Goal: Task Accomplishment & Management: Manage account settings

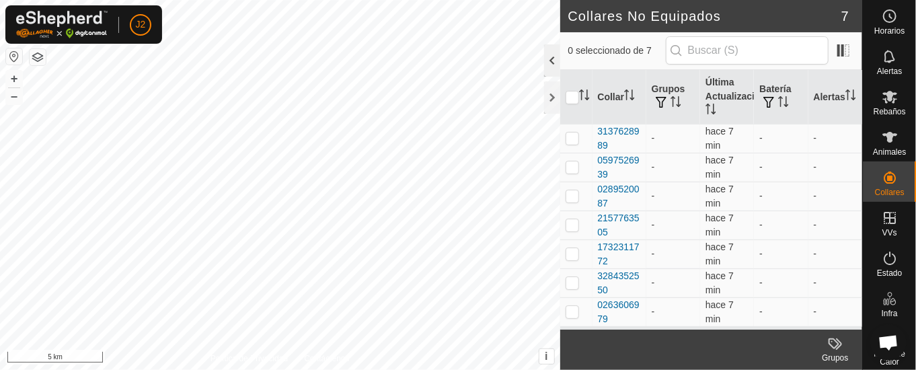
click at [554, 54] on div at bounding box center [552, 60] width 16 height 32
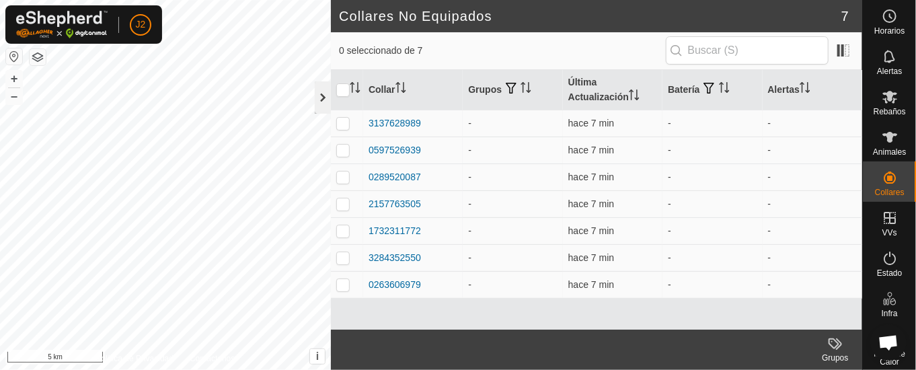
click at [317, 94] on div at bounding box center [323, 97] width 16 height 32
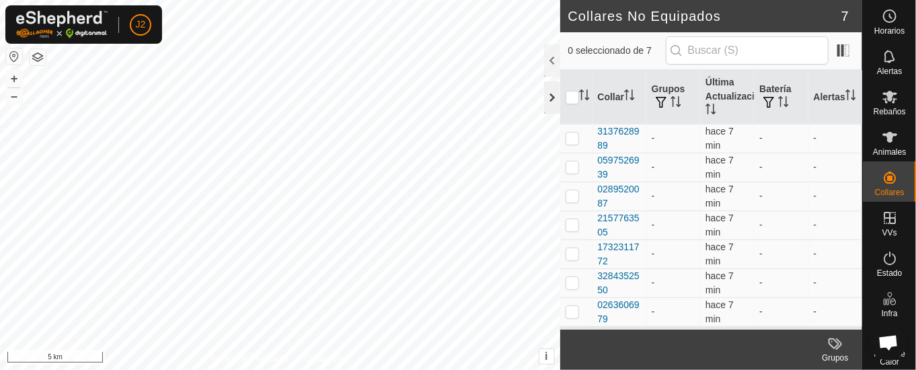
click at [552, 102] on div at bounding box center [552, 97] width 16 height 32
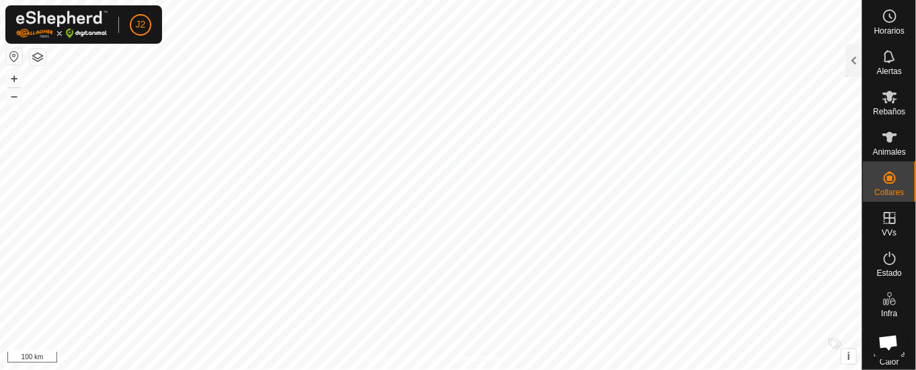
click at [686, 369] on html "J2 Horarios Alertas Rebaños Animales Collares VVs Estado Infra Mapa de Calor Ay…" at bounding box center [458, 185] width 916 height 370
click at [819, 369] on html "J2 Horarios Alertas Rebaños Animales Collares VVs Estado Infra Mapa de Calor Ay…" at bounding box center [458, 185] width 916 height 370
click at [540, 369] on html "J2 Horarios Alertas Rebaños Animales Collares VVs Estado Infra Mapa de Calor Ay…" at bounding box center [458, 185] width 916 height 370
click at [456, 369] on html "J2 Horarios Alertas Rebaños Animales Collares VVs Estado Infra Mapa de Calor Ay…" at bounding box center [458, 185] width 916 height 370
click at [443, 369] on html "J2 Horarios Alertas Rebaños Animales Collares VVs Estado Infra Mapa de Calor Ay…" at bounding box center [458, 185] width 916 height 370
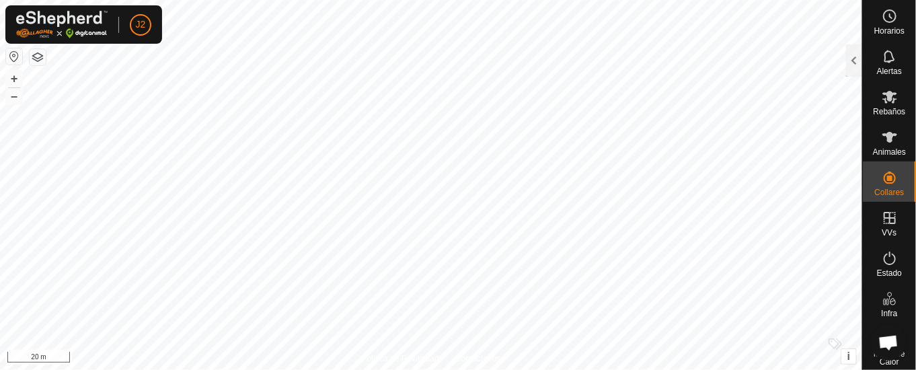
click at [585, 369] on html "J2 Horarios Alertas Rebaños Animales Collares VVs Estado Infra Mapa de Calor Ay…" at bounding box center [458, 185] width 916 height 370
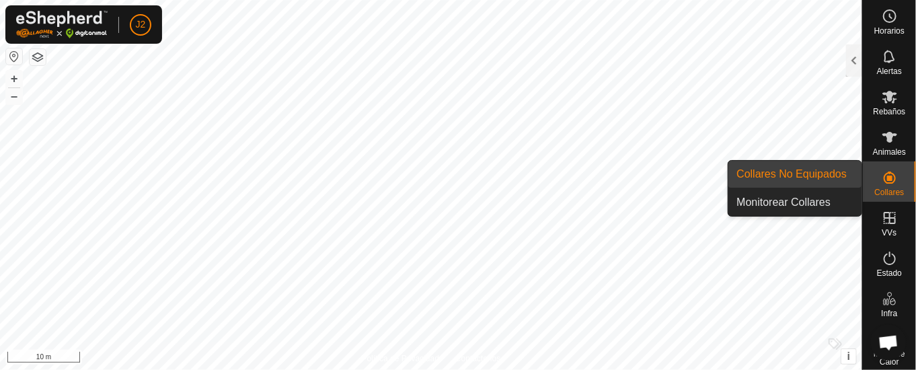
click at [882, 175] on icon at bounding box center [890, 178] width 16 height 16
click at [848, 170] on link "Collares No Equipados" at bounding box center [795, 174] width 133 height 27
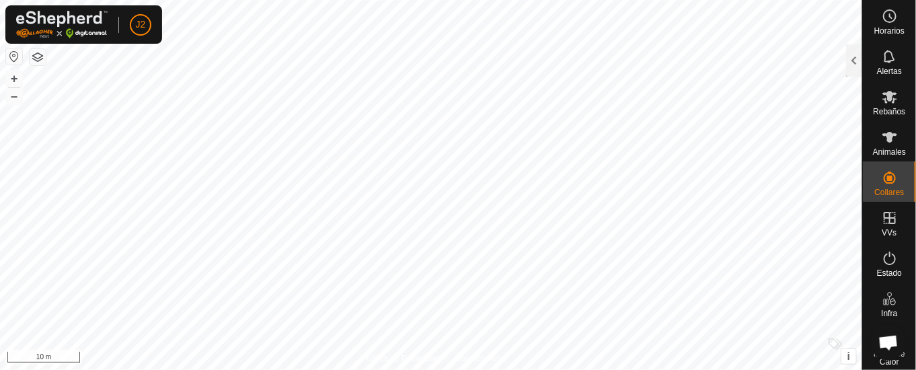
drag, startPoint x: 853, startPoint y: 62, endPoint x: 836, endPoint y: 67, distance: 17.5
click at [848, 63] on div at bounding box center [854, 60] width 16 height 32
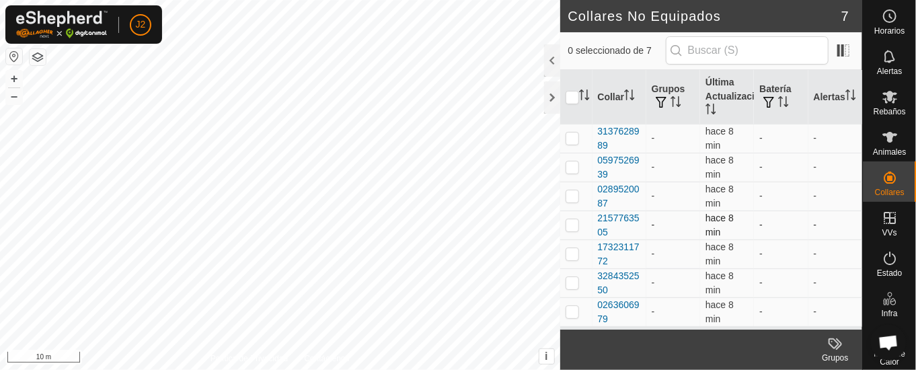
click at [572, 224] on p-checkbox at bounding box center [572, 224] width 13 height 11
checkbox input "true"
click at [611, 221] on div "2157763505" at bounding box center [619, 225] width 43 height 28
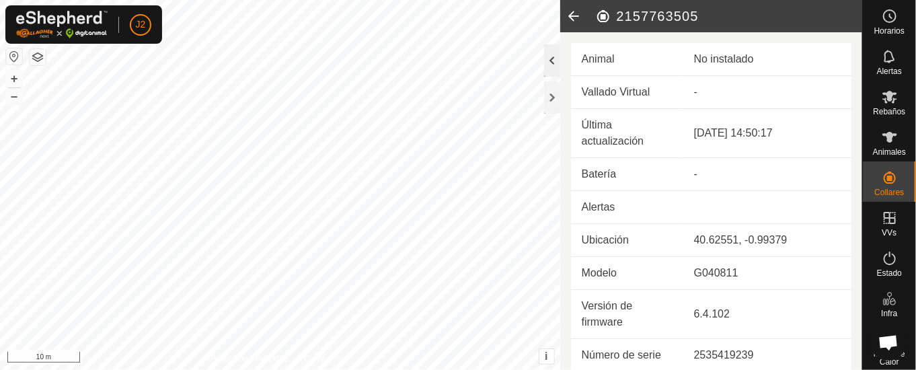
click at [551, 53] on div at bounding box center [552, 60] width 16 height 32
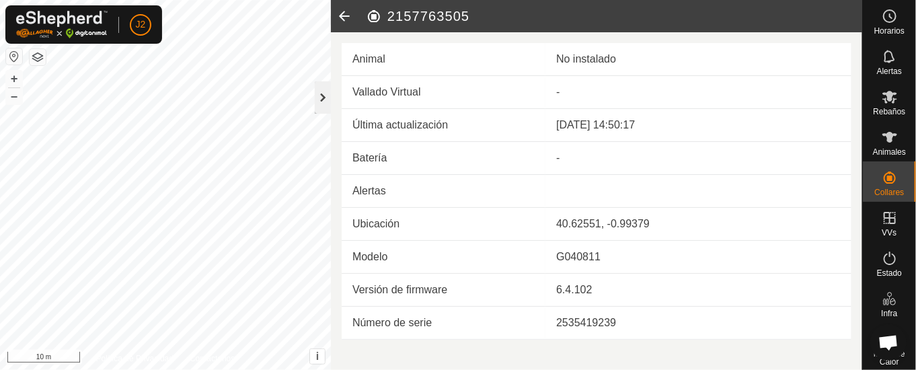
click at [322, 93] on div at bounding box center [323, 97] width 16 height 32
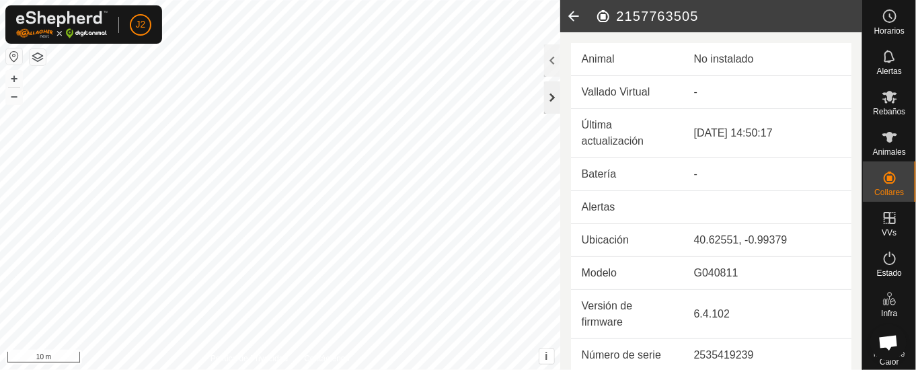
click at [554, 93] on div at bounding box center [552, 97] width 16 height 32
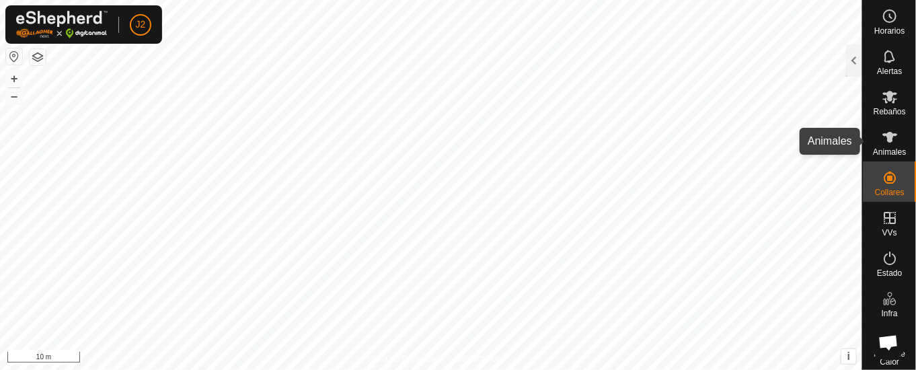
click at [887, 137] on icon at bounding box center [890, 137] width 16 height 16
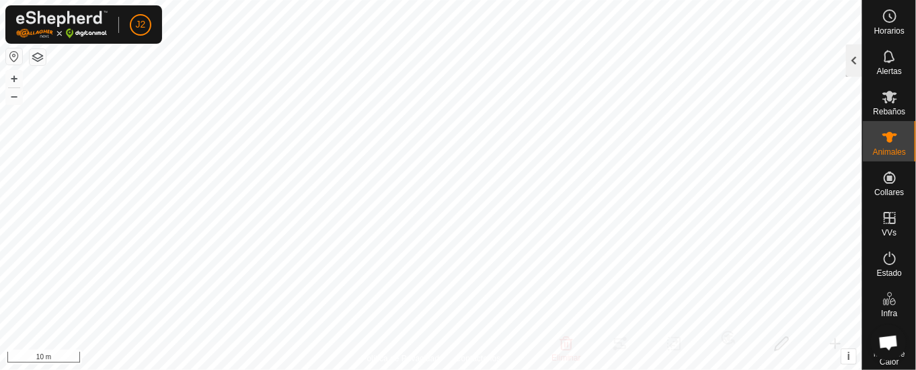
click at [856, 59] on div at bounding box center [854, 60] width 16 height 32
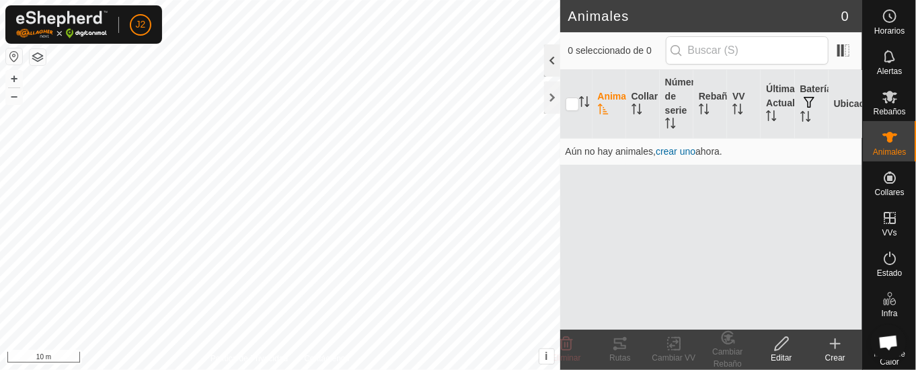
click at [550, 61] on div at bounding box center [552, 60] width 16 height 32
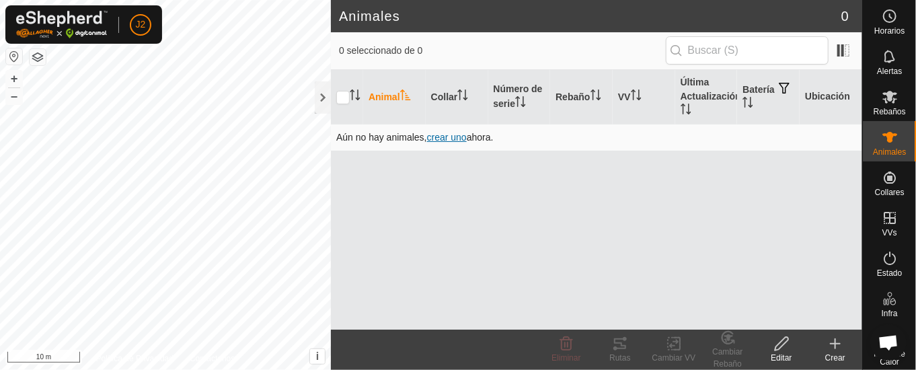
click at [449, 137] on span "crear uno" at bounding box center [447, 137] width 40 height 11
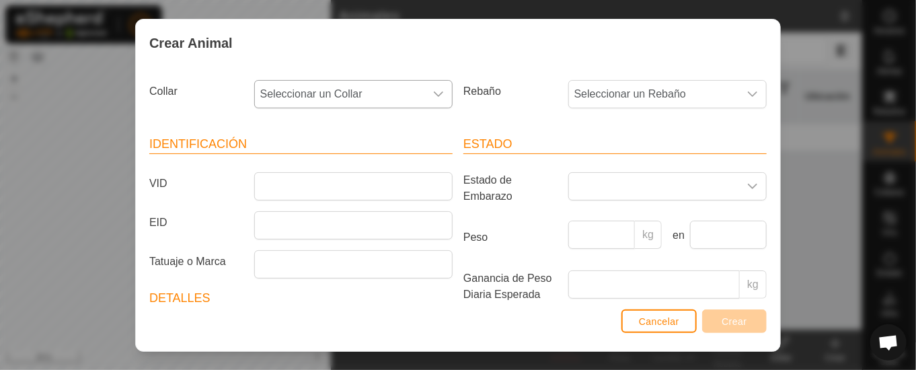
click at [434, 91] on icon "dropdown trigger" at bounding box center [438, 93] width 9 height 5
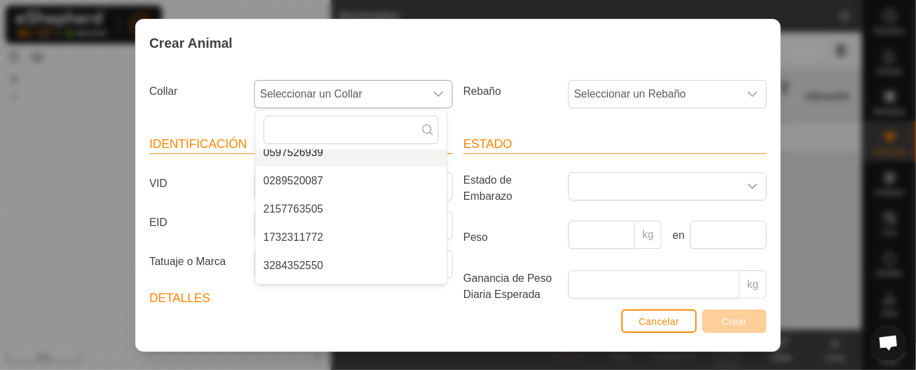
scroll to position [90, 0]
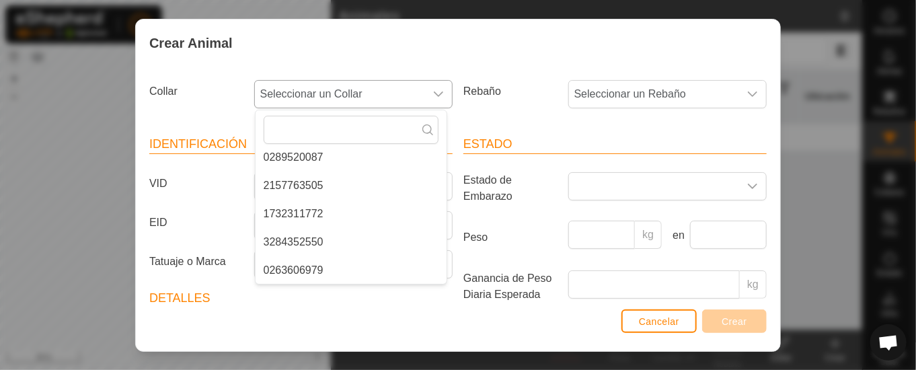
click at [315, 237] on li "3284352550" at bounding box center [351, 242] width 191 height 27
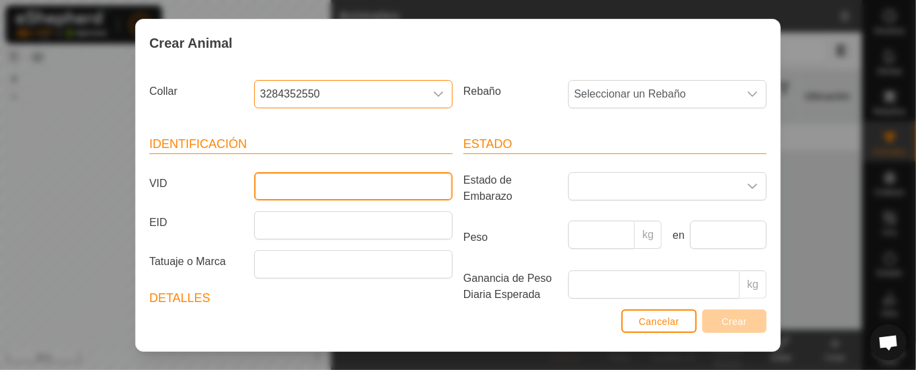
click at [311, 190] on input "VID" at bounding box center [353, 186] width 198 height 28
type input "0"
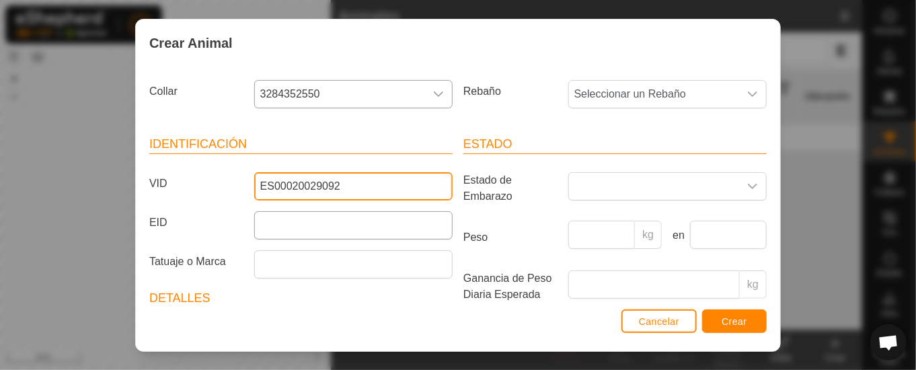
type input "ES00020029092"
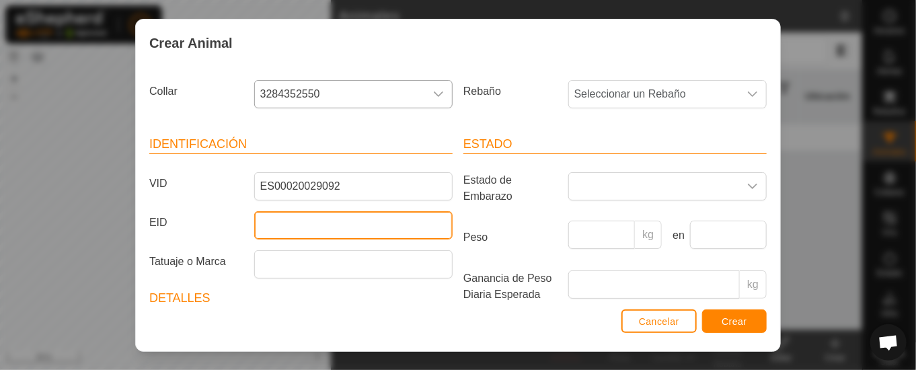
click at [351, 233] on input "EID" at bounding box center [353, 225] width 198 height 28
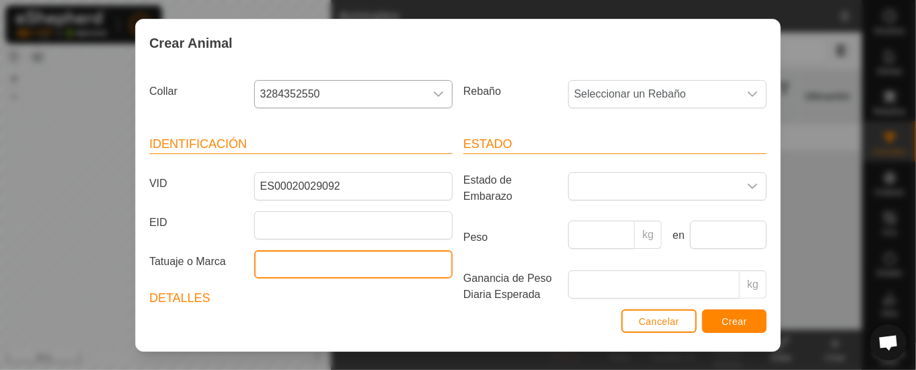
click at [313, 266] on input "Tatuaje o Marca" at bounding box center [353, 264] width 198 height 28
type input "CARETA"
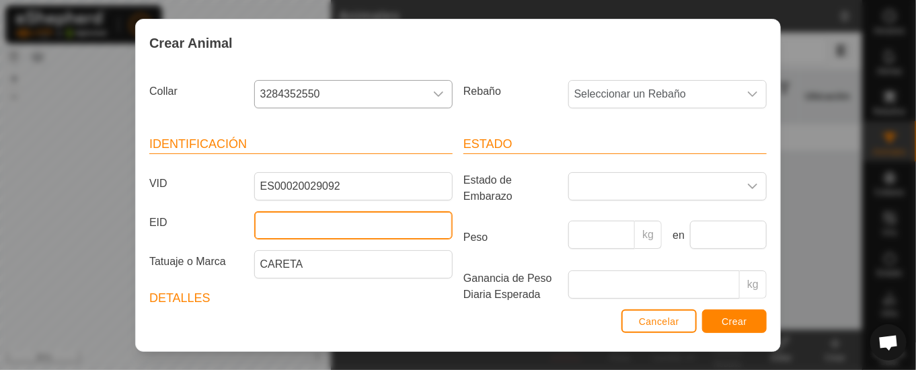
click at [332, 228] on input "EID" at bounding box center [353, 225] width 198 height 28
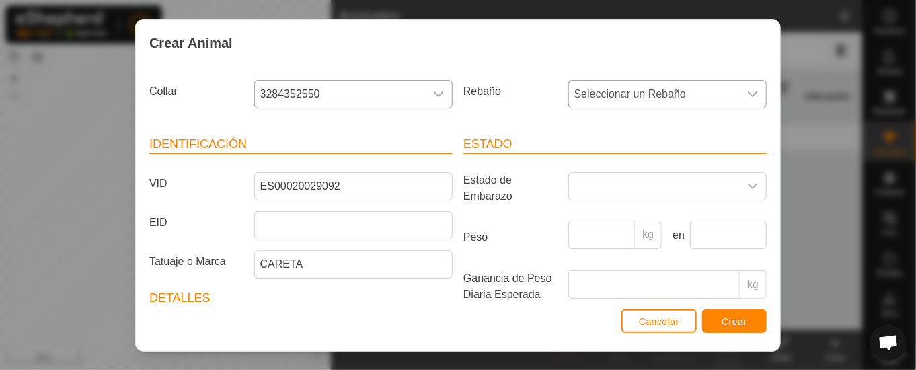
click at [747, 90] on icon "dropdown trigger" at bounding box center [752, 94] width 11 height 11
click at [597, 188] on li "cachenas" at bounding box center [665, 191] width 191 height 27
click at [739, 179] on div "dropdown trigger" at bounding box center [752, 186] width 27 height 27
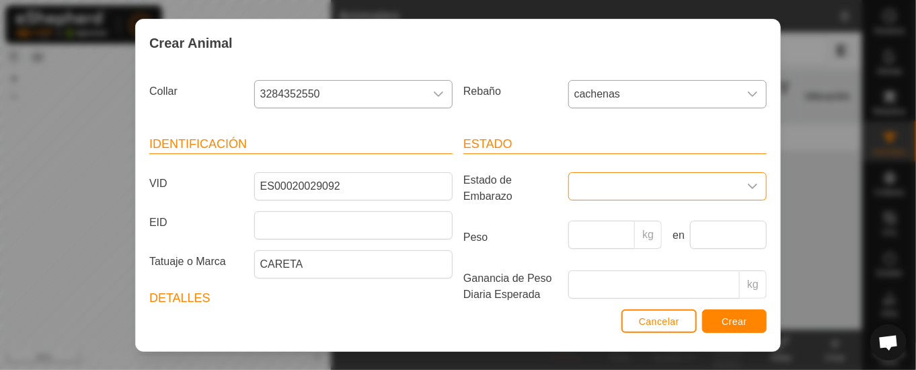
scroll to position [7, 0]
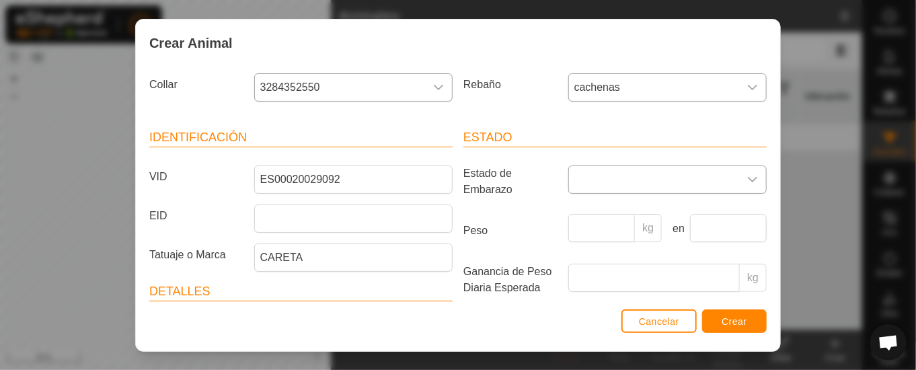
click at [747, 174] on icon "dropdown trigger" at bounding box center [752, 179] width 11 height 11
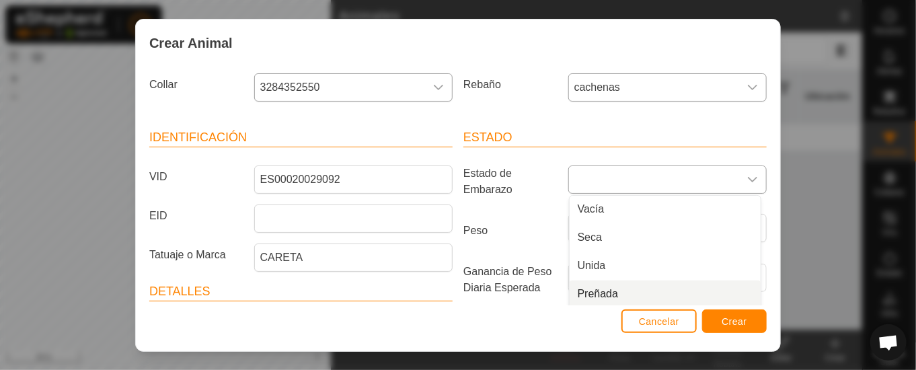
click at [590, 293] on li "Preñada" at bounding box center [665, 294] width 191 height 27
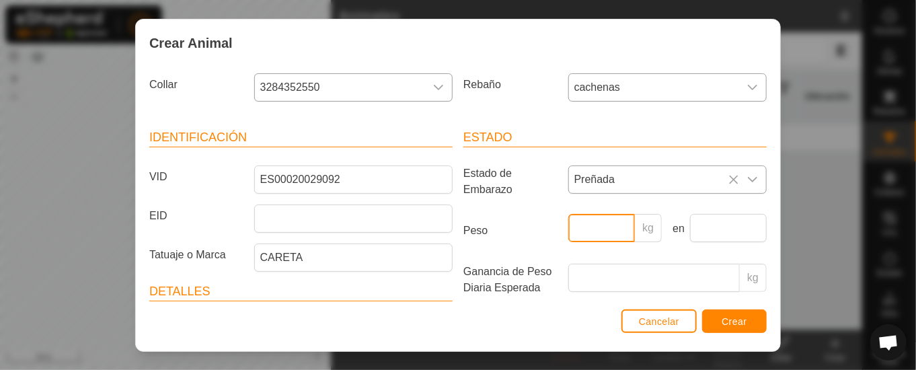
click at [593, 232] on input "Peso" at bounding box center [601, 228] width 67 height 28
type input "400"
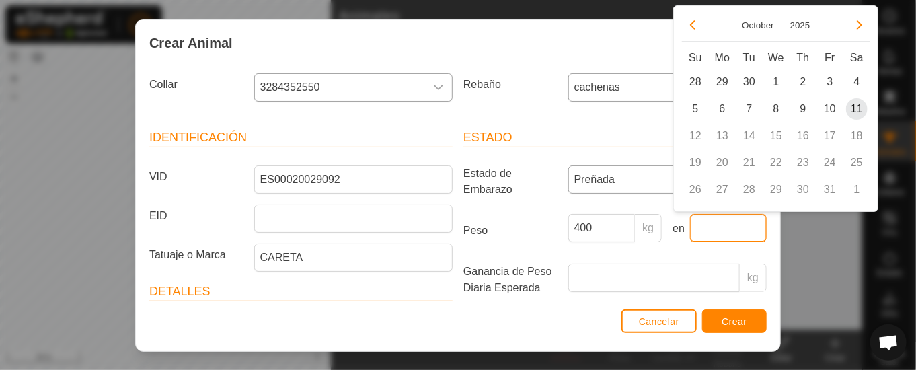
click at [702, 222] on input "text" at bounding box center [728, 228] width 77 height 28
click at [854, 107] on span "11" at bounding box center [857, 109] width 22 height 22
type input "[DATE]"
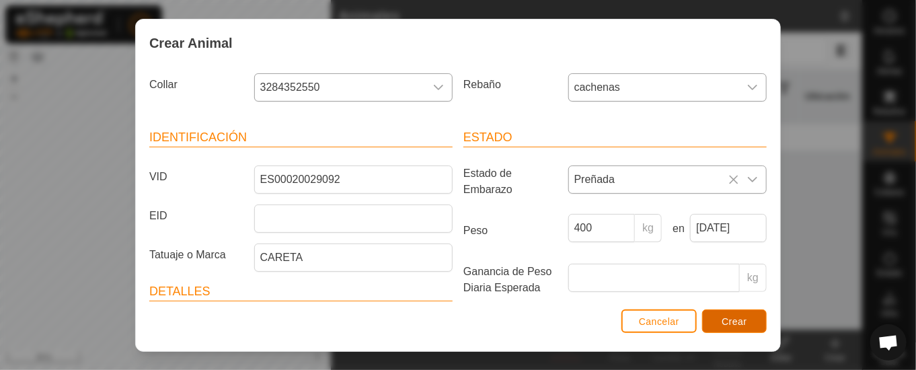
click at [749, 322] on button "Crear" at bounding box center [734, 321] width 65 height 24
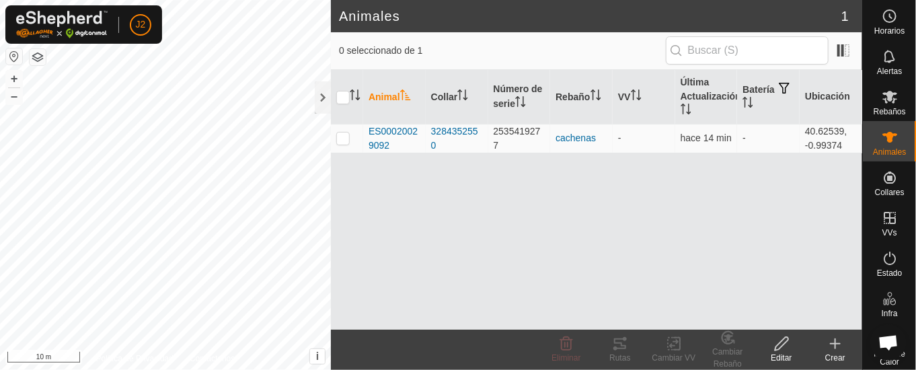
click at [389, 91] on th "Animal" at bounding box center [394, 97] width 63 height 54
click at [320, 94] on div at bounding box center [323, 97] width 16 height 32
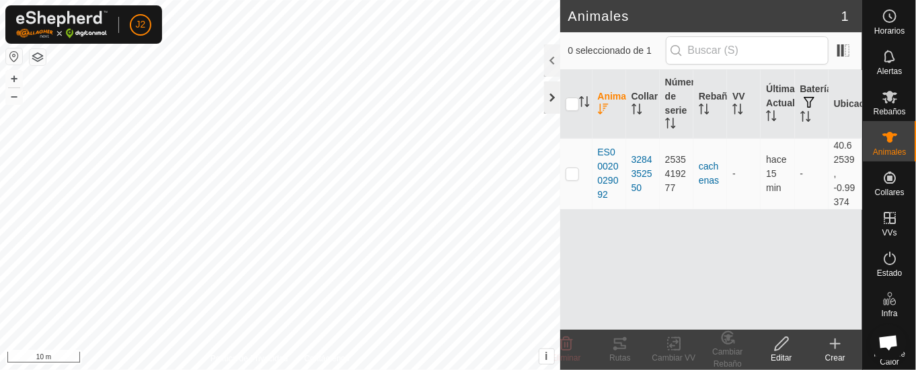
click at [550, 96] on div at bounding box center [552, 97] width 16 height 32
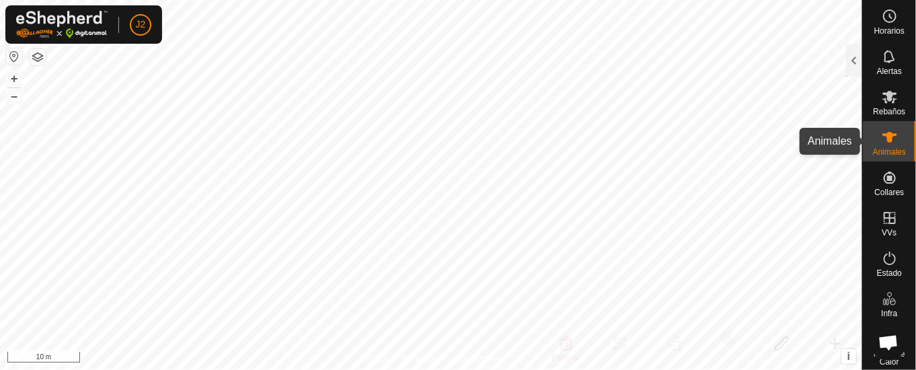
drag, startPoint x: 889, startPoint y: 129, endPoint x: 868, endPoint y: 127, distance: 20.3
click at [888, 129] on es-animals-svg-icon at bounding box center [890, 137] width 24 height 22
click at [852, 54] on div at bounding box center [854, 60] width 16 height 32
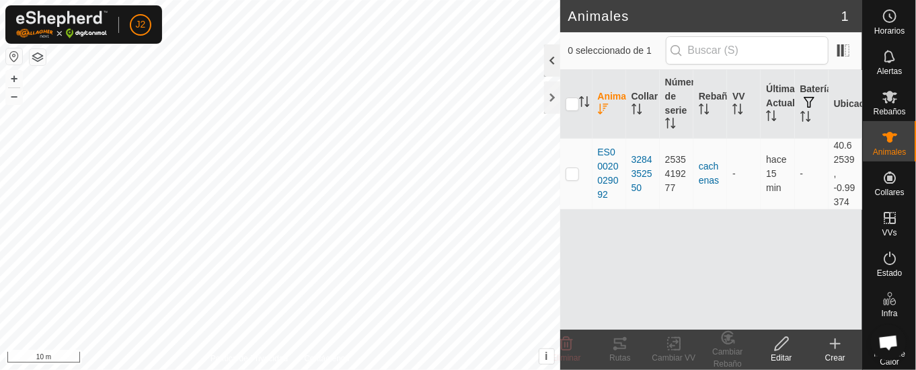
click at [556, 57] on div at bounding box center [552, 60] width 16 height 32
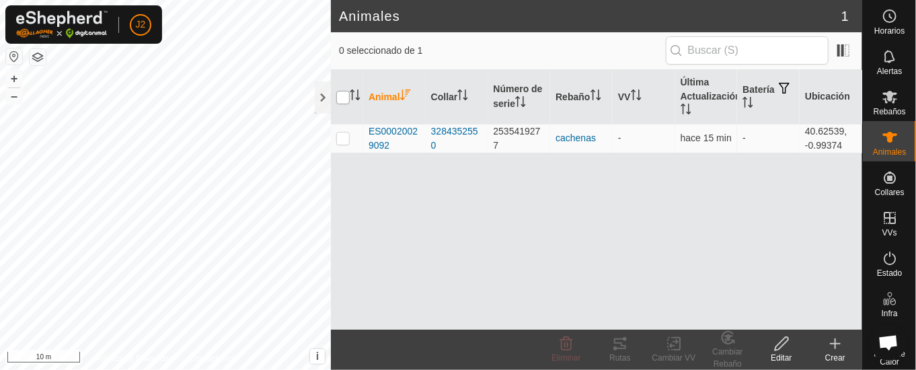
click at [344, 91] on input "checkbox" at bounding box center [342, 97] width 13 height 13
checkbox input "true"
click at [349, 91] on div at bounding box center [342, 97] width 13 height 13
click at [518, 94] on th "Número de serie" at bounding box center [519, 97] width 63 height 54
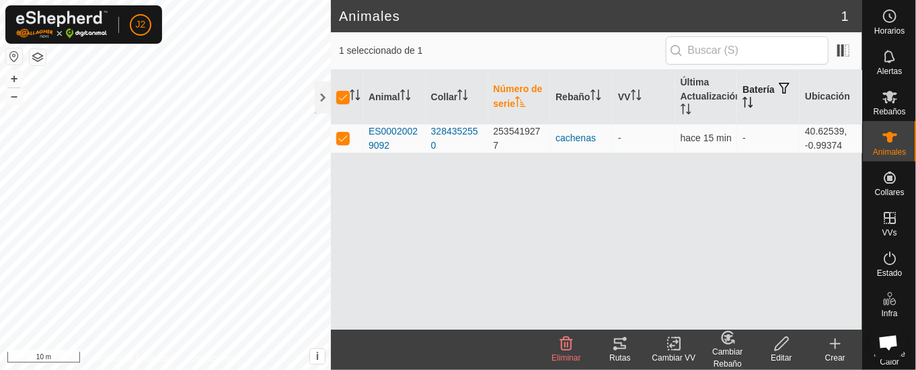
click at [757, 87] on th "Batería" at bounding box center [768, 97] width 63 height 54
click at [326, 92] on div at bounding box center [323, 97] width 16 height 32
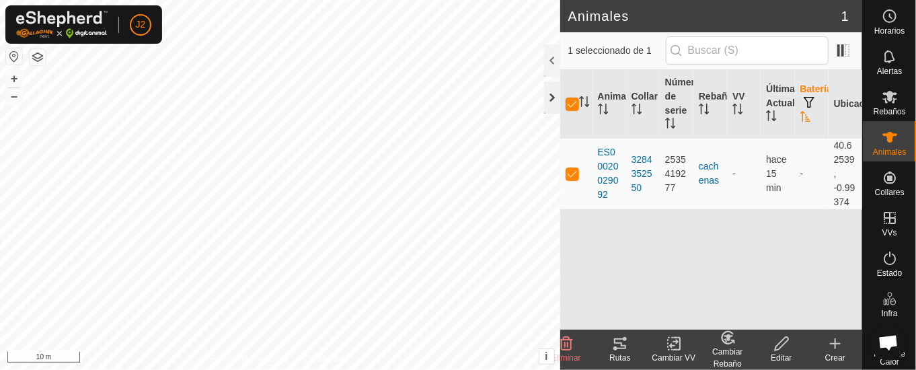
click at [546, 103] on div at bounding box center [552, 97] width 16 height 32
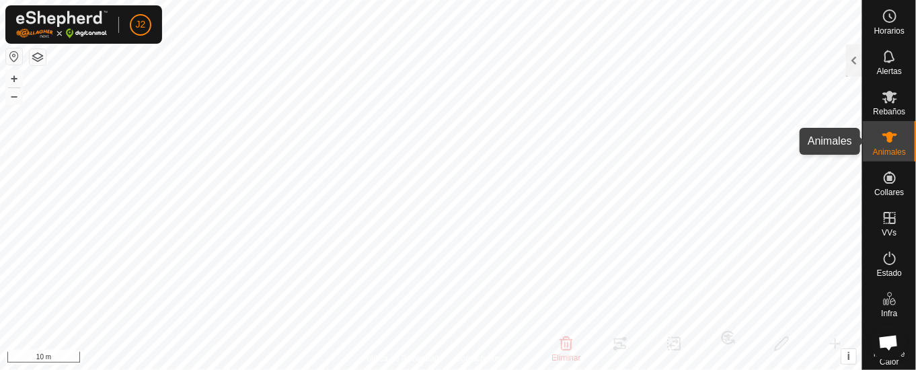
click at [883, 135] on icon at bounding box center [890, 137] width 15 height 11
click at [856, 59] on div at bounding box center [854, 60] width 16 height 32
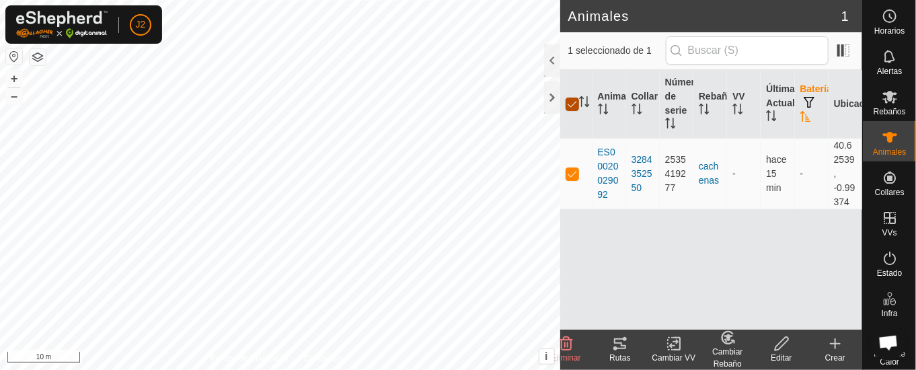
click at [577, 98] on input "checkbox" at bounding box center [572, 104] width 13 height 13
checkbox input "false"
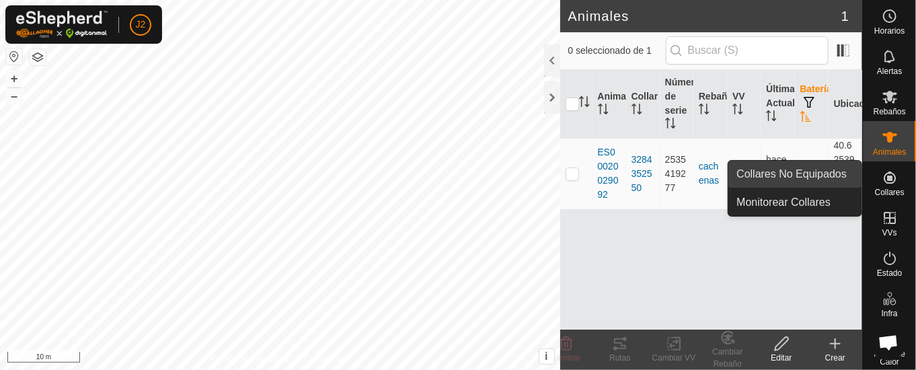
drag, startPoint x: 875, startPoint y: 184, endPoint x: 862, endPoint y: 175, distance: 15.5
click at [882, 180] on icon at bounding box center [890, 178] width 16 height 16
click at [821, 173] on link "Collares No Equipados" at bounding box center [795, 174] width 133 height 27
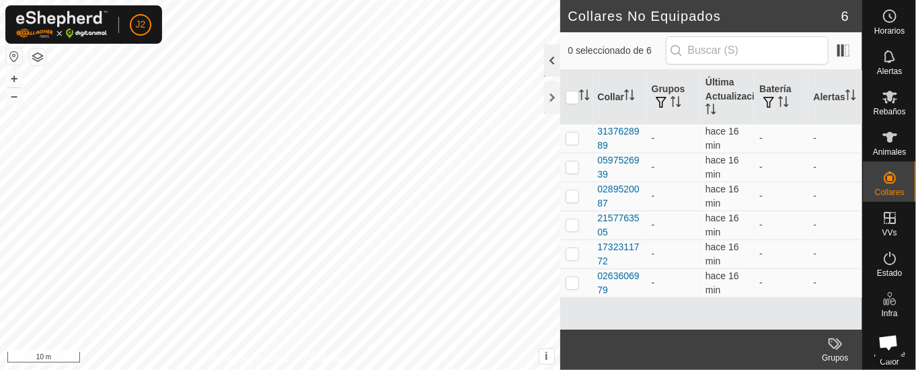
click at [556, 57] on div at bounding box center [552, 60] width 16 height 32
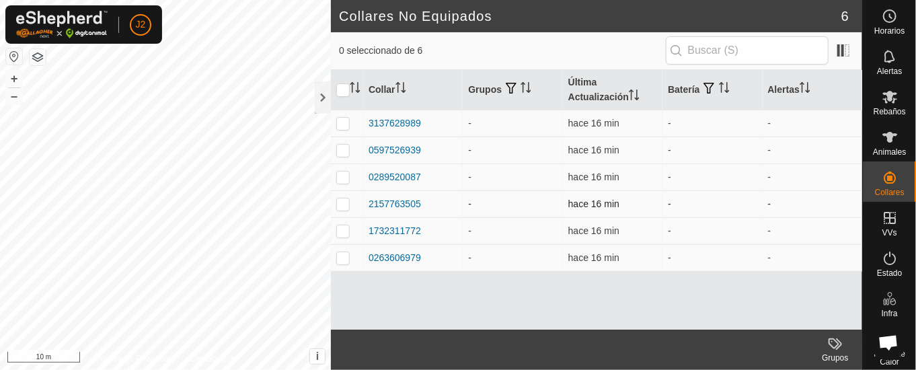
click at [342, 198] on p-checkbox at bounding box center [342, 203] width 13 height 11
checkbox input "true"
click at [884, 129] on icon at bounding box center [890, 137] width 16 height 16
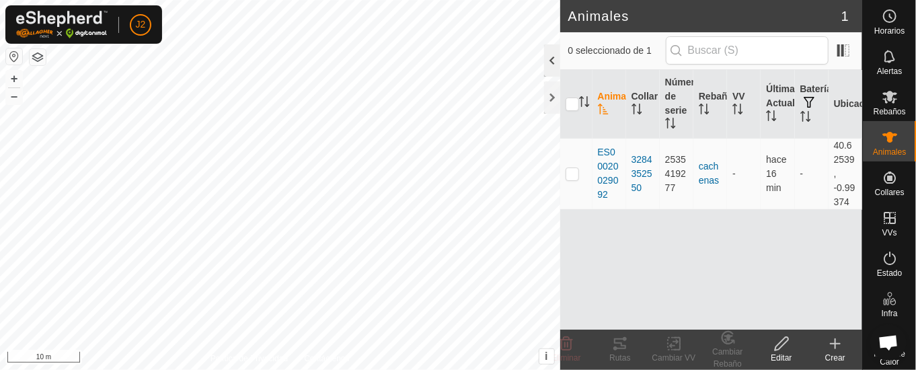
click at [552, 57] on div at bounding box center [552, 60] width 16 height 32
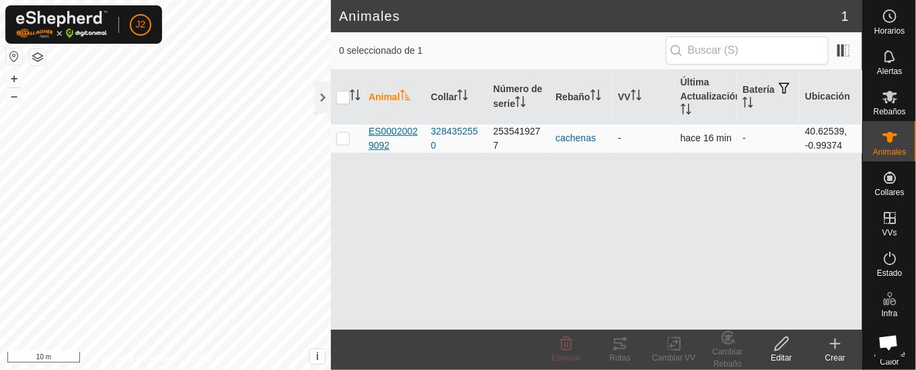
click at [389, 127] on span "ES00020029092" at bounding box center [395, 138] width 52 height 28
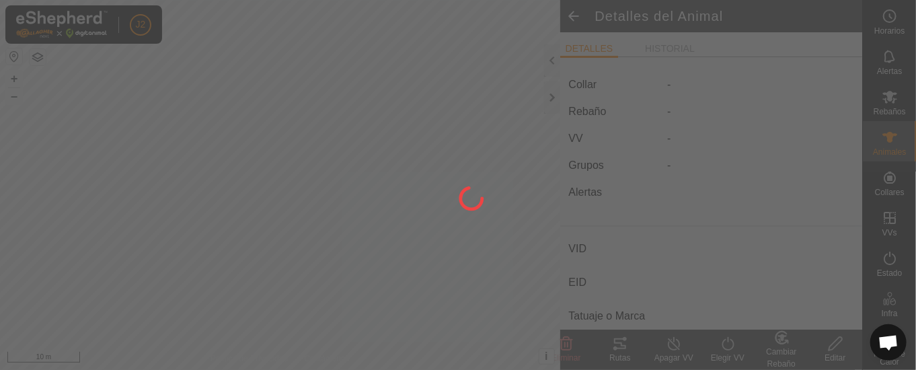
type input "ES00020029092"
type input "-"
type input "CARETA"
type input "-"
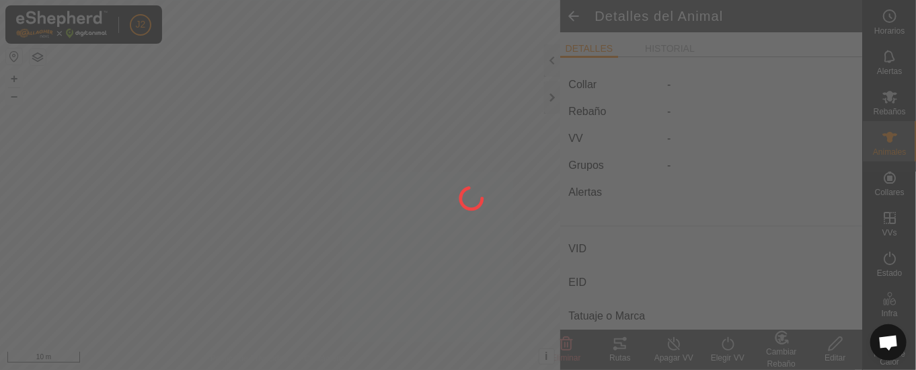
type input "Preñada"
type input "400 kg"
type input "-"
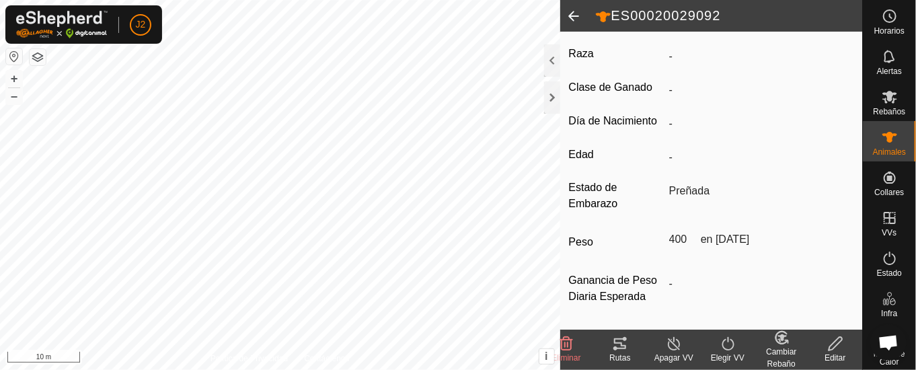
scroll to position [333, 0]
click at [552, 58] on div at bounding box center [552, 60] width 16 height 32
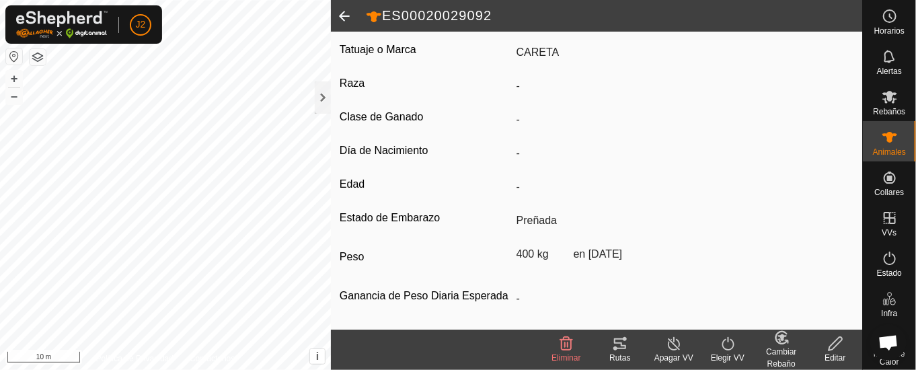
scroll to position [288, 0]
click at [322, 96] on div at bounding box center [323, 97] width 16 height 32
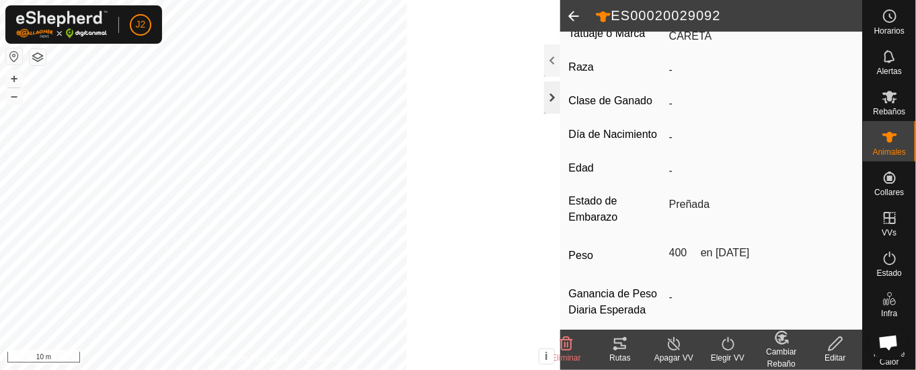
scroll to position [333, 0]
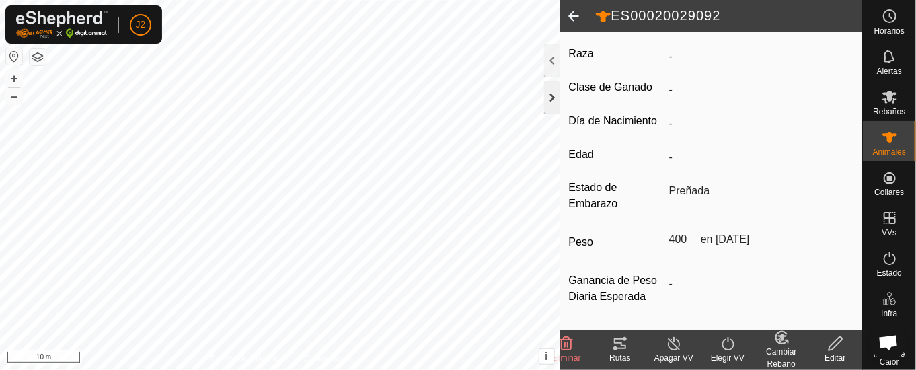
click at [549, 97] on div at bounding box center [552, 97] width 16 height 32
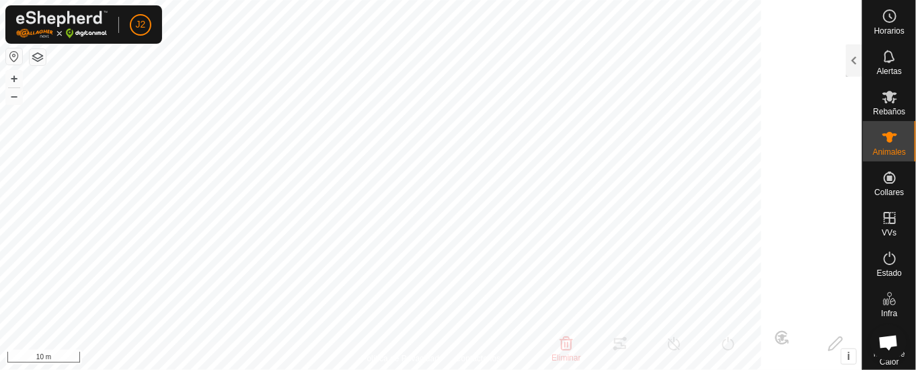
scroll to position [472, 0]
click at [883, 96] on icon at bounding box center [890, 97] width 15 height 13
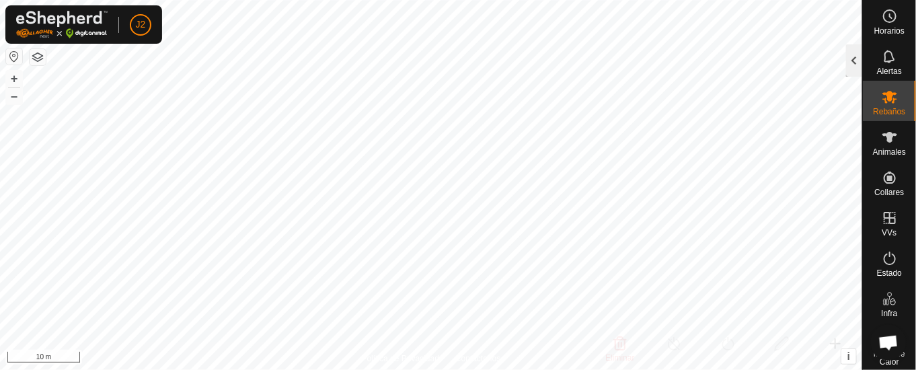
click at [851, 58] on div at bounding box center [854, 60] width 16 height 32
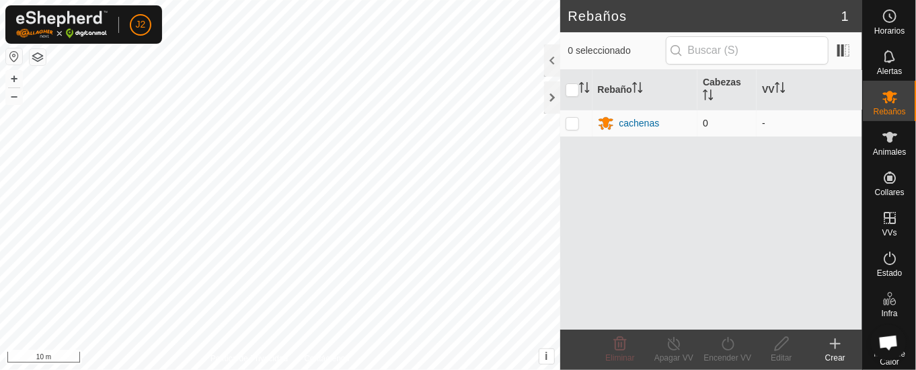
click at [708, 117] on td "0" at bounding box center [727, 123] width 59 height 27
click at [557, 57] on div at bounding box center [552, 60] width 16 height 32
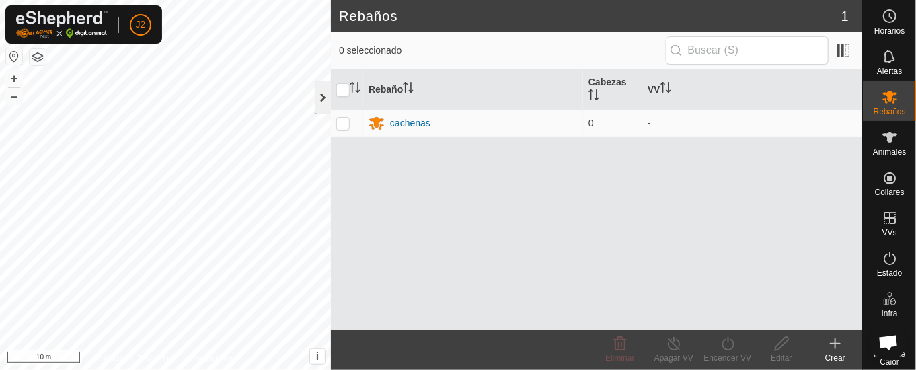
click at [322, 96] on div at bounding box center [323, 97] width 16 height 32
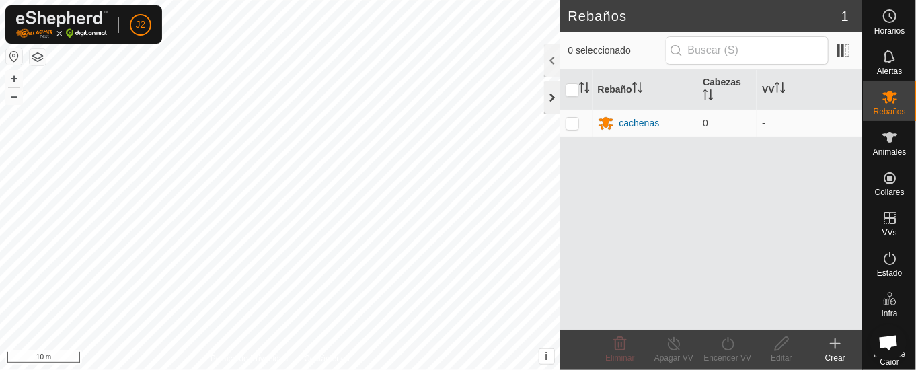
click at [555, 94] on div at bounding box center [552, 97] width 16 height 32
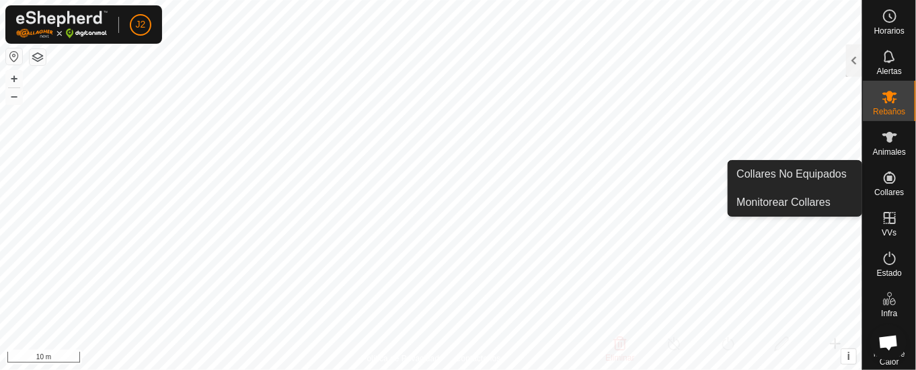
click at [884, 181] on icon at bounding box center [890, 178] width 12 height 12
click at [833, 198] on link "Monitorear Collares" at bounding box center [795, 202] width 133 height 27
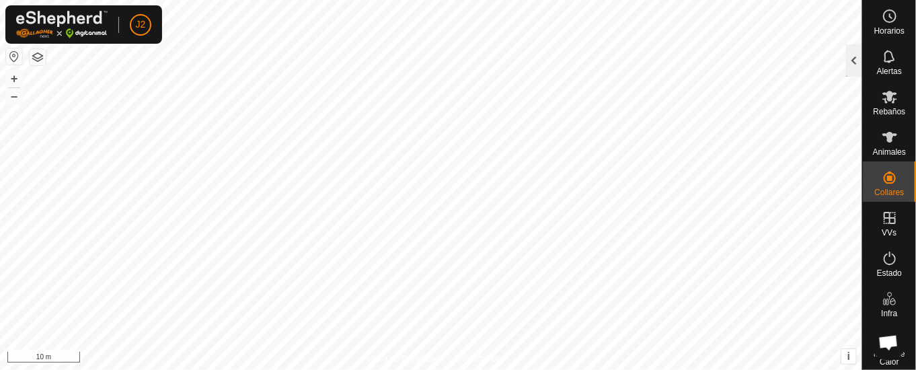
click at [854, 61] on div at bounding box center [854, 60] width 16 height 32
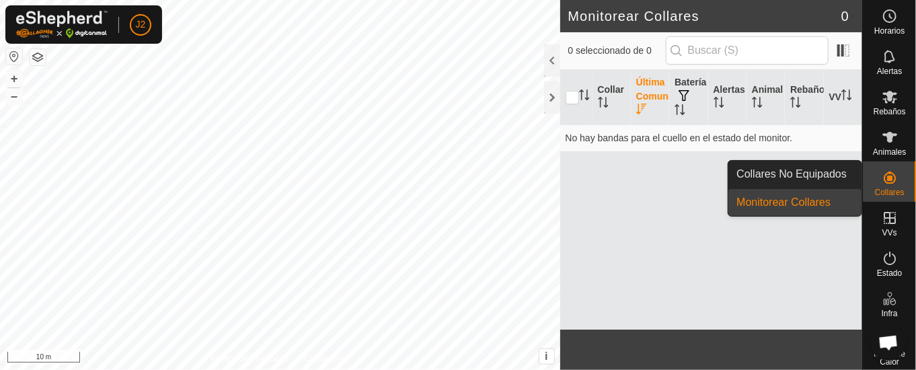
click at [885, 173] on icon at bounding box center [890, 178] width 16 height 16
drag, startPoint x: 857, startPoint y: 172, endPoint x: 843, endPoint y: 172, distance: 14.1
click at [843, 172] on link "Collares No Equipados" at bounding box center [795, 174] width 133 height 27
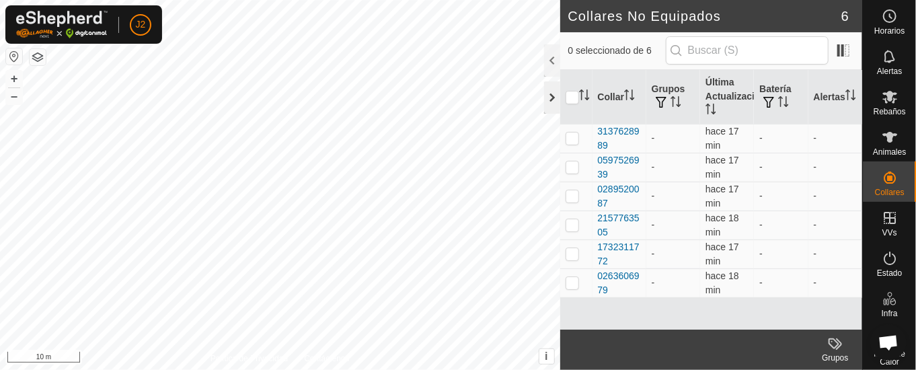
click at [554, 96] on div at bounding box center [552, 97] width 16 height 32
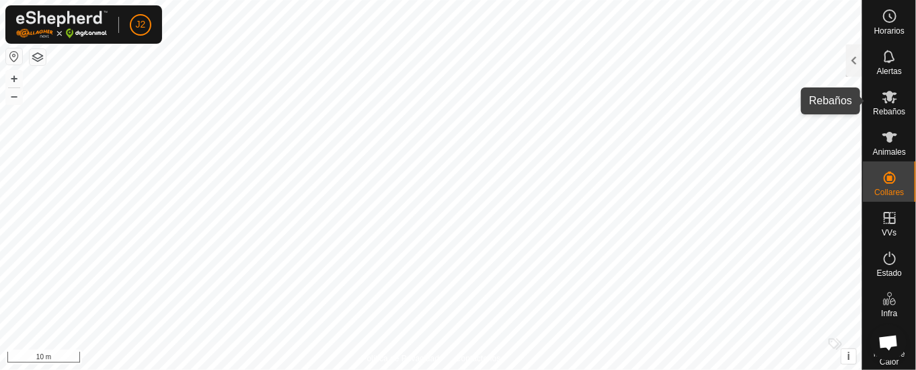
click at [883, 96] on icon at bounding box center [890, 97] width 15 height 13
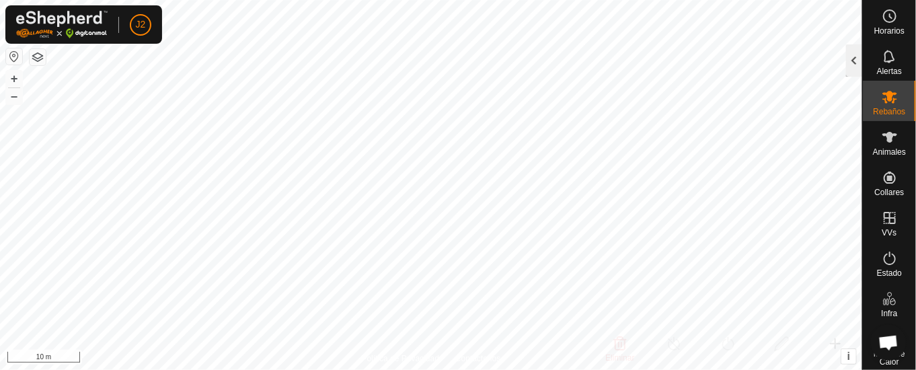
click at [852, 56] on div at bounding box center [854, 60] width 16 height 32
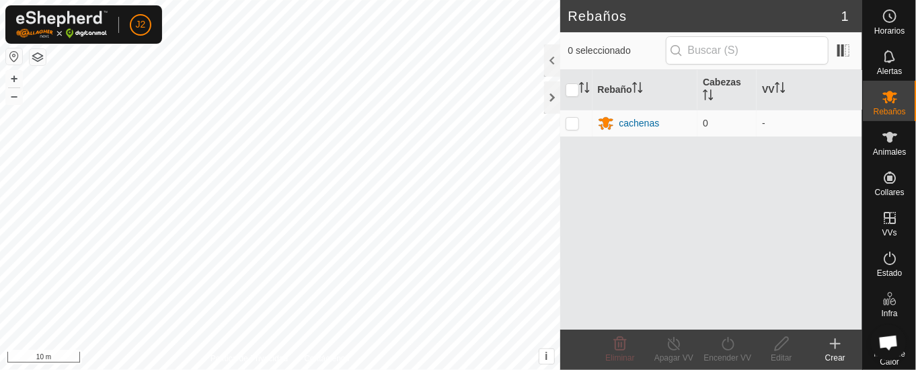
click at [605, 44] on span "0 seleccionado" at bounding box center [617, 51] width 98 height 14
click at [759, 53] on input "text" at bounding box center [747, 50] width 163 height 28
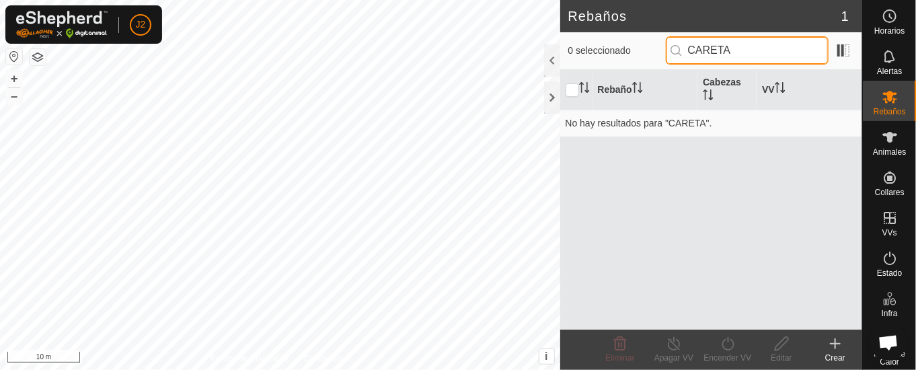
type input "CARETA"
click at [680, 45] on p-inputicon at bounding box center [676, 50] width 11 height 11
click at [553, 101] on div at bounding box center [552, 97] width 16 height 32
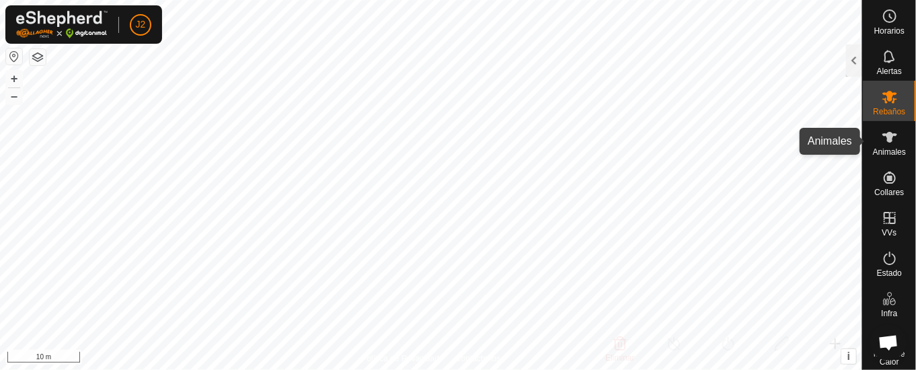
click at [882, 144] on icon at bounding box center [890, 137] width 16 height 16
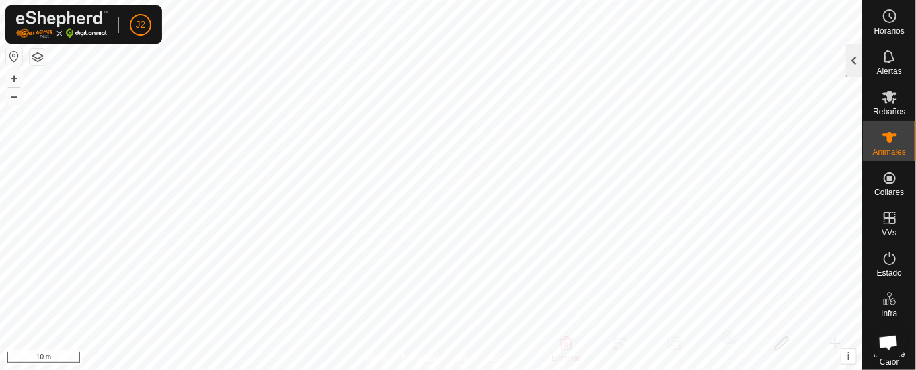
click at [856, 57] on div at bounding box center [854, 60] width 16 height 32
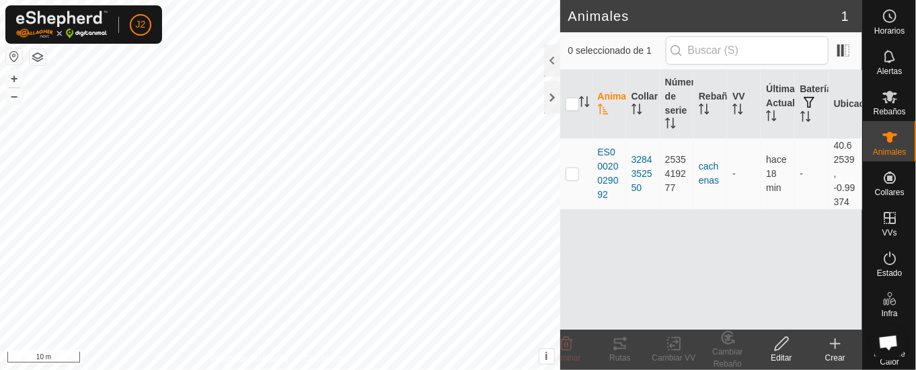
click at [551, 52] on div at bounding box center [552, 60] width 16 height 32
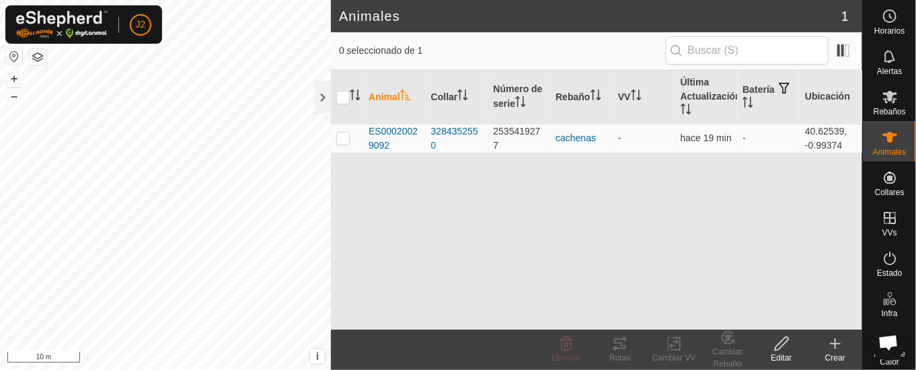
drag, startPoint x: 838, startPoint y: 344, endPoint x: 835, endPoint y: 350, distance: 7.5
click at [840, 342] on icon at bounding box center [835, 344] width 16 height 16
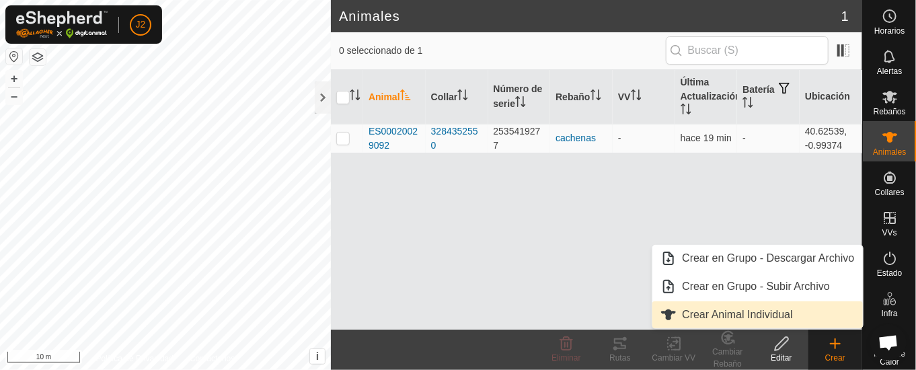
click at [739, 309] on link "Crear Animal Individual" at bounding box center [758, 314] width 210 height 27
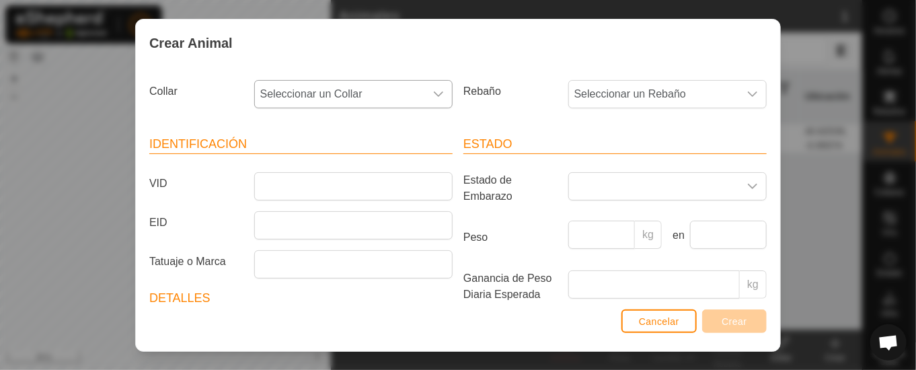
click at [433, 89] on icon "dropdown trigger" at bounding box center [438, 94] width 11 height 11
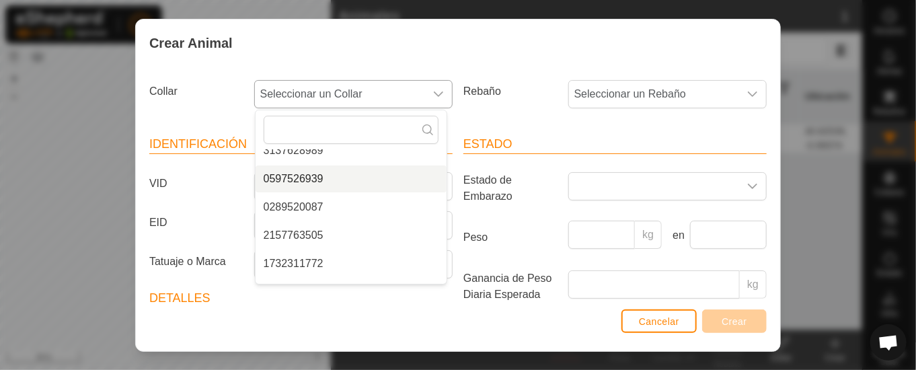
scroll to position [62, 0]
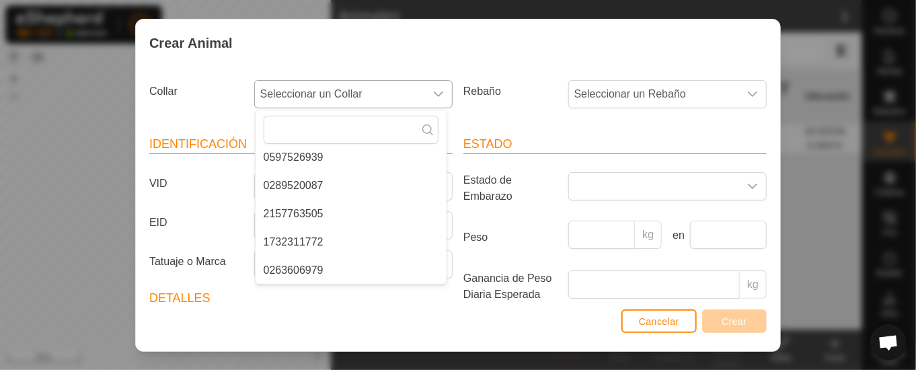
click at [294, 209] on li "2157763505" at bounding box center [351, 213] width 191 height 27
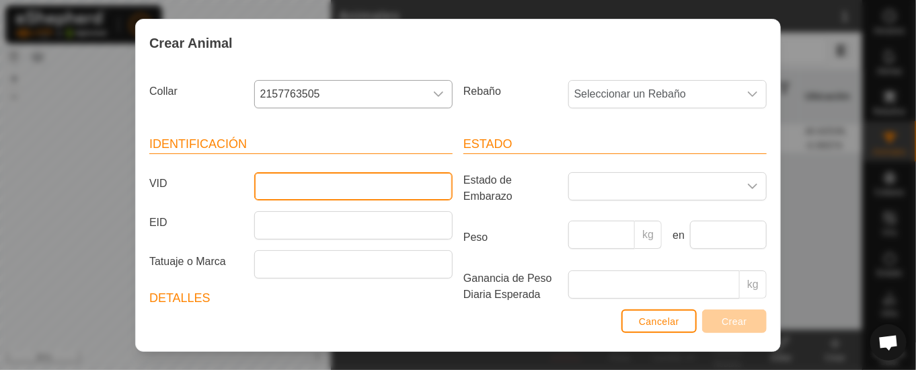
click at [348, 184] on input "VID" at bounding box center [353, 186] width 198 height 28
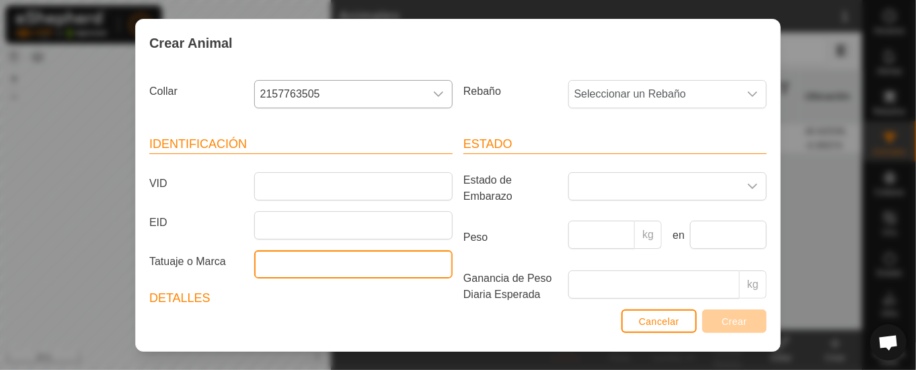
click at [305, 262] on input "Tatuaje o Marca" at bounding box center [353, 264] width 198 height 28
type input "[PERSON_NAME]"
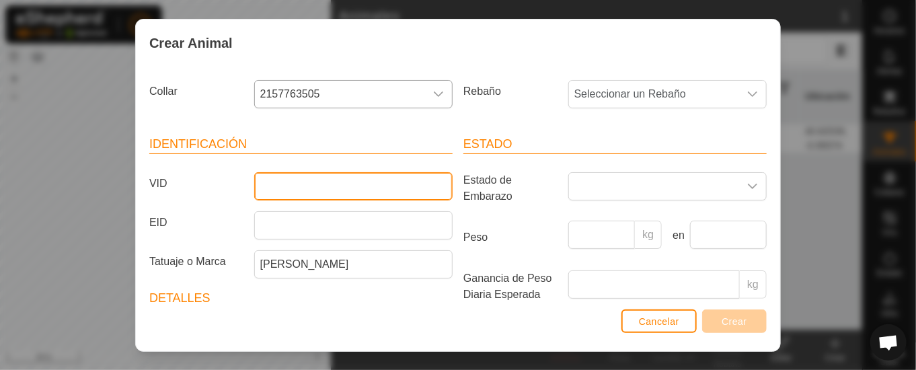
click at [344, 185] on input "VID" at bounding box center [353, 186] width 198 height 28
type input "ES03202909207"
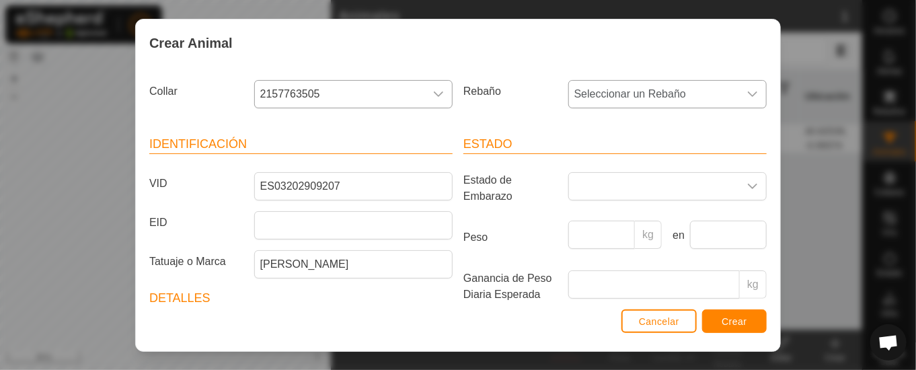
click at [742, 91] on div "dropdown trigger" at bounding box center [752, 94] width 27 height 27
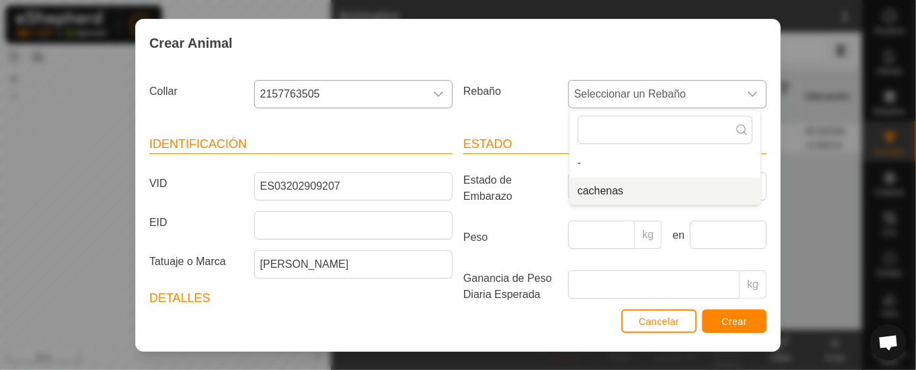
click at [584, 184] on li "cachenas" at bounding box center [665, 191] width 191 height 27
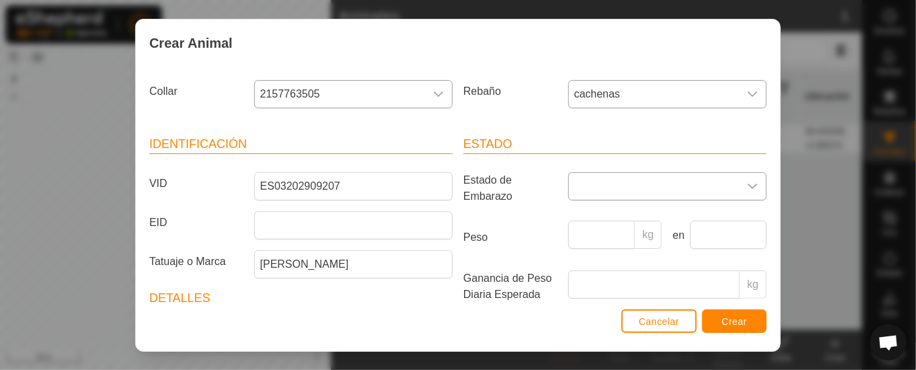
click at [748, 184] on icon "dropdown trigger" at bounding box center [752, 186] width 9 height 5
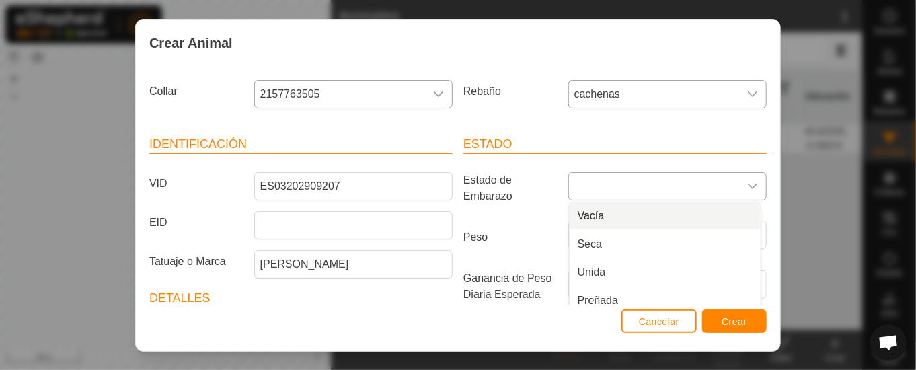
click at [593, 210] on li "Vacía" at bounding box center [665, 215] width 191 height 27
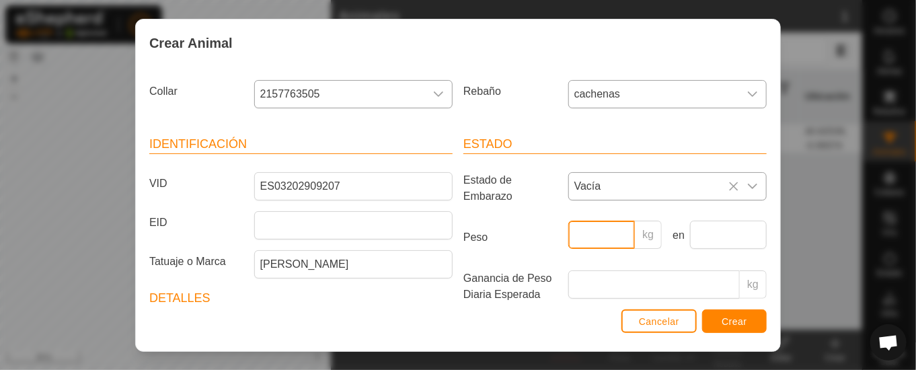
click at [600, 228] on input "Peso" at bounding box center [601, 235] width 67 height 28
type input "400"
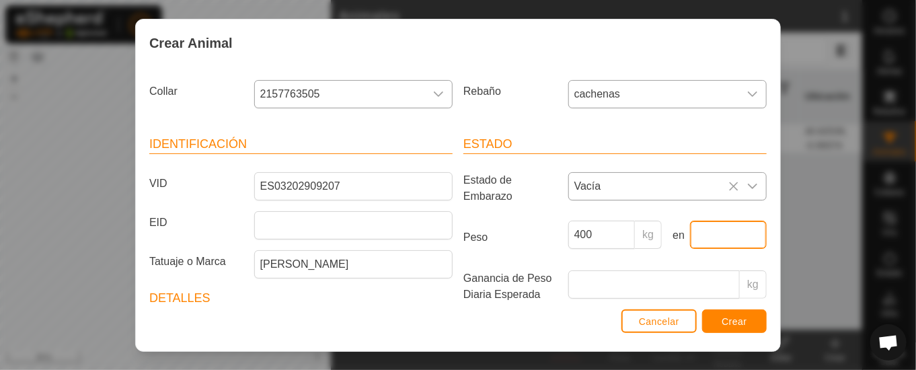
click at [709, 233] on input "text" at bounding box center [728, 235] width 77 height 28
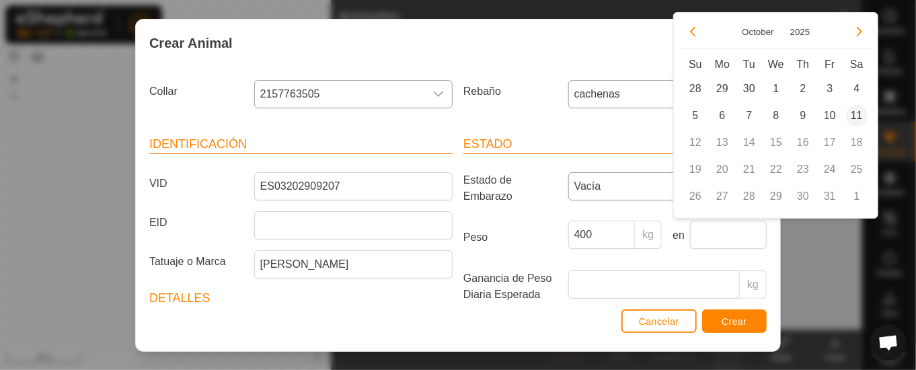
click at [861, 112] on span "11" at bounding box center [857, 116] width 22 height 22
type input "[DATE]"
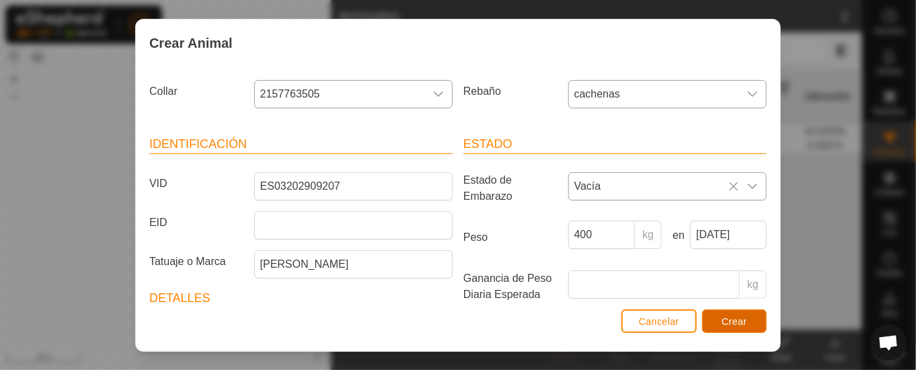
click at [729, 319] on span "Crear" at bounding box center [735, 321] width 26 height 11
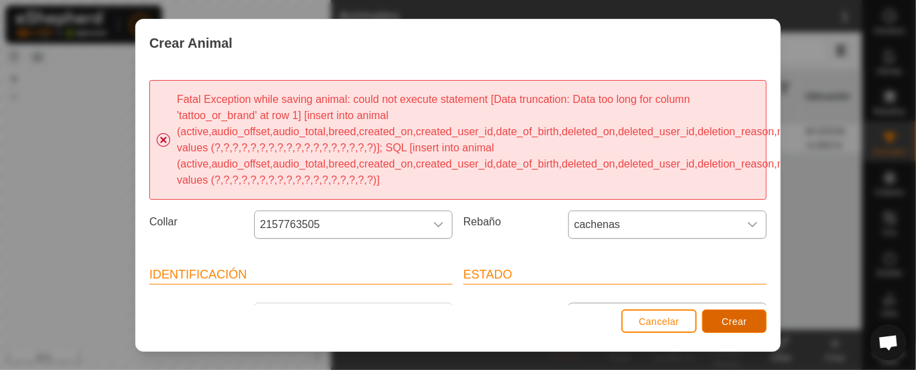
click at [738, 319] on span "Crear" at bounding box center [735, 321] width 26 height 11
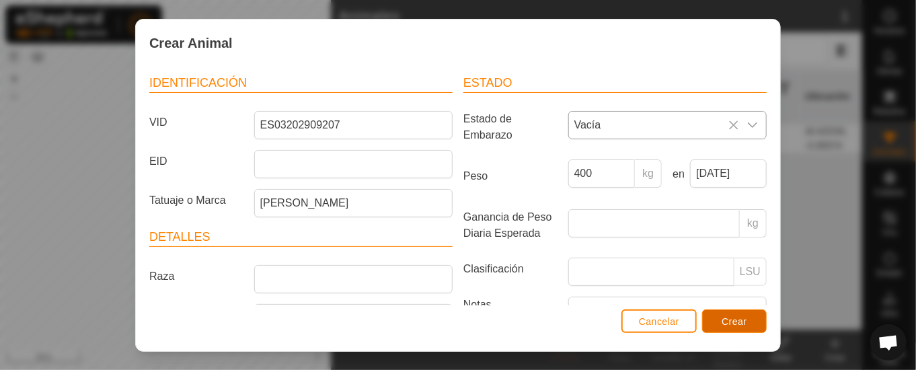
scroll to position [246, 0]
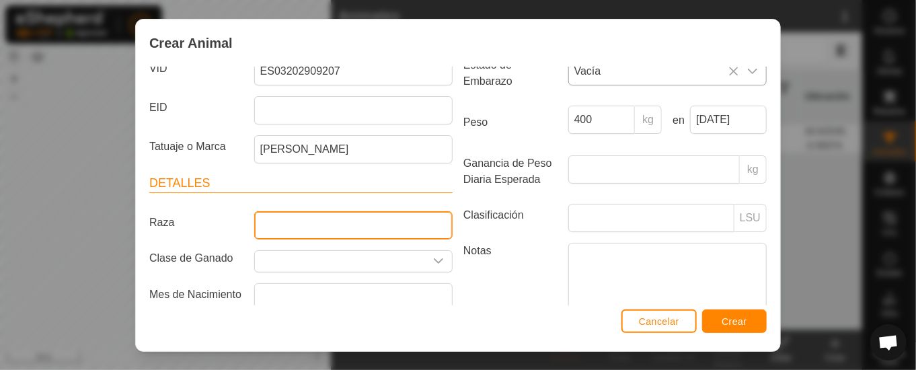
click at [318, 217] on input "Raza" at bounding box center [353, 225] width 198 height 28
type input "CACHENA"
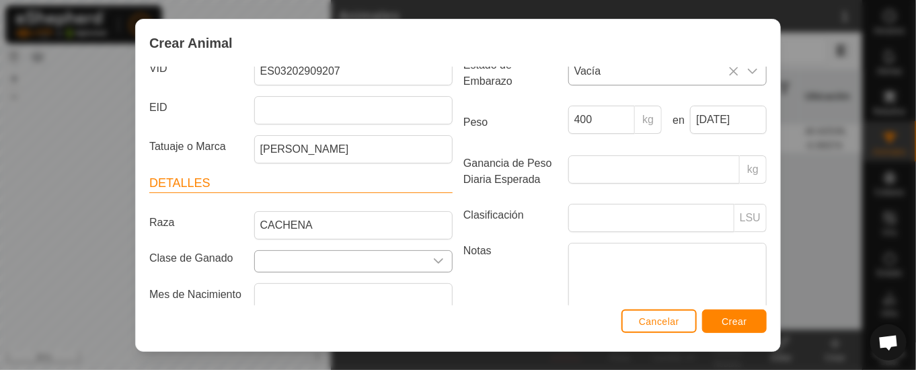
click at [426, 251] on div "dropdown trigger" at bounding box center [438, 261] width 27 height 21
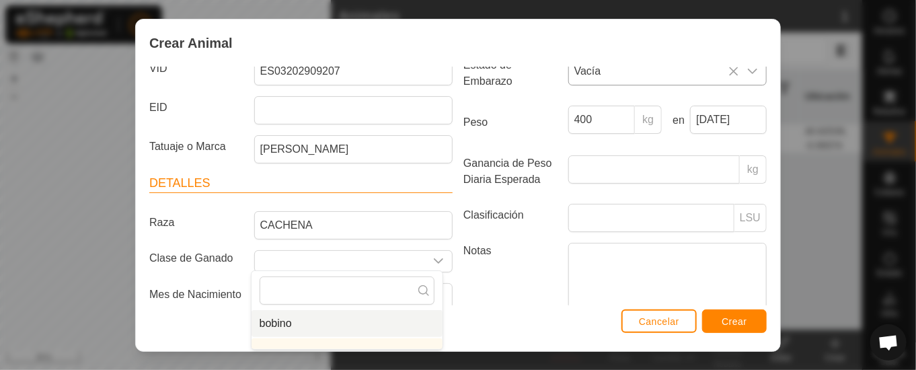
click at [275, 319] on li "bobino" at bounding box center [347, 323] width 191 height 27
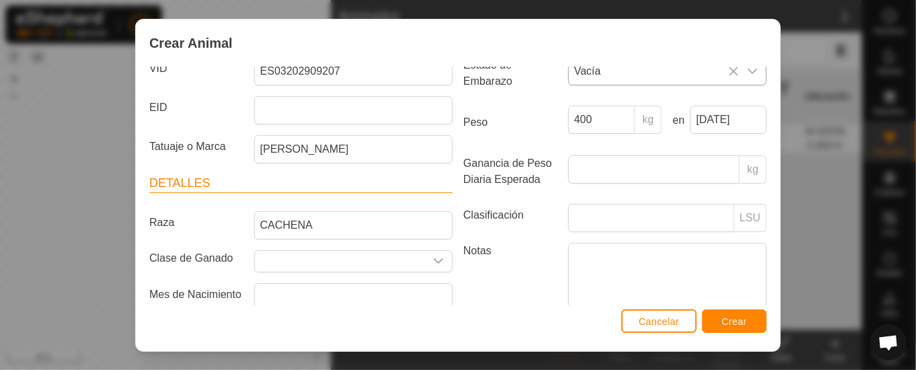
type input "bobino"
click at [738, 320] on span "Crear" at bounding box center [735, 321] width 26 height 11
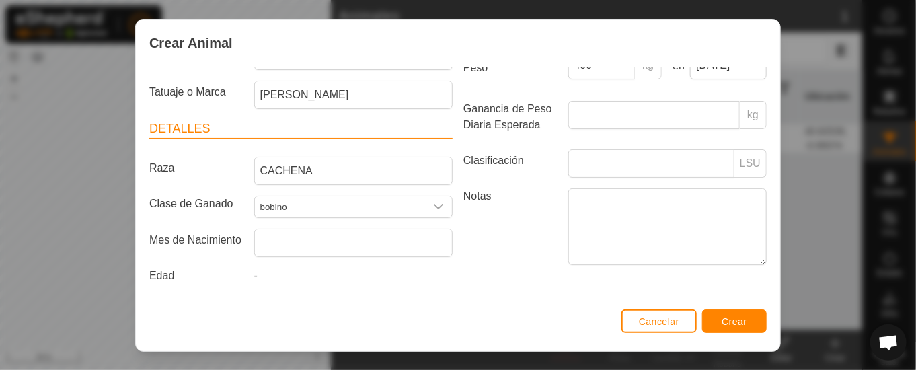
click at [161, 268] on label "Edad" at bounding box center [196, 276] width 105 height 16
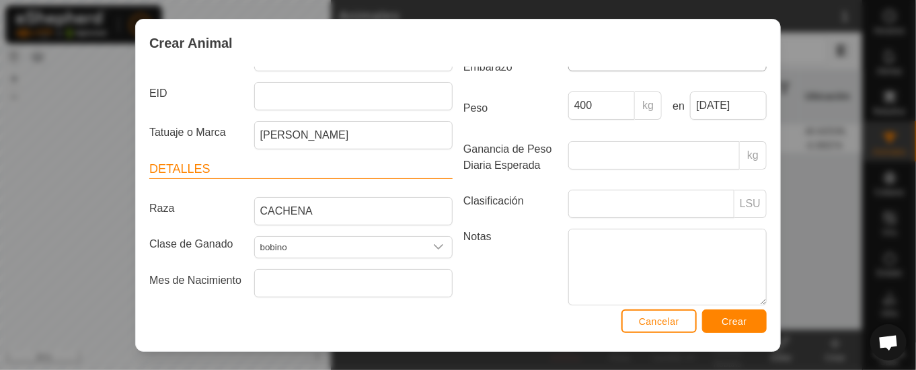
scroll to position [269, 0]
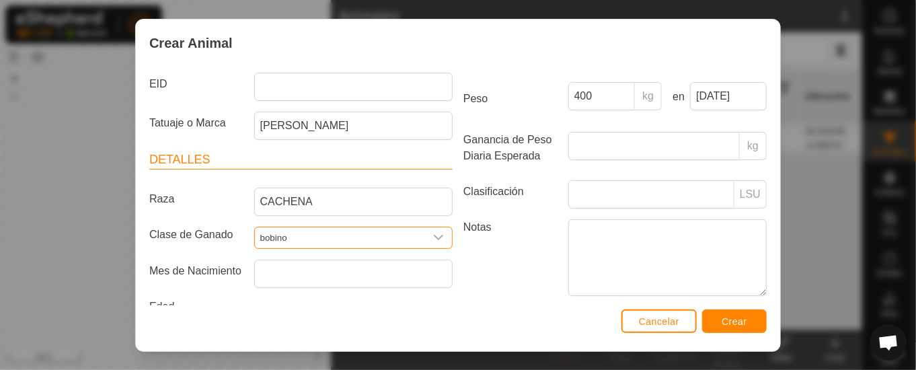
click at [278, 233] on input "bobino" at bounding box center [340, 237] width 170 height 21
click at [310, 240] on input "bobino" at bounding box center [340, 237] width 170 height 21
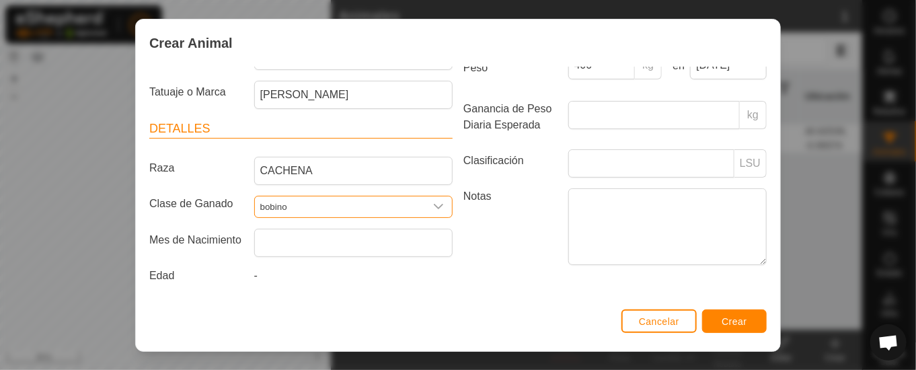
scroll to position [326, 0]
click at [435, 196] on div "dropdown trigger" at bounding box center [438, 206] width 27 height 21
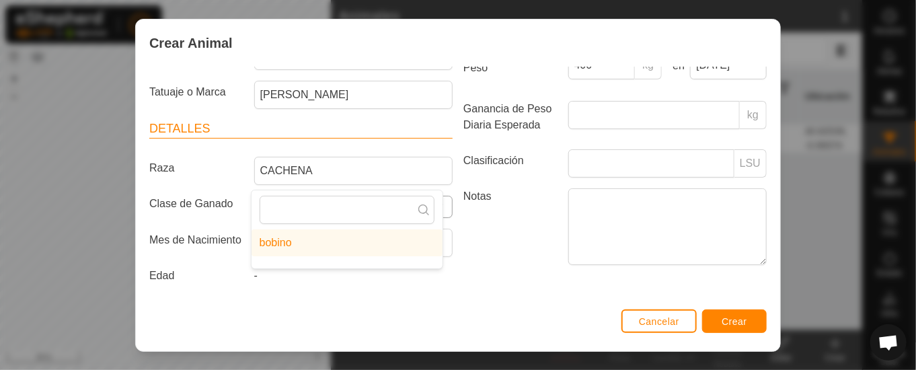
click at [435, 196] on div "dropdown trigger" at bounding box center [438, 206] width 27 height 21
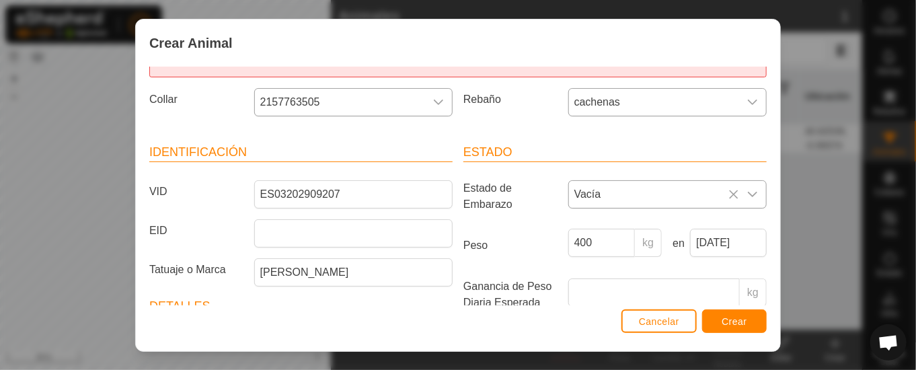
scroll to position [135, 0]
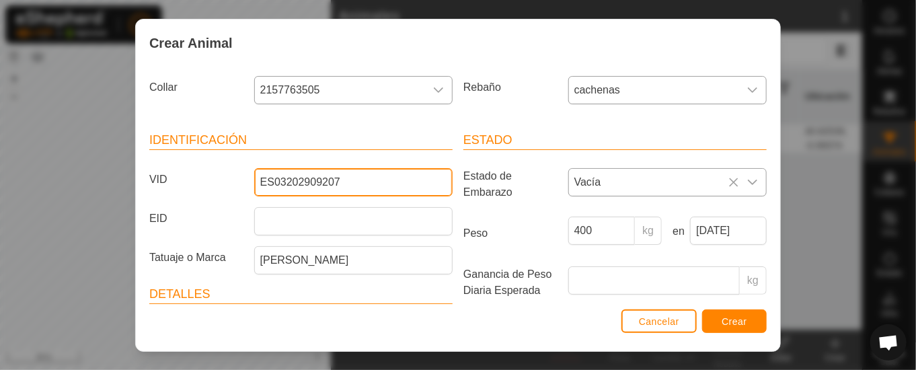
click at [406, 183] on input "ES03202909207" at bounding box center [353, 182] width 198 height 28
click at [354, 176] on input "ES03202909207" at bounding box center [353, 182] width 198 height 28
click at [289, 181] on input "ES03202909207" at bounding box center [353, 182] width 198 height 28
type input "ES030202909207"
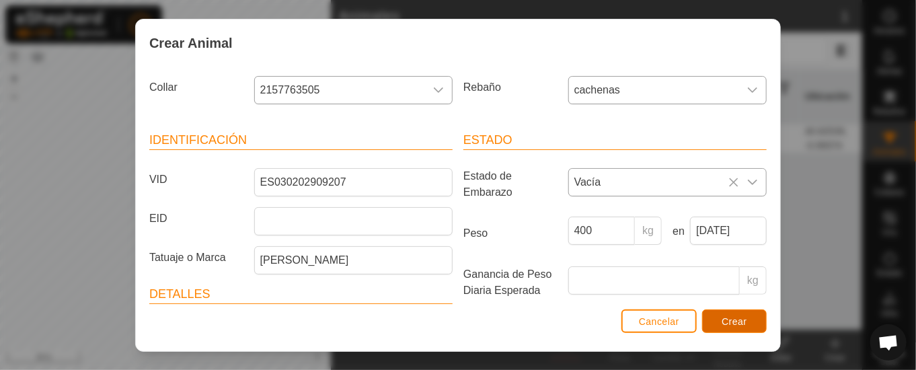
click at [738, 319] on span "Crear" at bounding box center [735, 321] width 26 height 11
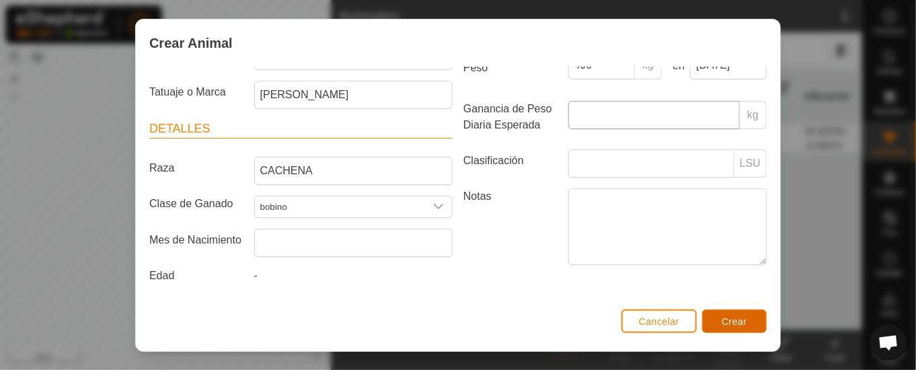
scroll to position [326, 0]
click at [736, 318] on span "Crear" at bounding box center [735, 321] width 26 height 11
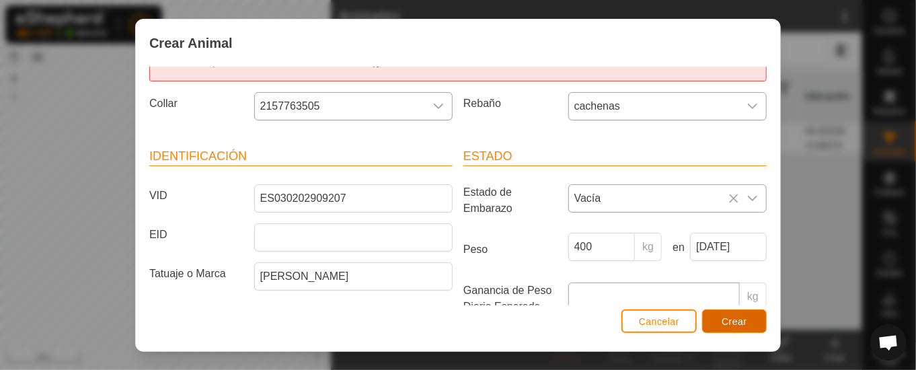
scroll to position [135, 0]
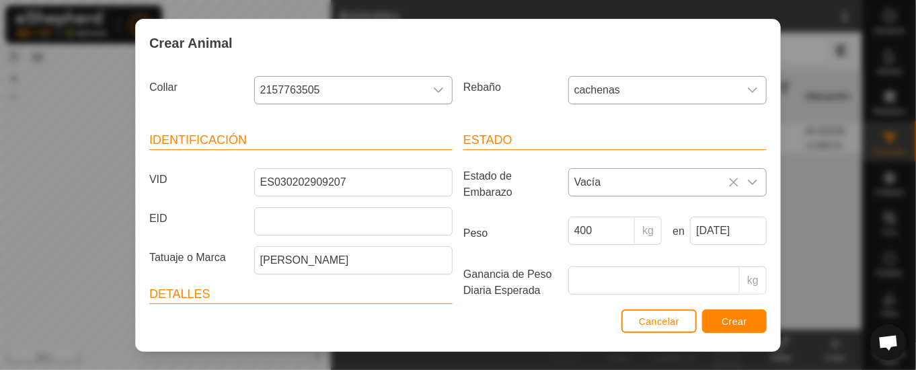
click at [433, 85] on icon "dropdown trigger" at bounding box center [438, 90] width 11 height 11
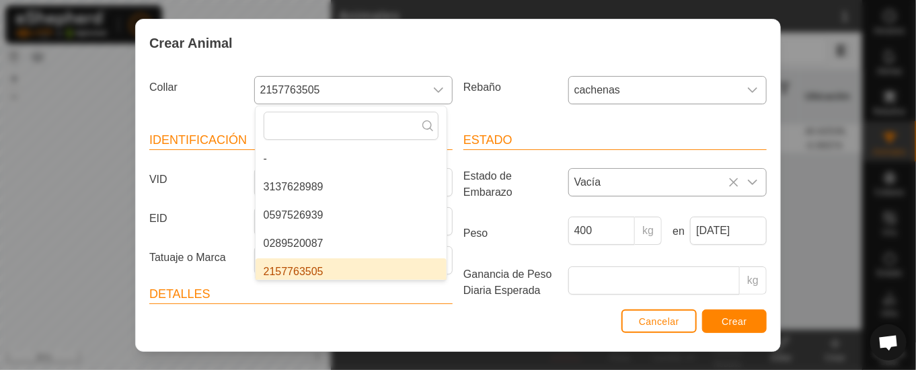
scroll to position [5, 0]
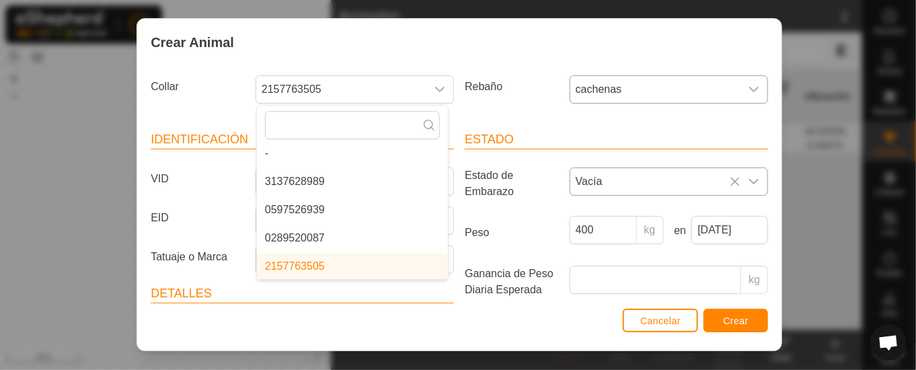
click at [513, 46] on div "Crear Animal" at bounding box center [459, 42] width 644 height 47
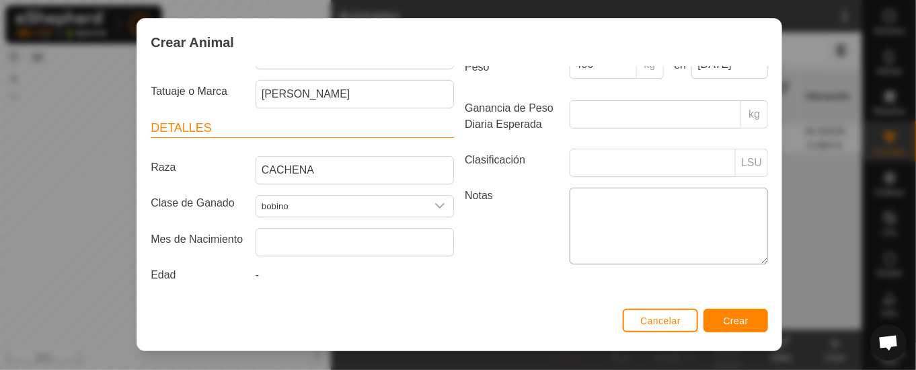
scroll to position [326, 0]
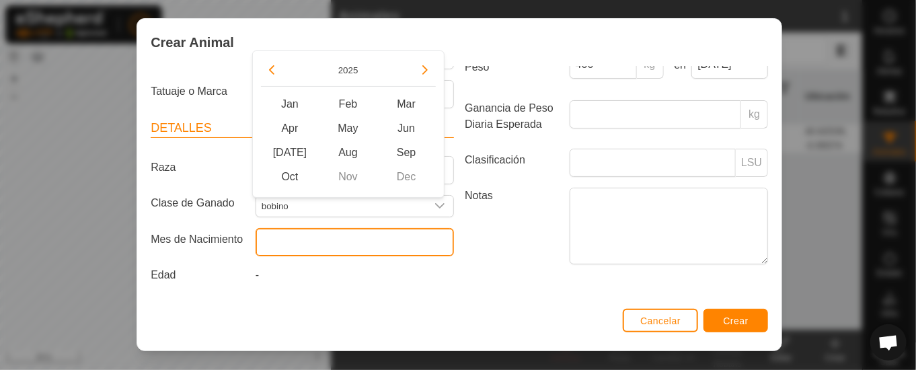
click at [389, 228] on input "text" at bounding box center [355, 242] width 198 height 28
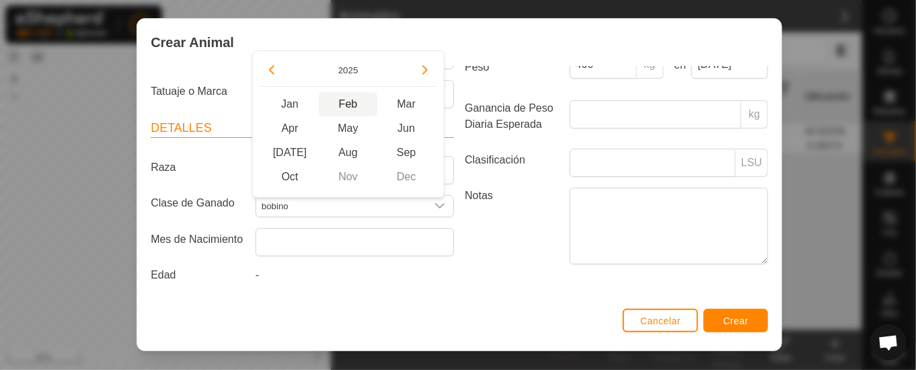
click at [352, 99] on span "Feb" at bounding box center [348, 104] width 59 height 24
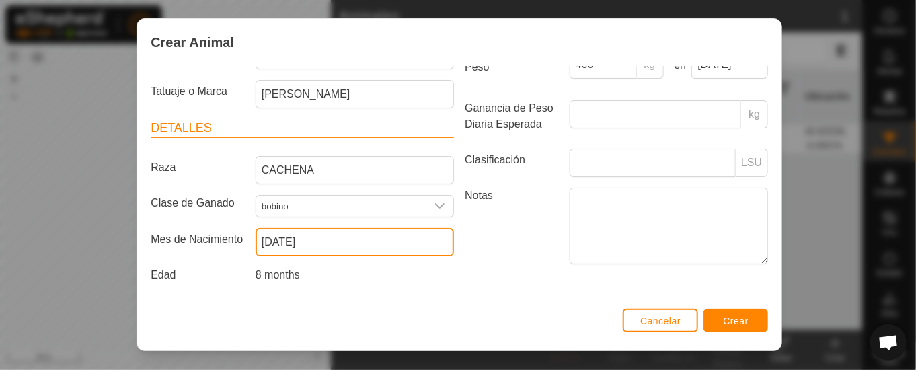
click at [404, 228] on input "[DATE]" at bounding box center [355, 242] width 198 height 28
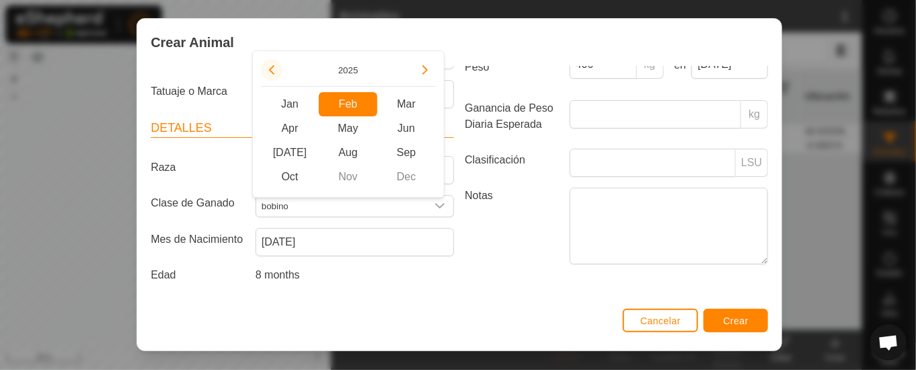
click at [270, 62] on button "Previous Year" at bounding box center [272, 70] width 22 height 22
click at [270, 63] on button "Previous Year" at bounding box center [272, 70] width 22 height 22
click at [272, 64] on button "Previous Year" at bounding box center [272, 70] width 22 height 22
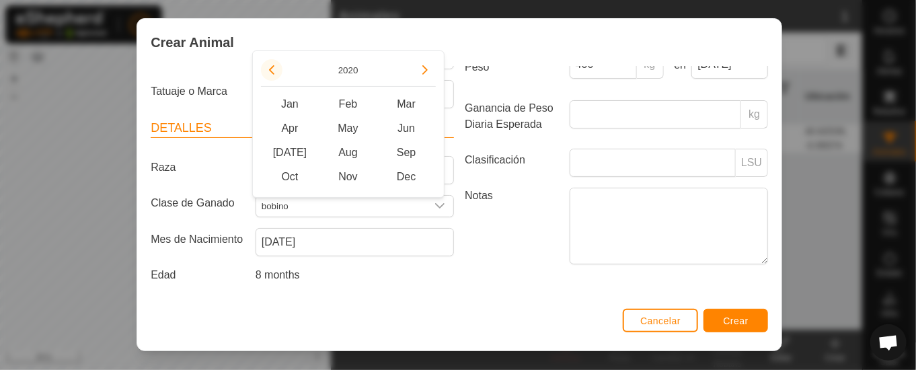
click at [272, 64] on button "Previous Year" at bounding box center [272, 70] width 22 height 22
click at [346, 99] on span "Feb" at bounding box center [348, 104] width 59 height 24
type input "[DATE]"
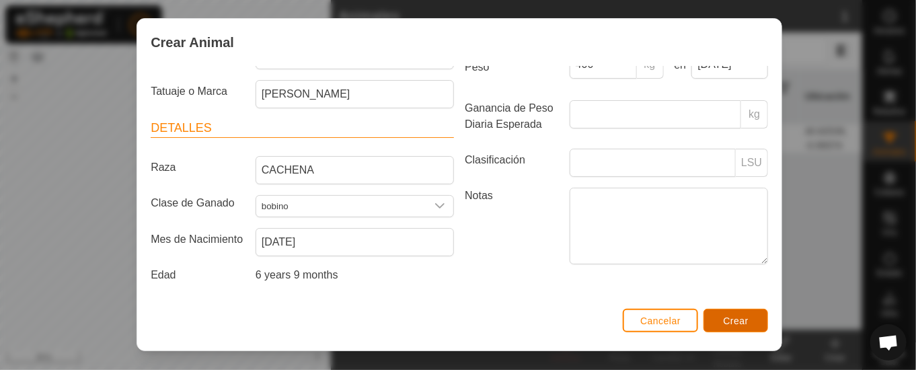
click at [740, 315] on span "Crear" at bounding box center [736, 320] width 26 height 11
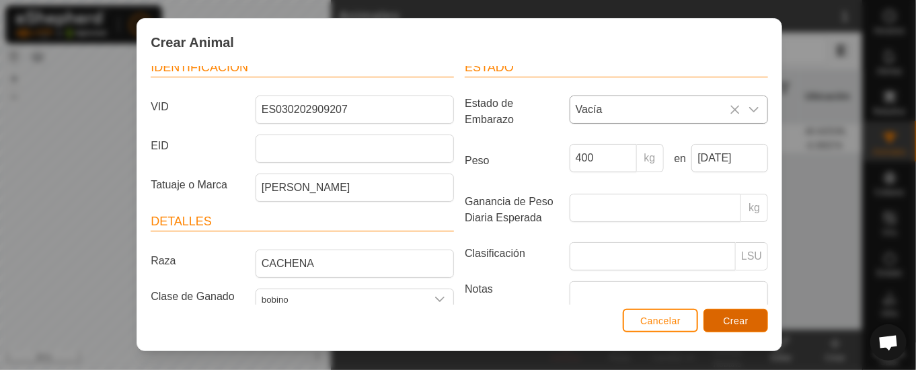
scroll to position [192, 0]
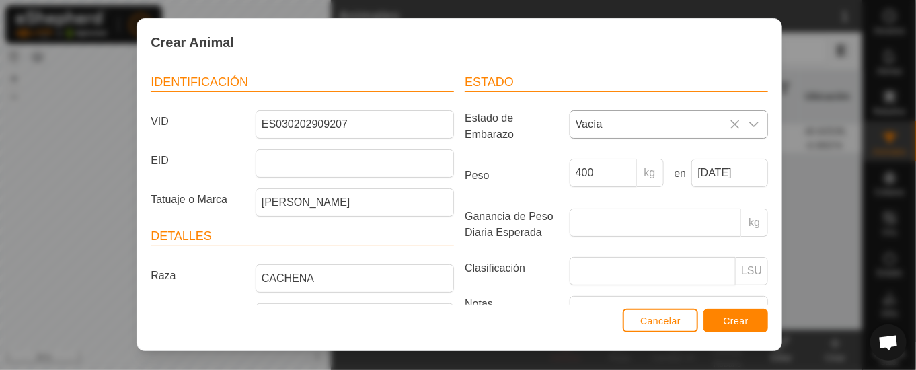
click at [731, 122] on icon at bounding box center [735, 124] width 9 height 9
click at [749, 122] on icon "dropdown trigger" at bounding box center [753, 124] width 9 height 5
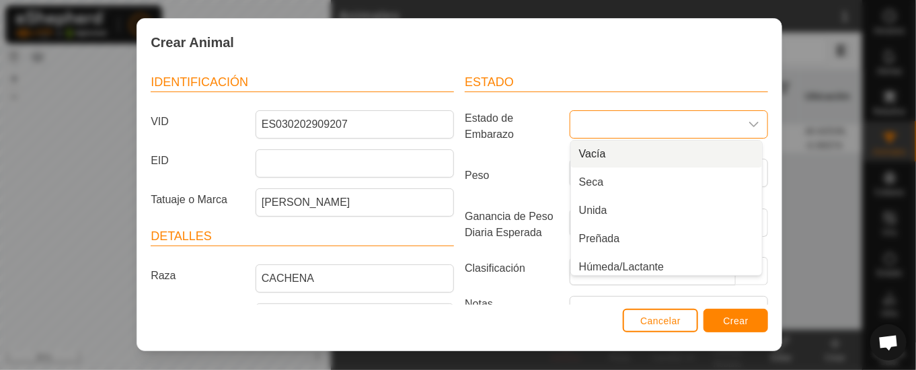
click at [587, 148] on li "Vacía" at bounding box center [666, 154] width 191 height 27
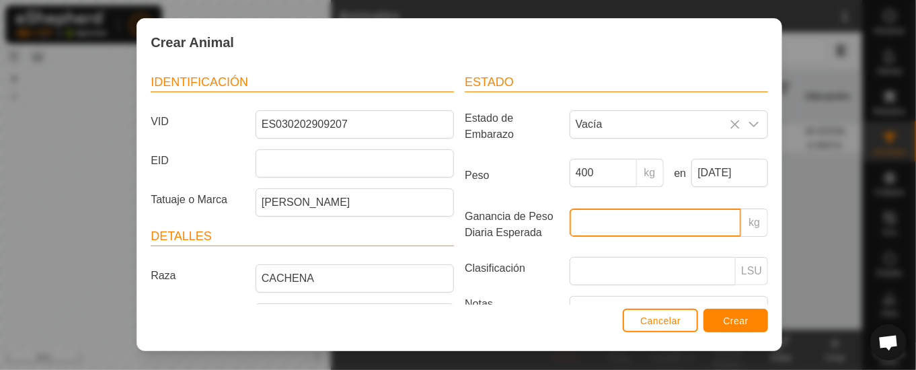
click at [639, 223] on input "Ganancia de Peso Diaria Esperada" at bounding box center [656, 223] width 172 height 28
type input "2"
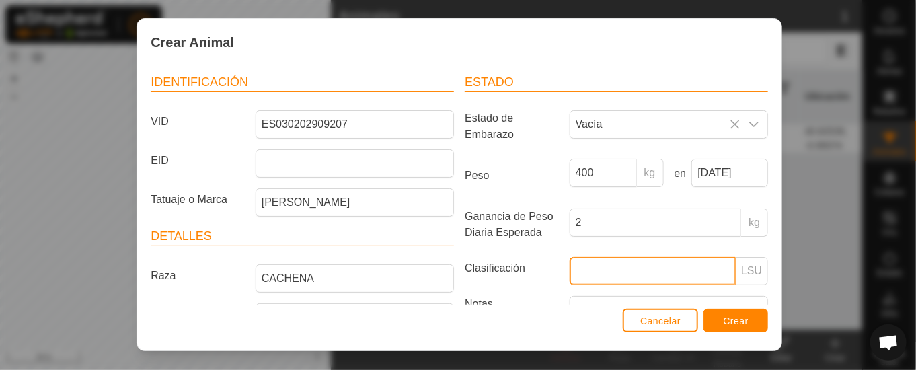
drag, startPoint x: 626, startPoint y: 272, endPoint x: 633, endPoint y: 267, distance: 8.2
click at [632, 270] on input "Clasificación" at bounding box center [653, 271] width 166 height 28
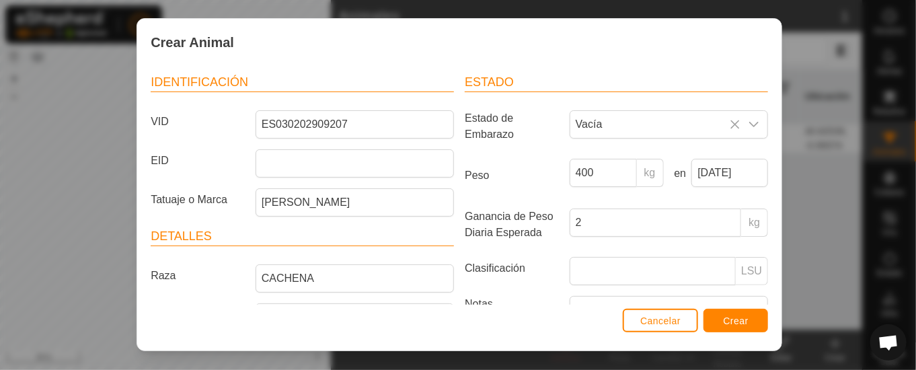
click at [736, 266] on p-inputgroup-addon "LSU" at bounding box center [752, 271] width 32 height 28
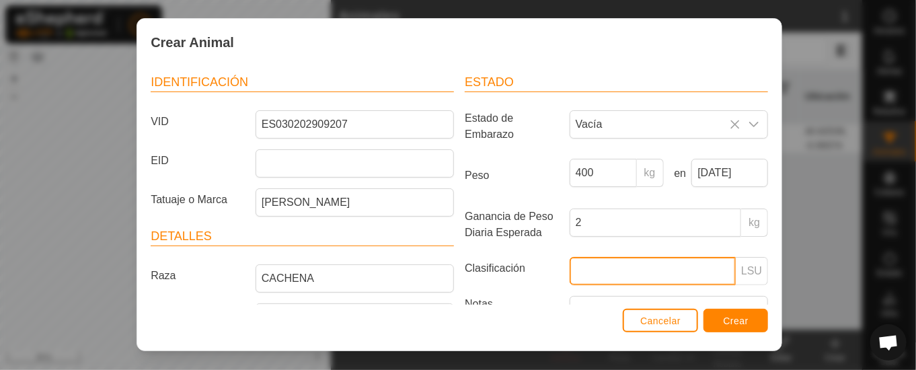
click at [690, 267] on input "Clasificación" at bounding box center [653, 271] width 166 height 28
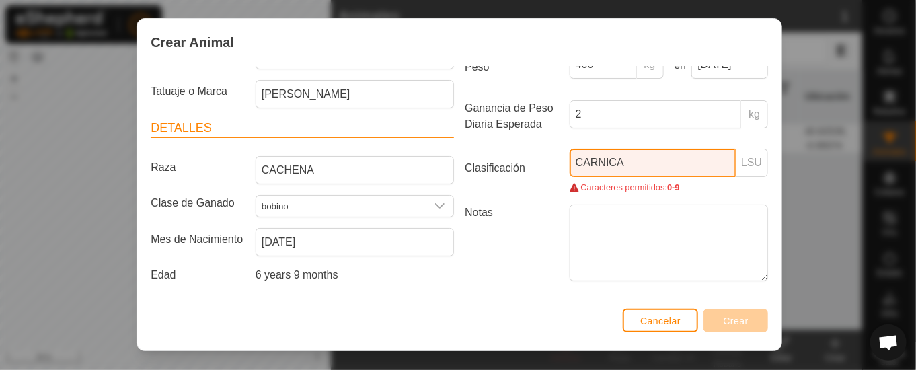
scroll to position [326, 0]
click at [546, 260] on div "Estado Estado de Embarazo Vacía Peso 400 kg en [DATE] Ganancia de Peso Diaria E…" at bounding box center [616, 127] width 314 height 356
click at [678, 149] on input "CARNICA11111" at bounding box center [653, 163] width 166 height 28
type input "C"
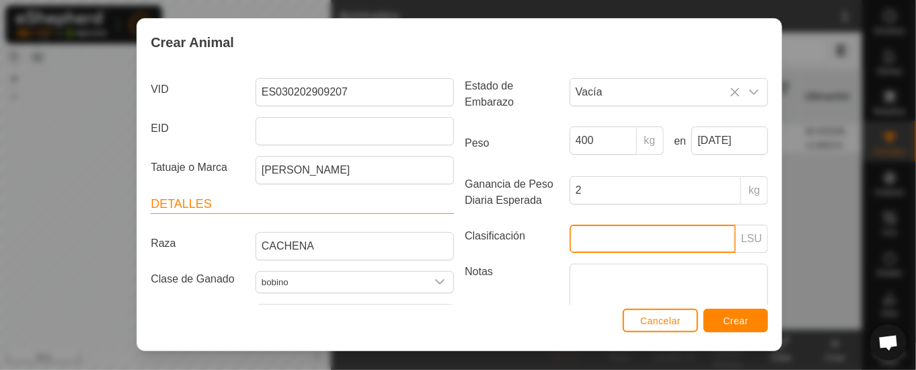
scroll to position [192, 0]
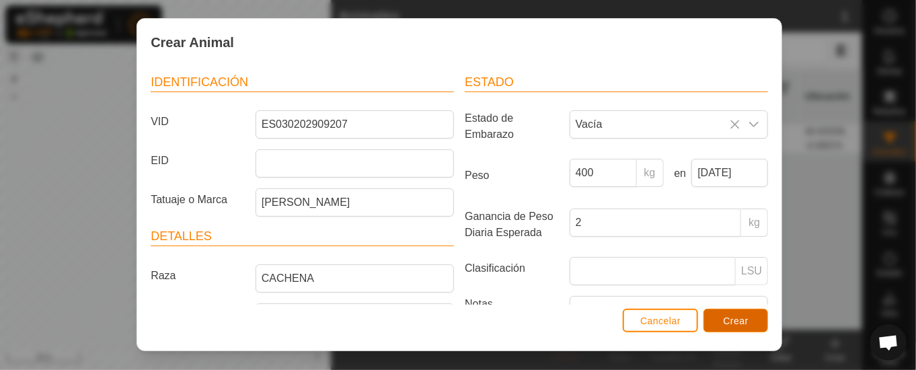
click at [733, 319] on span "Crear" at bounding box center [736, 320] width 26 height 11
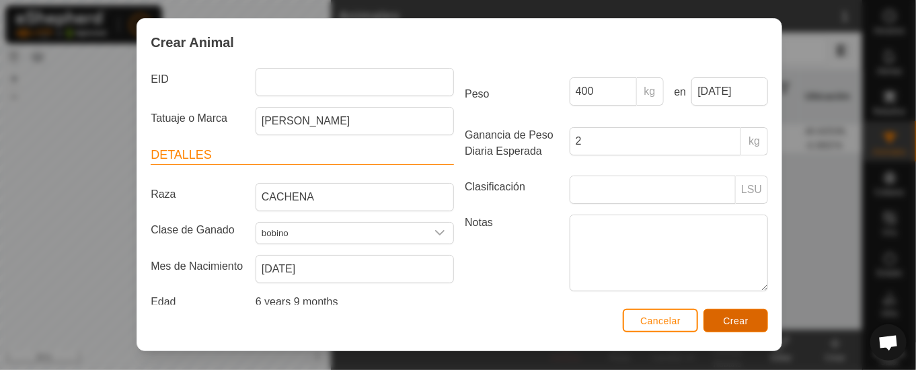
scroll to position [326, 0]
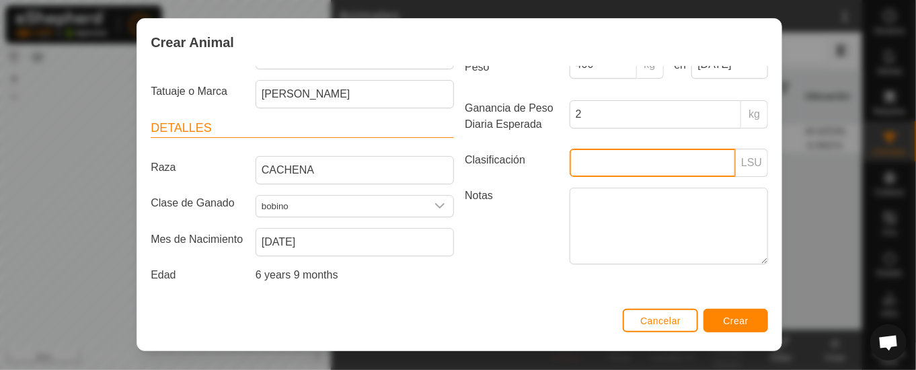
click at [620, 149] on input "Clasificación" at bounding box center [653, 163] width 166 height 28
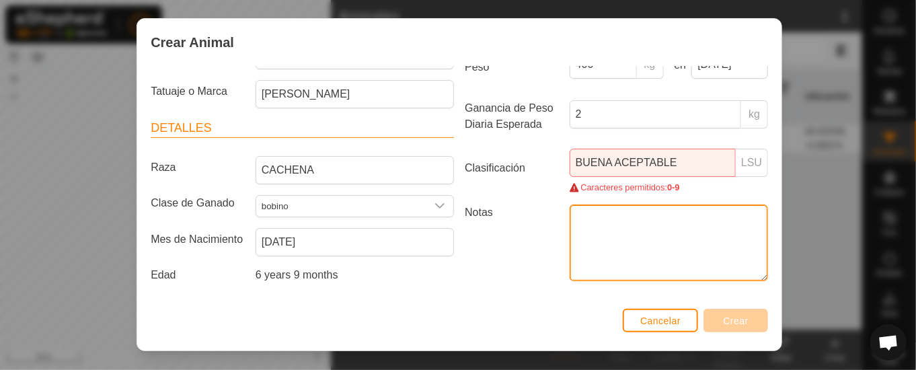
click at [700, 228] on textarea "Notas" at bounding box center [669, 243] width 198 height 77
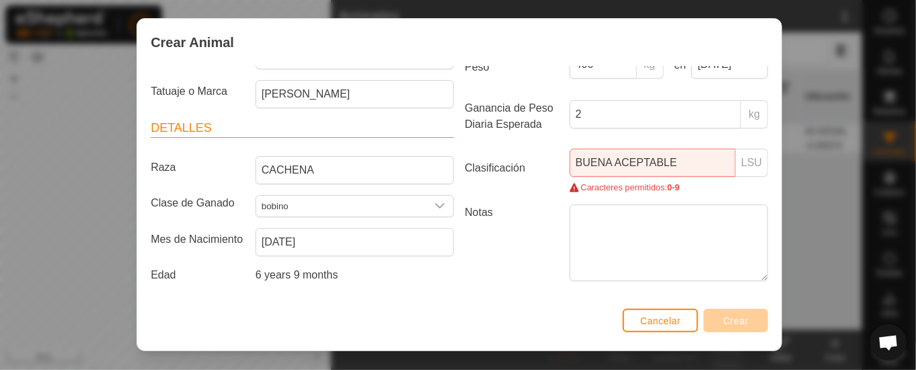
click at [518, 276] on div "Estado Estado de Embarazo Vacía Peso 400 kg en [DATE] Ganancia de Peso Diaria E…" at bounding box center [616, 127] width 314 height 356
click at [690, 149] on input "BUENA ACEPTABLE" at bounding box center [653, 163] width 166 height 28
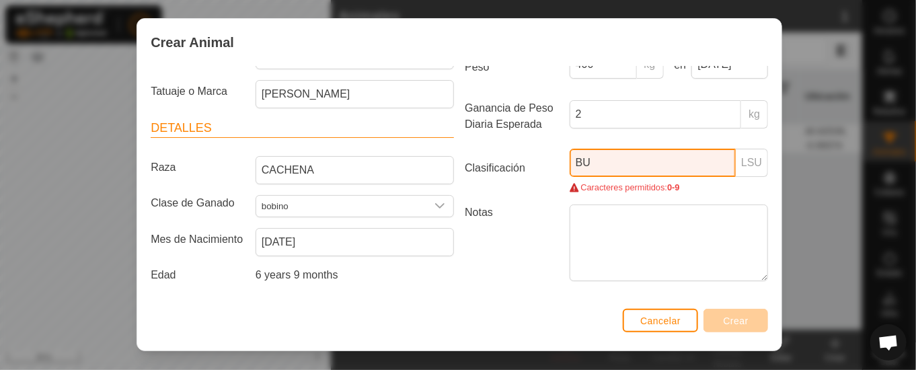
type input "B"
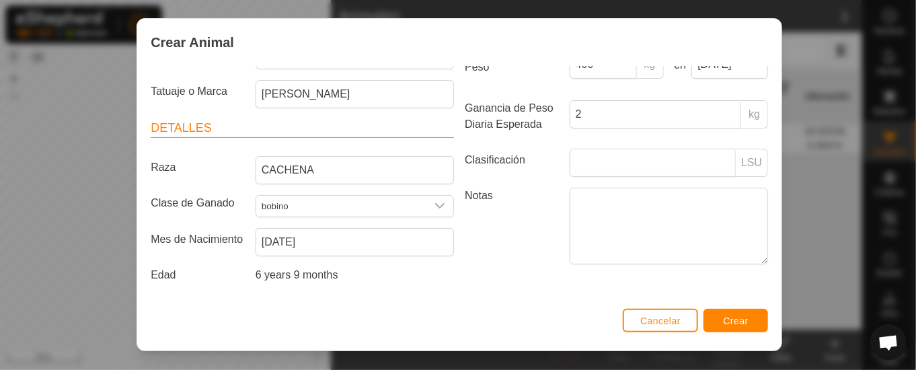
click at [524, 202] on label "Notas" at bounding box center [511, 226] width 105 height 76
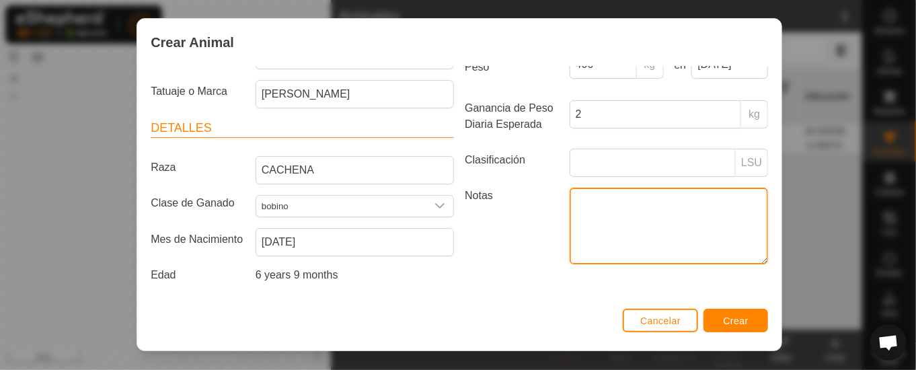
click at [570, 202] on textarea "Notas" at bounding box center [669, 226] width 198 height 77
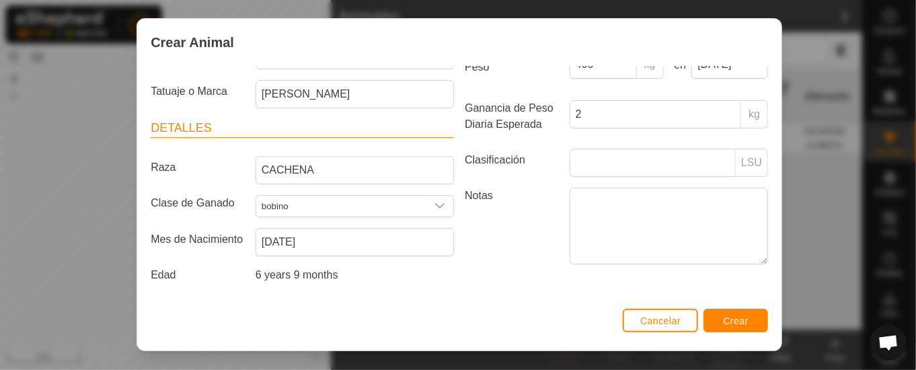
click at [489, 208] on label "Notas" at bounding box center [511, 226] width 105 height 76
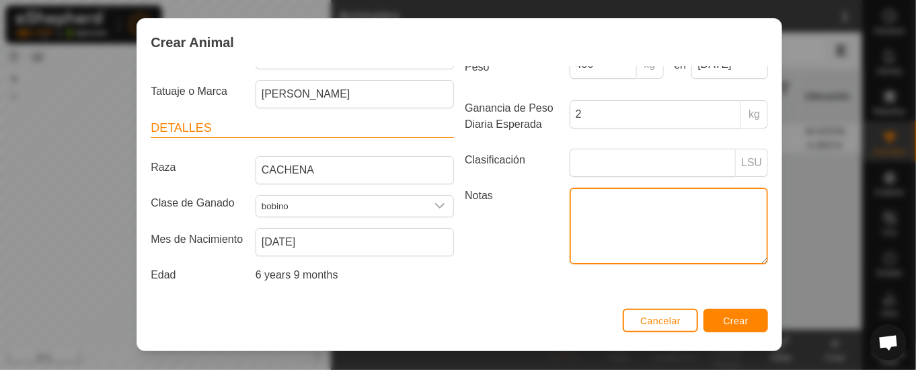
click at [570, 208] on textarea "Notas" at bounding box center [669, 226] width 198 height 77
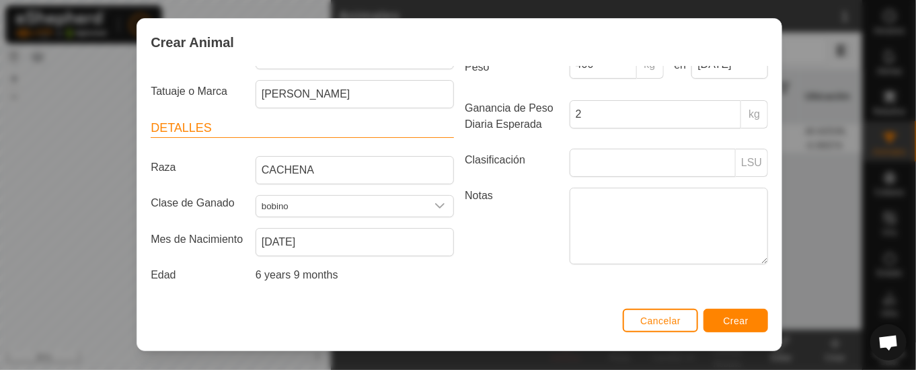
drag, startPoint x: 481, startPoint y: 217, endPoint x: 511, endPoint y: 202, distance: 33.7
click at [482, 217] on label "Notas" at bounding box center [511, 226] width 105 height 76
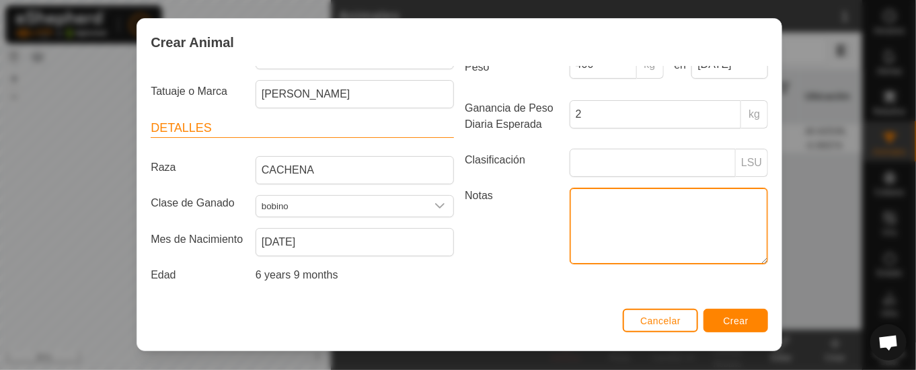
click at [570, 217] on textarea "Notas" at bounding box center [669, 226] width 198 height 77
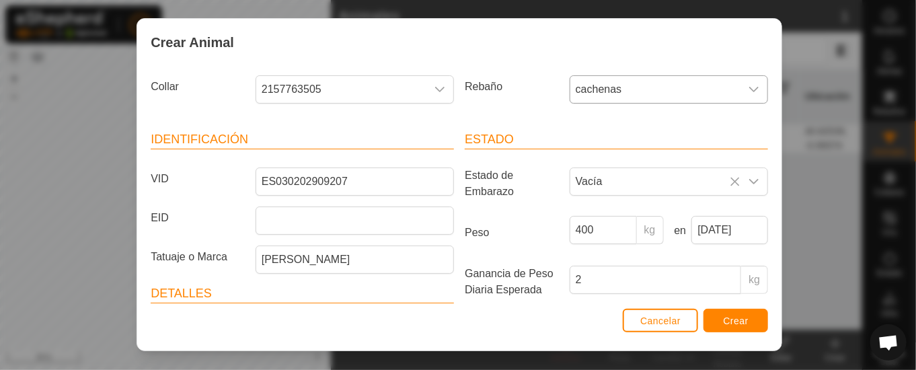
scroll to position [0, 0]
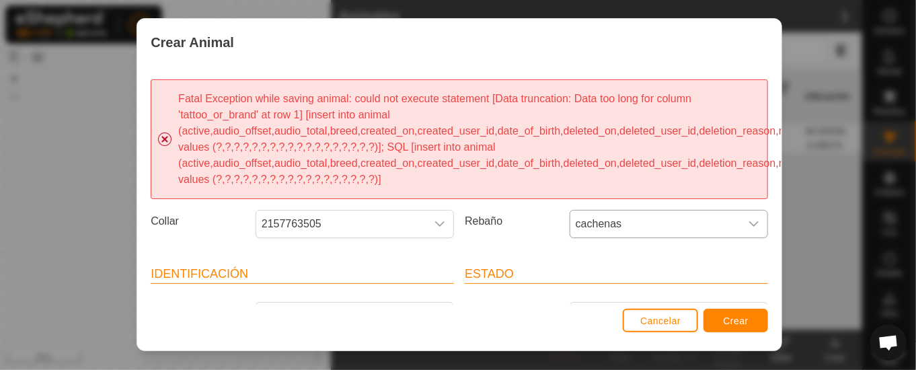
click at [741, 219] on div "dropdown trigger" at bounding box center [754, 224] width 27 height 27
click at [519, 207] on div "Rebaño cachenas" at bounding box center [616, 230] width 314 height 50
drag, startPoint x: 540, startPoint y: 241, endPoint x: 550, endPoint y: 239, distance: 10.3
click at [540, 238] on div "Rebaño cachenas" at bounding box center [616, 230] width 314 height 50
click at [363, 210] on p-select "2157763505" at bounding box center [355, 224] width 198 height 28
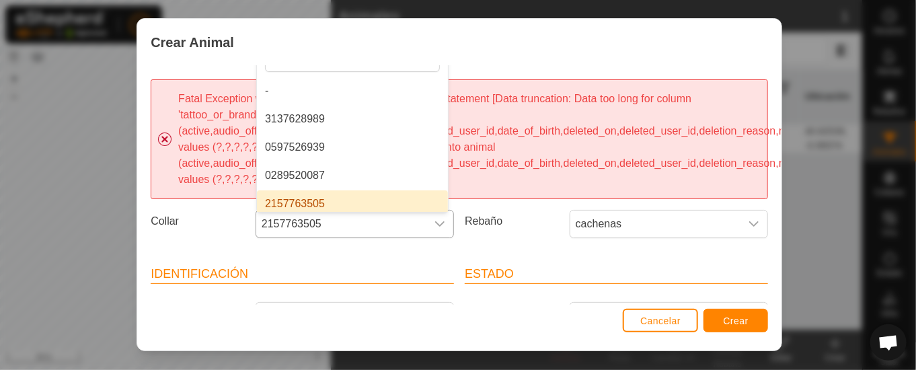
scroll to position [5, 0]
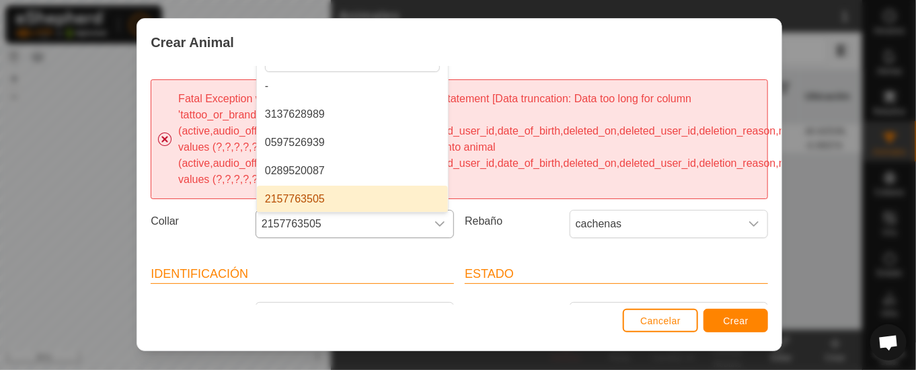
click at [348, 222] on span "2157763505" at bounding box center [341, 224] width 170 height 27
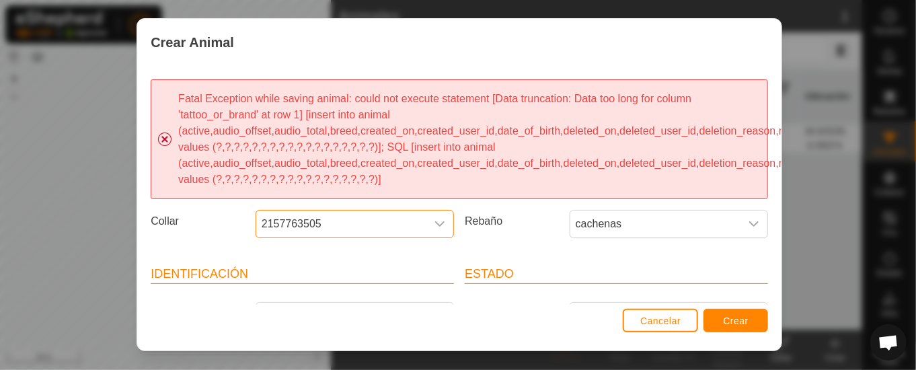
click at [348, 222] on span "2157763505" at bounding box center [341, 224] width 170 height 27
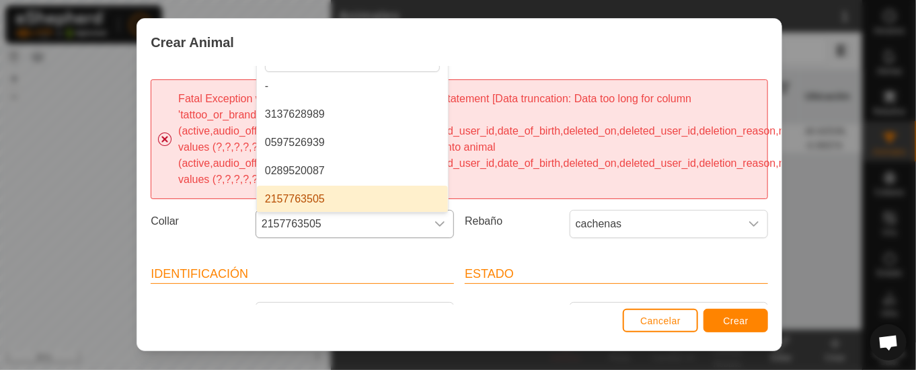
click at [339, 232] on span "2157763505" at bounding box center [341, 224] width 170 height 27
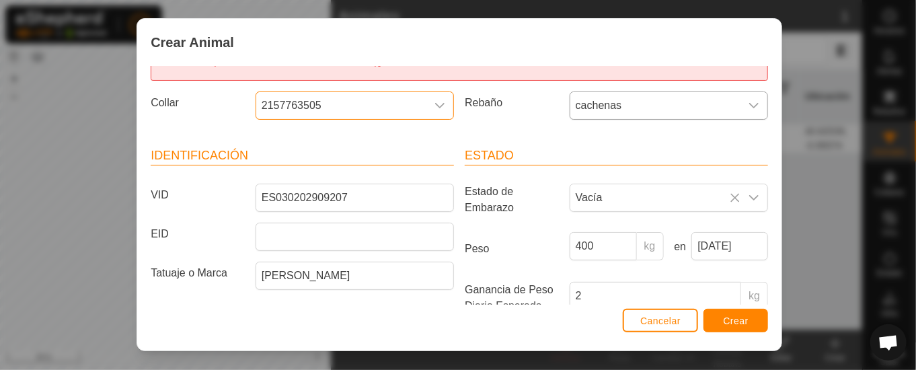
scroll to position [135, 0]
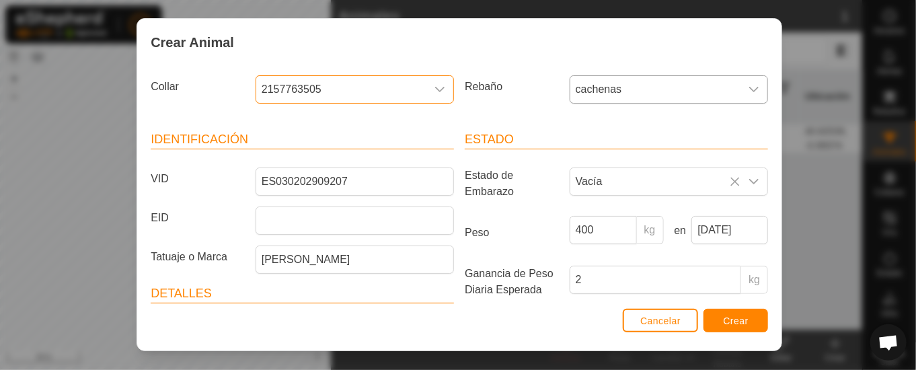
click at [637, 91] on span "cachenas" at bounding box center [655, 89] width 170 height 27
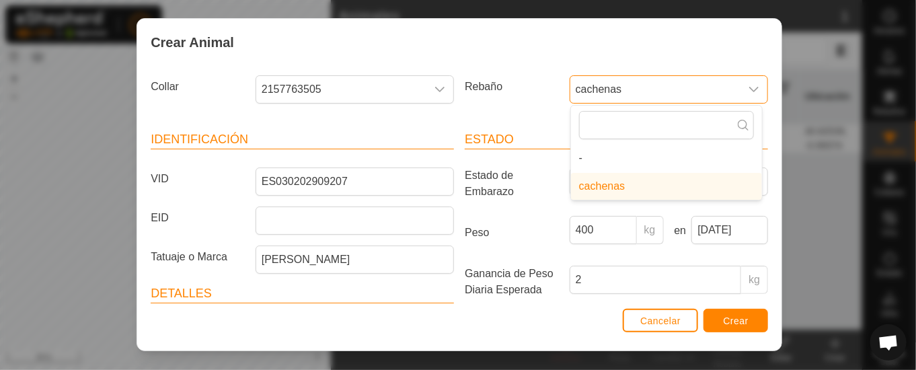
click at [637, 91] on span "cachenas" at bounding box center [655, 89] width 170 height 27
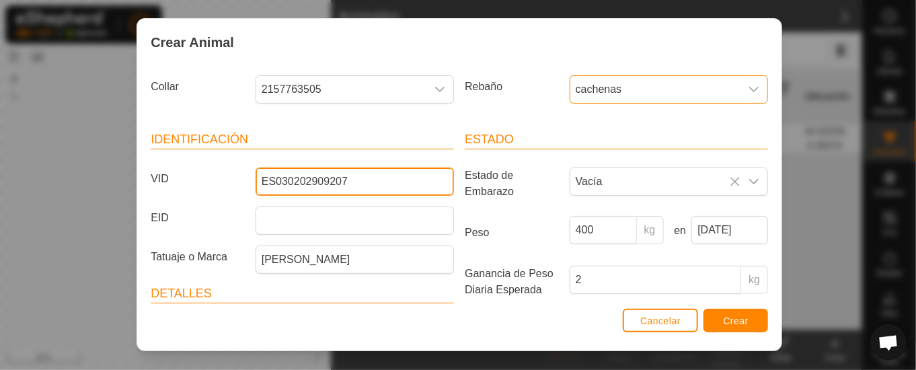
click at [379, 188] on input "ES030202909207" at bounding box center [355, 182] width 198 height 28
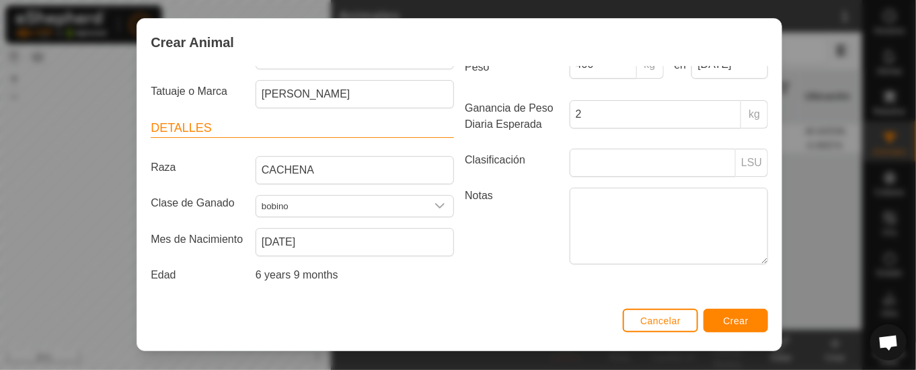
scroll to position [326, 0]
click at [728, 320] on span "Crear" at bounding box center [736, 320] width 26 height 11
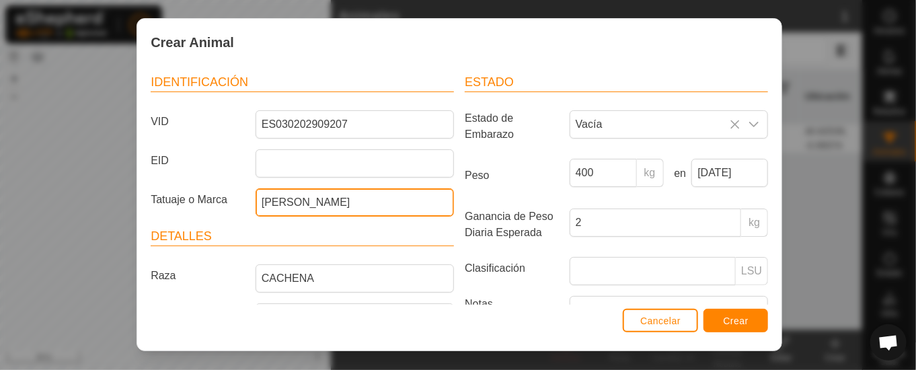
click at [424, 207] on input "[PERSON_NAME]" at bounding box center [355, 202] width 198 height 28
type input "YENY"
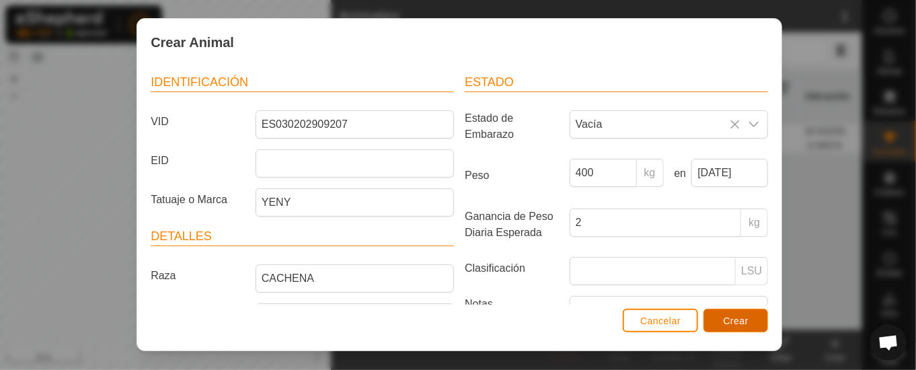
click at [739, 316] on span "Crear" at bounding box center [736, 320] width 26 height 11
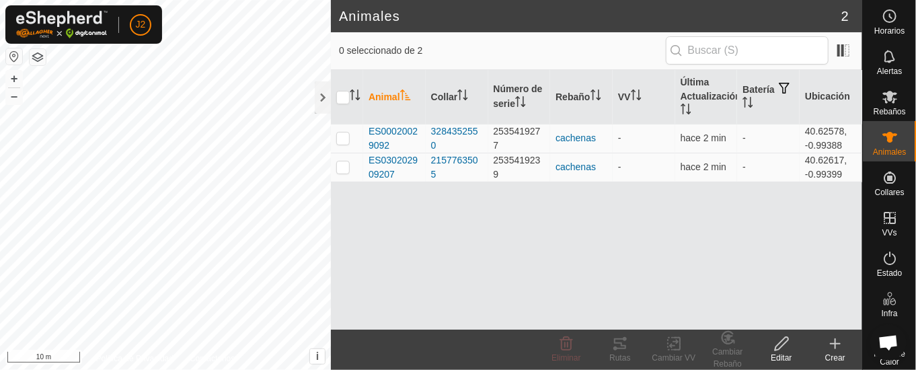
click at [840, 350] on icon at bounding box center [835, 344] width 16 height 16
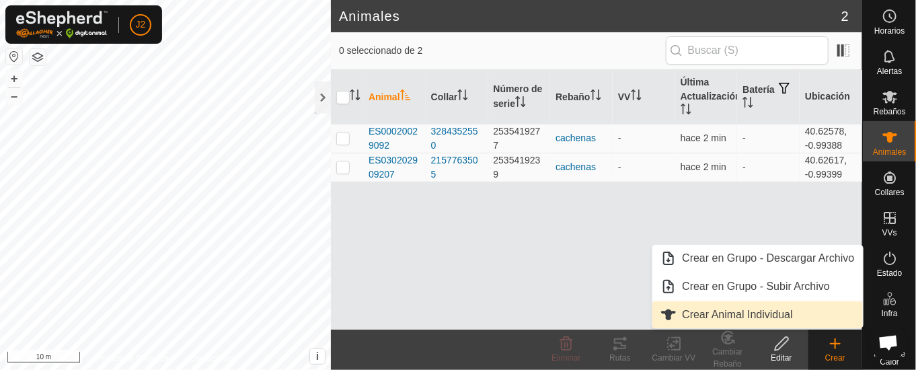
click at [739, 311] on link "Crear Animal Individual" at bounding box center [758, 314] width 210 height 27
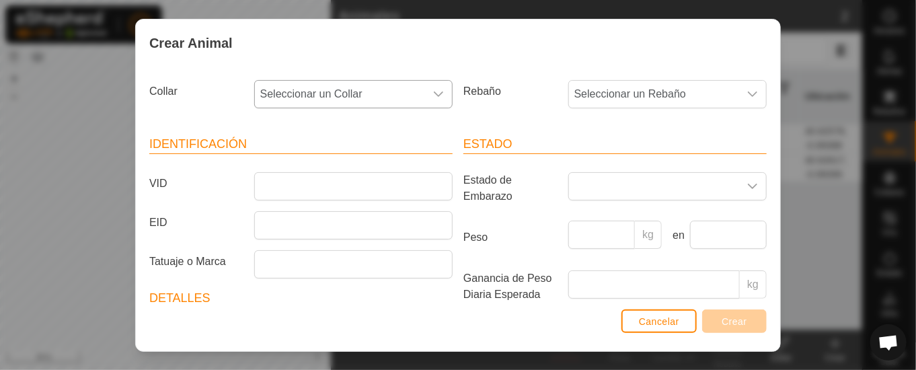
click at [433, 89] on icon "dropdown trigger" at bounding box center [438, 94] width 11 height 11
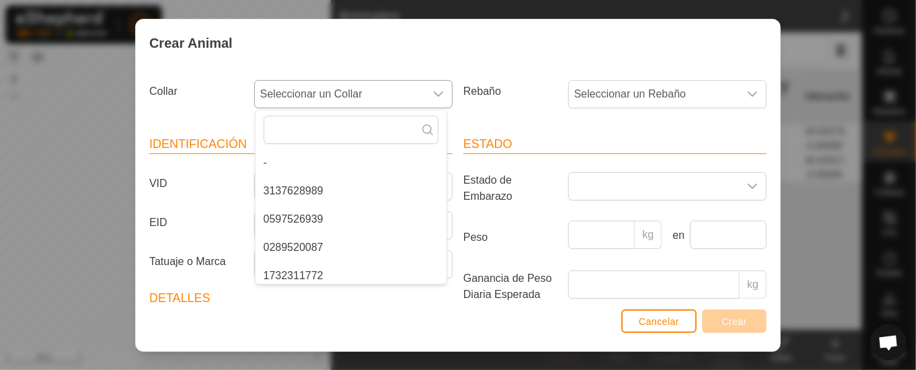
click at [315, 184] on li "3137628989" at bounding box center [351, 191] width 191 height 27
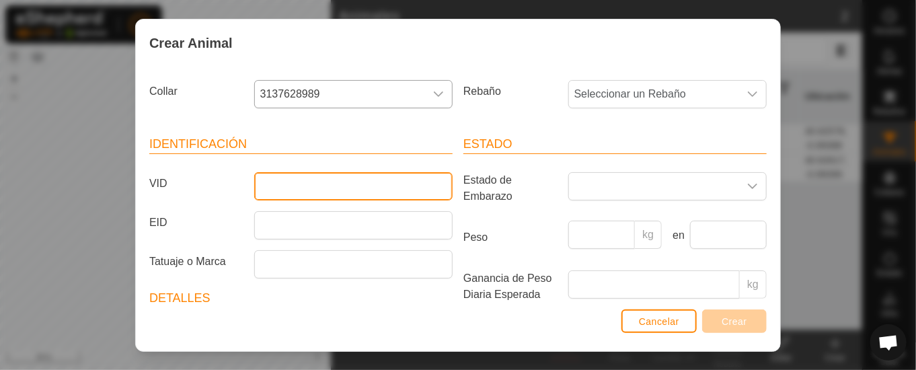
click at [351, 188] on input "VID" at bounding box center [353, 186] width 198 height 28
type input "ES000202913288"
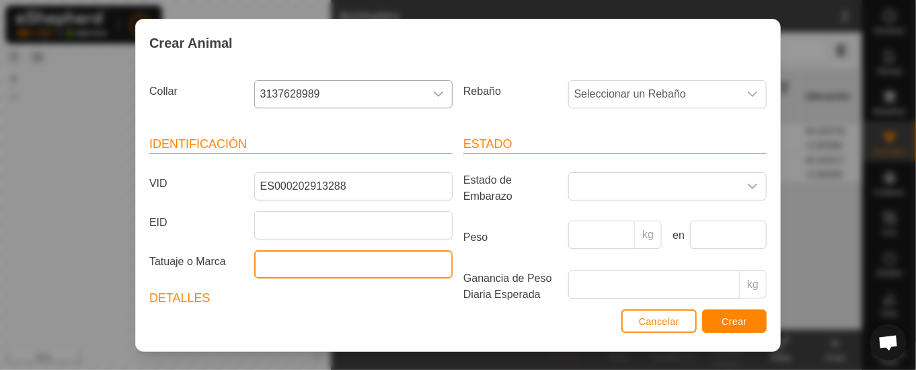
click at [315, 272] on input "Tatuaje o Marca" at bounding box center [353, 264] width 198 height 28
type input "CAPITANA"
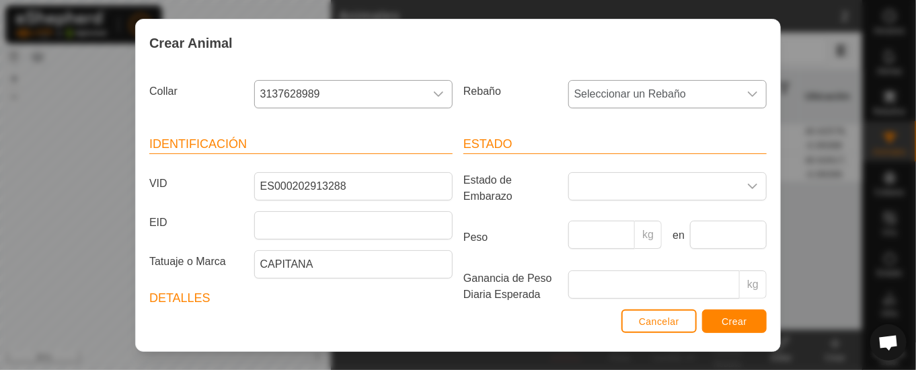
click at [739, 92] on div "dropdown trigger" at bounding box center [752, 94] width 27 height 27
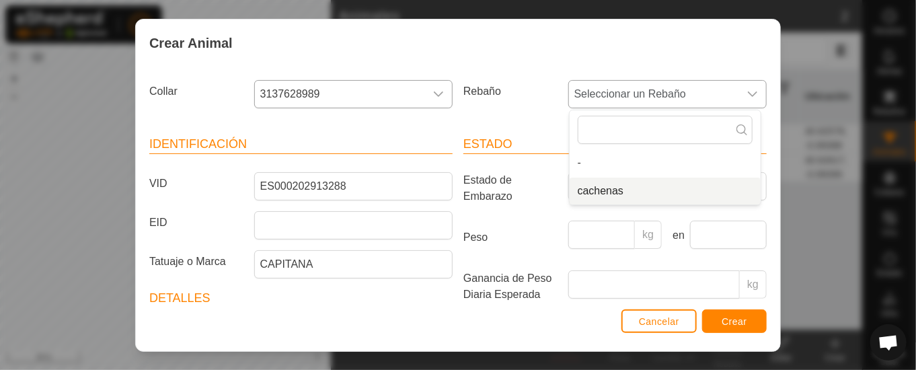
click at [586, 186] on li "cachenas" at bounding box center [665, 191] width 191 height 27
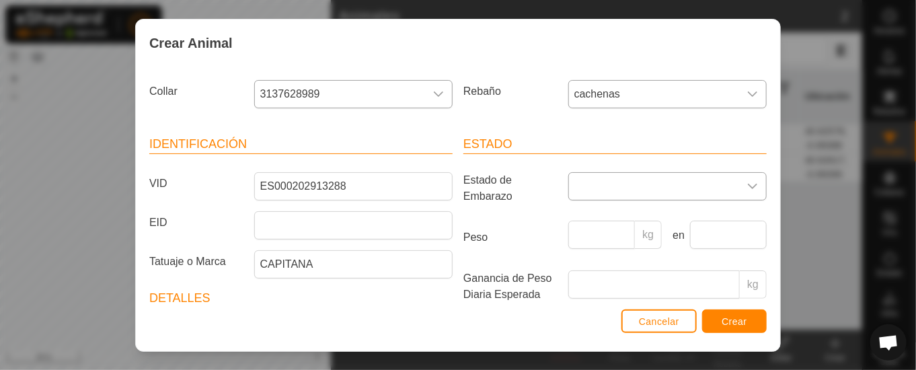
click at [741, 180] on div "dropdown trigger" at bounding box center [752, 186] width 27 height 27
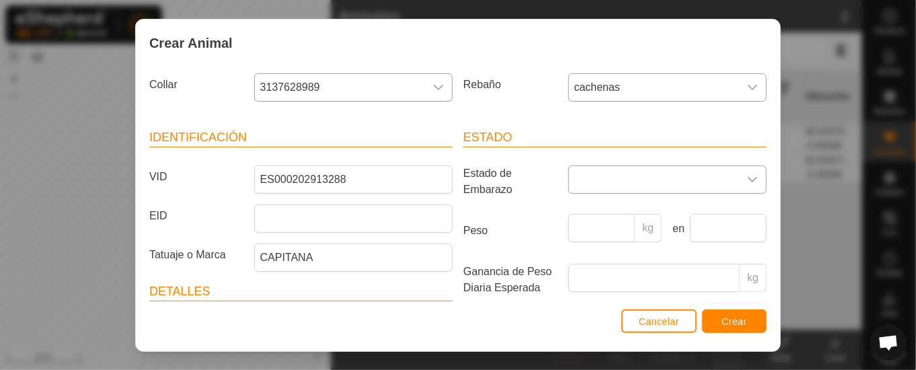
click at [740, 175] on div "dropdown trigger" at bounding box center [752, 179] width 27 height 27
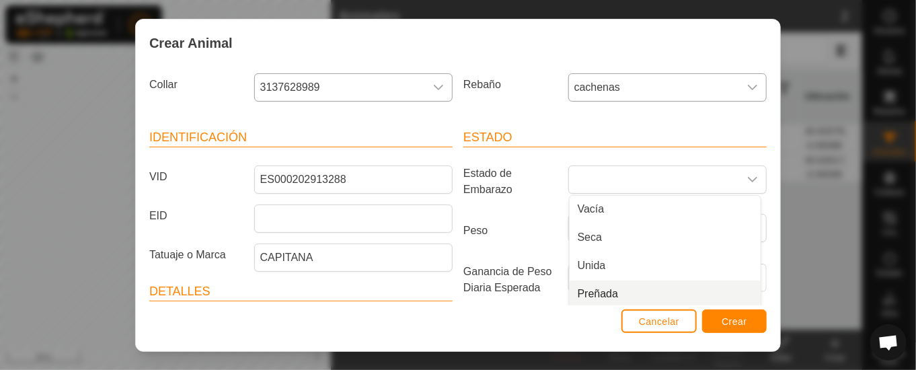
click at [593, 287] on li "Preñada" at bounding box center [665, 294] width 191 height 27
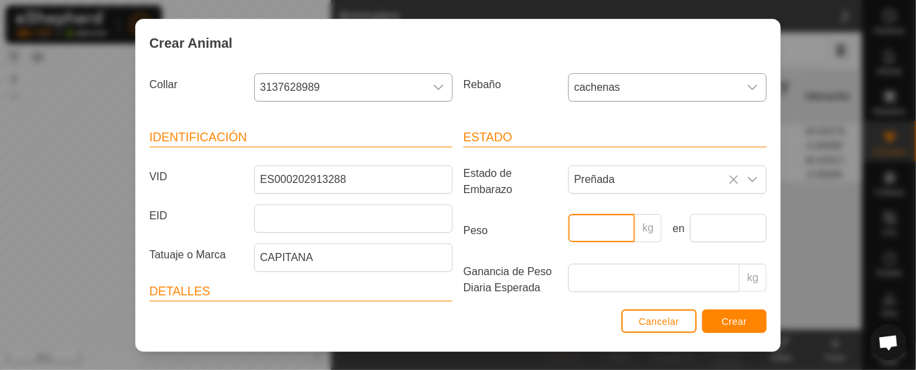
click at [586, 224] on input "Peso" at bounding box center [601, 228] width 67 height 28
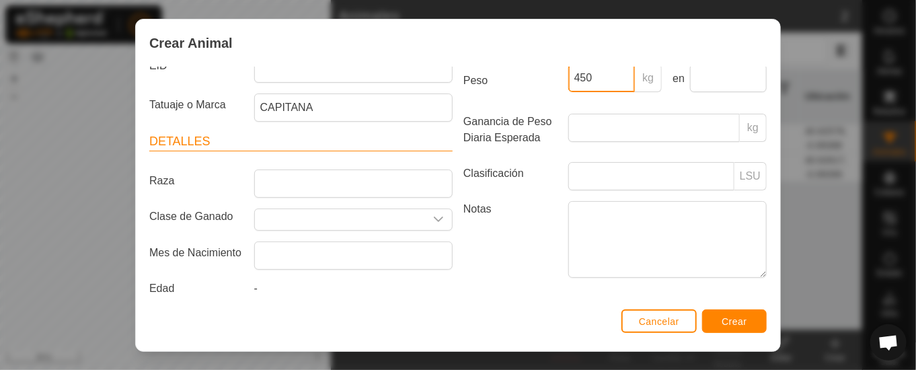
scroll to position [176, 0]
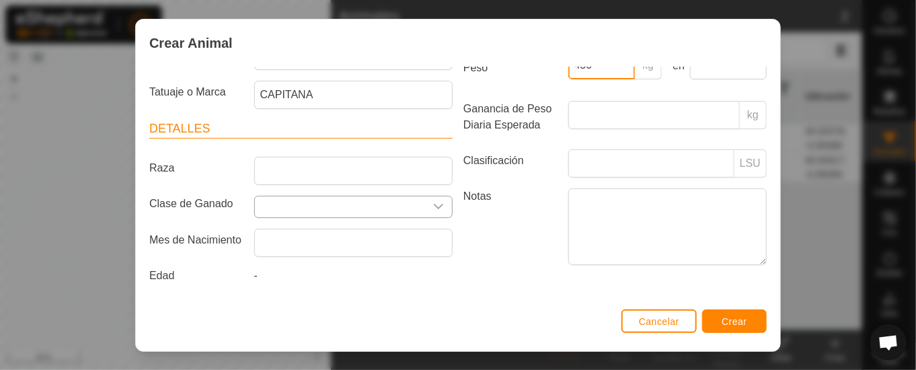
type input "450"
click at [433, 201] on icon "dropdown trigger" at bounding box center [438, 206] width 11 height 11
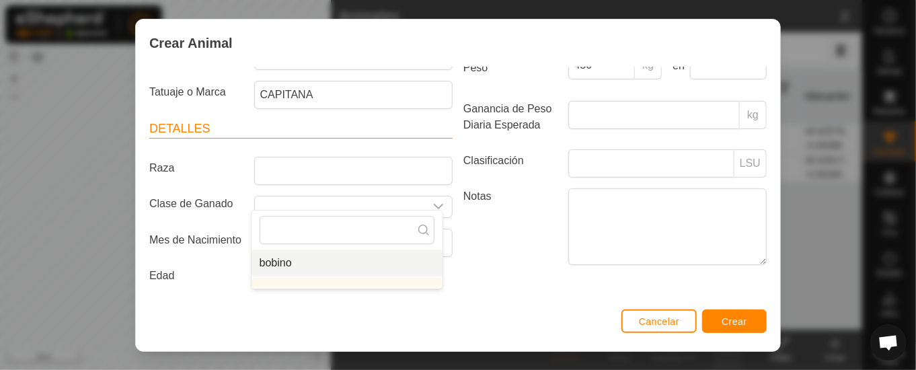
click at [293, 257] on li "bobino" at bounding box center [347, 263] width 191 height 27
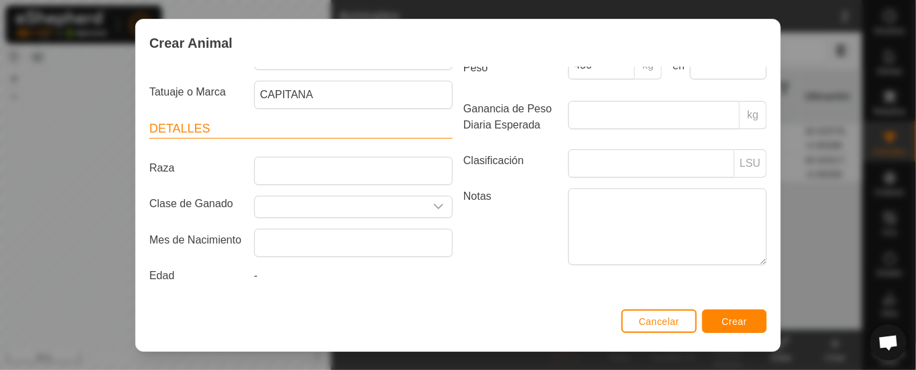
type input "bobino"
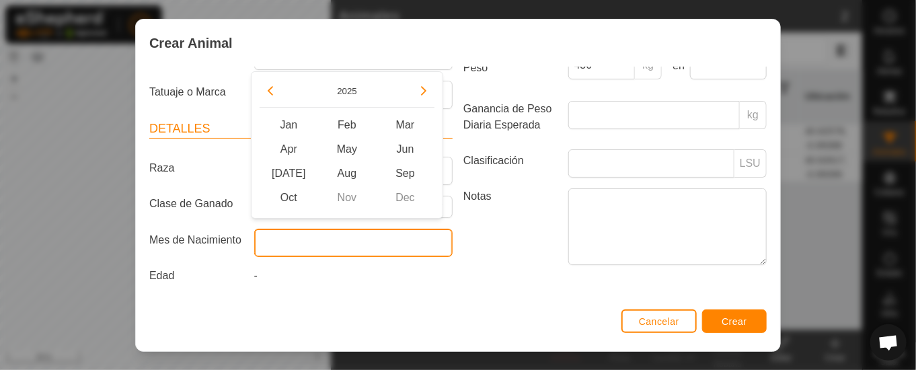
click at [309, 237] on input "text" at bounding box center [353, 243] width 198 height 28
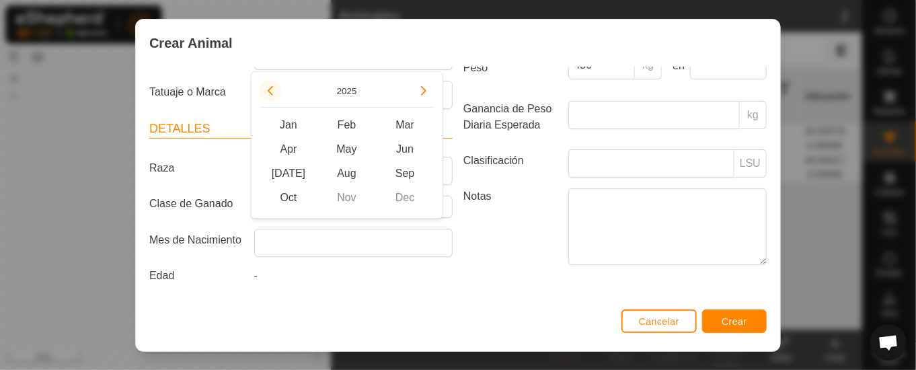
click at [267, 87] on button "Previous Year" at bounding box center [271, 91] width 22 height 22
click at [268, 92] on button "Previous Year" at bounding box center [271, 91] width 22 height 22
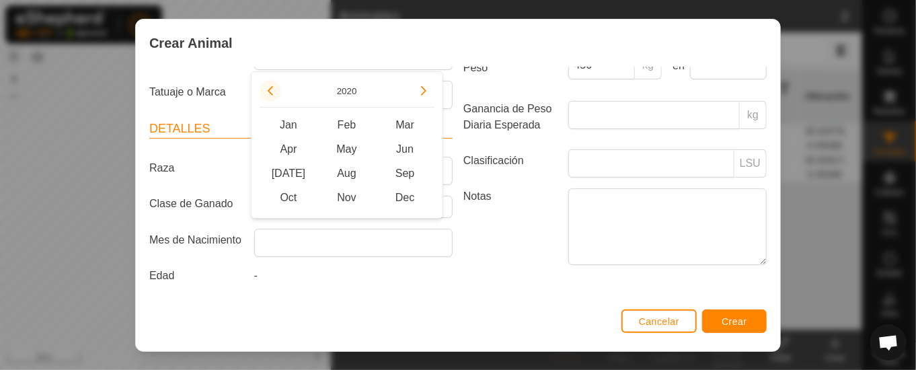
click at [268, 92] on button "Previous Year" at bounding box center [271, 91] width 22 height 22
click at [287, 170] on span "[DATE]" at bounding box center [289, 173] width 59 height 24
type input "[DATE]"
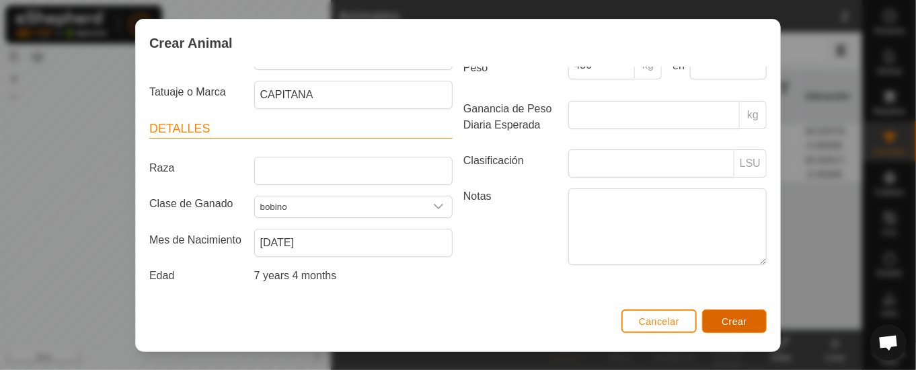
click at [725, 315] on button "Crear" at bounding box center [734, 321] width 65 height 24
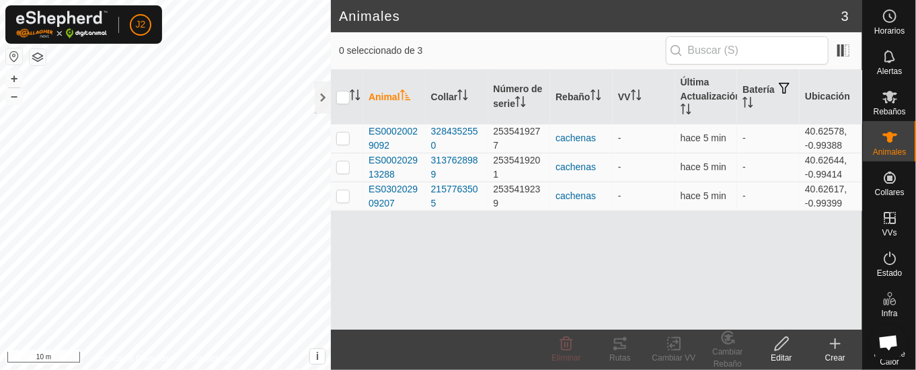
click at [840, 346] on icon at bounding box center [835, 344] width 16 height 16
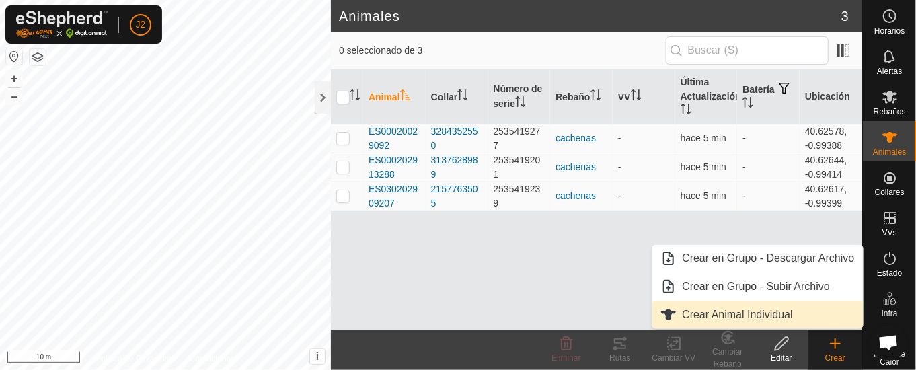
click at [769, 313] on link "Crear Animal Individual" at bounding box center [758, 314] width 210 height 27
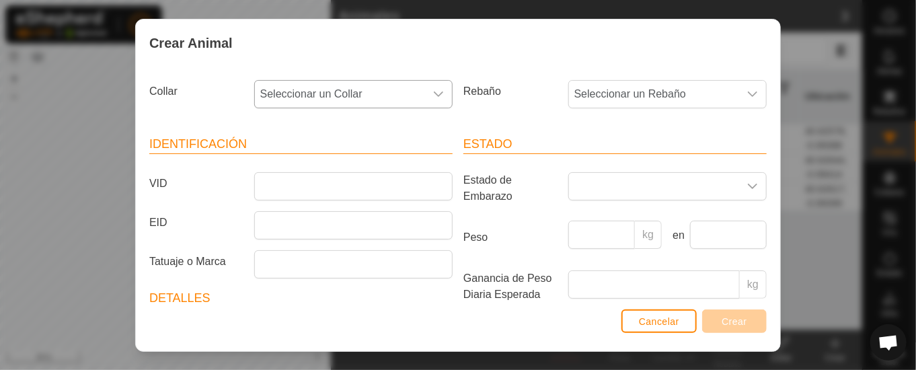
click at [433, 89] on icon "dropdown trigger" at bounding box center [438, 94] width 11 height 11
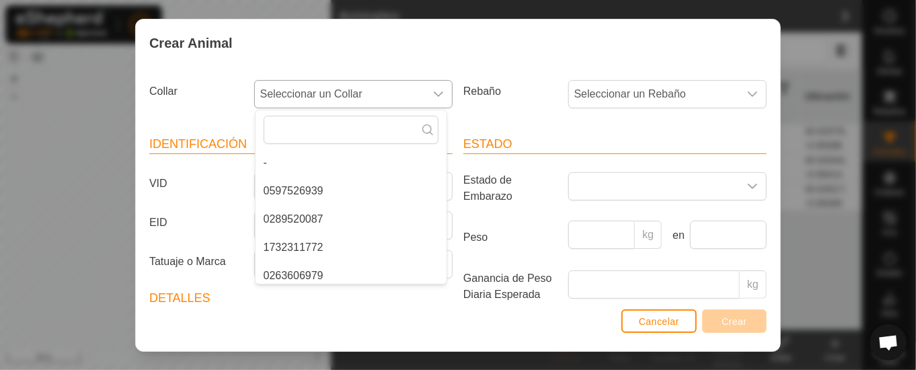
click at [311, 216] on li "0289520087" at bounding box center [351, 219] width 191 height 27
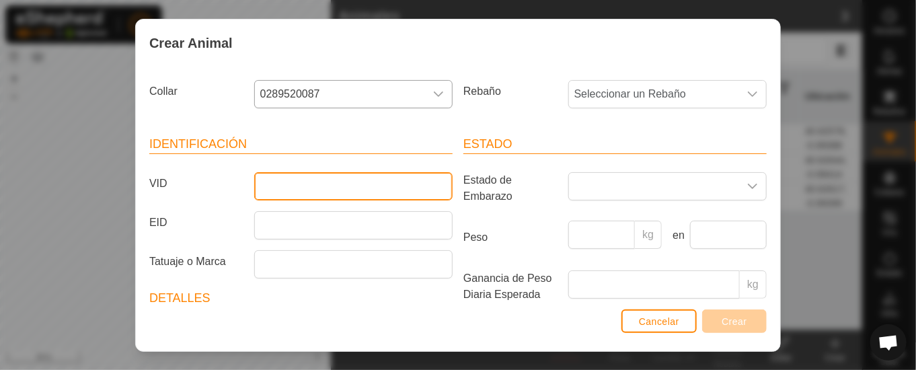
click at [333, 183] on input "VID" at bounding box center [353, 186] width 198 height 28
type input "ES031108692215"
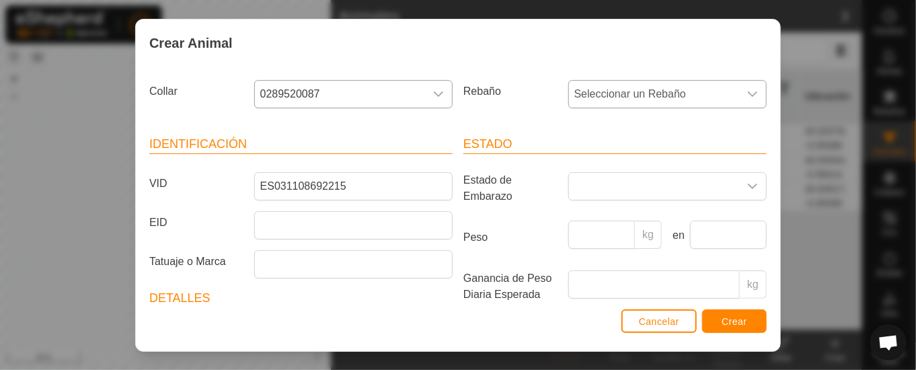
click at [748, 94] on icon "dropdown trigger" at bounding box center [752, 93] width 9 height 5
click at [601, 186] on li "cachenas" at bounding box center [665, 191] width 191 height 27
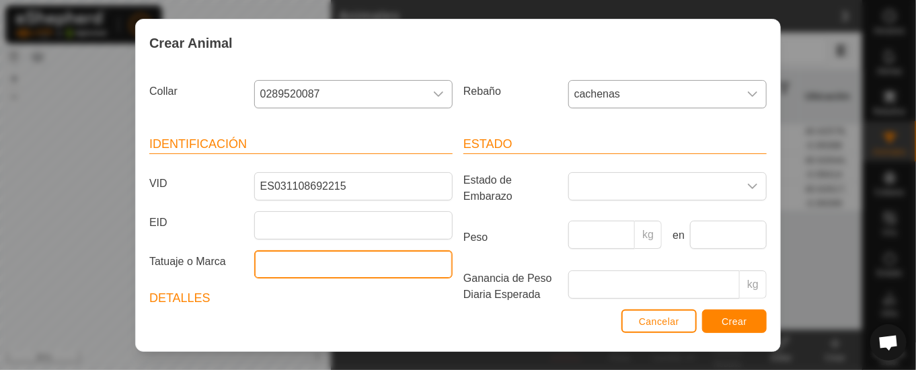
click at [303, 256] on input "Tatuaje o Marca" at bounding box center [353, 264] width 198 height 28
type input "MATUSALEN"
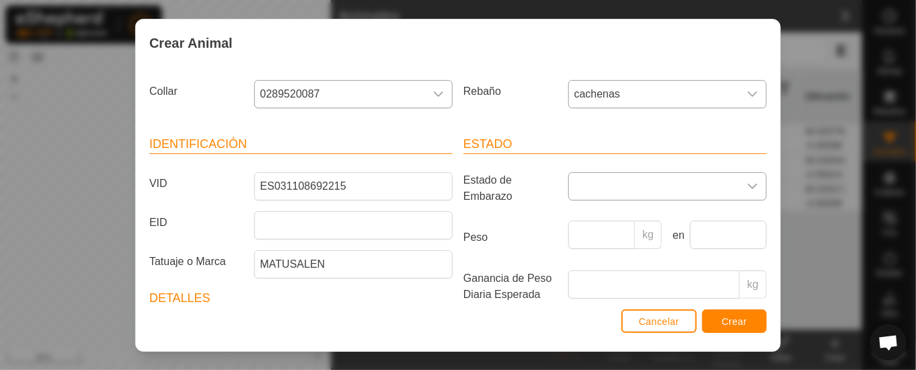
click at [748, 186] on icon "dropdown trigger" at bounding box center [752, 186] width 9 height 5
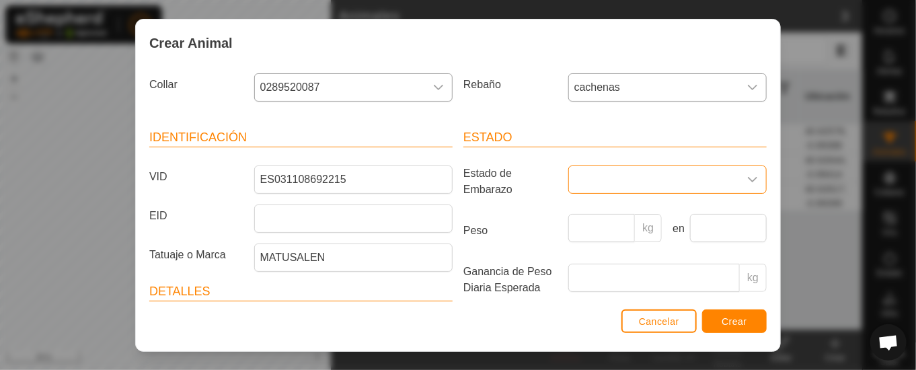
click at [747, 178] on icon "dropdown trigger" at bounding box center [752, 179] width 11 height 11
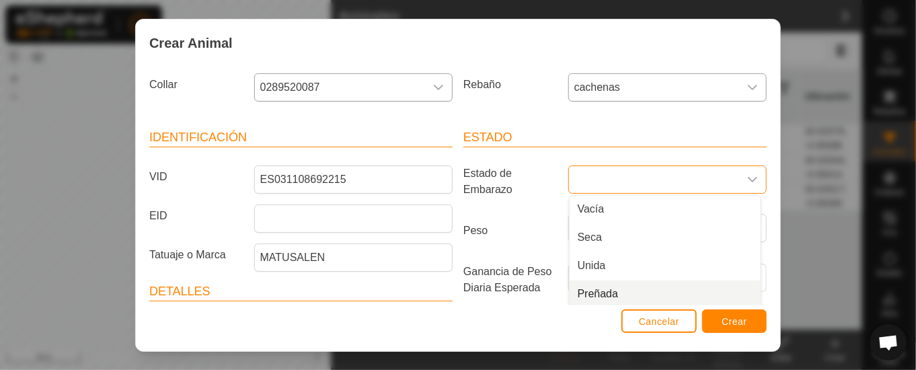
drag, startPoint x: 581, startPoint y: 289, endPoint x: 589, endPoint y: 283, distance: 10.1
click at [583, 289] on li "Preñada" at bounding box center [665, 294] width 191 height 27
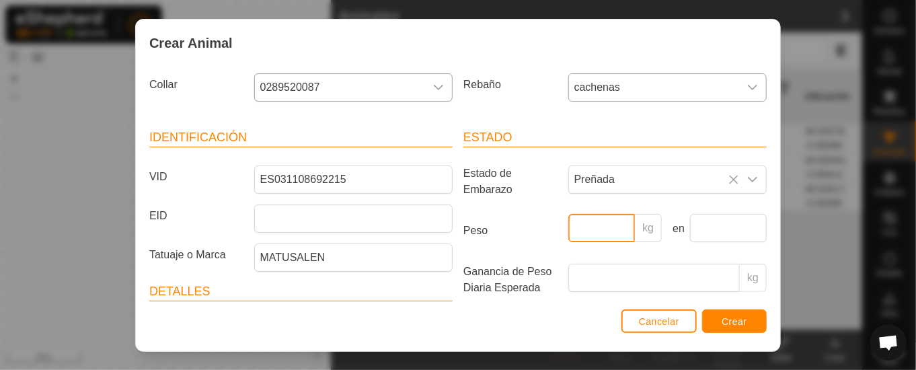
drag, startPoint x: 588, startPoint y: 228, endPoint x: 581, endPoint y: 233, distance: 9.1
click at [589, 229] on input "Peso" at bounding box center [601, 228] width 67 height 28
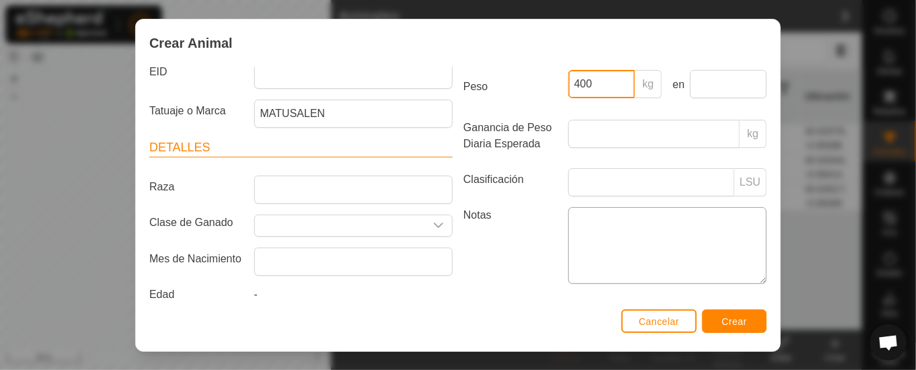
scroll to position [176, 0]
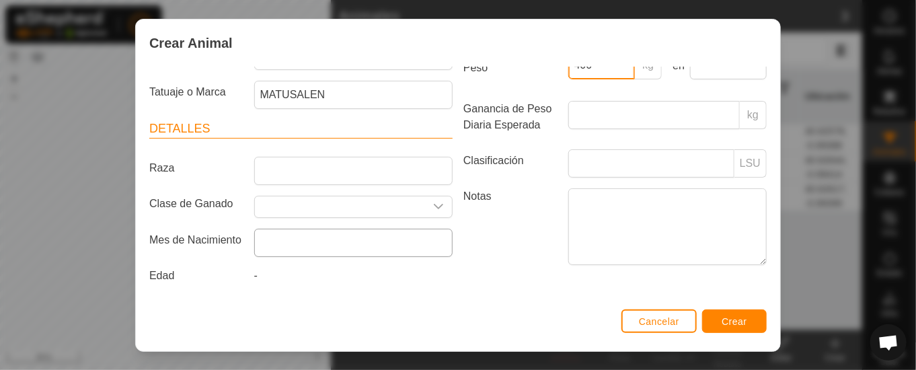
type input "400"
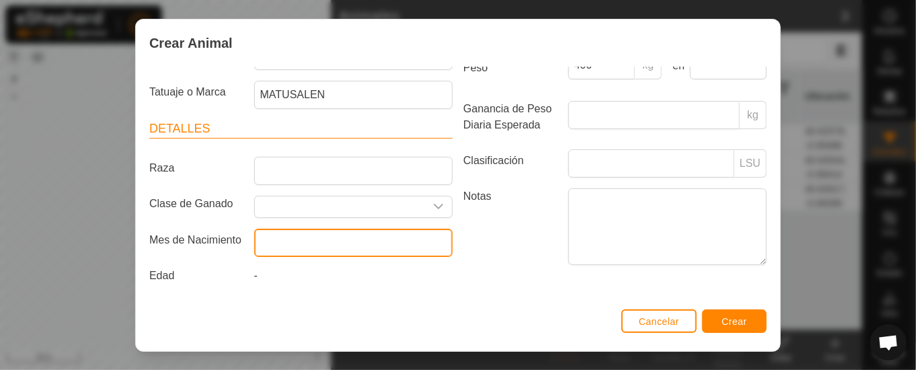
click at [313, 237] on input "text" at bounding box center [353, 243] width 198 height 28
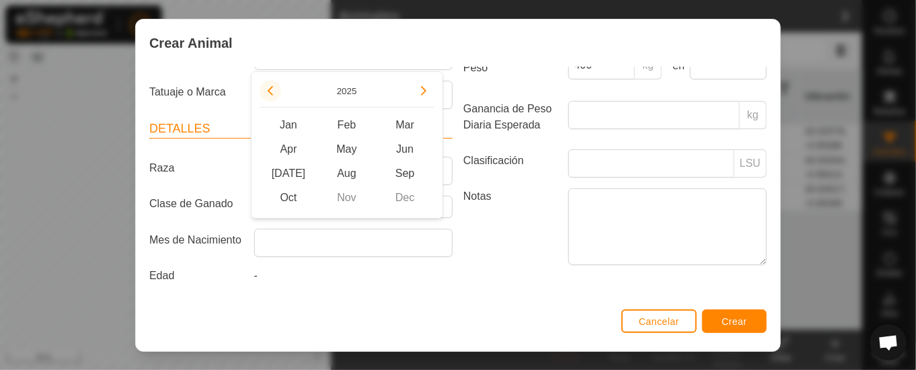
click at [269, 87] on button "Previous Year" at bounding box center [271, 91] width 22 height 22
click at [269, 87] on icon "Previous Year" at bounding box center [270, 90] width 11 height 11
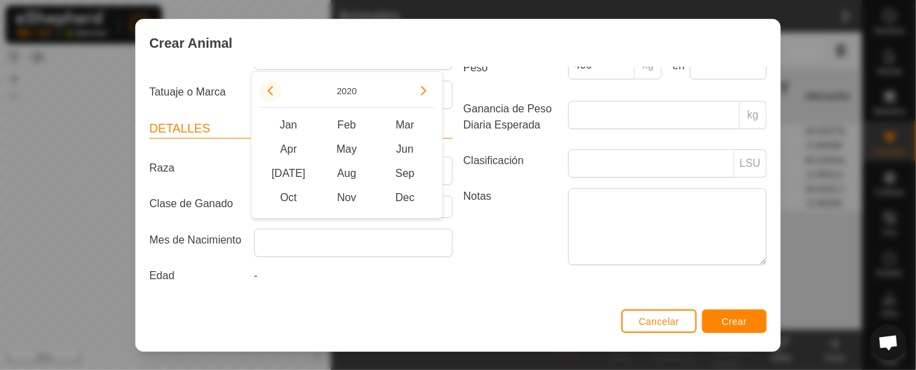
click at [269, 87] on icon "Previous Year" at bounding box center [270, 90] width 11 height 11
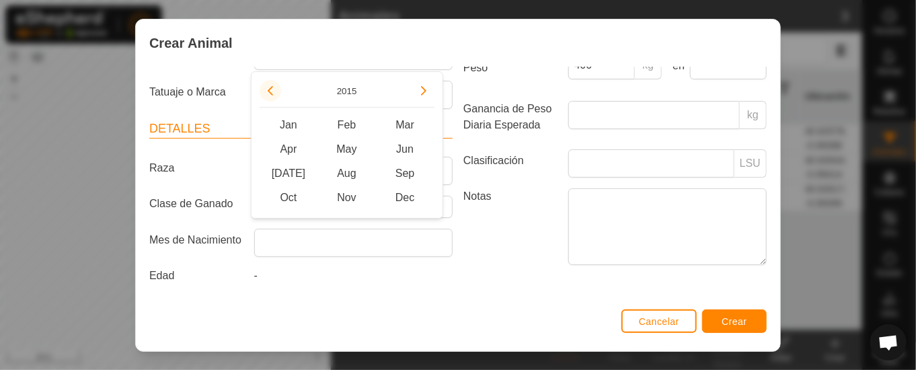
click at [269, 87] on button "Previous Year" at bounding box center [271, 91] width 22 height 22
click at [269, 87] on icon "Previous Year" at bounding box center [270, 90] width 11 height 11
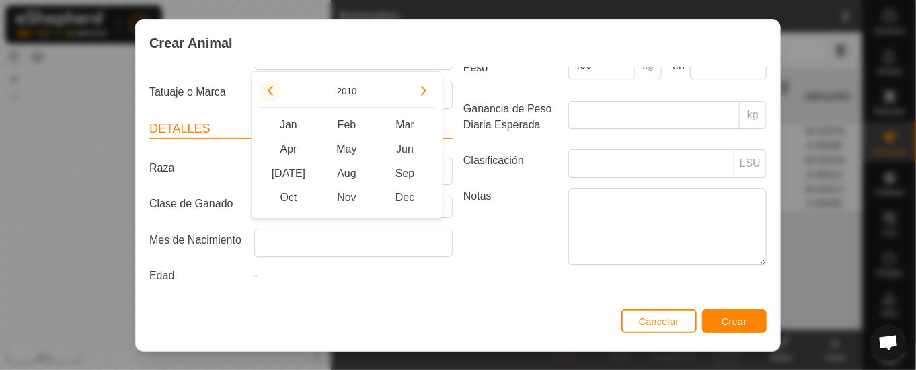
click at [269, 87] on button "Previous Year" at bounding box center [271, 91] width 22 height 22
click at [291, 124] on span "Jan" at bounding box center [289, 125] width 59 height 24
type input "[DATE]"
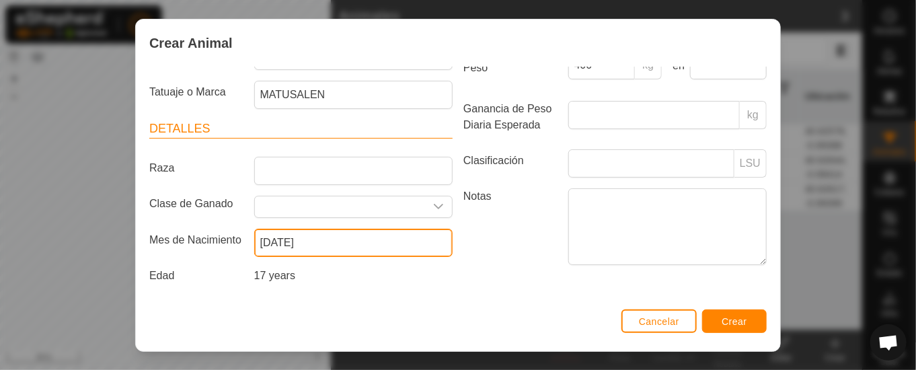
click at [369, 232] on input "[DATE]" at bounding box center [353, 243] width 198 height 28
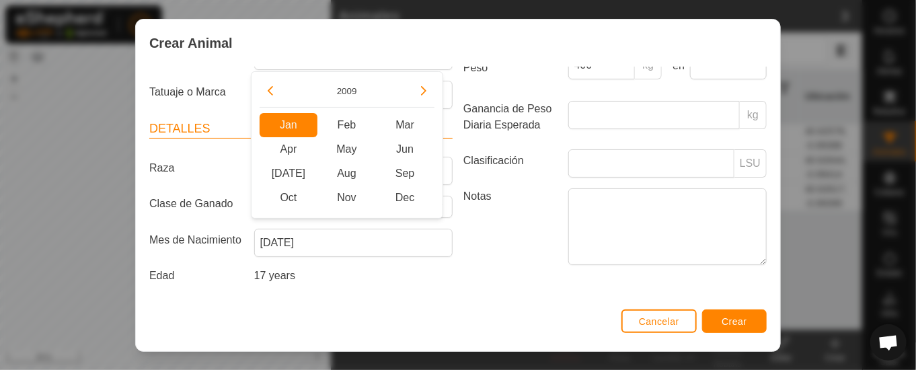
click at [478, 278] on div "Estado Estado de Embarazo Preñada Peso 400 kg en Ganancia de Peso Diaria Espera…" at bounding box center [615, 128] width 314 height 356
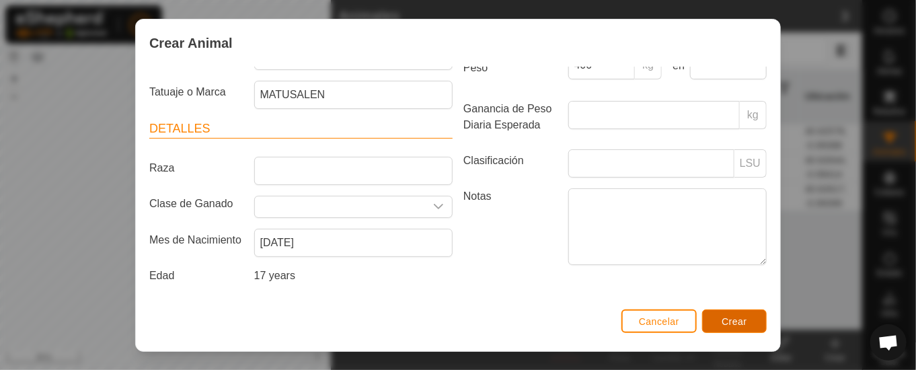
click at [740, 318] on span "Crear" at bounding box center [735, 321] width 26 height 11
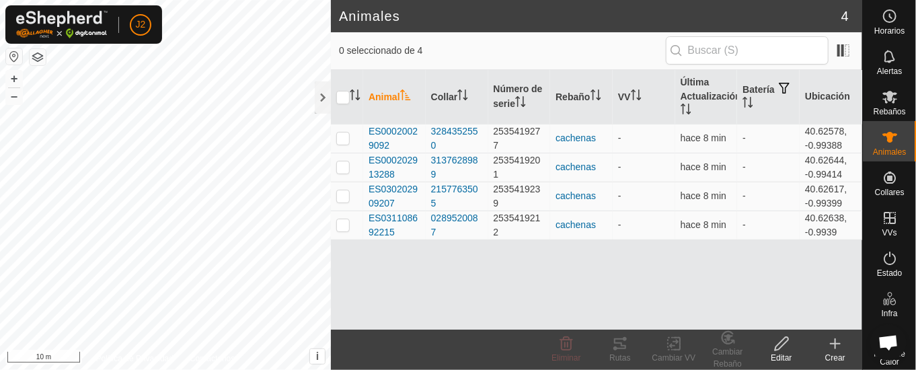
click at [833, 348] on icon at bounding box center [835, 344] width 16 height 16
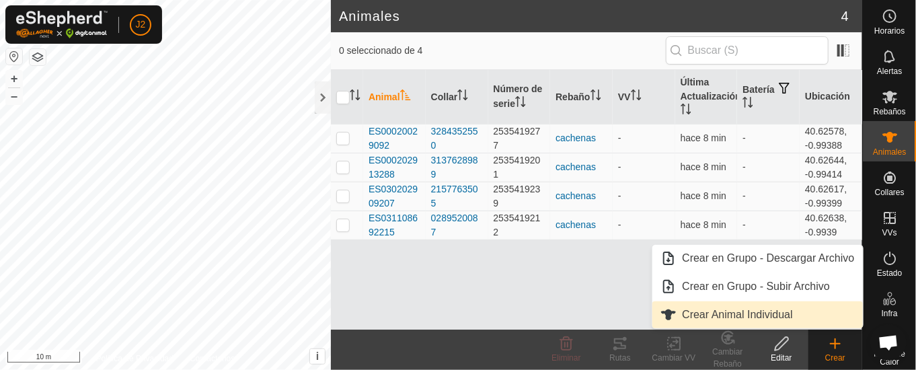
click at [743, 307] on link "Crear Animal Individual" at bounding box center [758, 314] width 210 height 27
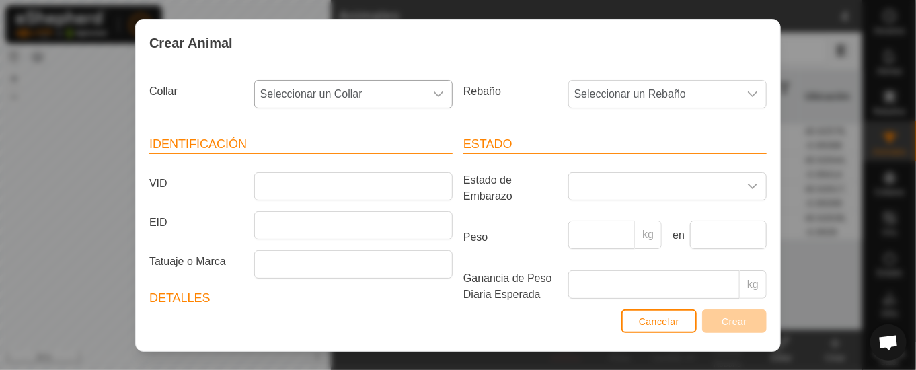
click at [433, 92] on icon "dropdown trigger" at bounding box center [438, 94] width 11 height 11
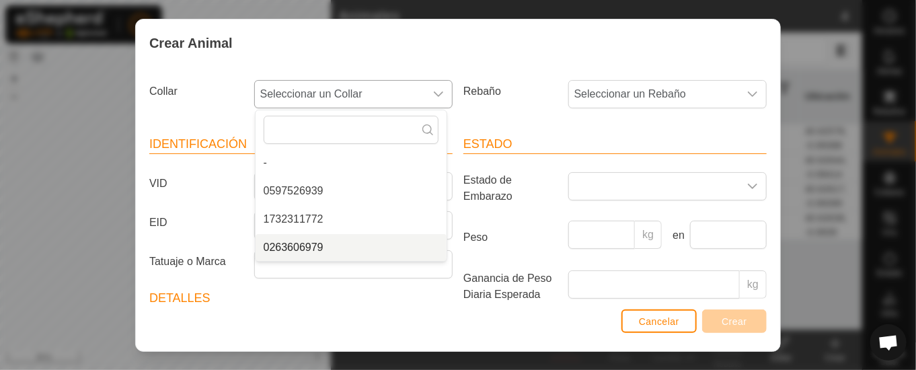
click at [328, 243] on li "0263606979" at bounding box center [351, 247] width 191 height 27
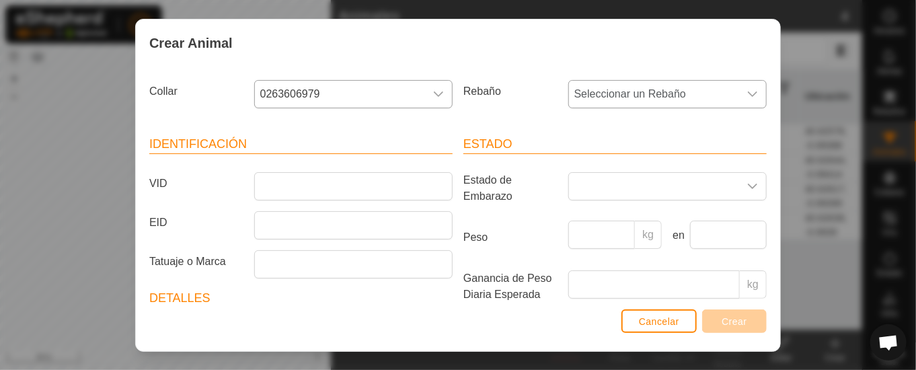
click at [747, 91] on icon "dropdown trigger" at bounding box center [752, 94] width 11 height 11
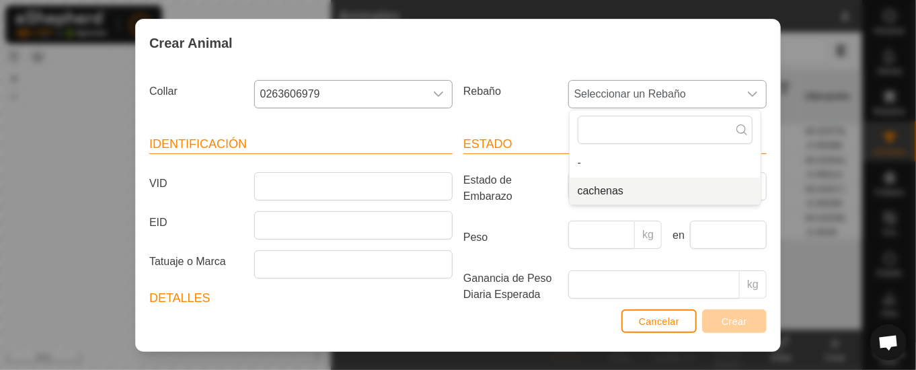
click at [615, 188] on li "cachenas" at bounding box center [665, 191] width 191 height 27
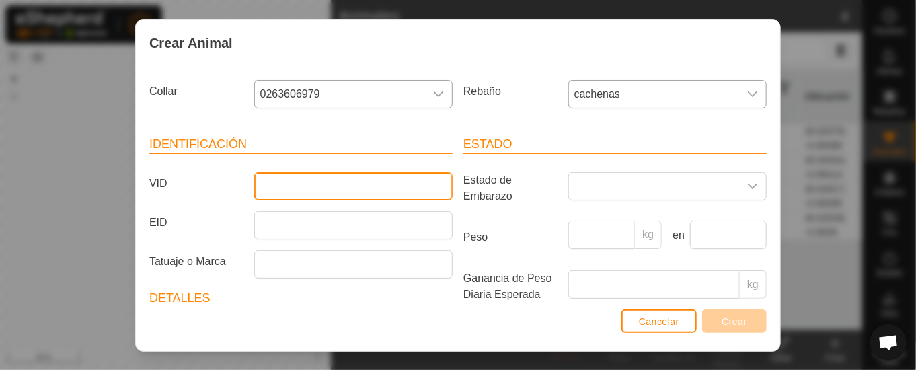
click at [322, 185] on input "VID" at bounding box center [353, 186] width 198 height 28
type input "ES091111687115"
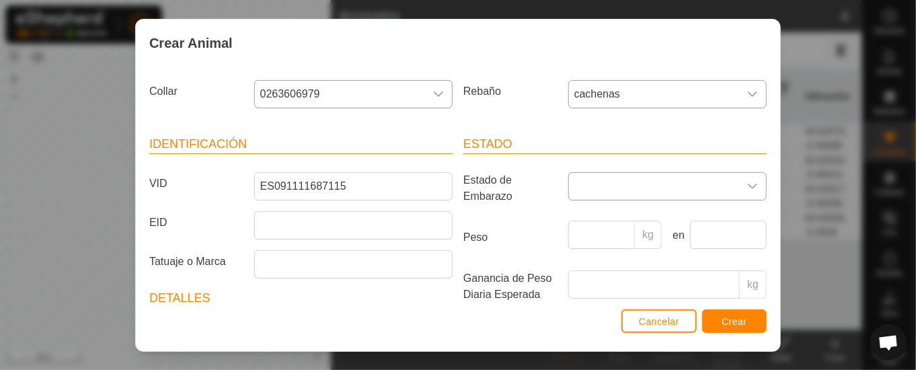
click at [747, 181] on icon "dropdown trigger" at bounding box center [752, 186] width 11 height 11
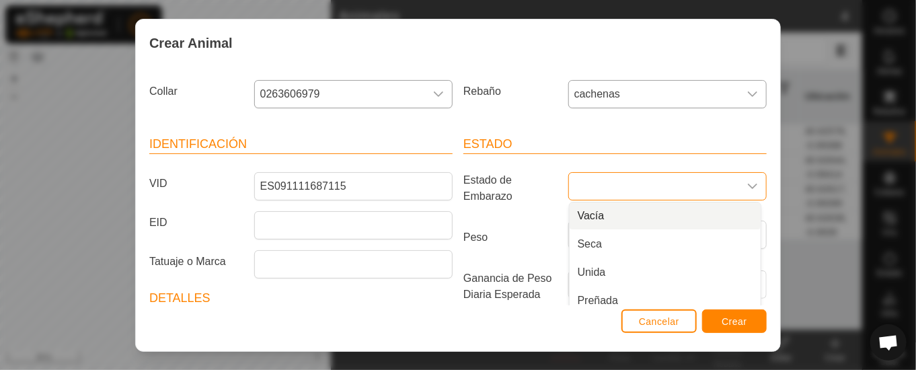
scroll to position [7, 0]
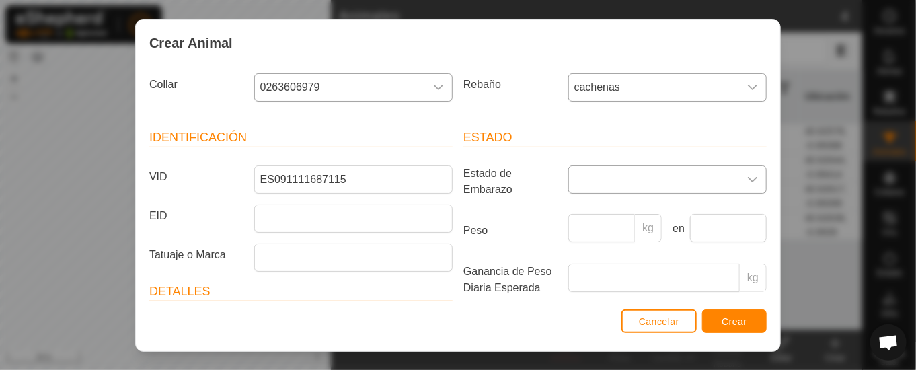
click at [747, 174] on icon "dropdown trigger" at bounding box center [752, 179] width 11 height 11
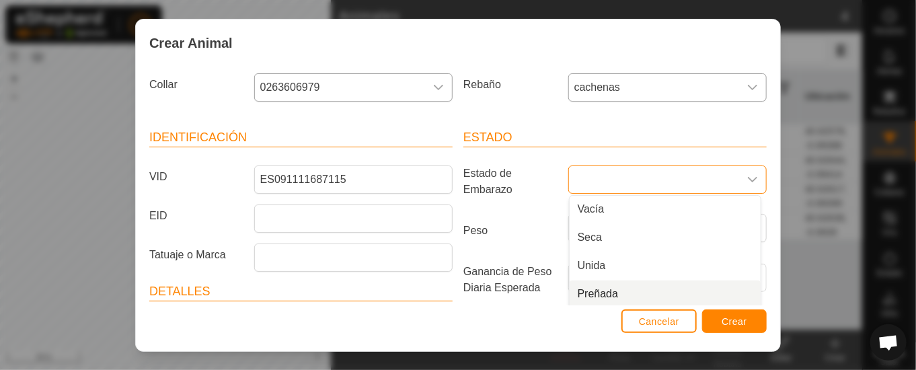
click at [583, 293] on li "Preñada" at bounding box center [665, 294] width 191 height 27
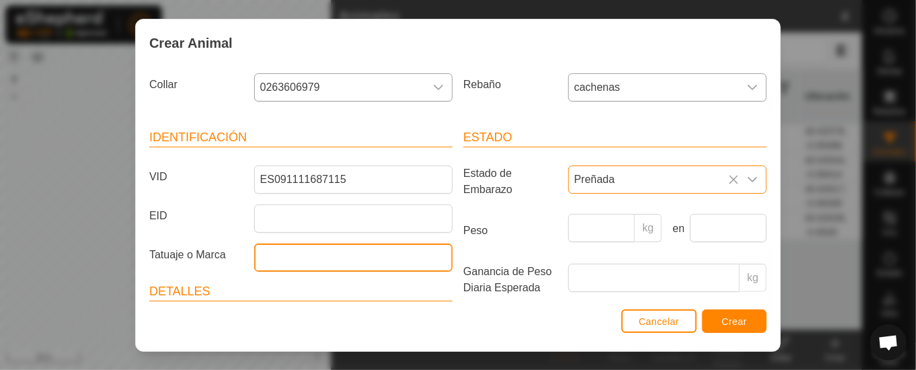
click at [287, 260] on input "Tatuaje o Marca" at bounding box center [353, 258] width 198 height 28
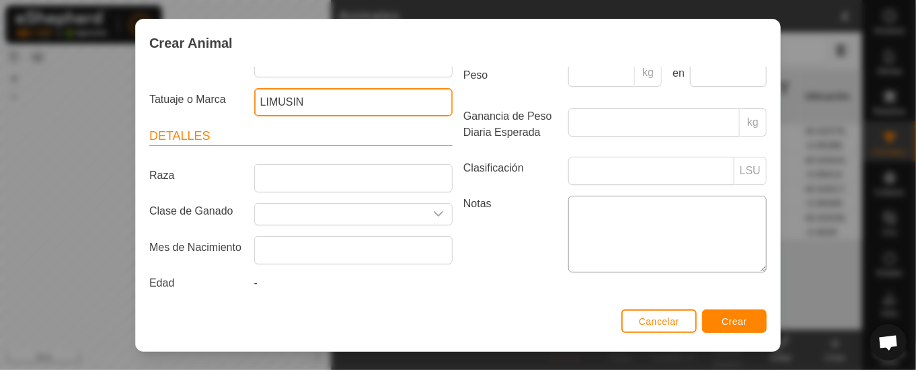
scroll to position [176, 0]
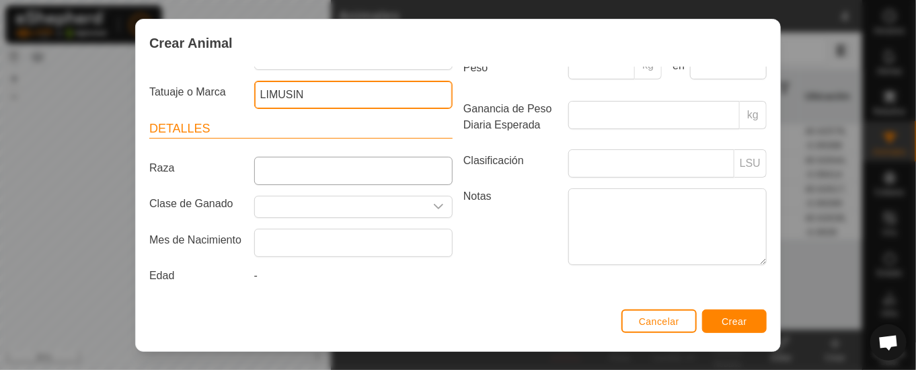
type input "LIMUSIN"
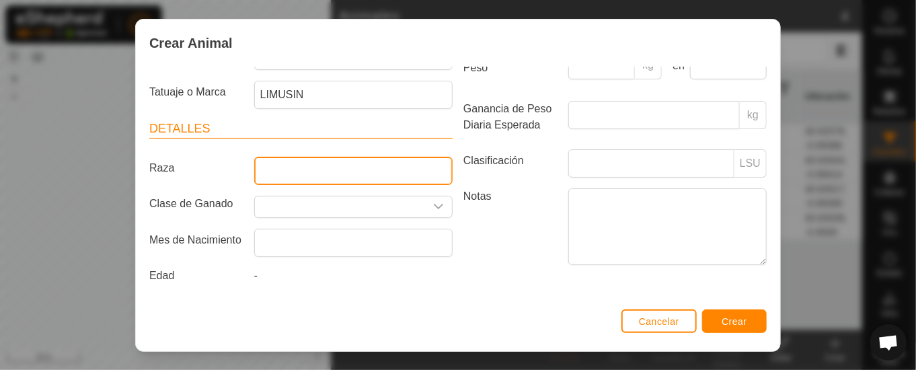
click at [420, 160] on input "Raza" at bounding box center [353, 171] width 198 height 28
type input "CACHENA"
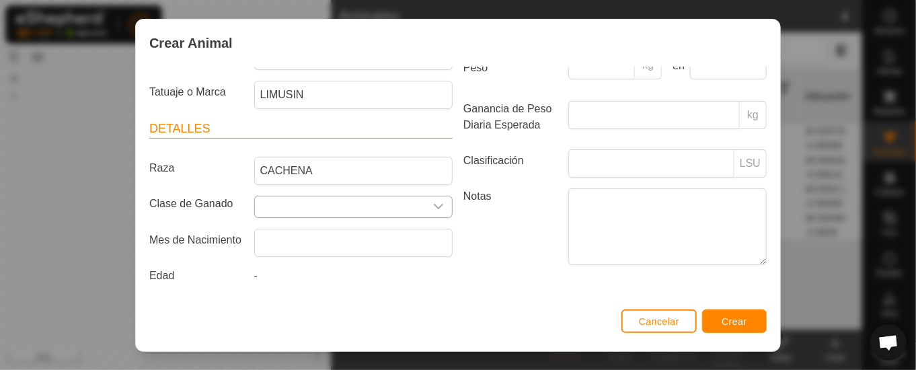
click at [436, 196] on div "dropdown trigger" at bounding box center [438, 206] width 27 height 21
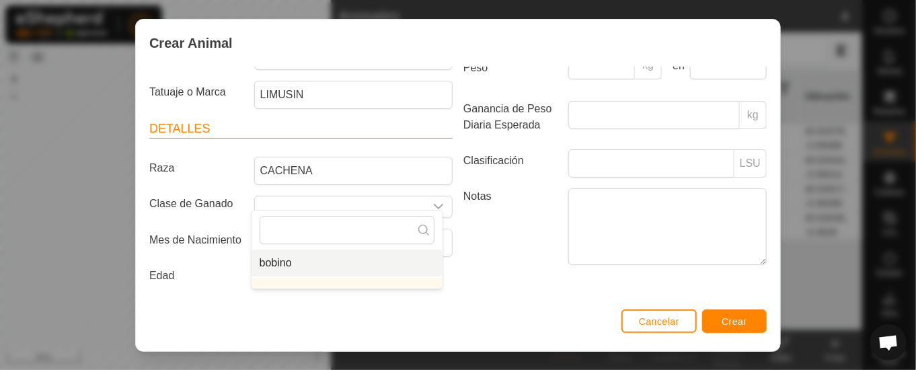
click at [321, 266] on li "bobino" at bounding box center [347, 263] width 191 height 27
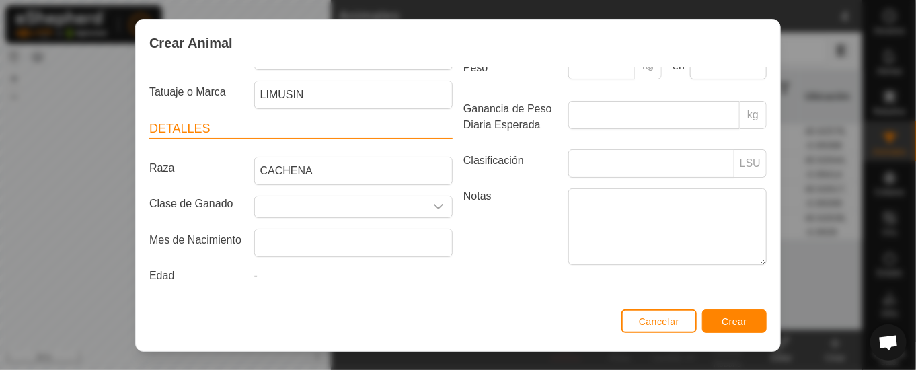
type input "bobino"
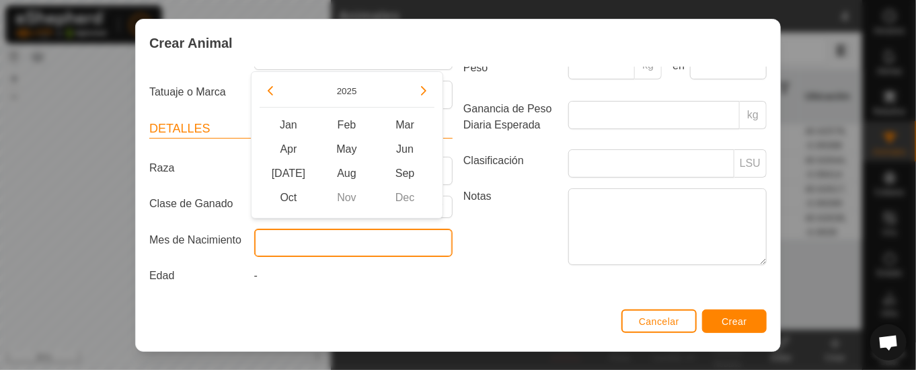
click at [420, 237] on input "text" at bounding box center [353, 243] width 198 height 28
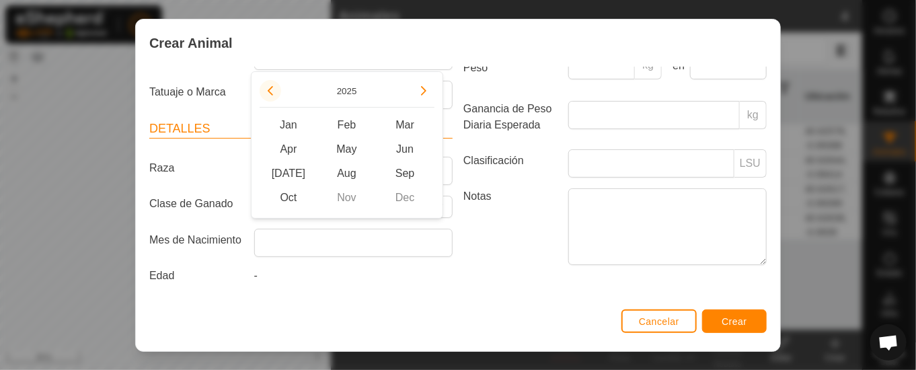
click at [270, 88] on button "Previous Year" at bounding box center [271, 91] width 22 height 22
click at [273, 88] on button "Previous Year" at bounding box center [271, 91] width 22 height 22
click at [274, 88] on button "Previous Year" at bounding box center [271, 91] width 22 height 22
click at [274, 89] on icon "Previous Year" at bounding box center [270, 90] width 11 height 11
click at [274, 89] on button "Previous Year" at bounding box center [271, 91] width 22 height 22
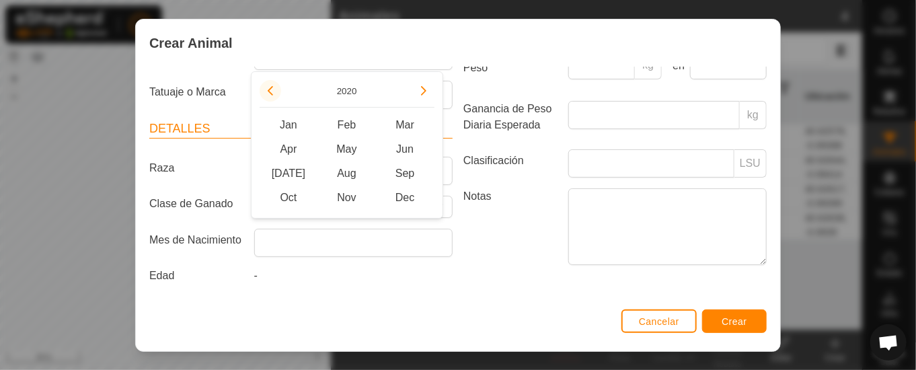
click at [274, 89] on button "Previous Year" at bounding box center [271, 91] width 22 height 22
click at [274, 91] on button "Previous Year" at bounding box center [271, 91] width 22 height 22
drag, startPoint x: 293, startPoint y: 172, endPoint x: 294, endPoint y: 163, distance: 8.2
click at [293, 168] on span "[DATE]" at bounding box center [289, 173] width 59 height 24
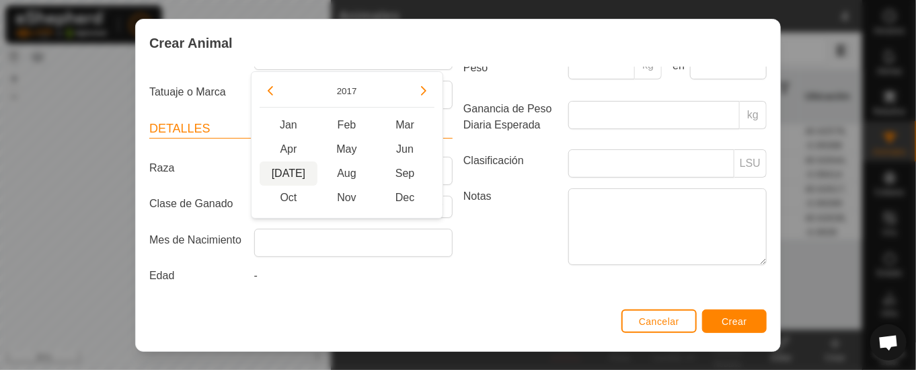
type input "[DATE]"
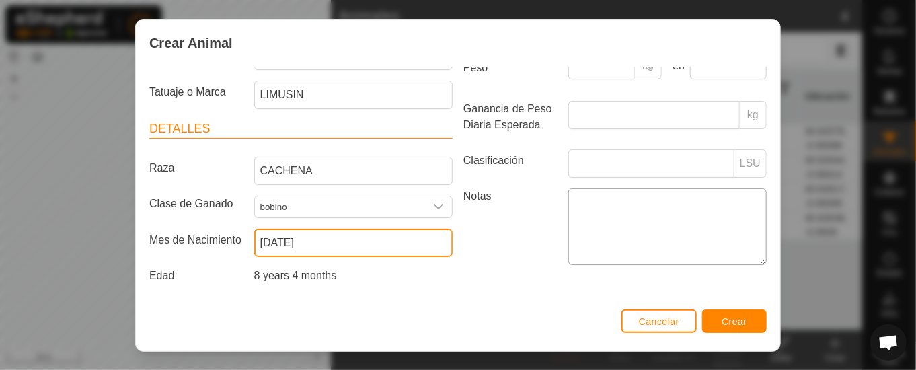
scroll to position [41, 0]
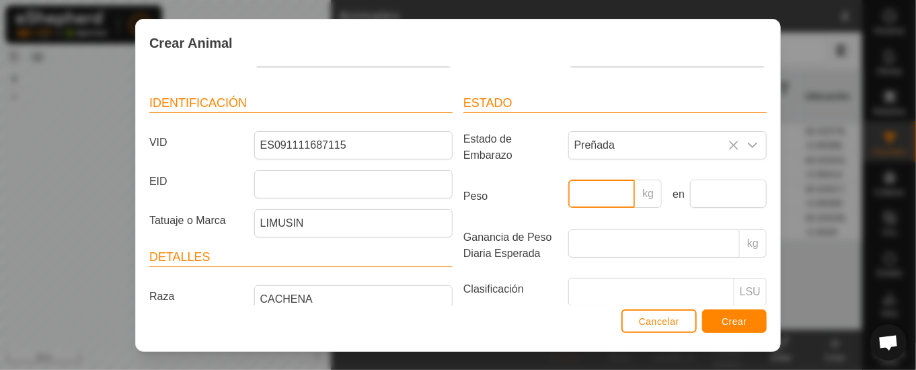
click at [595, 190] on input "Peso" at bounding box center [601, 194] width 67 height 28
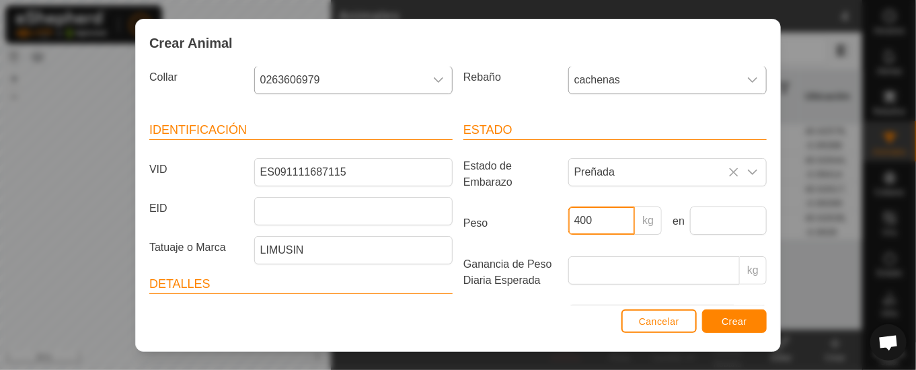
scroll to position [0, 0]
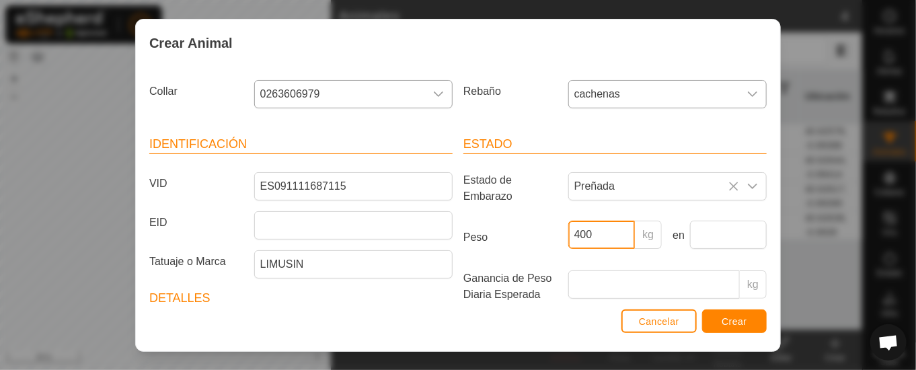
type input "400"
click at [741, 323] on span "Crear" at bounding box center [735, 321] width 26 height 11
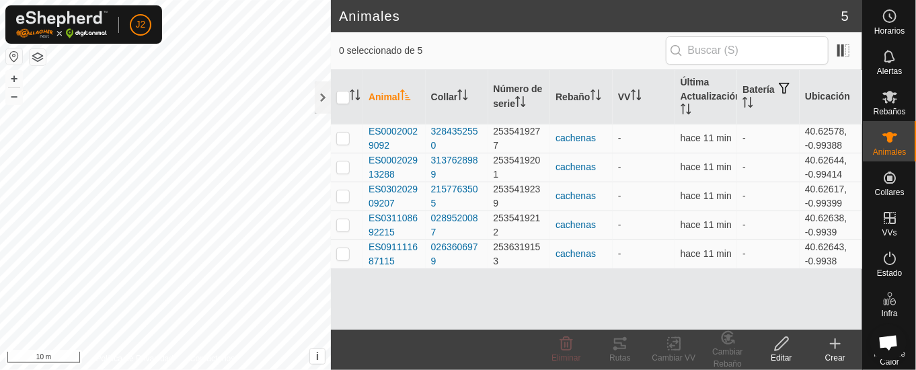
click at [834, 352] on div "Crear" at bounding box center [836, 358] width 54 height 12
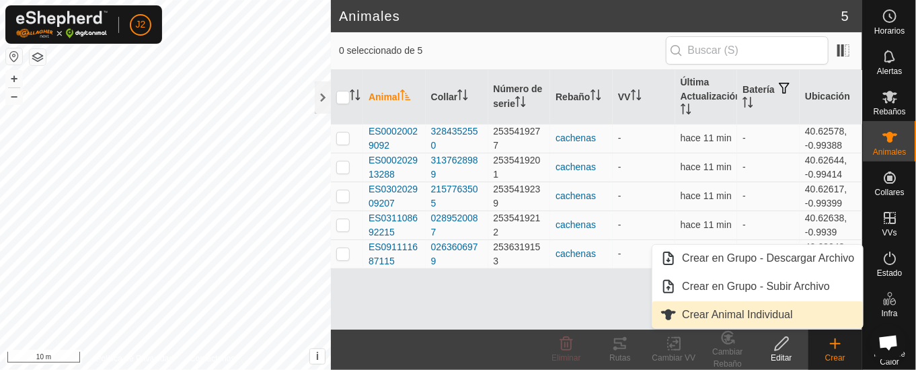
click at [747, 313] on link "Crear Animal Individual" at bounding box center [758, 314] width 210 height 27
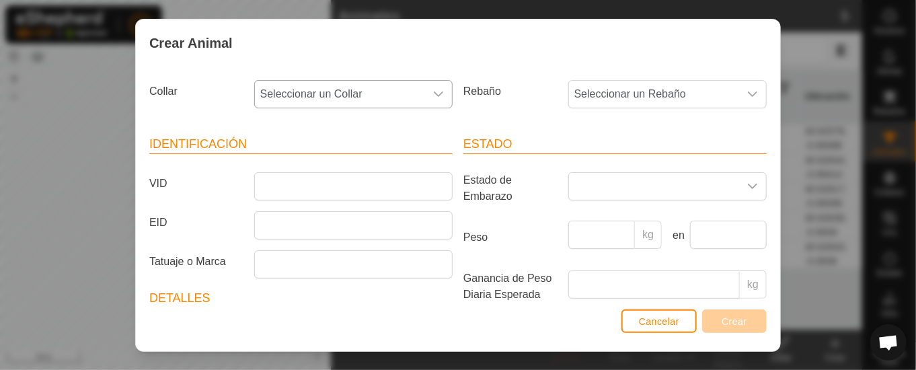
drag, startPoint x: 429, startPoint y: 94, endPoint x: 416, endPoint y: 85, distance: 15.9
click at [434, 94] on icon "dropdown trigger" at bounding box center [438, 93] width 9 height 5
click at [297, 185] on li "0597526939" at bounding box center [351, 191] width 191 height 27
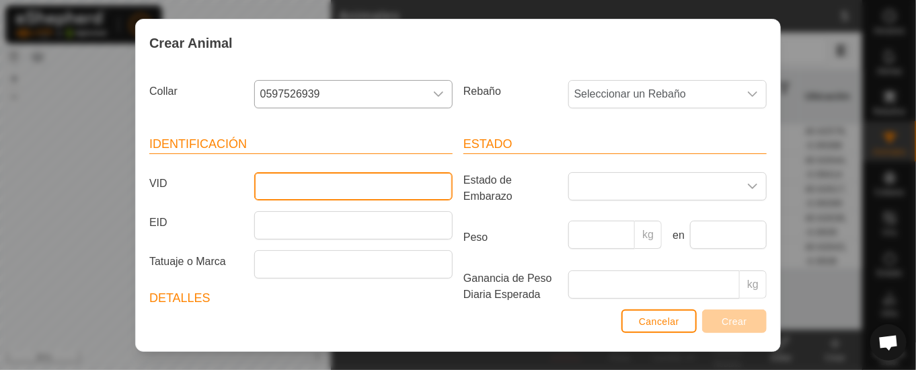
click at [330, 194] on input "VID" at bounding box center [353, 186] width 198 height 28
type input "ES010202967145"
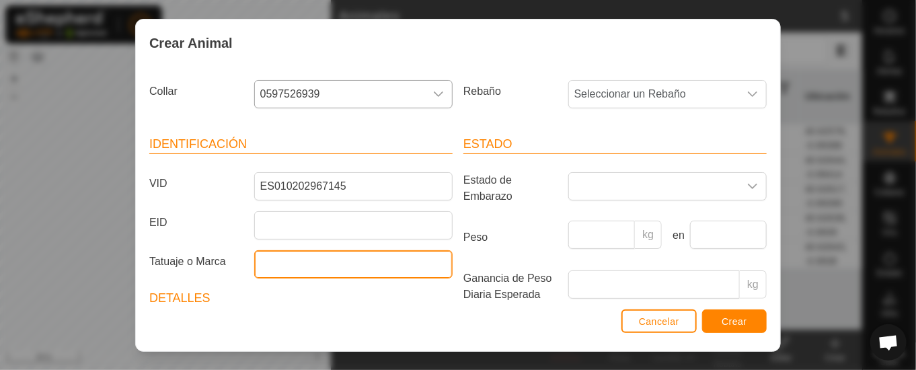
click at [315, 266] on input "Tatuaje o Marca" at bounding box center [353, 264] width 198 height 28
type input "PERICO"
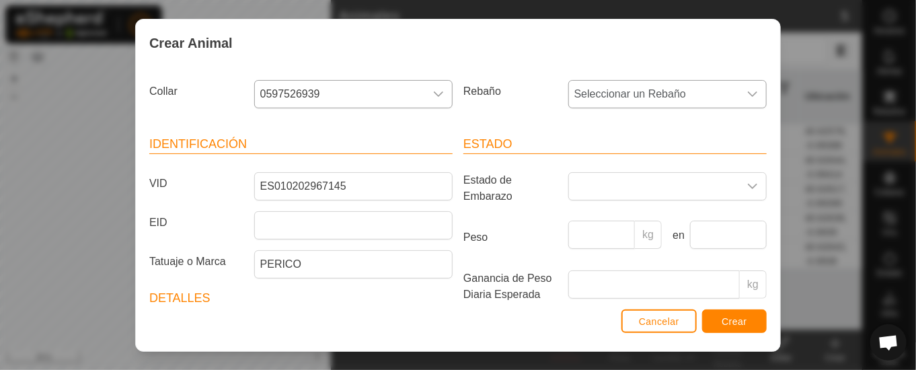
click at [747, 90] on icon "dropdown trigger" at bounding box center [752, 94] width 11 height 11
click at [638, 178] on li "cachenas" at bounding box center [665, 191] width 191 height 27
click at [739, 182] on div "dropdown trigger" at bounding box center [752, 186] width 27 height 27
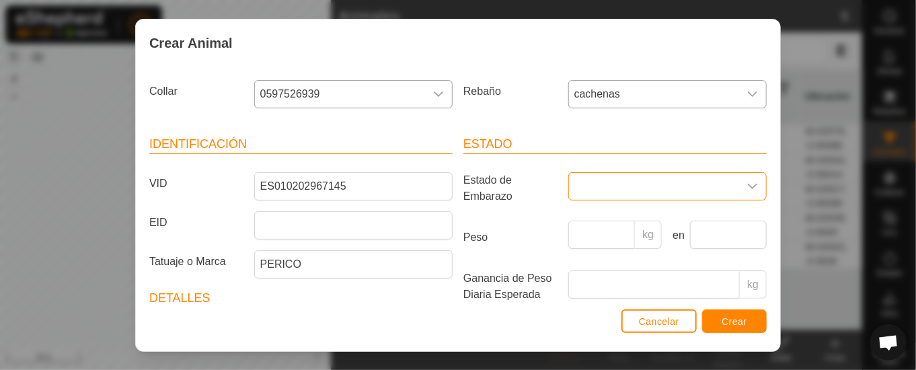
click at [740, 181] on div "dropdown trigger" at bounding box center [752, 186] width 27 height 27
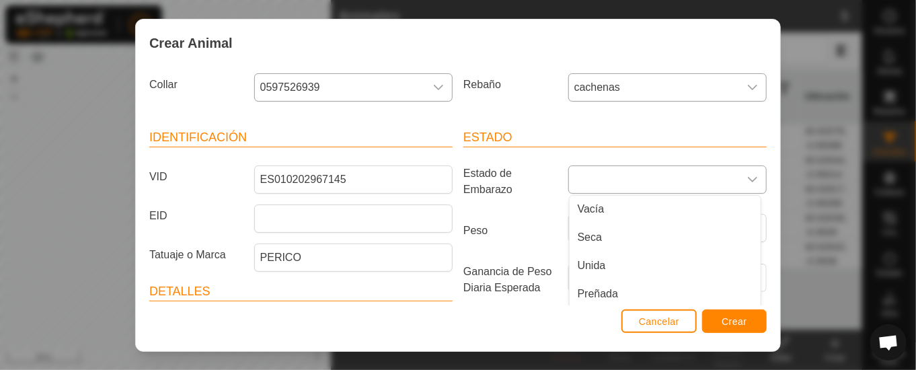
click at [747, 174] on icon "dropdown trigger" at bounding box center [752, 179] width 11 height 11
drag, startPoint x: 582, startPoint y: 232, endPoint x: 592, endPoint y: 228, distance: 10.9
click at [581, 233] on li "Seca" at bounding box center [665, 237] width 191 height 27
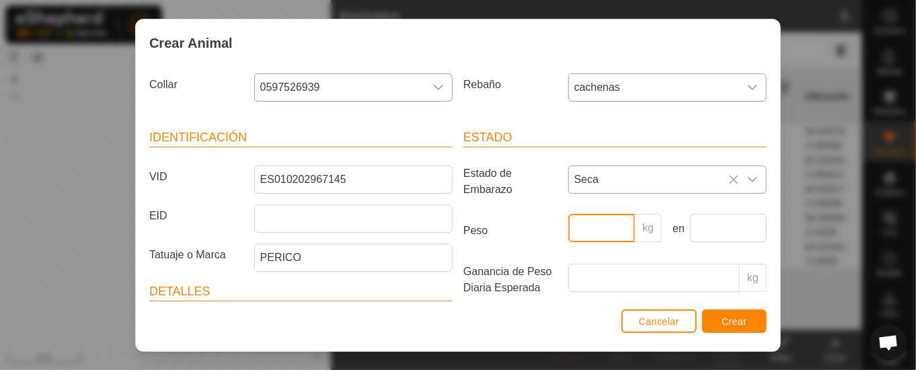
click at [602, 226] on input "Peso" at bounding box center [601, 228] width 67 height 28
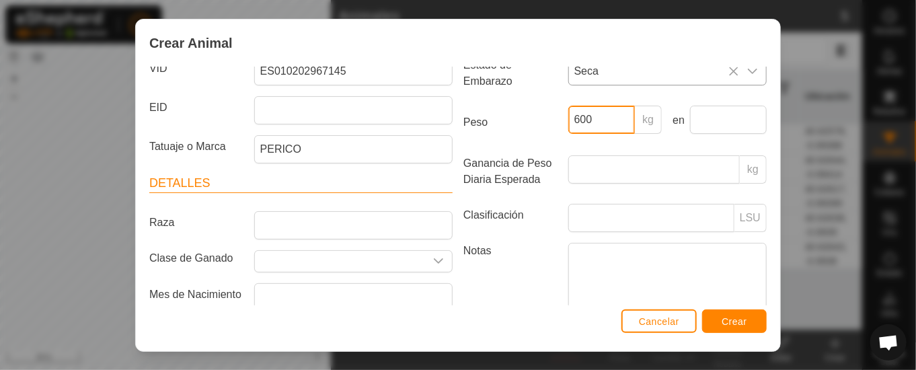
scroll to position [176, 0]
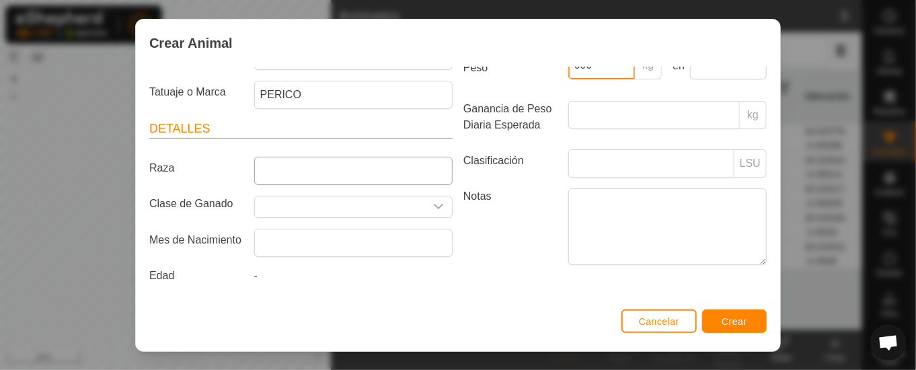
type input "600"
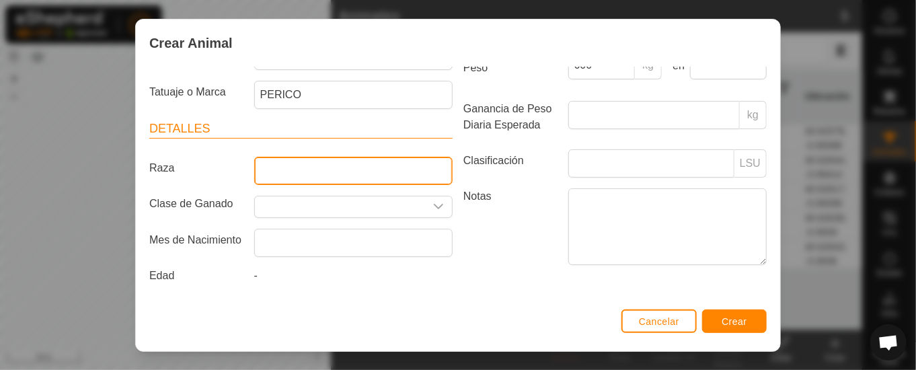
click at [394, 168] on input "Raza" at bounding box center [353, 171] width 198 height 28
type input "LIMUSIN"
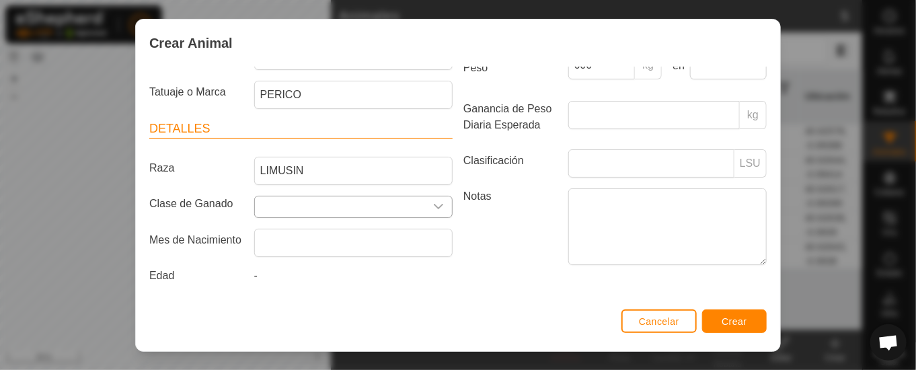
click at [433, 201] on icon "dropdown trigger" at bounding box center [438, 206] width 11 height 11
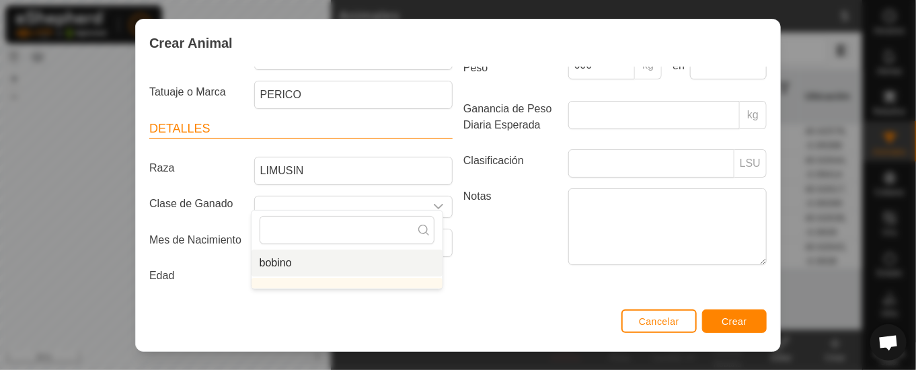
click at [281, 262] on li "bobino" at bounding box center [347, 263] width 191 height 27
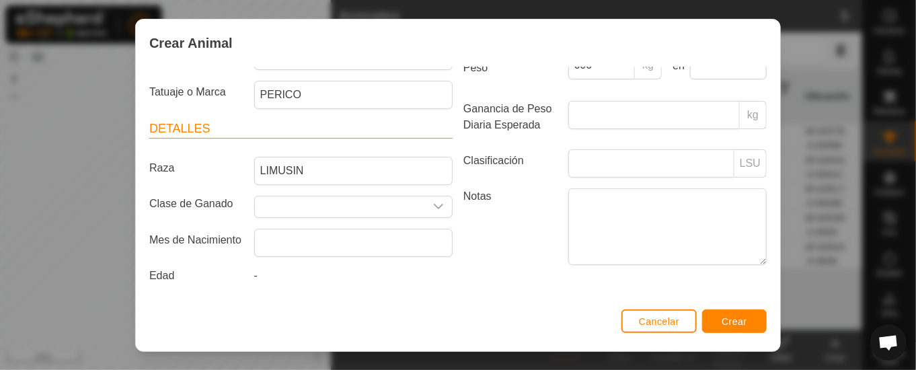
type input "bobino"
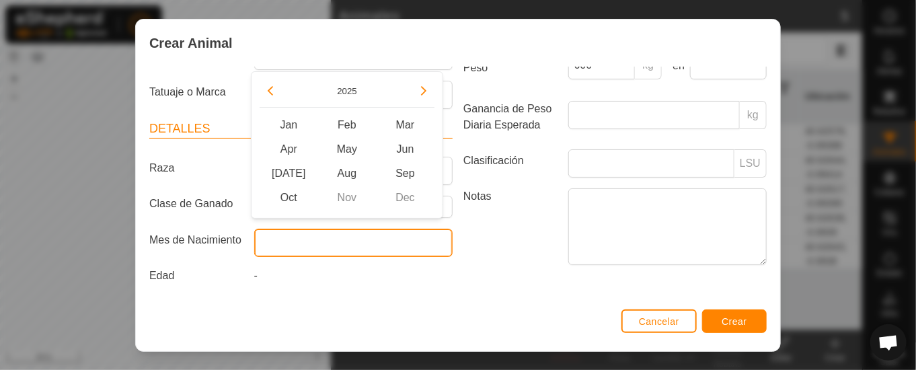
click at [307, 238] on input "text" at bounding box center [353, 243] width 198 height 28
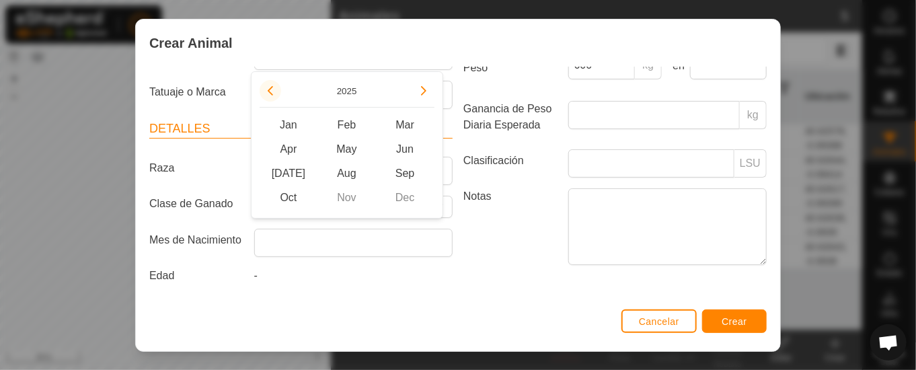
click at [269, 83] on button "Previous Year" at bounding box center [271, 91] width 22 height 22
click at [406, 120] on span "Mar" at bounding box center [405, 125] width 59 height 24
type input "[DATE]"
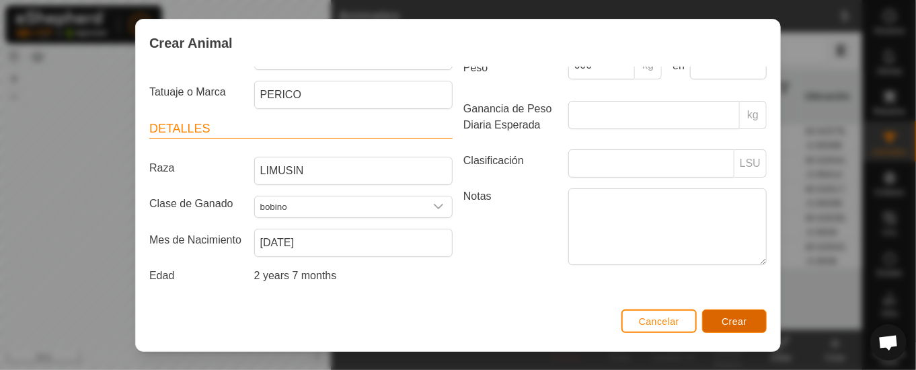
click at [749, 318] on button "Crear" at bounding box center [734, 321] width 65 height 24
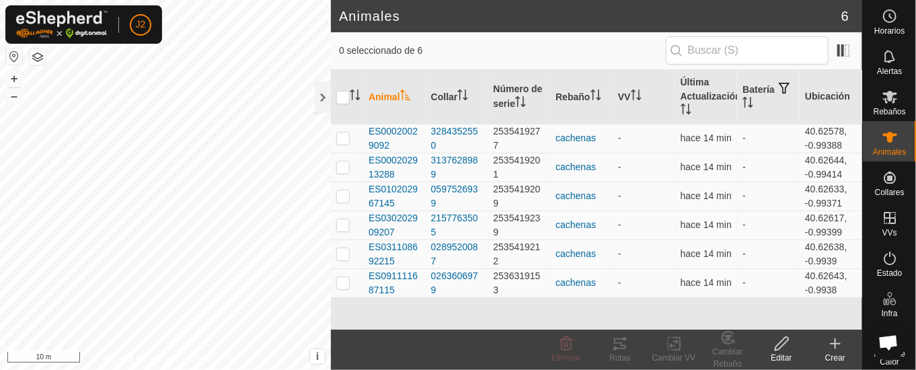
click at [842, 342] on icon at bounding box center [835, 344] width 16 height 16
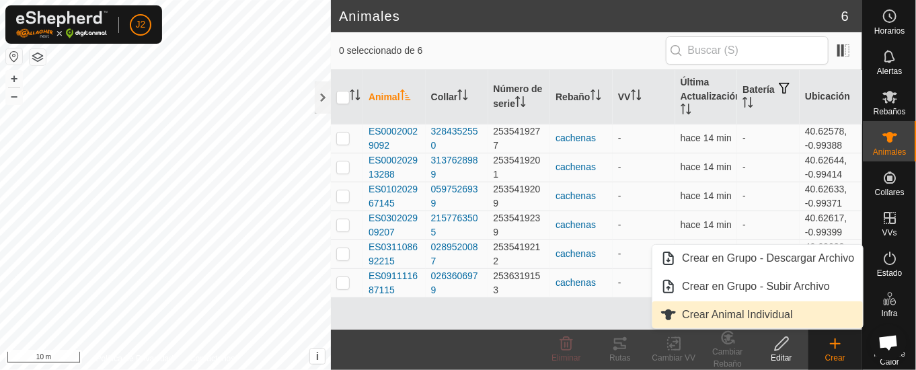
click at [743, 313] on link "Crear Animal Individual" at bounding box center [758, 314] width 210 height 27
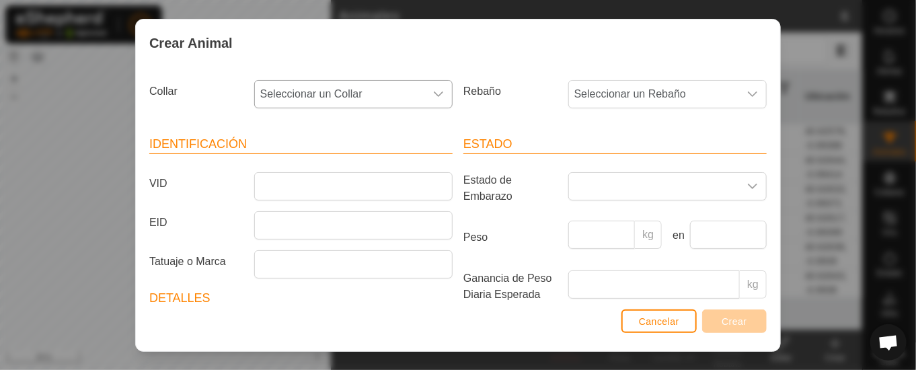
click at [441, 89] on div "dropdown trigger" at bounding box center [438, 94] width 27 height 27
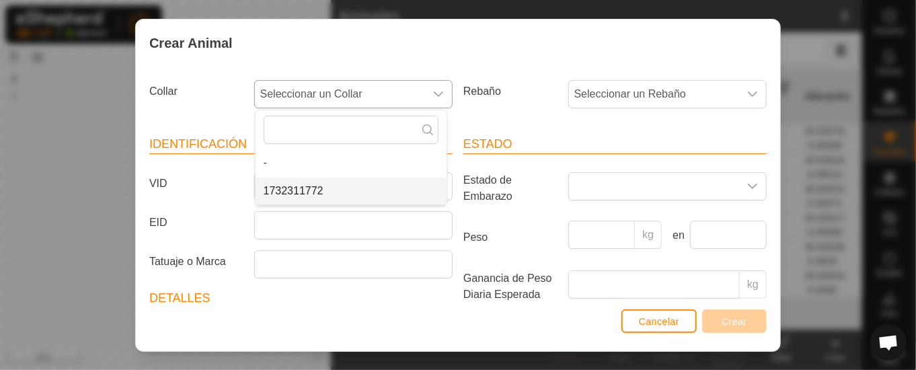
click at [367, 188] on li "1732311772" at bounding box center [351, 191] width 191 height 27
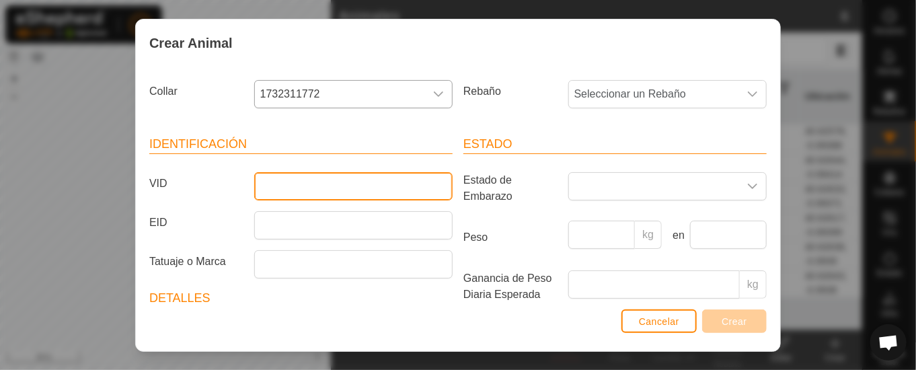
click at [359, 186] on input "VID" at bounding box center [353, 186] width 198 height 28
type input "ES021111172034"
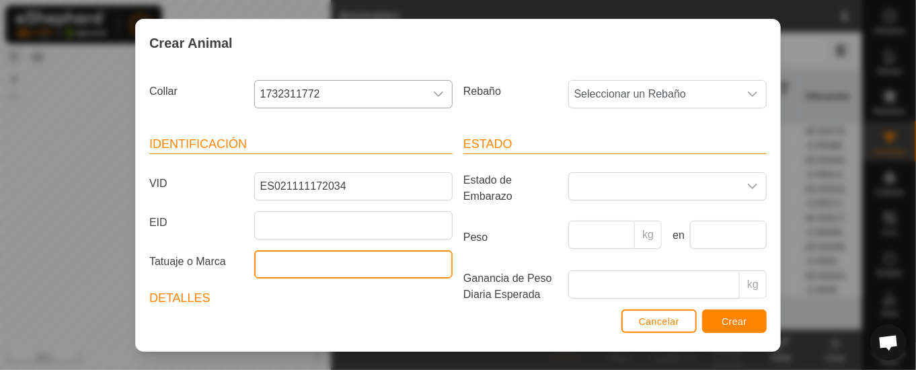
click at [355, 275] on input "Tatuaje o Marca" at bounding box center [353, 264] width 198 height 28
type input "[PERSON_NAME]"
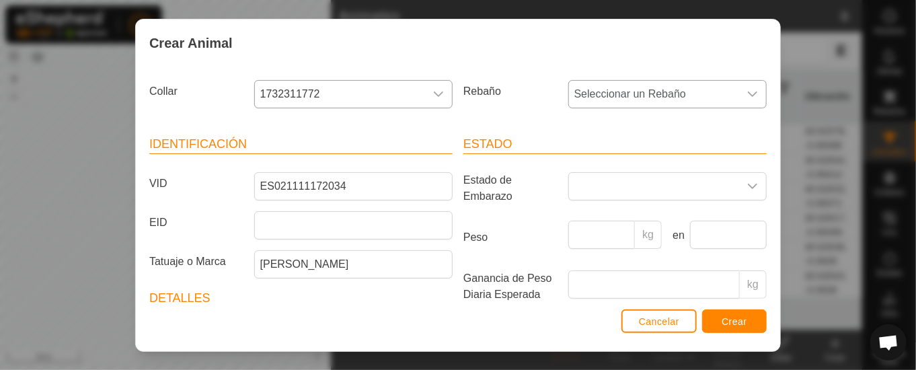
click at [741, 87] on div "dropdown trigger" at bounding box center [752, 94] width 27 height 27
click at [614, 183] on li "cachenas" at bounding box center [665, 191] width 191 height 27
click at [747, 184] on icon "dropdown trigger" at bounding box center [752, 186] width 11 height 11
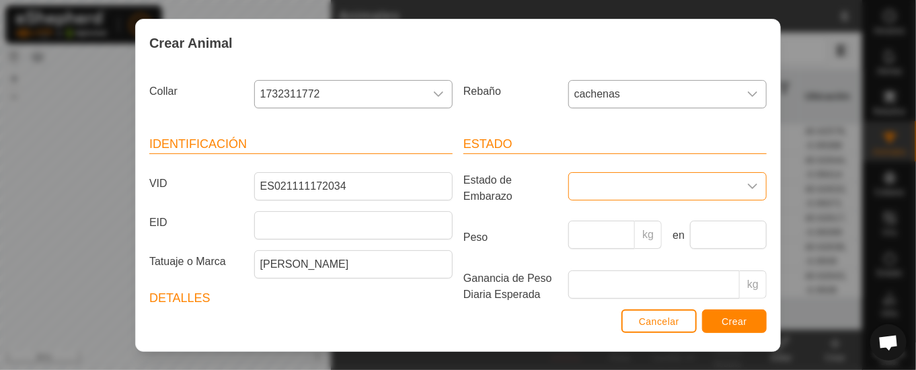
scroll to position [7, 0]
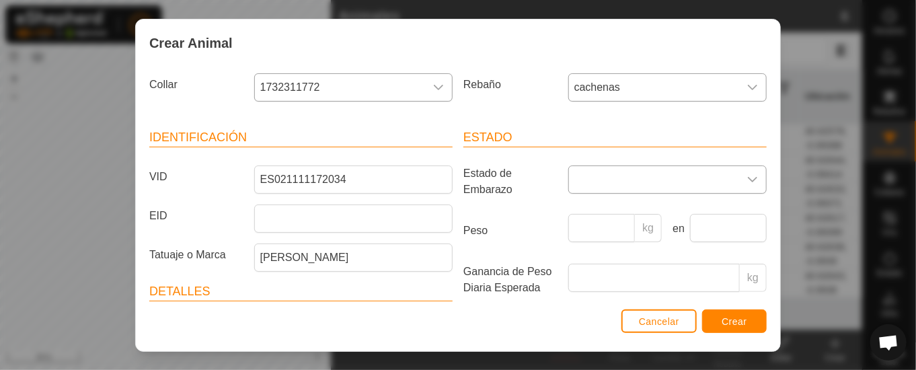
click at [747, 175] on icon "dropdown trigger" at bounding box center [752, 179] width 11 height 11
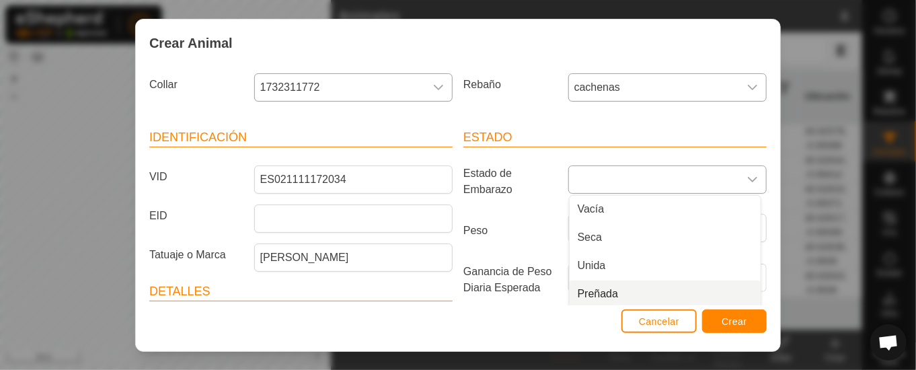
click at [585, 283] on li "Preñada" at bounding box center [665, 294] width 191 height 27
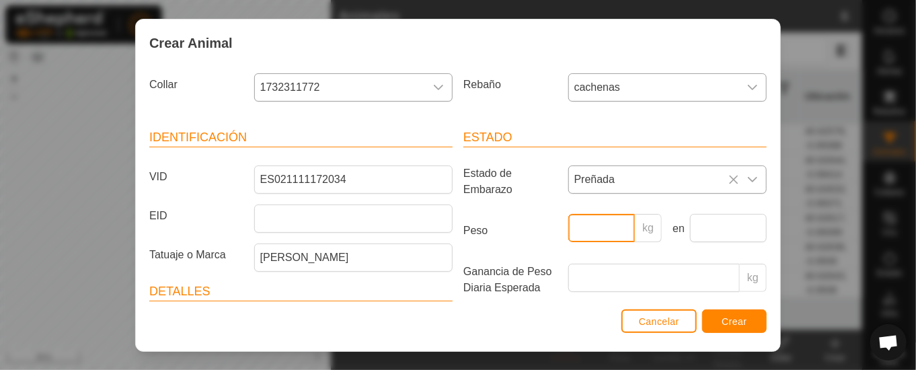
click at [596, 231] on input "Peso" at bounding box center [601, 228] width 67 height 28
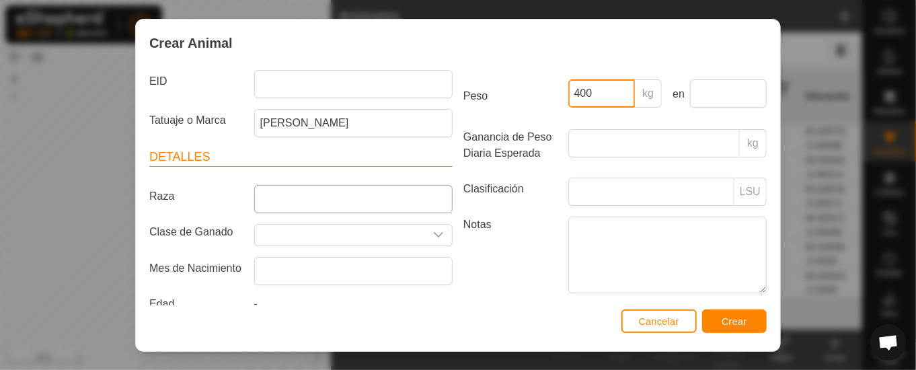
type input "400"
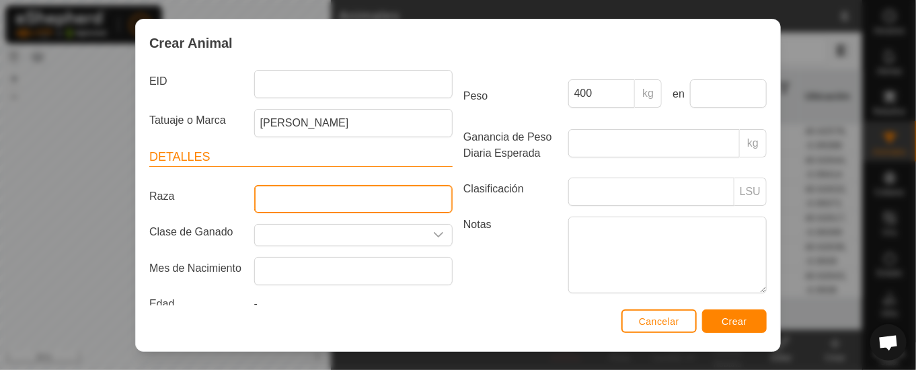
click at [394, 205] on input "Raza" at bounding box center [353, 199] width 198 height 28
type input "CACHENA"
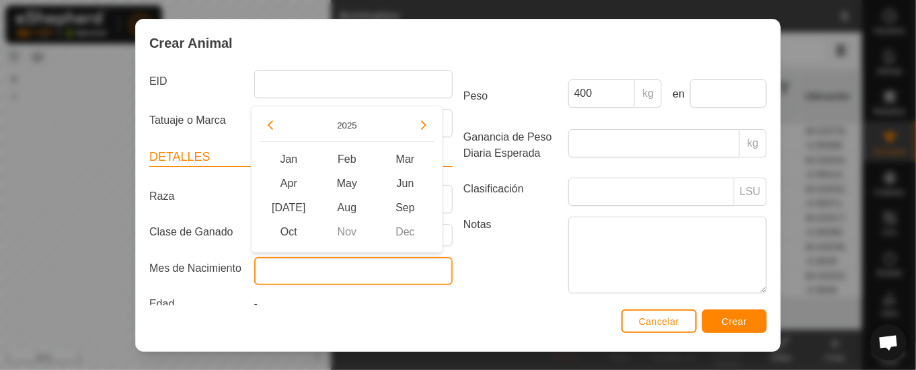
click at [328, 281] on input "text" at bounding box center [353, 271] width 198 height 28
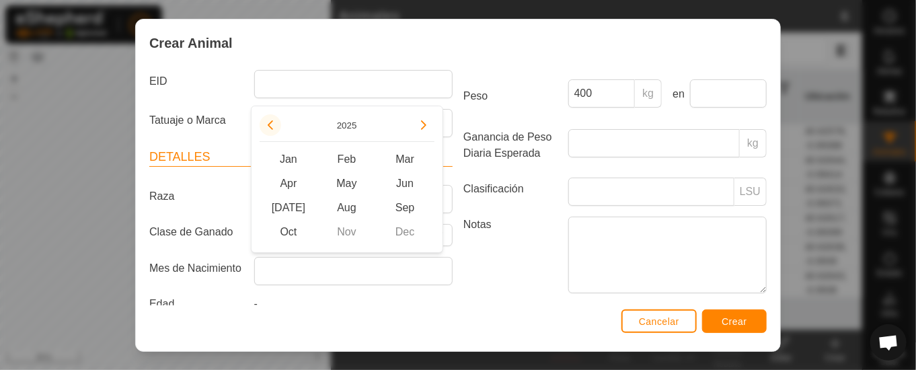
click at [269, 125] on icon "Previous Year" at bounding box center [270, 124] width 5 height 9
click at [270, 126] on span "Previous Year" at bounding box center [270, 126] width 0 height 0
click at [270, 126] on button "Previous Year" at bounding box center [271, 125] width 22 height 22
click at [272, 127] on button "Previous Year" at bounding box center [271, 125] width 22 height 22
click at [274, 129] on button "Previous Year" at bounding box center [271, 125] width 22 height 22
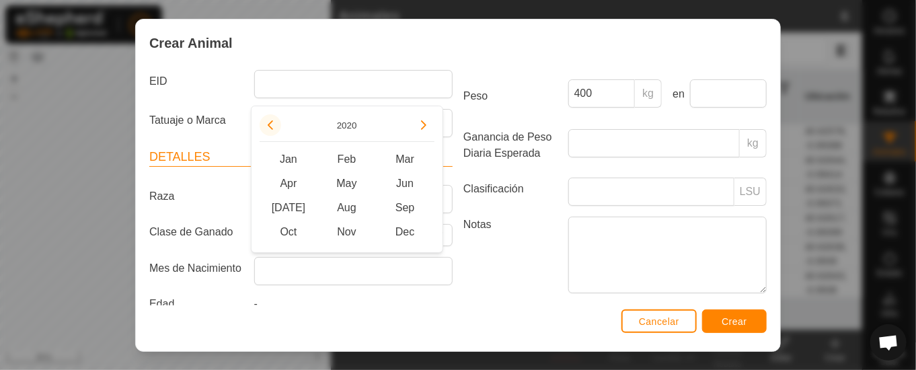
click at [275, 130] on button "Previous Year" at bounding box center [271, 125] width 22 height 22
click at [277, 132] on button "Previous Year" at bounding box center [271, 125] width 22 height 22
click at [278, 133] on button "Previous Year" at bounding box center [271, 125] width 22 height 22
click at [348, 204] on span "Aug" at bounding box center [347, 208] width 59 height 24
type input "[DATE]"
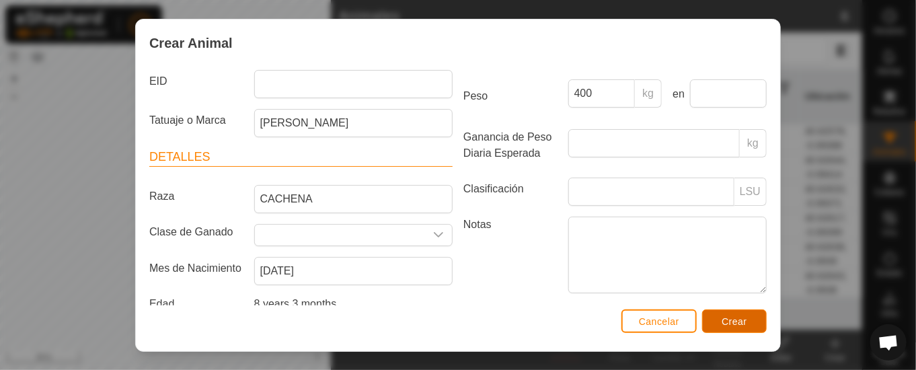
click at [736, 318] on span "Crear" at bounding box center [735, 321] width 26 height 11
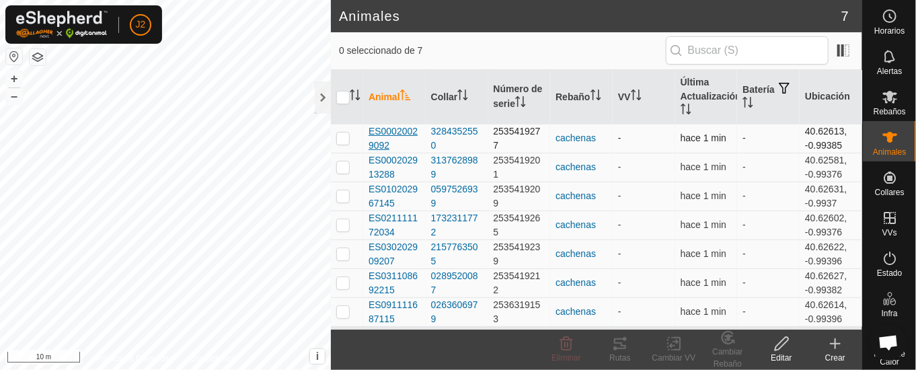
click at [399, 130] on span "ES00020029092" at bounding box center [395, 138] width 52 height 28
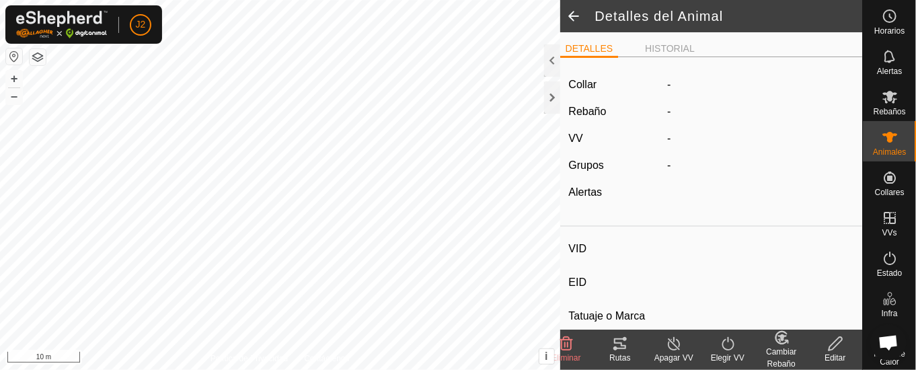
type input "ES00020029092"
type input "-"
type input "CARETA"
type input "-"
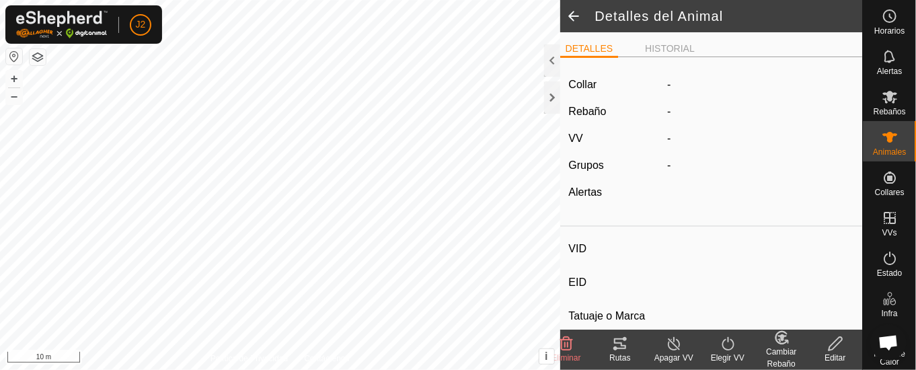
type input "Preñada"
type input "400 kg"
type input "-"
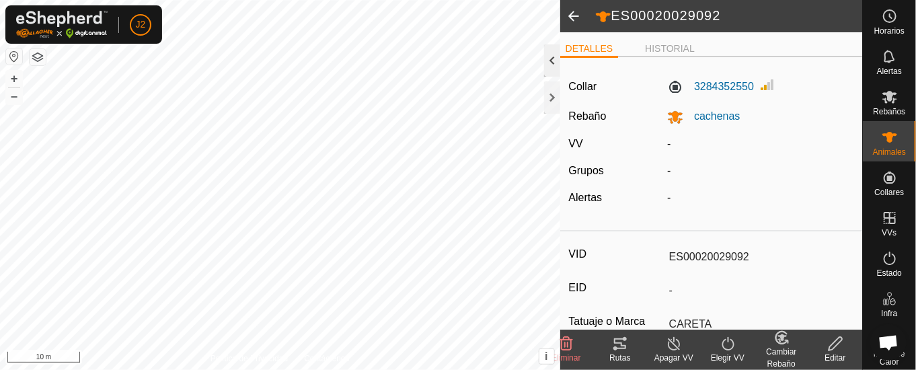
click at [550, 53] on div at bounding box center [552, 60] width 16 height 32
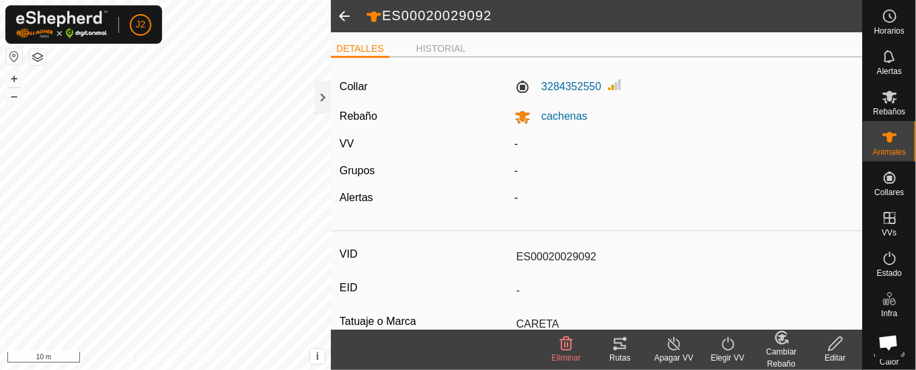
scroll to position [135, 0]
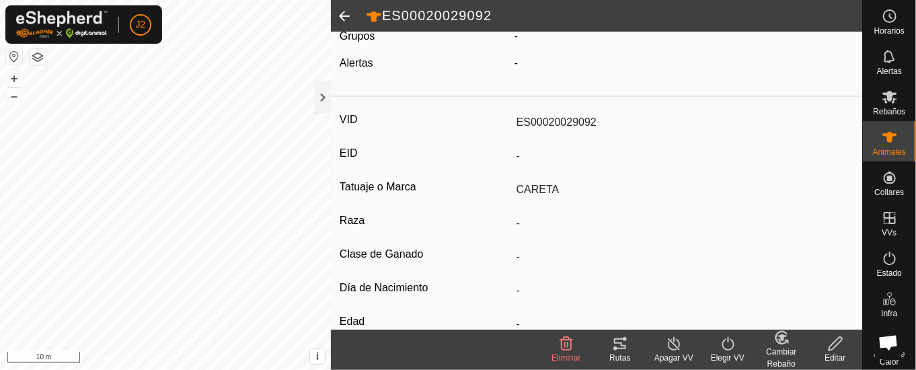
click at [833, 342] on icon at bounding box center [835, 343] width 13 height 13
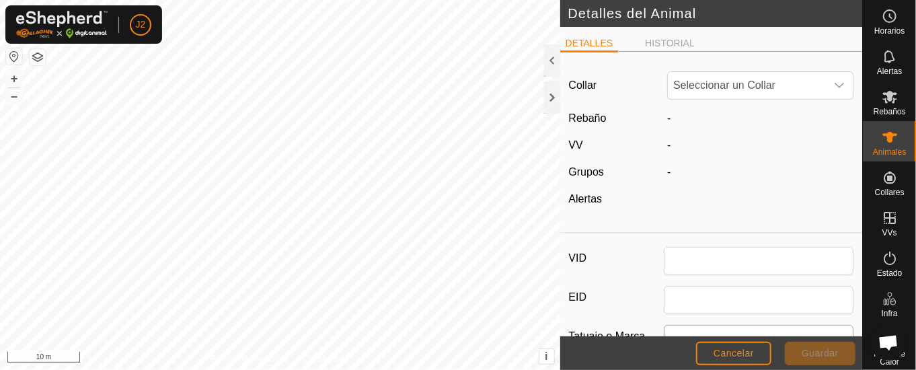
type input "ES00020029092"
type input "CARETA"
type input "400"
type input "[DATE]"
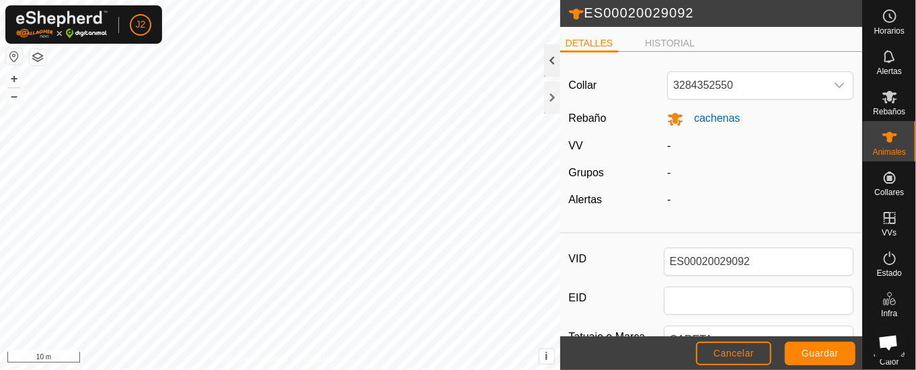
click at [547, 56] on div at bounding box center [552, 60] width 16 height 32
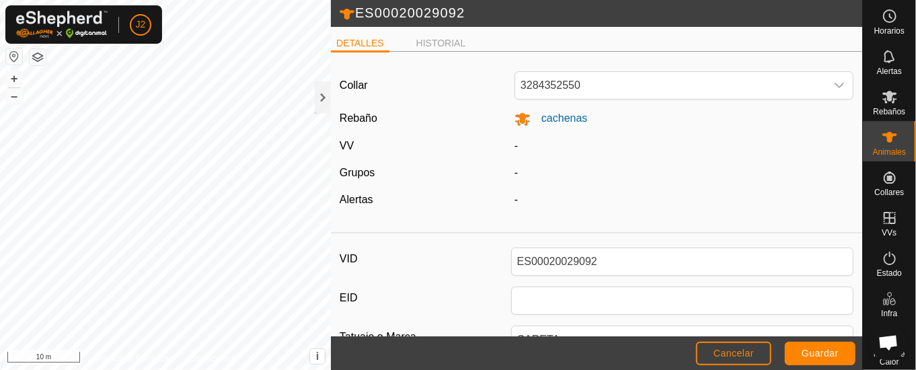
scroll to position [135, 0]
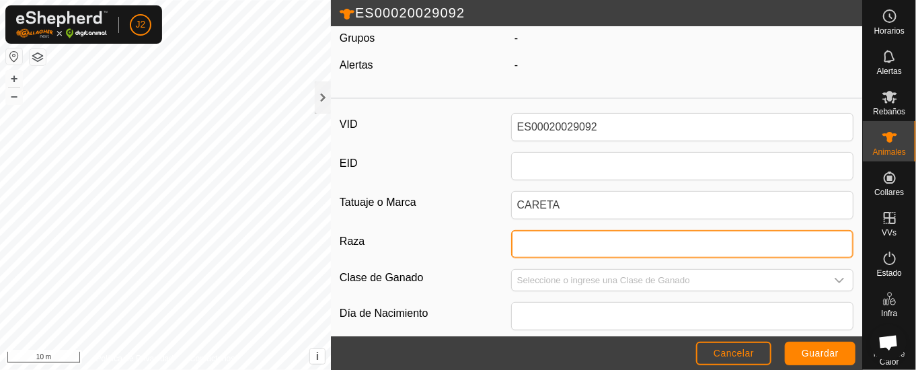
click at [592, 235] on input "Raza" at bounding box center [682, 244] width 343 height 28
type input "CACHENA"
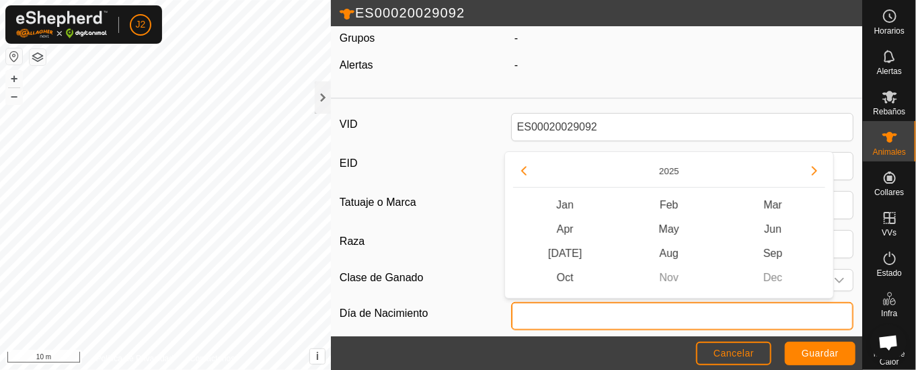
click at [564, 327] on input "text" at bounding box center [682, 316] width 343 height 28
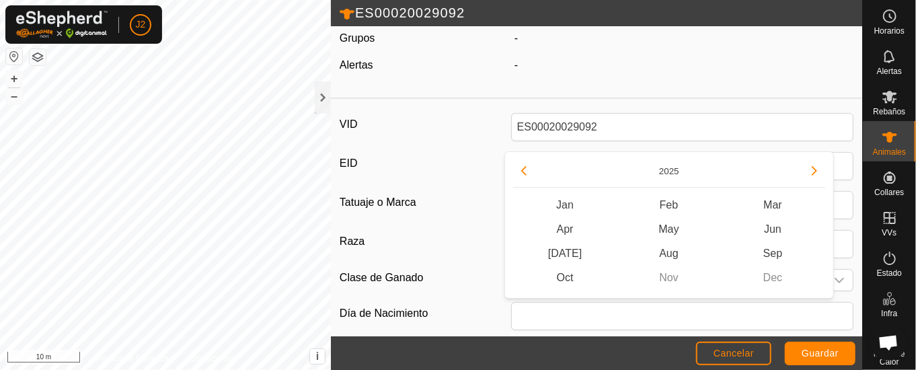
click at [437, 149] on div "VID ES00020029092 EID Tatuaje o Marca CARETA Raza CACHENA Clase de Ganado Día d…" at bounding box center [596, 307] width 531 height 407
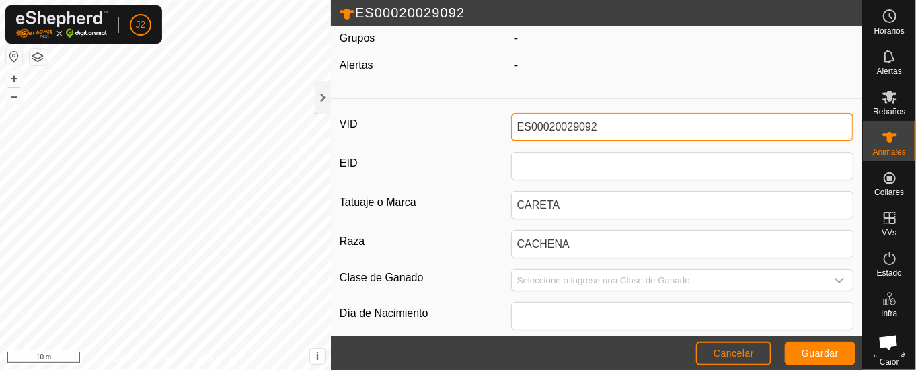
click at [618, 122] on input "ES00020029092" at bounding box center [682, 127] width 343 height 28
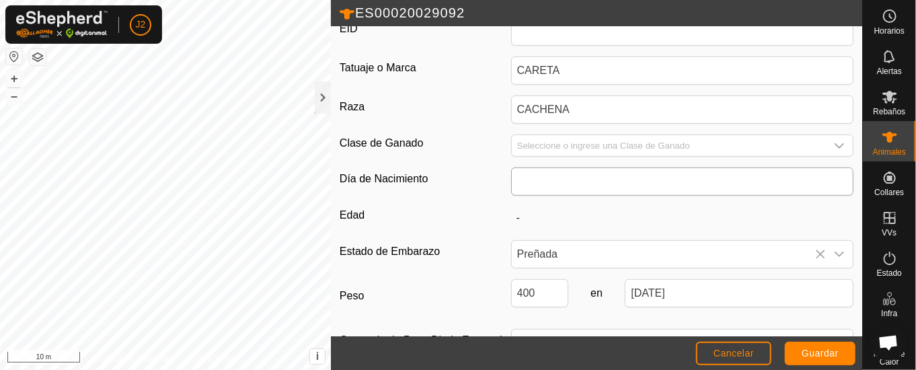
type input "ES0002002909204"
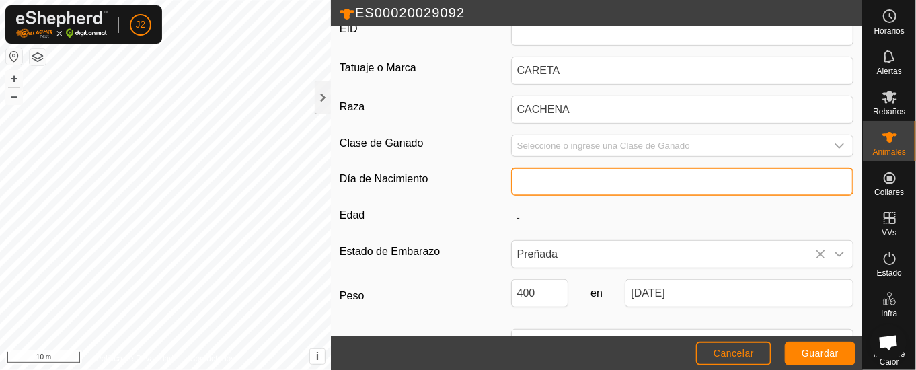
click at [602, 180] on input "text" at bounding box center [682, 182] width 343 height 28
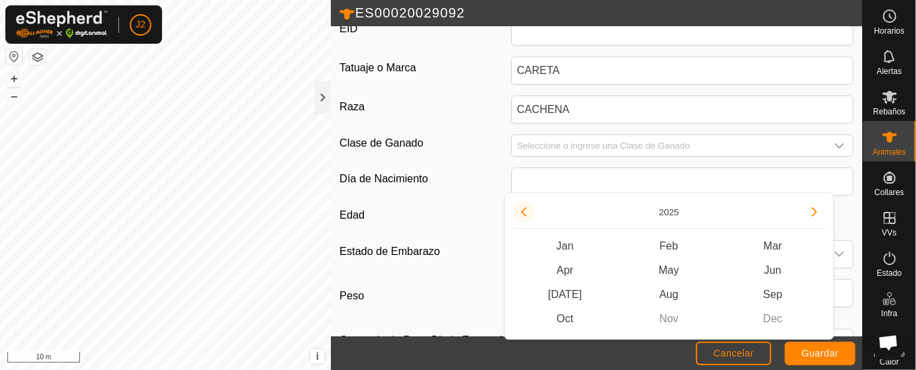
click at [522, 204] on button "Previous Year" at bounding box center [524, 212] width 22 height 22
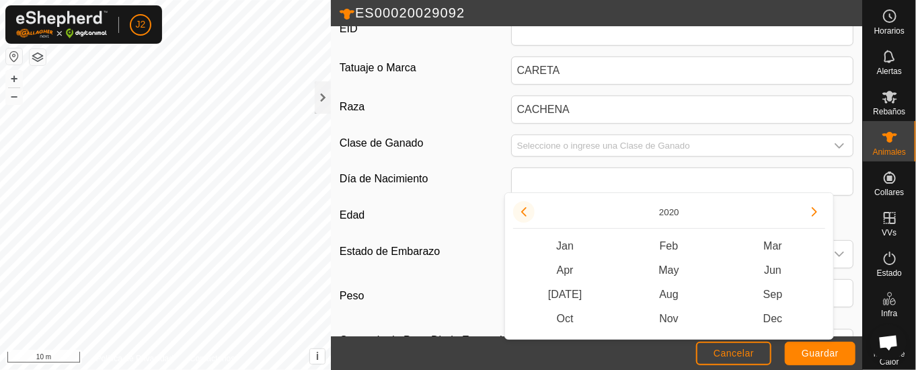
click at [522, 204] on button "Previous Year" at bounding box center [524, 212] width 22 height 22
click at [523, 202] on button "Previous Year" at bounding box center [524, 212] width 22 height 22
click at [570, 289] on span "[DATE]" at bounding box center [565, 295] width 104 height 24
type input "07/2018"
type input "7 years 4 months"
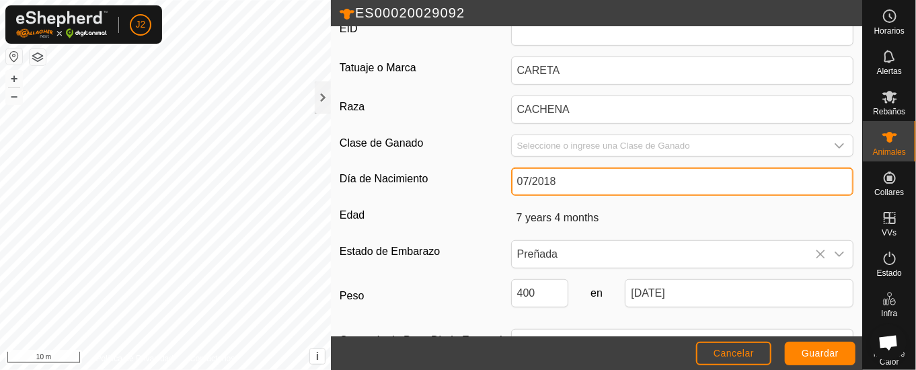
scroll to position [315, 0]
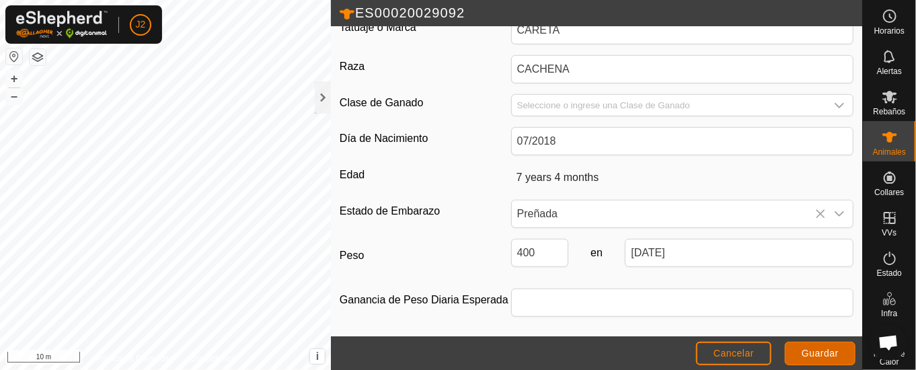
click at [813, 347] on button "Guardar" at bounding box center [820, 354] width 71 height 24
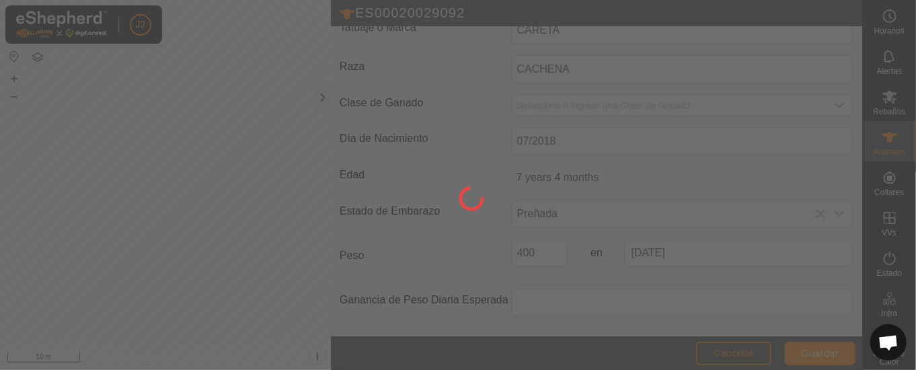
scroll to position [288, 0]
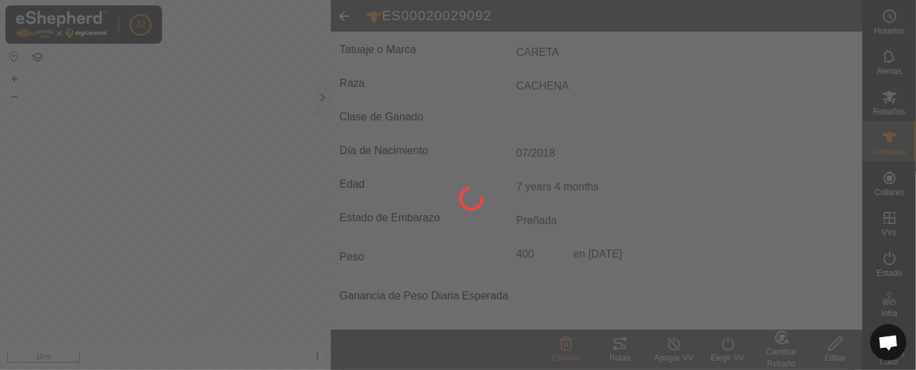
type input "ES00020029092"
type input "-"
type input "400 kg"
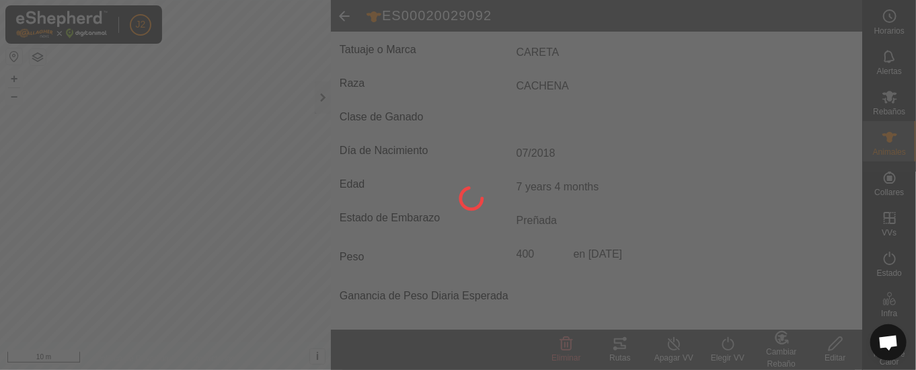
type input "-"
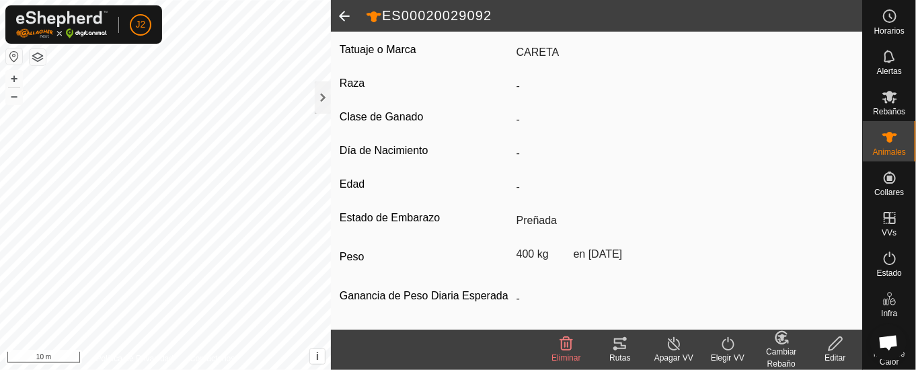
type input "ES0002002909204"
type input "CACHENA"
type input "7 years 4 months"
type input "07/2018"
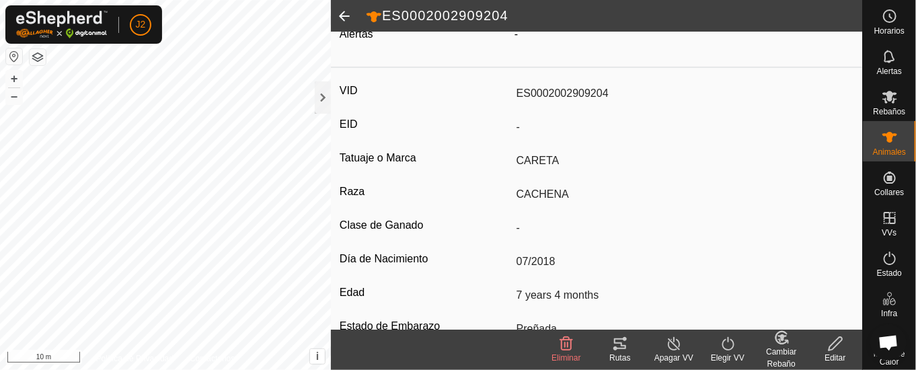
scroll to position [153, 0]
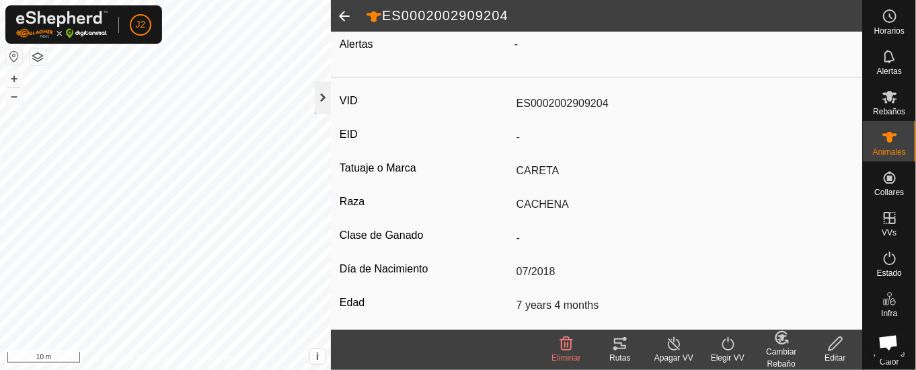
click at [320, 98] on div at bounding box center [323, 97] width 16 height 32
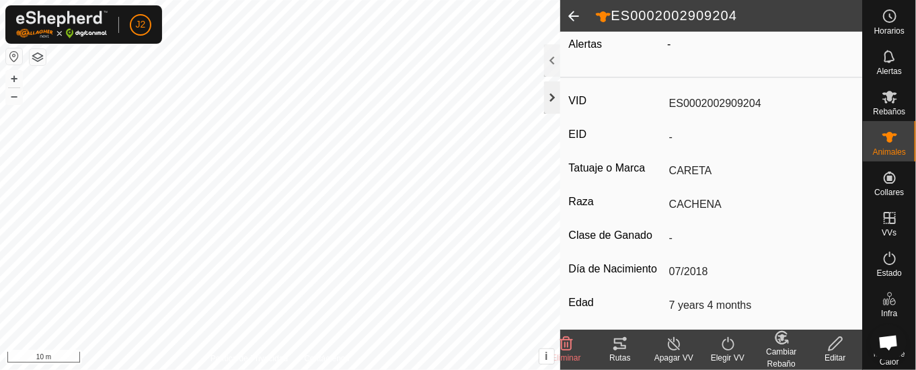
click at [551, 98] on div at bounding box center [552, 97] width 16 height 32
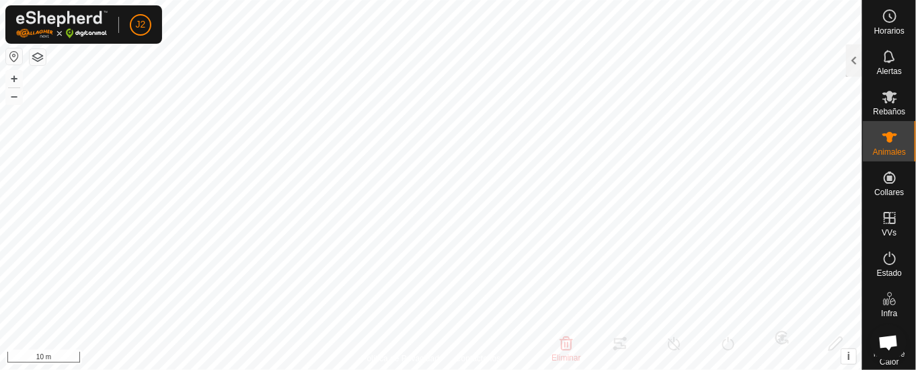
scroll to position [246, 0]
click at [856, 54] on div at bounding box center [854, 60] width 16 height 32
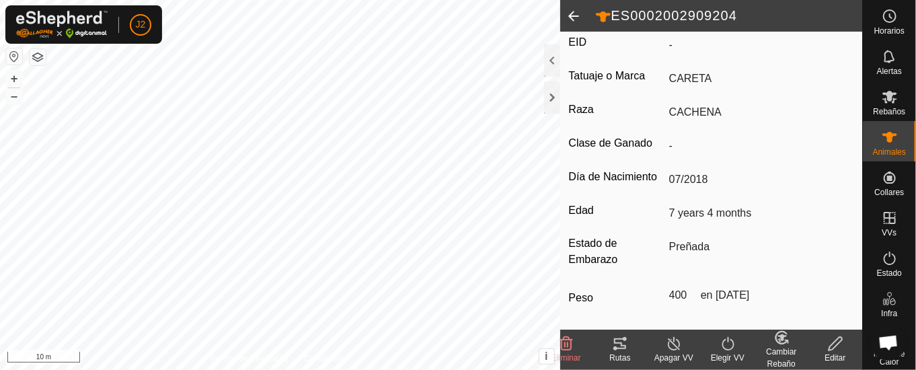
scroll to position [153, 0]
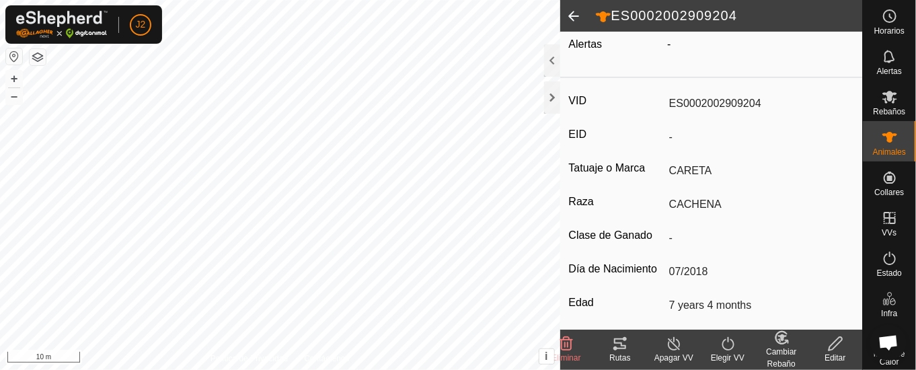
click at [574, 12] on span at bounding box center [573, 16] width 27 height 32
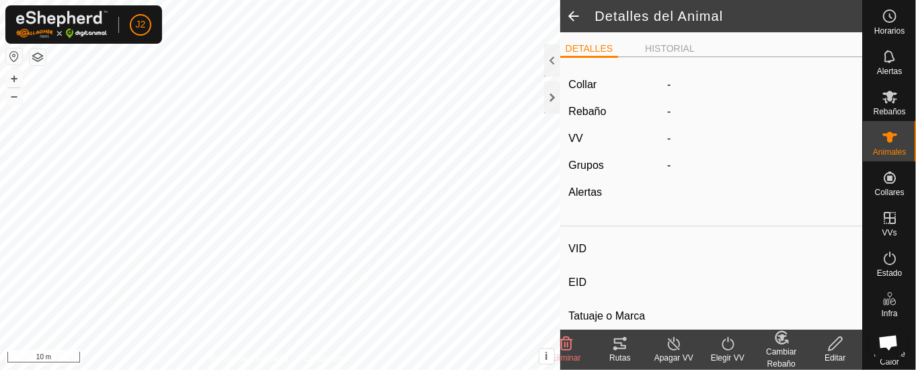
type input "ES0002002909204"
type input "-"
type input "CARETA"
type input "CACHENA"
type input "-"
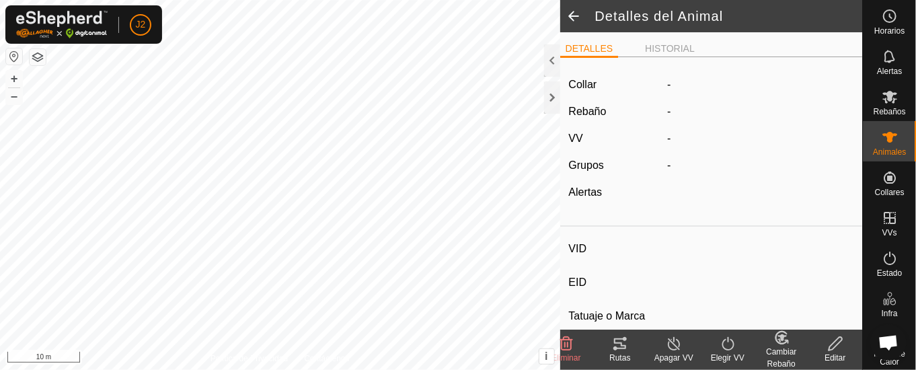
type input "07/2018"
type input "7 years 4 months"
type input "Preñada"
type input "400 kg"
type input "-"
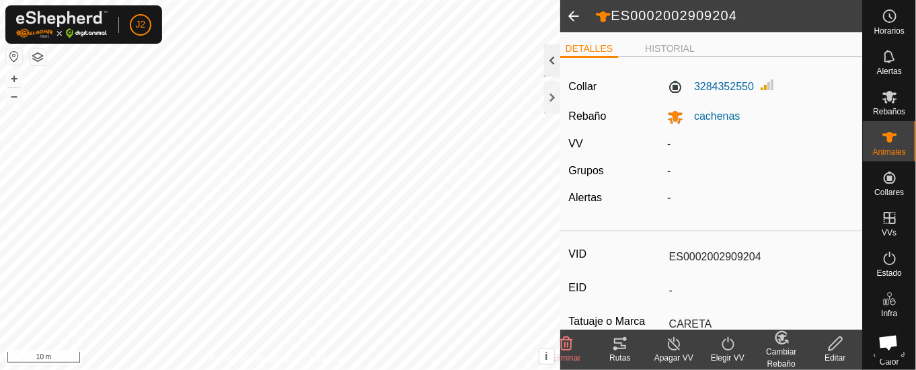
click at [559, 57] on div at bounding box center [552, 60] width 16 height 32
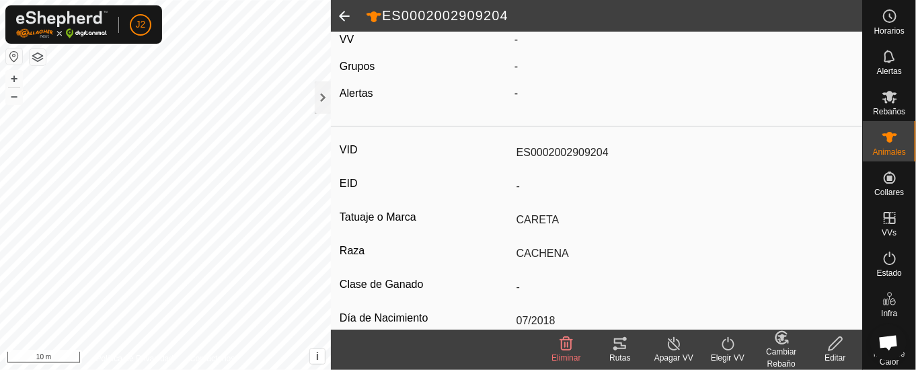
scroll to position [135, 0]
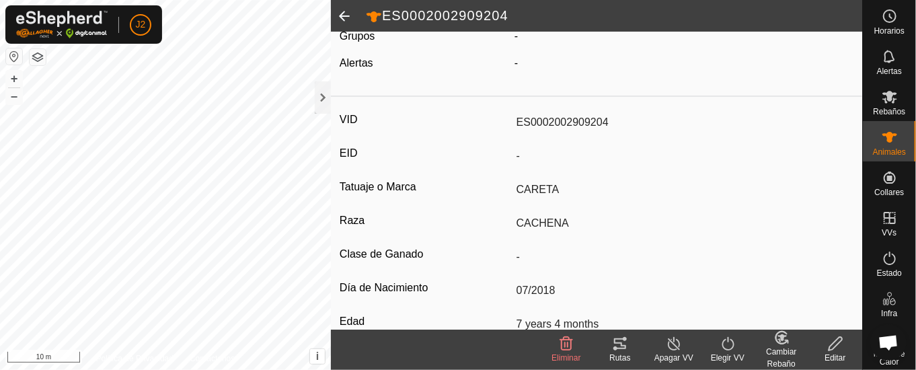
click at [344, 9] on span at bounding box center [344, 16] width 27 height 32
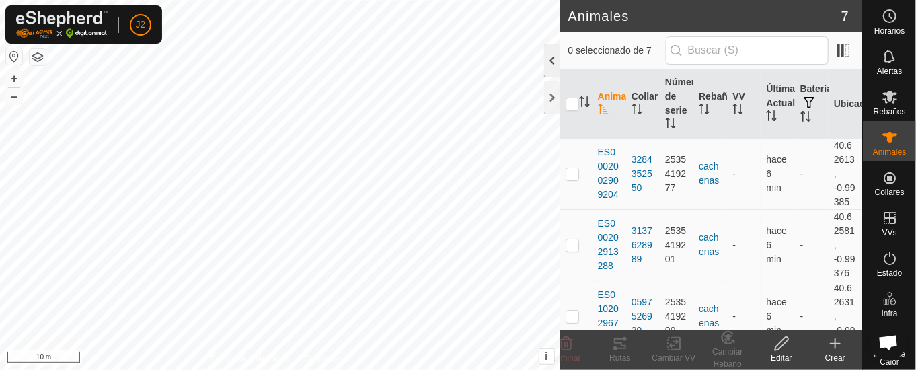
click at [548, 57] on div at bounding box center [552, 60] width 16 height 32
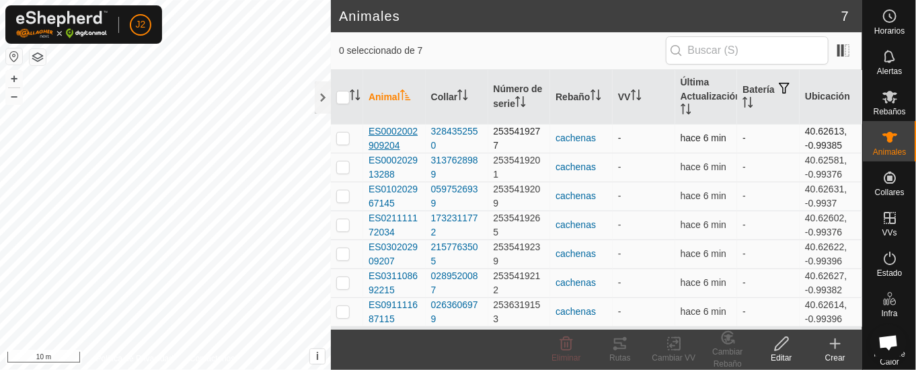
click at [412, 127] on span "ES0002002909204" at bounding box center [395, 138] width 52 height 28
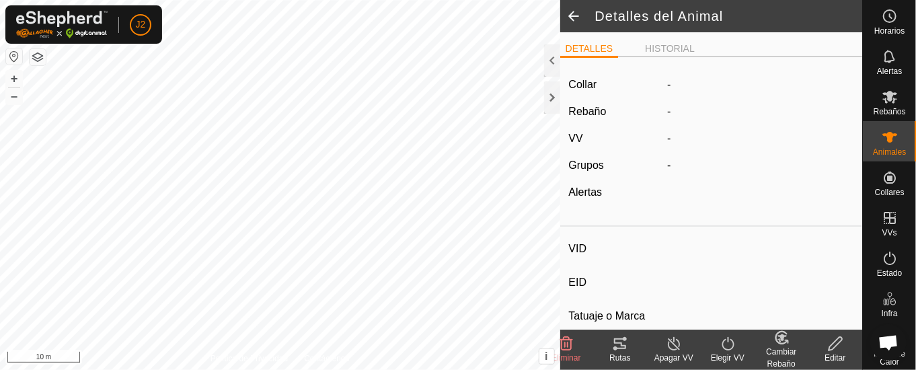
type input "ES0002002909204"
type input "-"
type input "CARETA"
type input "CACHENA"
type input "-"
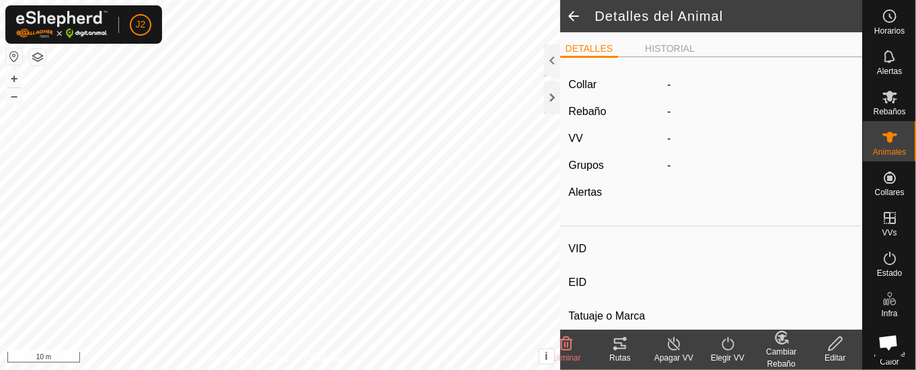
type input "07/2018"
type input "7 years 4 months"
type input "Preñada"
type input "400 kg"
type input "-"
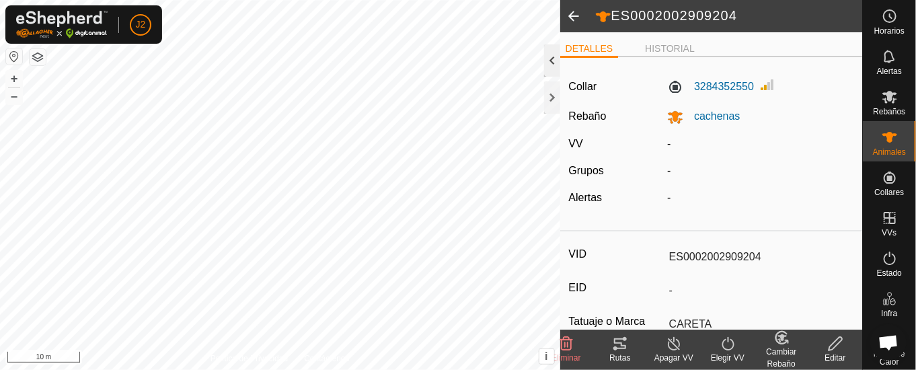
click at [556, 55] on div at bounding box center [552, 60] width 16 height 32
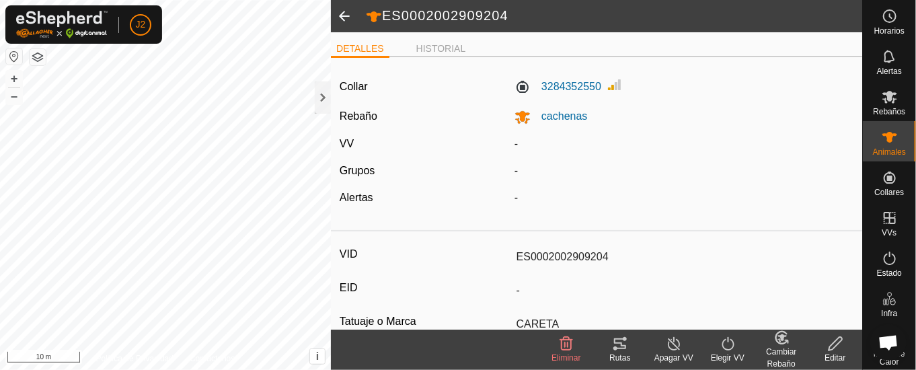
click at [844, 344] on icon at bounding box center [835, 344] width 17 height 16
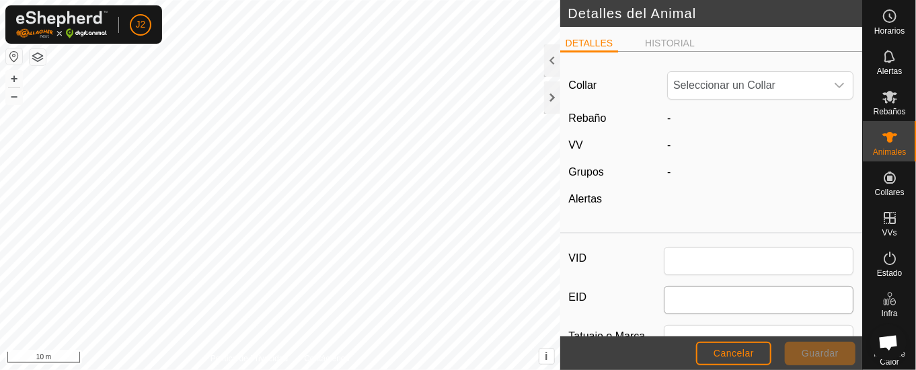
type input "ES0002002909204"
type input "CARETA"
type input "CACHENA"
type input "07/2018"
type input "7 years 4 months"
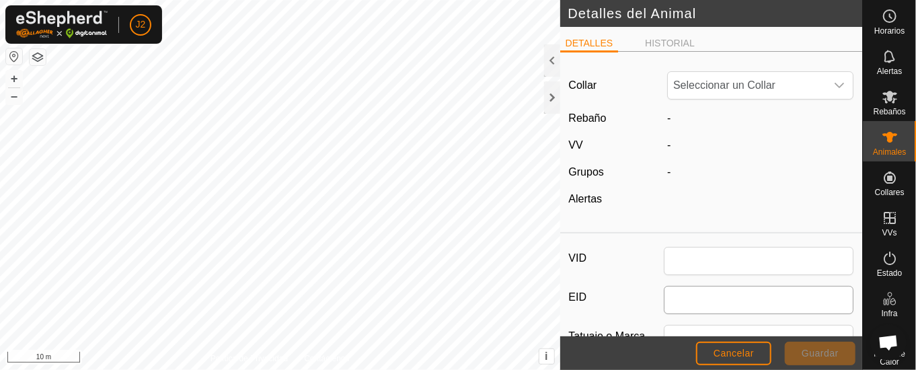
type input "400"
type input "[DATE]"
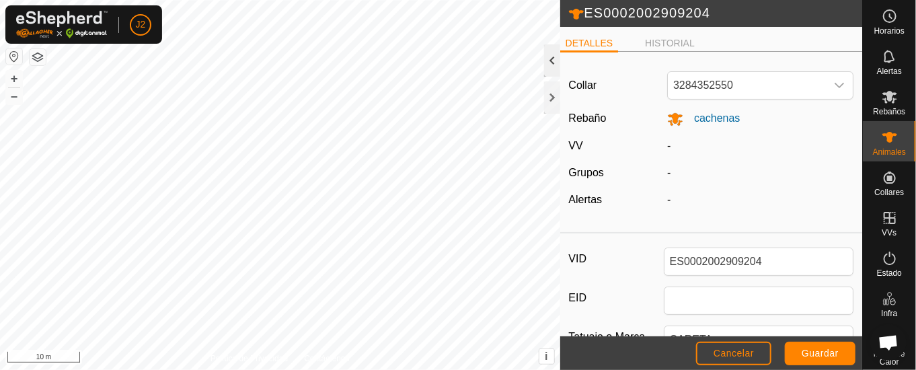
click at [549, 57] on div at bounding box center [552, 60] width 16 height 32
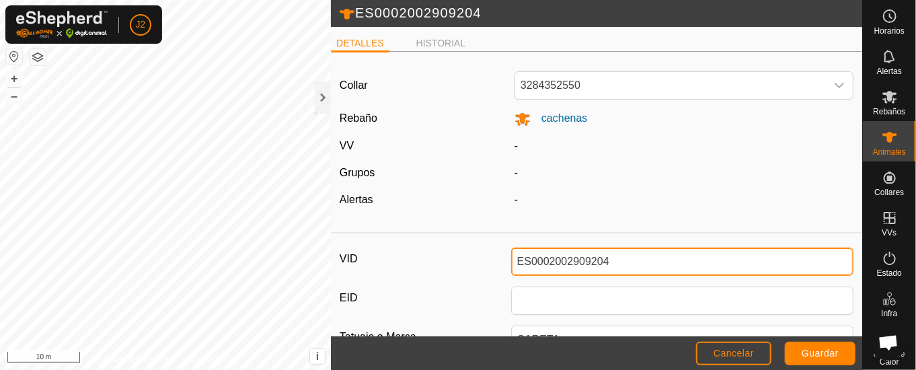
click at [562, 252] on input "ES0002002909204" at bounding box center [682, 262] width 343 height 28
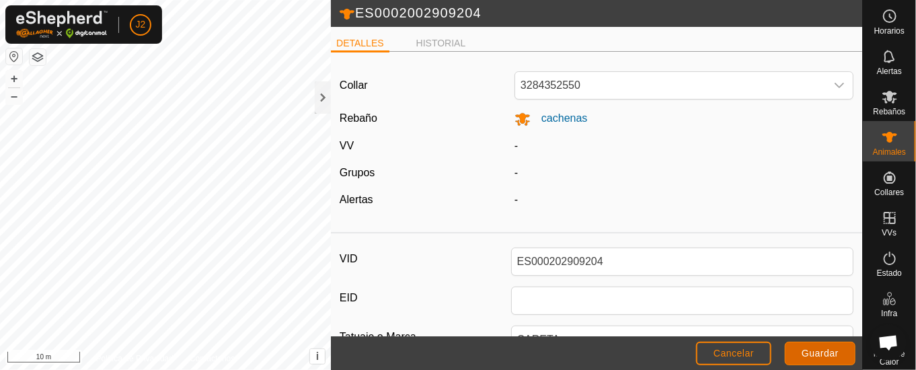
click at [835, 350] on span "Guardar" at bounding box center [820, 353] width 37 height 11
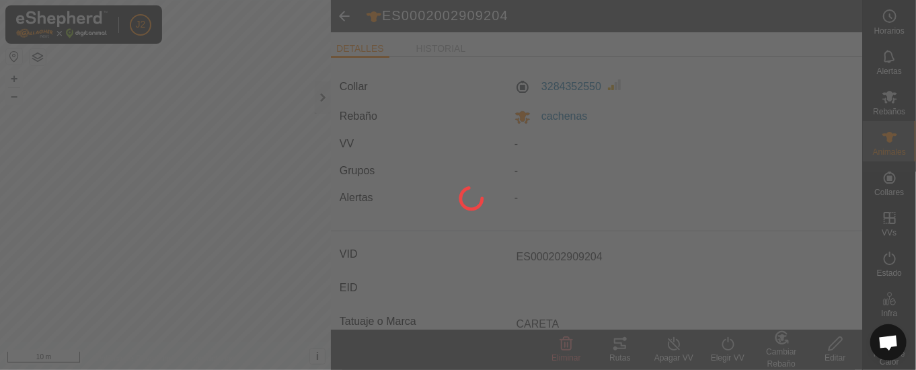
type input "ES0002002909204"
type input "-"
type input "400 kg"
type input "-"
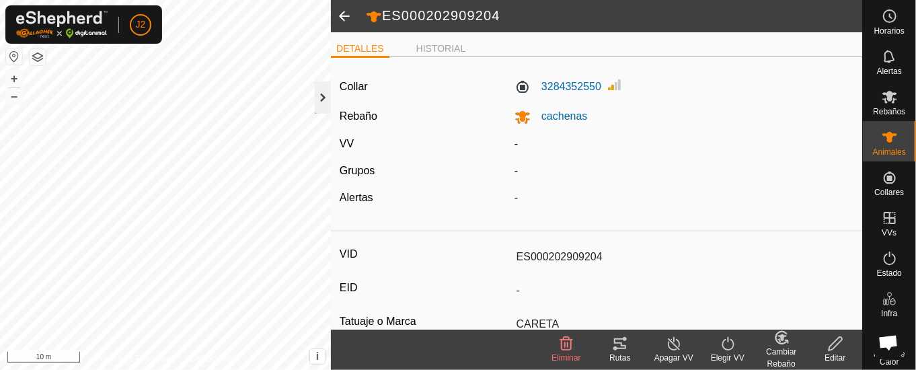
type input "ES0002002909204"
click at [320, 90] on div at bounding box center [323, 97] width 16 height 32
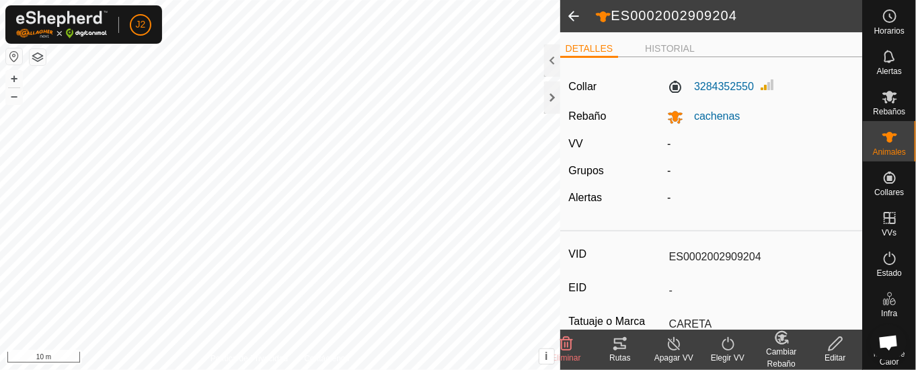
click at [572, 9] on span at bounding box center [573, 16] width 27 height 32
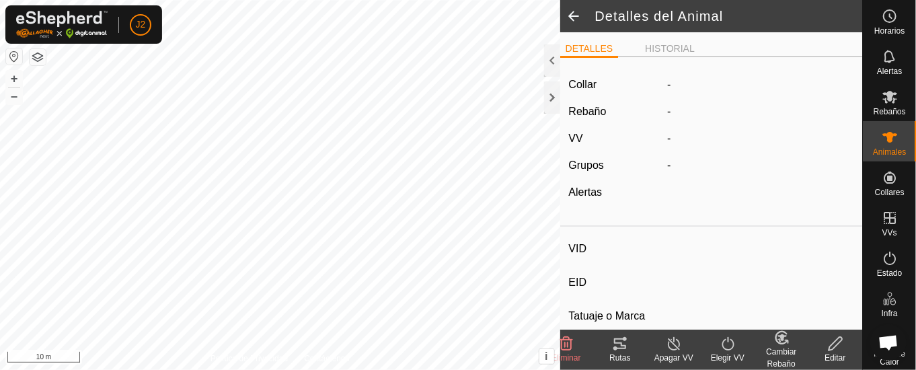
type input "ES000202909204"
type input "-"
type input "CARETA"
type input "CACHENA"
type input "-"
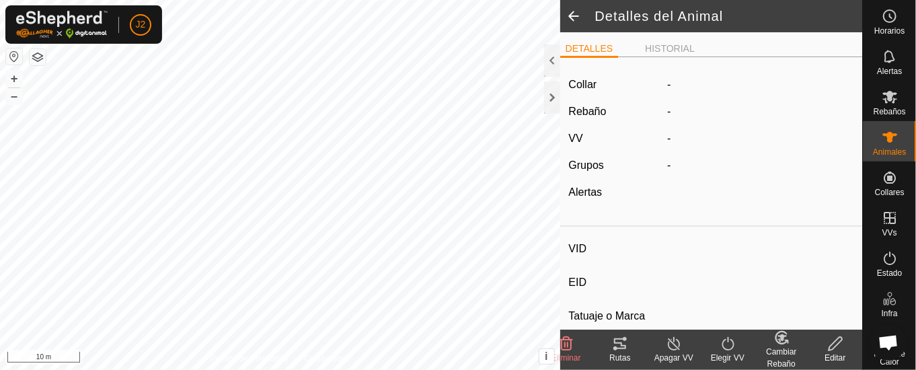
type input "07/2018"
type input "7 years 4 months"
type input "Preñada"
type input "400 kg"
type input "-"
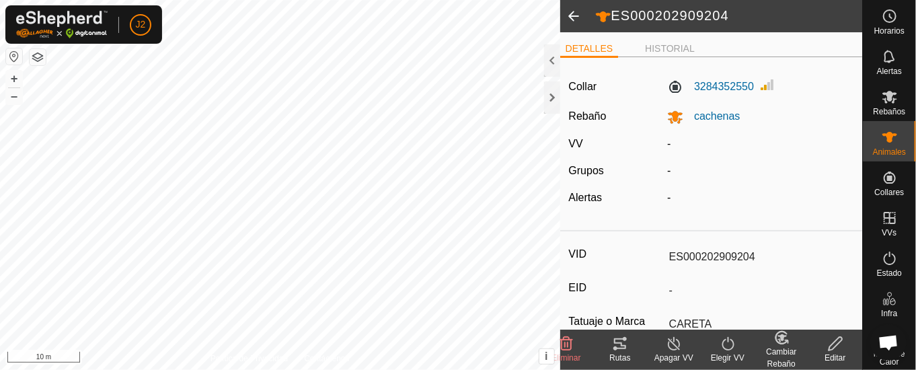
click at [573, 9] on span at bounding box center [573, 16] width 27 height 32
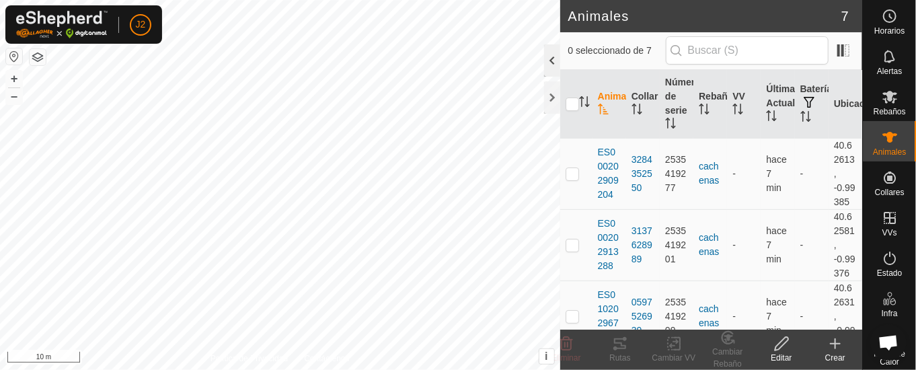
click at [552, 63] on div at bounding box center [552, 60] width 16 height 32
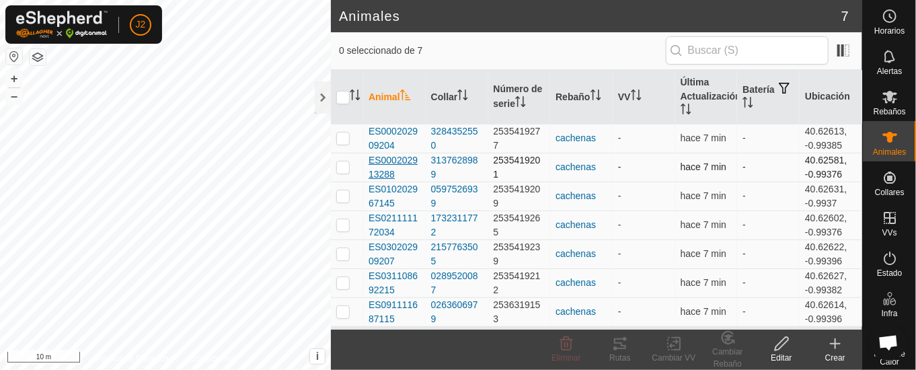
click at [394, 155] on span "ES000202913288" at bounding box center [395, 167] width 52 height 28
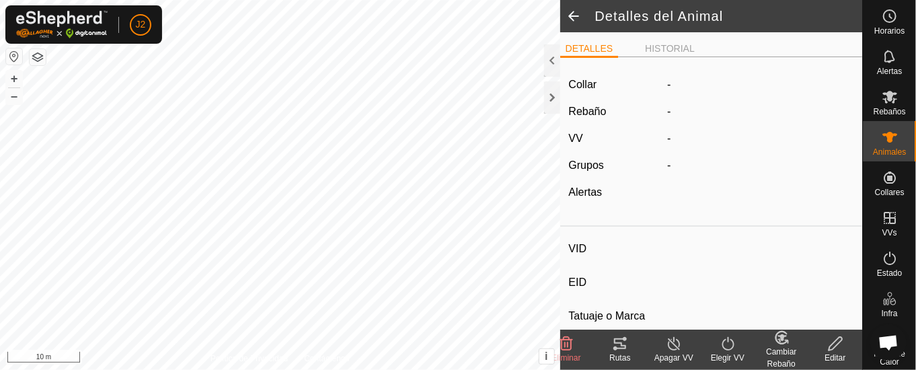
type input "ES000202913288"
type input "-"
type input "CAPITANA"
type input "-"
type input "bobino"
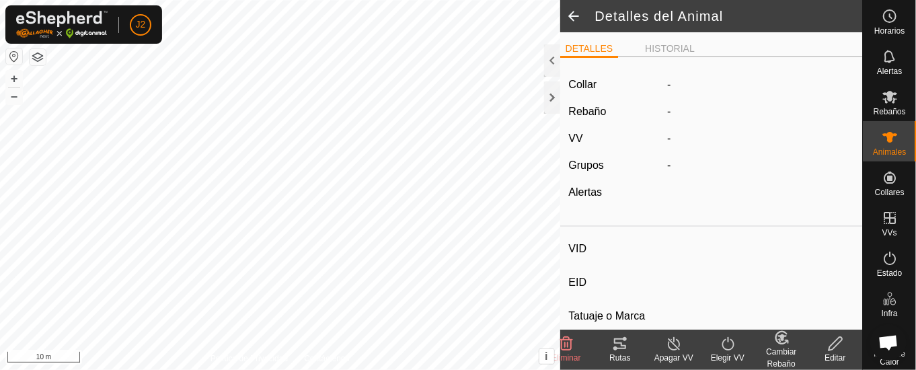
type input "07/2018"
type input "7 years 4 months"
type input "Preñada"
type input "450 kg"
type input "-"
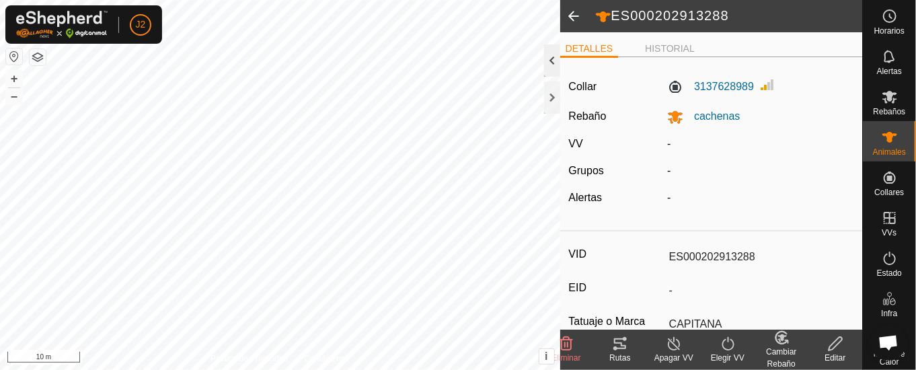
click at [552, 59] on div at bounding box center [552, 60] width 16 height 32
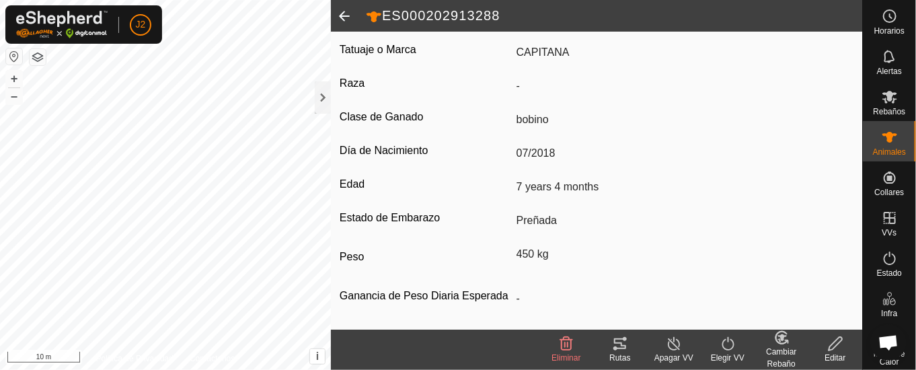
scroll to position [288, 0]
click at [344, 15] on span at bounding box center [344, 16] width 27 height 32
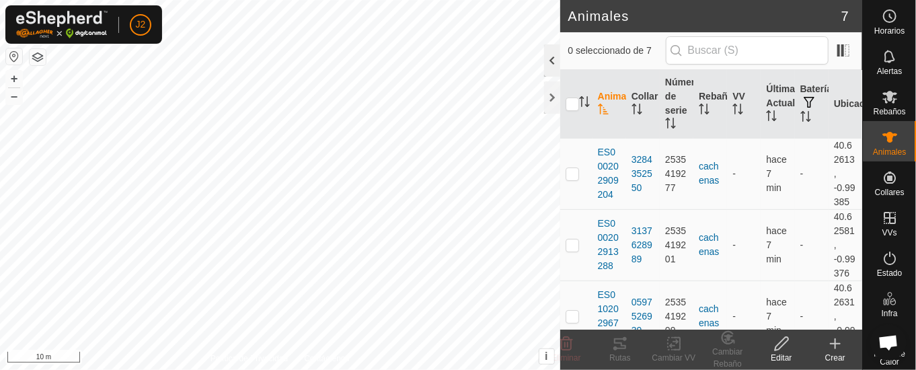
click at [550, 65] on div at bounding box center [552, 60] width 16 height 32
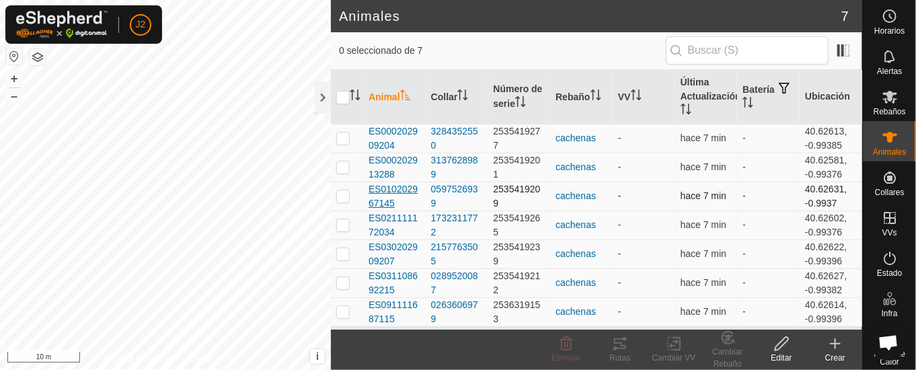
click at [383, 191] on span "ES010202967145" at bounding box center [395, 196] width 52 height 28
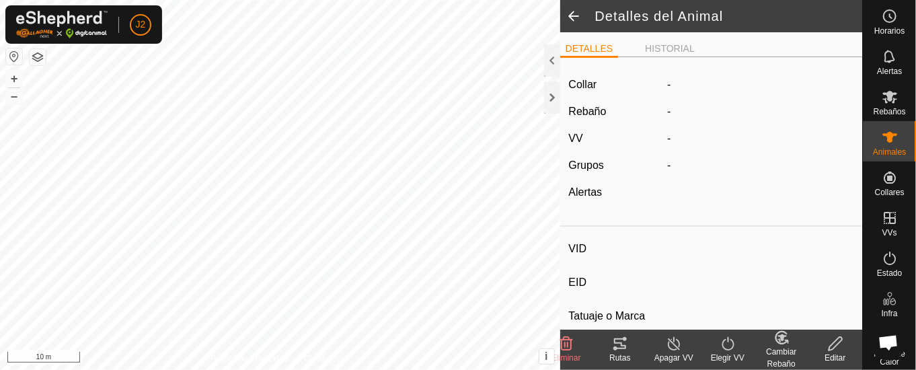
type input "ES010202967145"
type input "-"
type input "PERICO"
type input "LIMUSIN"
type input "bobino"
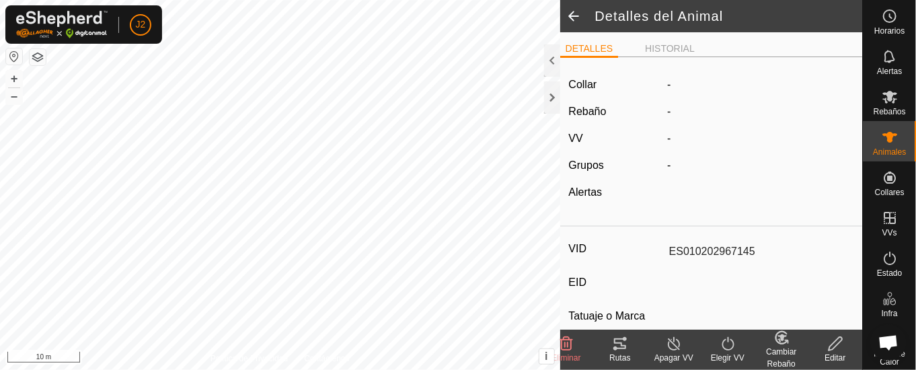
type input "03/2023"
type input "2 years 7 months"
type input "Seca"
type input "600 kg"
type input "-"
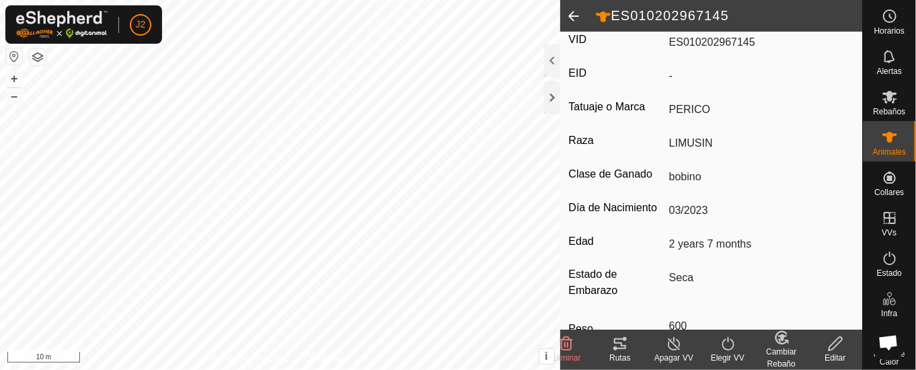
scroll to position [198, 0]
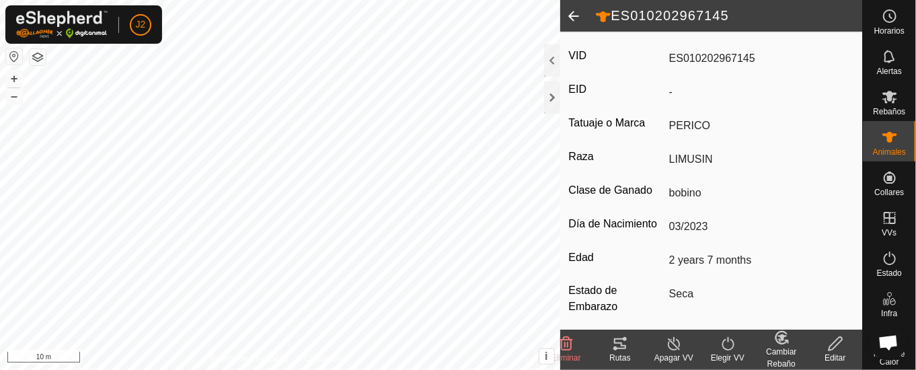
click at [576, 9] on span at bounding box center [573, 16] width 27 height 32
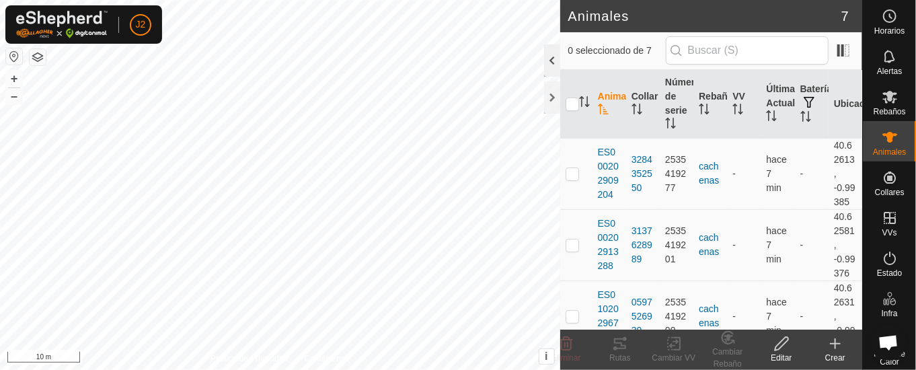
click at [556, 58] on div at bounding box center [552, 60] width 16 height 32
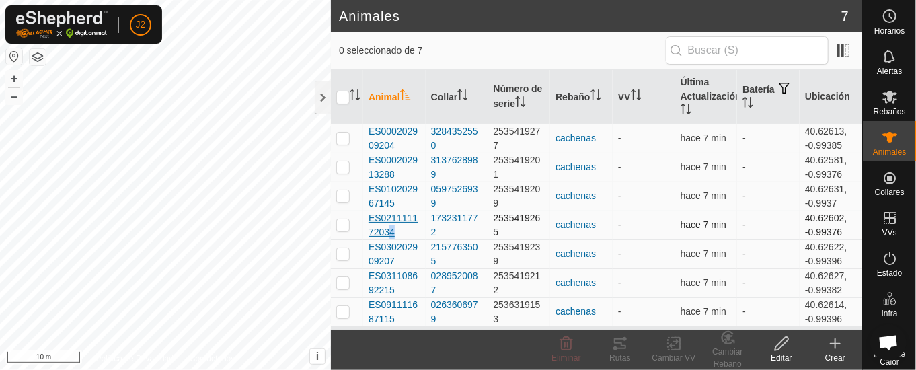
click at [387, 226] on span "ES021111172034" at bounding box center [395, 225] width 52 height 28
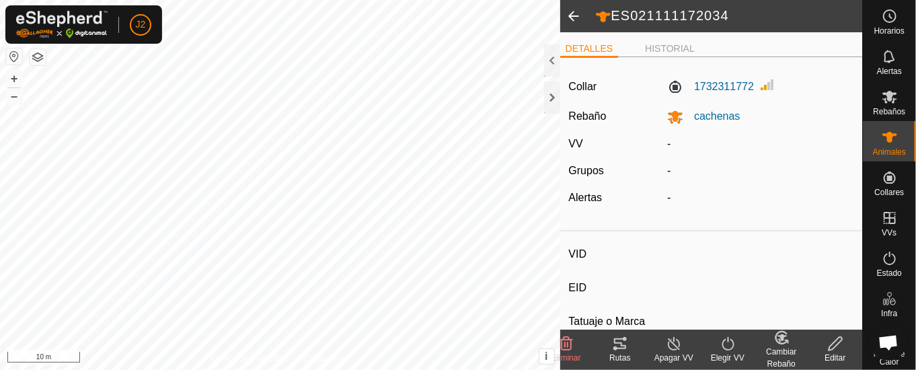
type input "ES021111172034"
type input "-"
type input "[PERSON_NAME]"
type input "CACHENA"
type input "-"
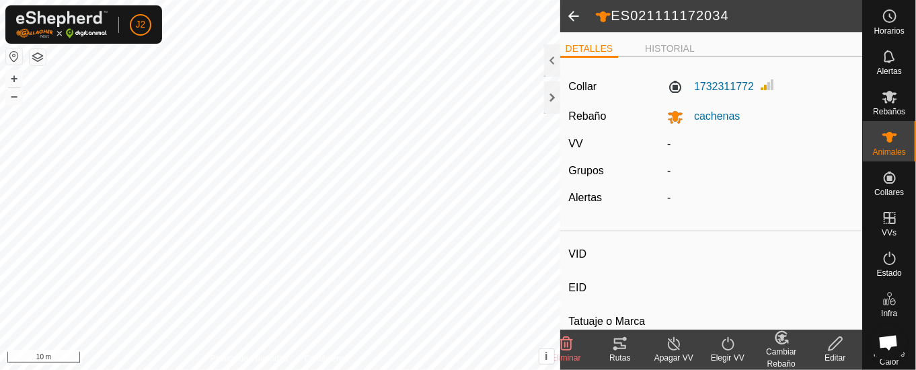
type input "08/2017"
type input "8 years 3 months"
type input "Preñada"
type input "400 kg"
type input "-"
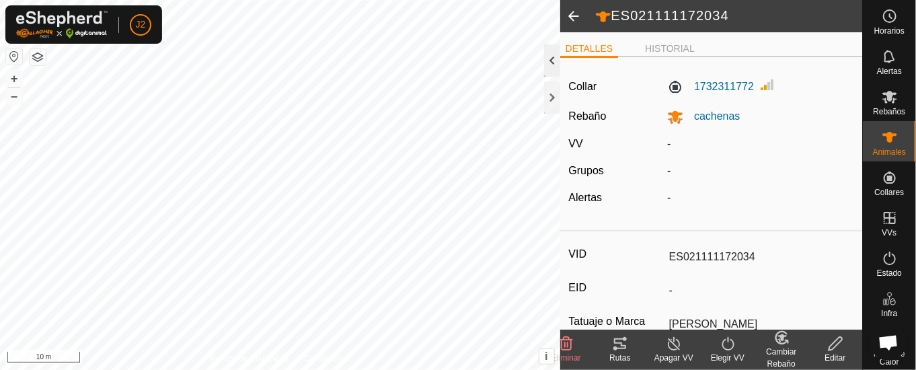
click at [555, 59] on div at bounding box center [552, 60] width 16 height 32
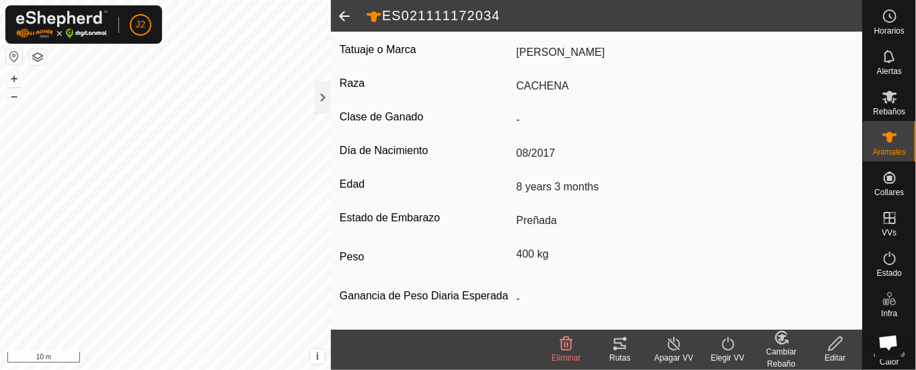
scroll to position [288, 0]
click at [349, 13] on span at bounding box center [344, 16] width 27 height 32
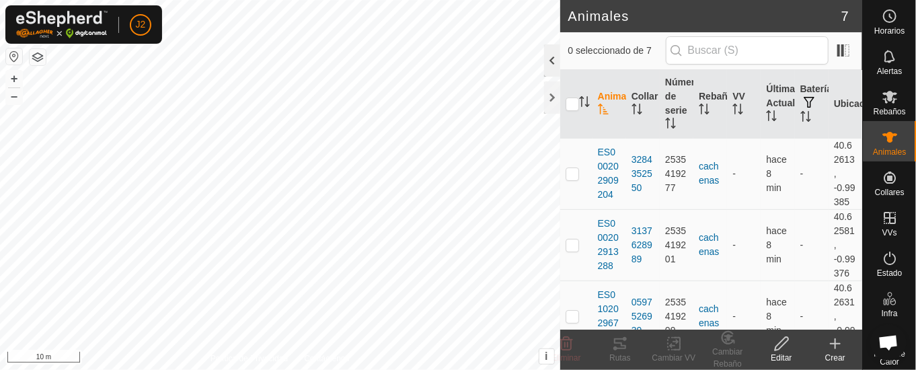
click at [553, 63] on div at bounding box center [552, 60] width 16 height 32
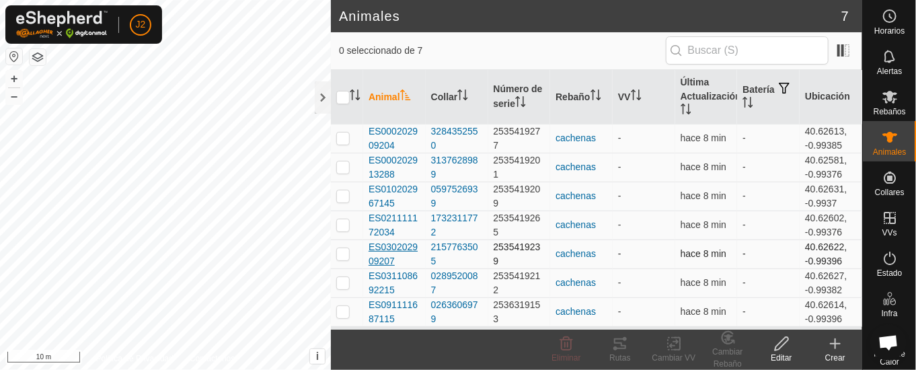
click at [390, 247] on span "ES030202909207" at bounding box center [395, 254] width 52 height 28
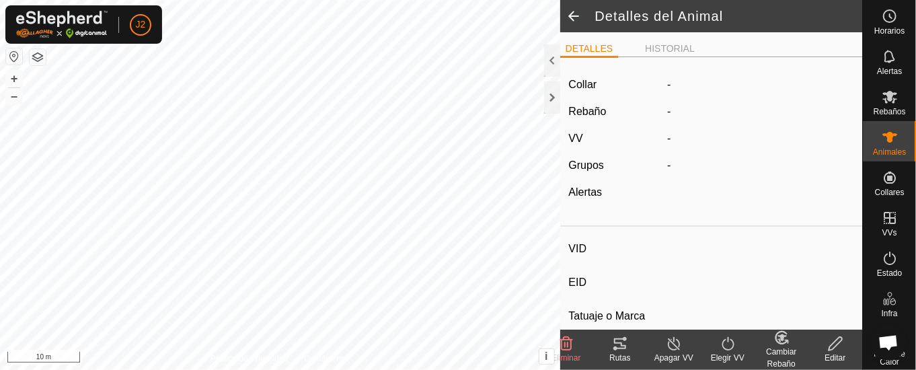
type input "ES030202909207"
type input "-"
type input "YENY"
type input "CACHENA"
type input "bobino"
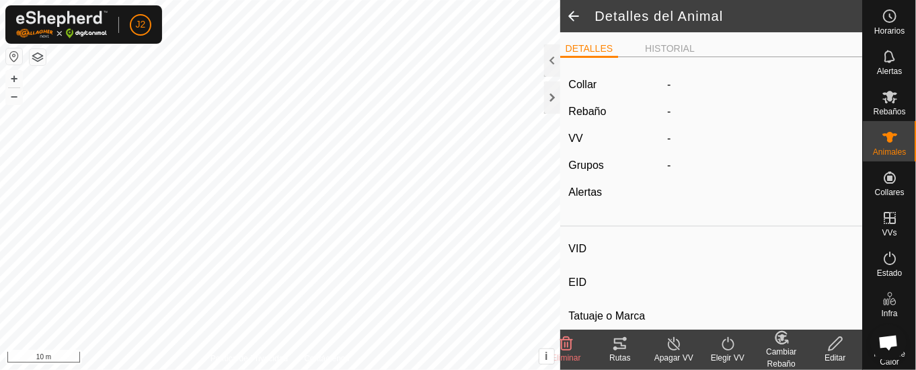
type input "02/2019"
type input "6 years 9 months"
type input "Vacía"
type input "400 kg"
type input "2 kg"
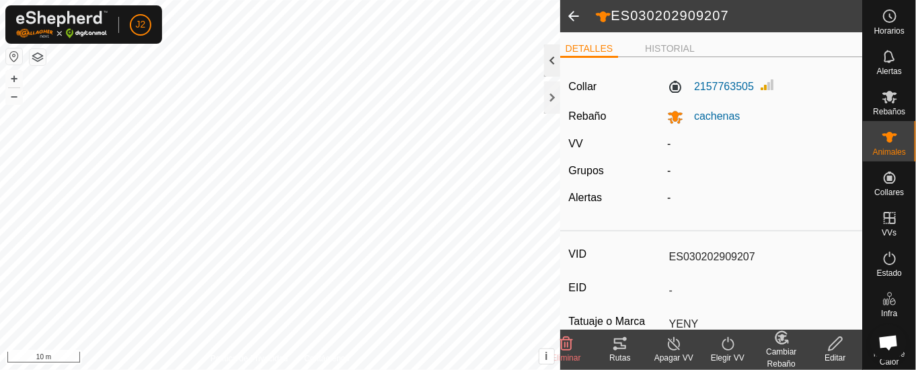
click at [557, 62] on div at bounding box center [552, 60] width 16 height 32
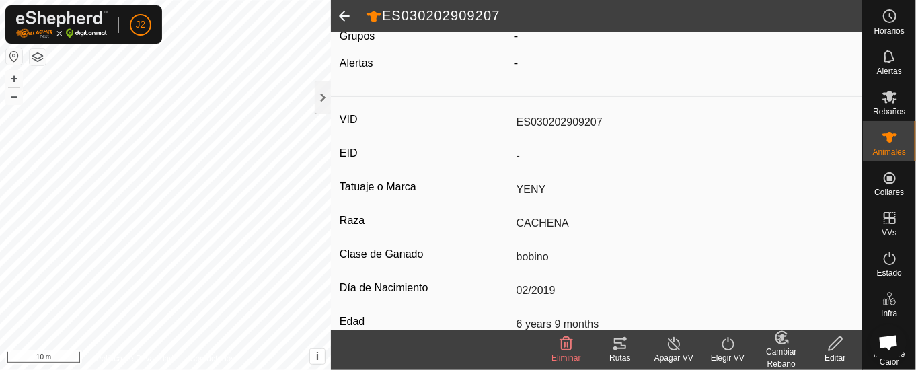
scroll to position [269, 0]
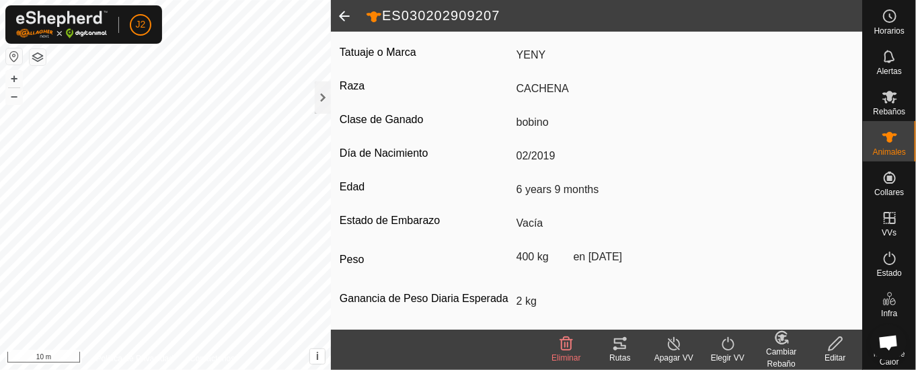
click at [344, 13] on span at bounding box center [344, 16] width 27 height 32
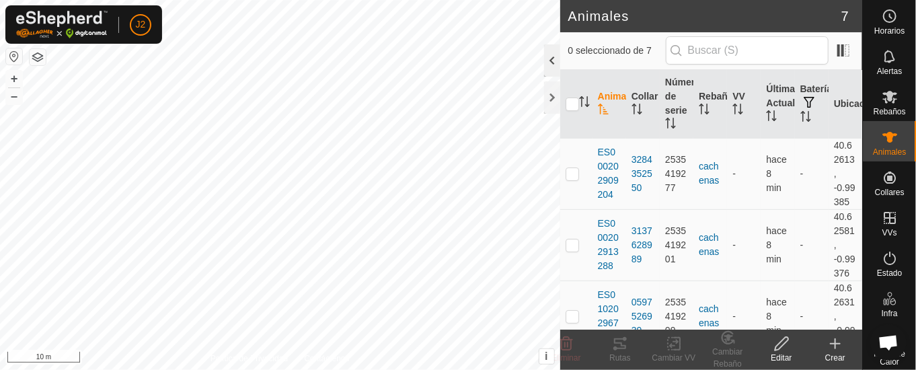
click at [552, 58] on div at bounding box center [552, 60] width 16 height 32
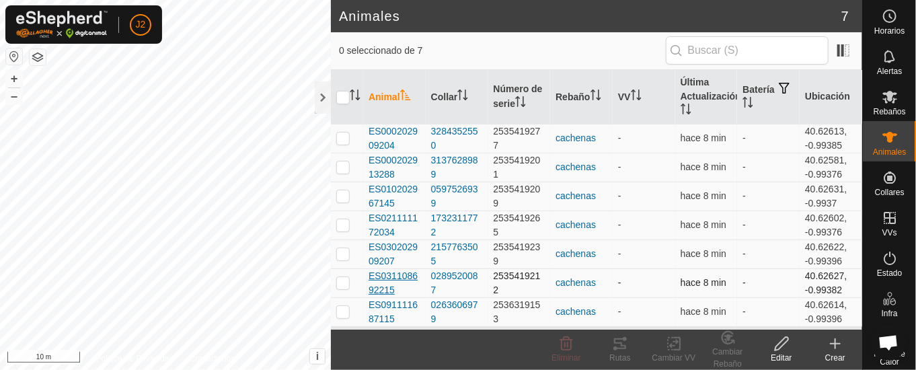
click at [395, 283] on span "ES031108692215" at bounding box center [395, 283] width 52 height 28
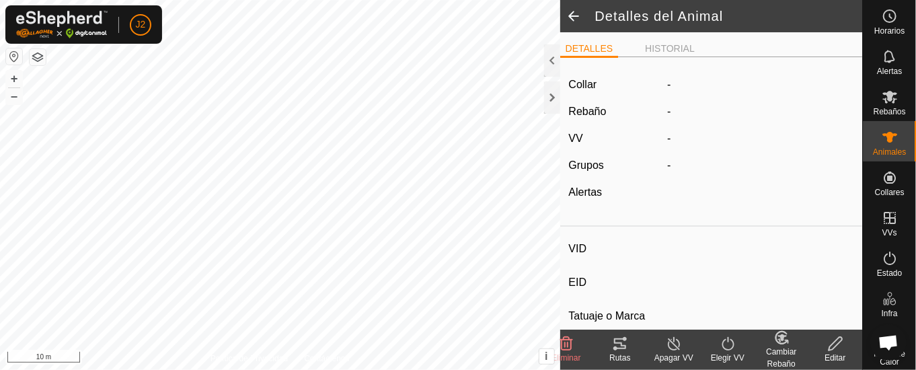
type input "ES031108692215"
type input "-"
type input "MATUSALEN"
type input "-"
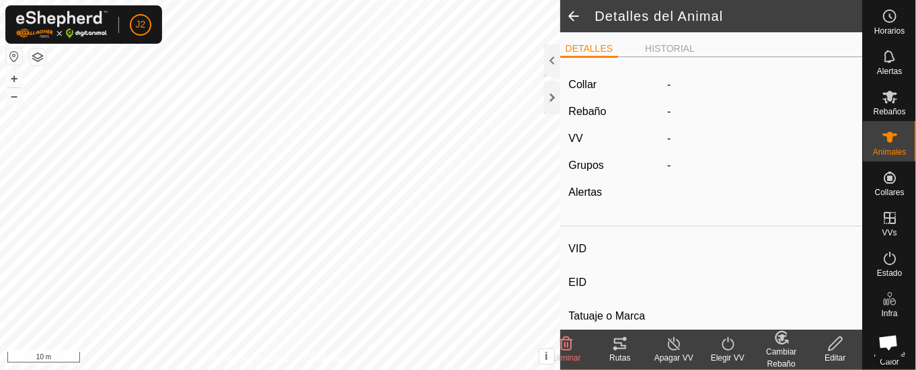
type input "01/2009"
type input "17 years"
type input "Preñada"
type input "400 kg"
type input "-"
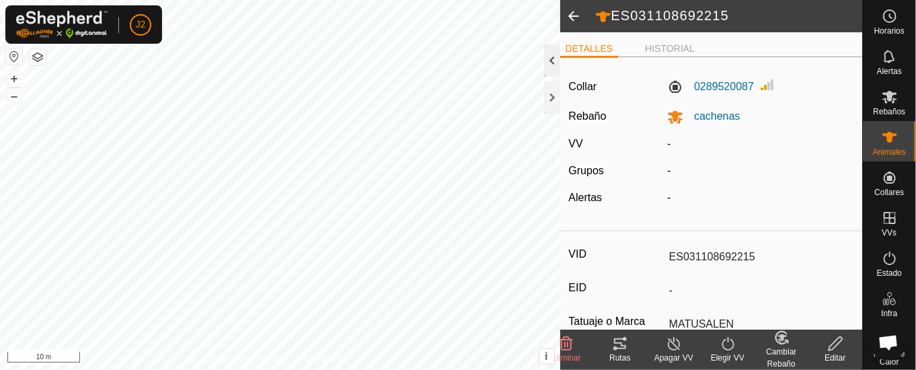
click at [552, 60] on div at bounding box center [552, 60] width 16 height 32
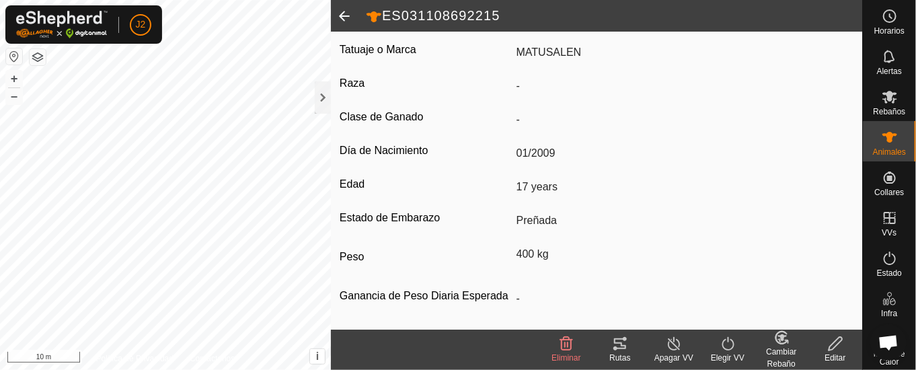
scroll to position [288, 0]
click at [346, 13] on span at bounding box center [344, 16] width 27 height 32
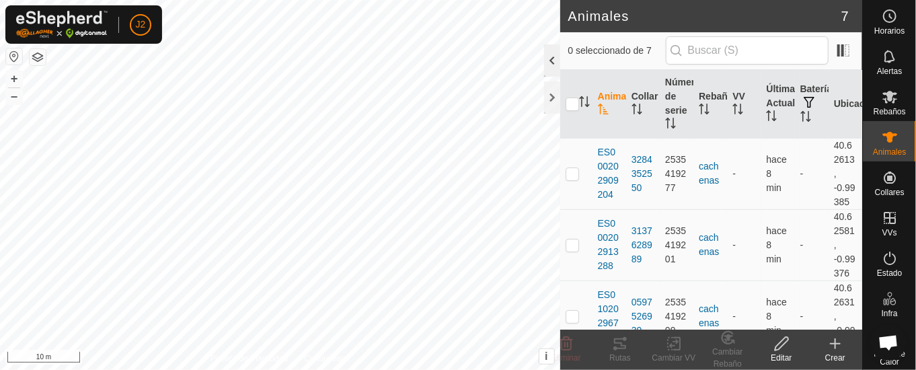
click at [552, 54] on div at bounding box center [552, 60] width 16 height 32
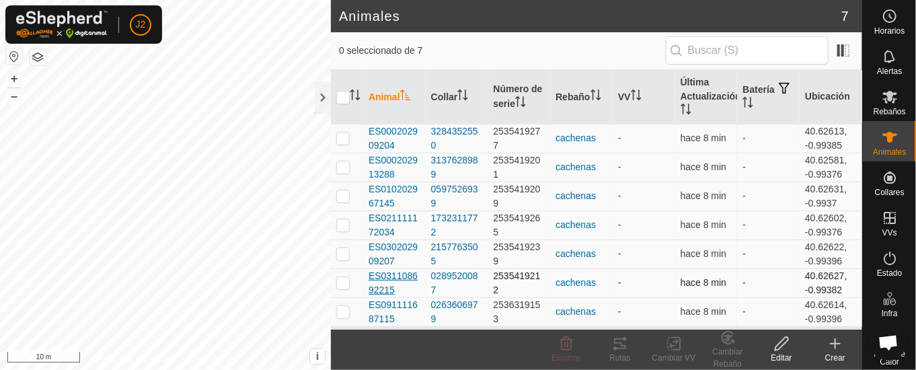
click at [394, 295] on tbody "ES000202909204 3284352550 2535419277 cachenas - hace 8 min - 40.62613, -0.99385…" at bounding box center [596, 225] width 531 height 202
click at [400, 298] on span "ES091111687115" at bounding box center [395, 312] width 52 height 28
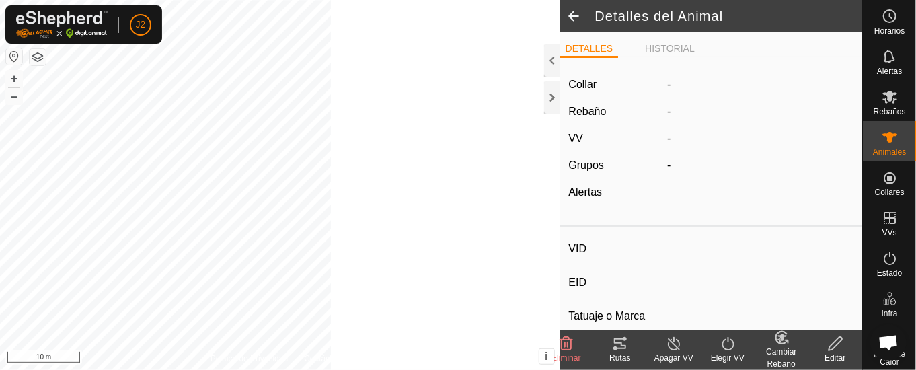
type input "ES091111687115"
type input "-"
type input "LIMUSIN"
type input "CACHENA"
type input "bobino"
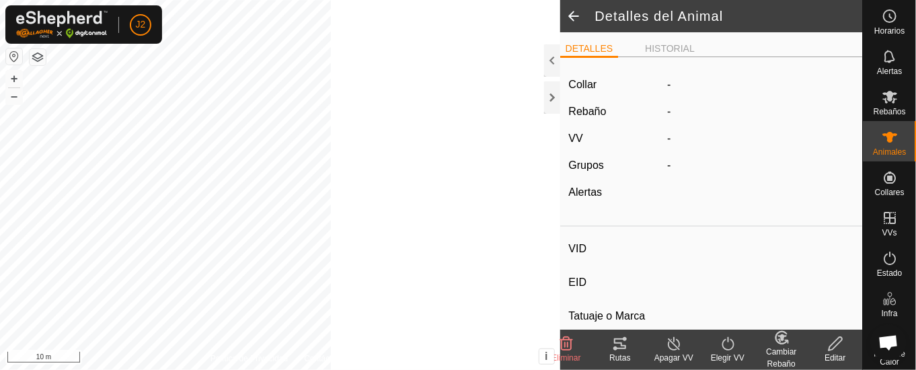
type input "07/2017"
type input "8 years 4 months"
type input "Preñada"
type input "400 kg"
type input "-"
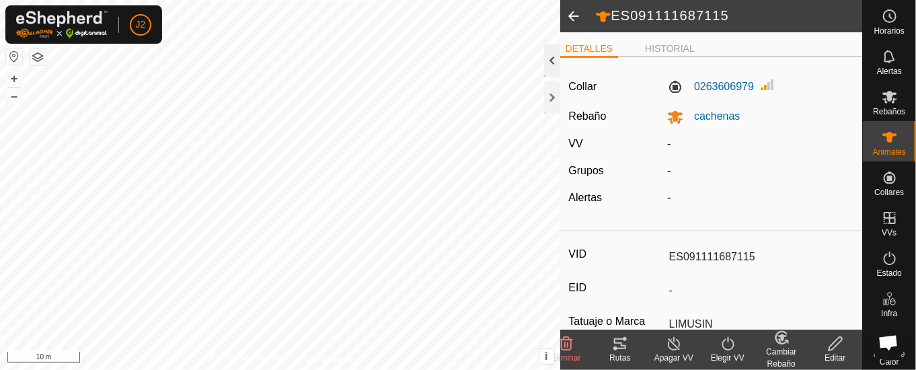
click at [556, 57] on div at bounding box center [552, 60] width 16 height 32
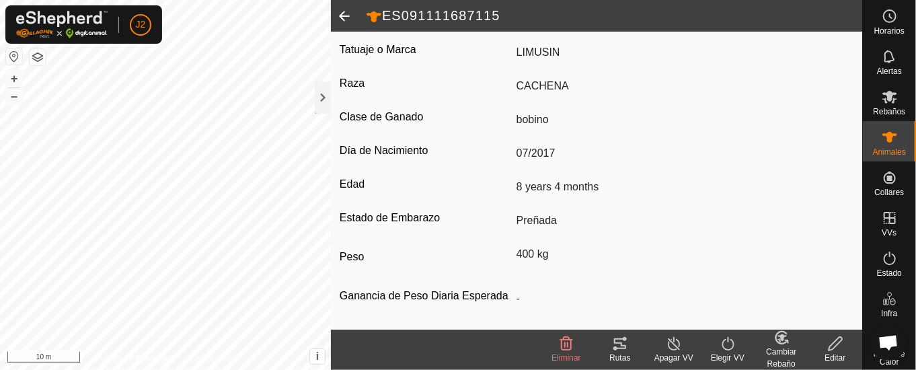
scroll to position [288, 0]
click at [345, 13] on span at bounding box center [344, 16] width 27 height 32
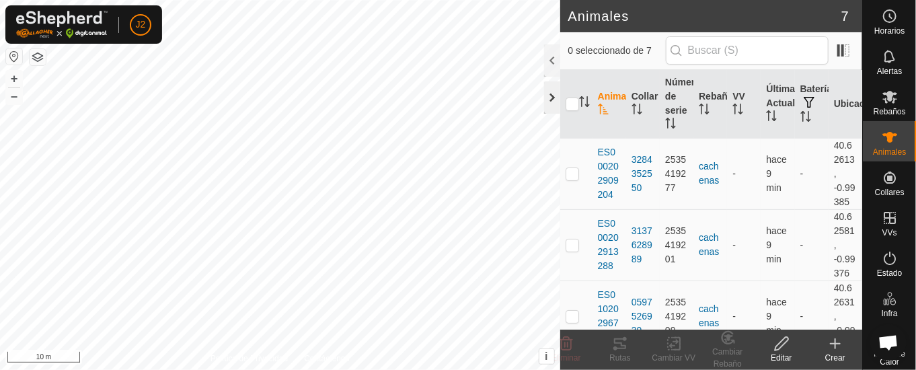
click at [551, 101] on div at bounding box center [552, 97] width 16 height 32
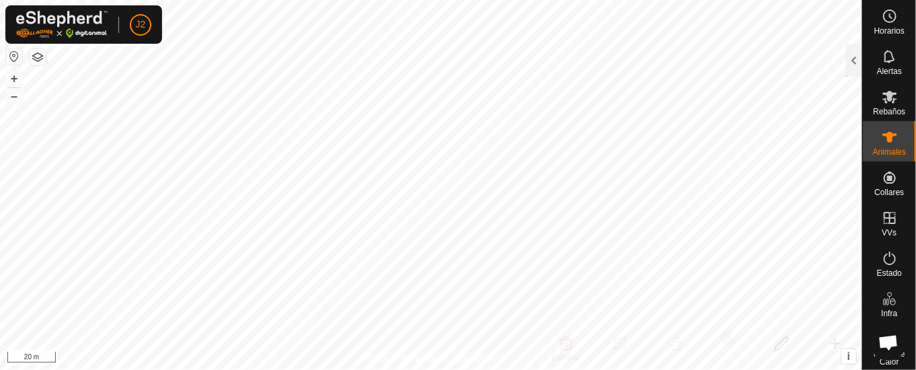
click at [650, 369] on html "J2 Horarios Alertas Rebaños Animales Collares VVs Estado Infra Mapa de Calor Ay…" at bounding box center [458, 185] width 916 height 370
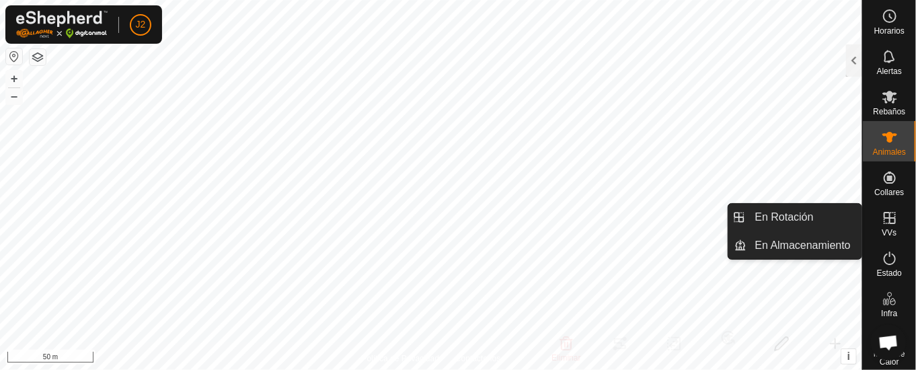
click at [882, 211] on icon at bounding box center [890, 218] width 16 height 16
click at [797, 215] on link "En Rotación" at bounding box center [804, 217] width 115 height 27
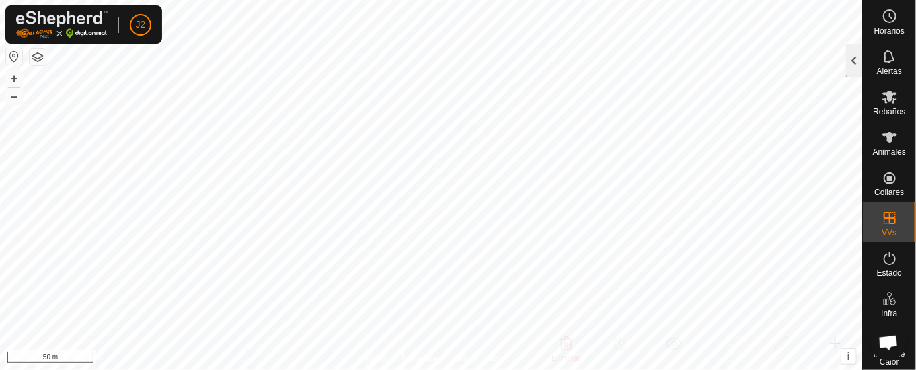
click at [850, 53] on div at bounding box center [854, 60] width 16 height 32
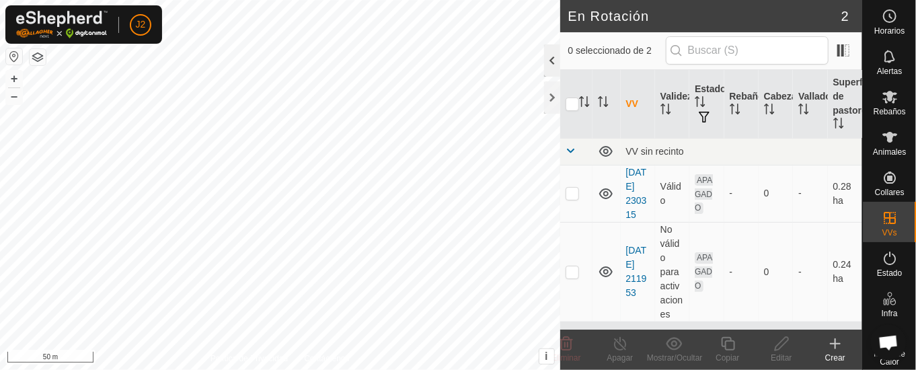
click at [548, 59] on div at bounding box center [552, 60] width 16 height 32
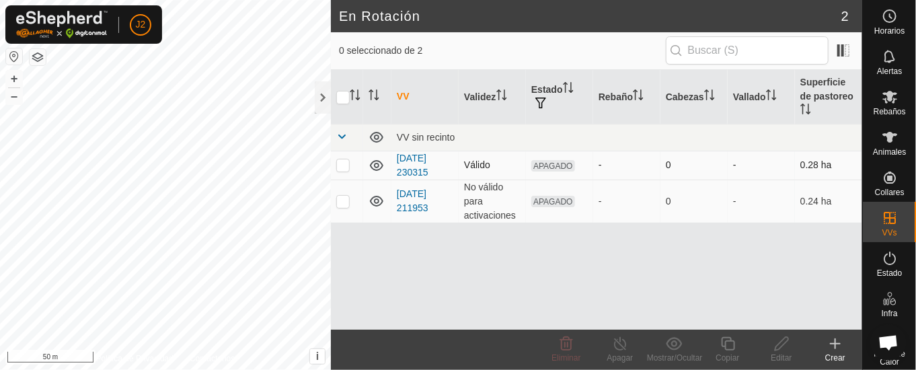
click at [379, 158] on icon at bounding box center [377, 165] width 16 height 16
click at [344, 160] on p-checkbox at bounding box center [342, 164] width 13 height 11
click at [568, 348] on icon at bounding box center [566, 344] width 16 height 16
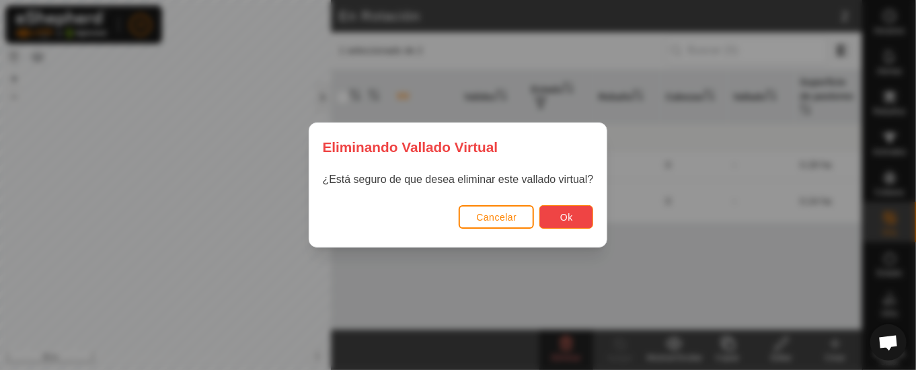
click at [567, 218] on span "Ok" at bounding box center [566, 217] width 13 height 11
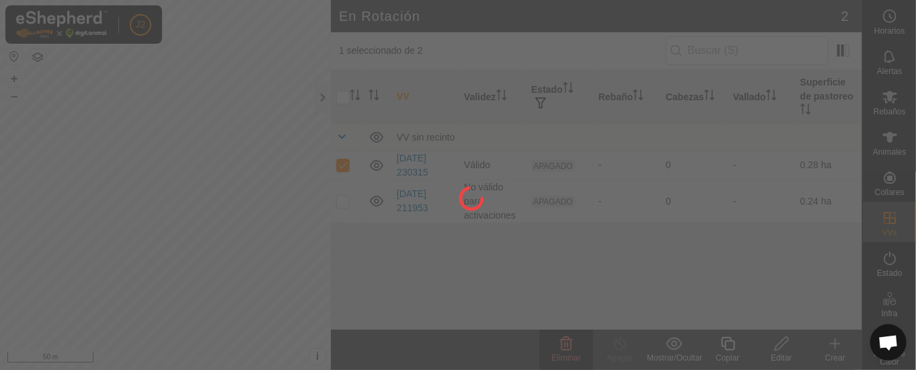
checkbox input "false"
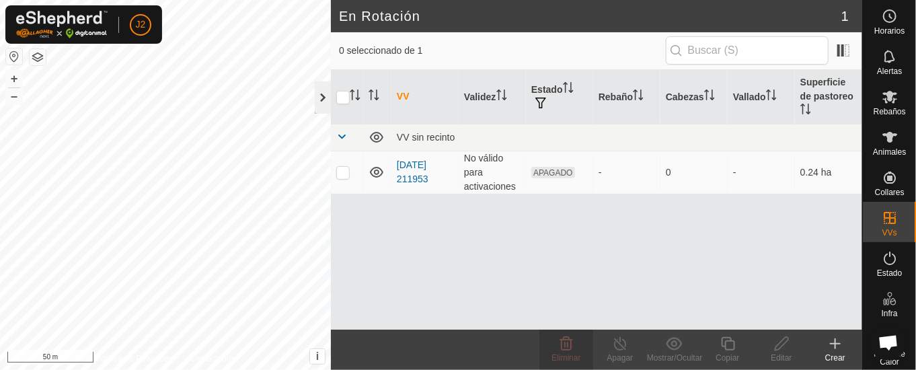
click at [320, 91] on div at bounding box center [323, 97] width 16 height 32
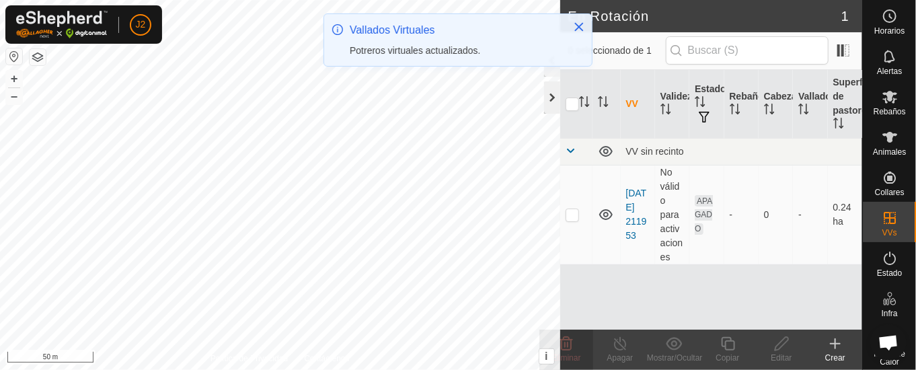
click at [552, 91] on div at bounding box center [552, 97] width 16 height 32
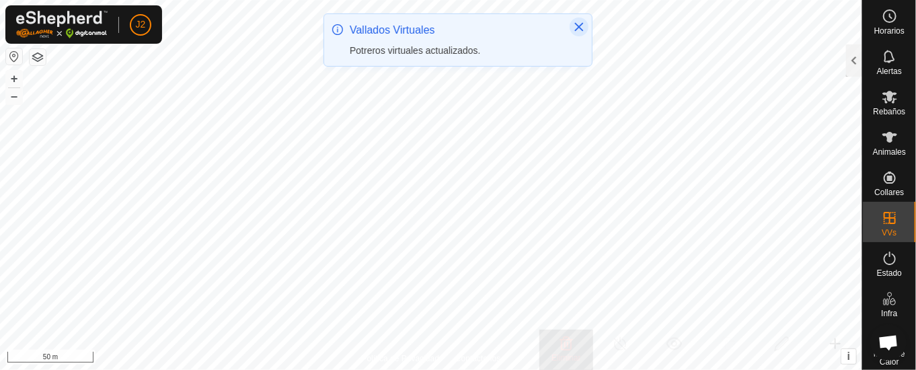
click at [585, 19] on div "Vallados Virtuales Potreros virtuales actualizados." at bounding box center [458, 40] width 268 height 52
click at [581, 27] on icon "Close" at bounding box center [579, 27] width 9 height 9
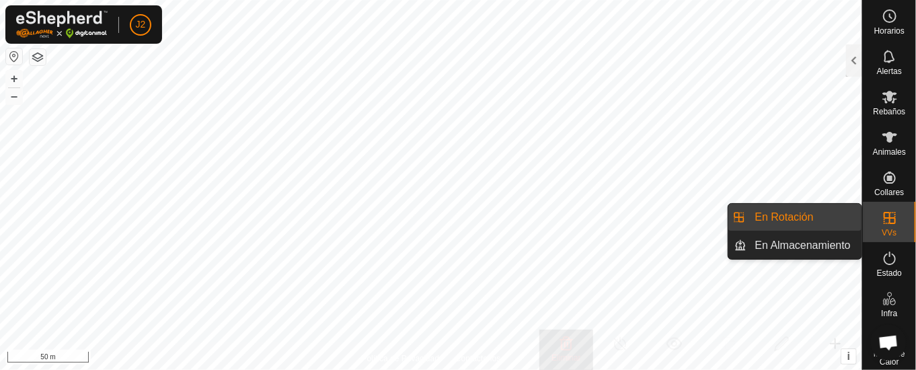
click at [887, 221] on icon at bounding box center [890, 218] width 16 height 16
click at [807, 209] on link "En Rotación" at bounding box center [804, 217] width 115 height 27
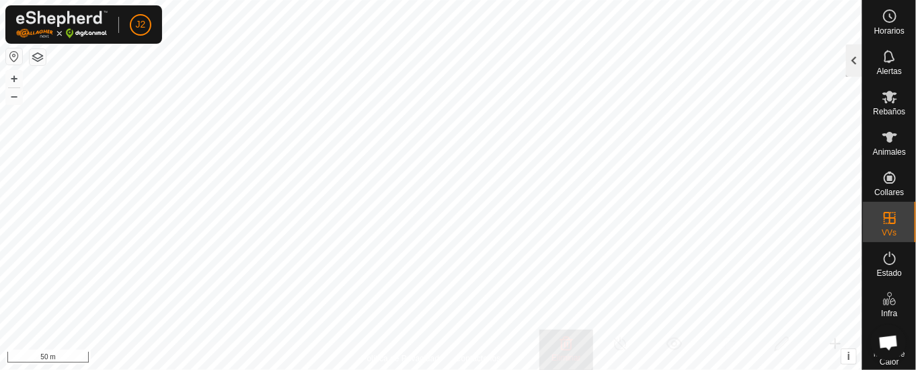
click at [855, 59] on div at bounding box center [854, 60] width 16 height 32
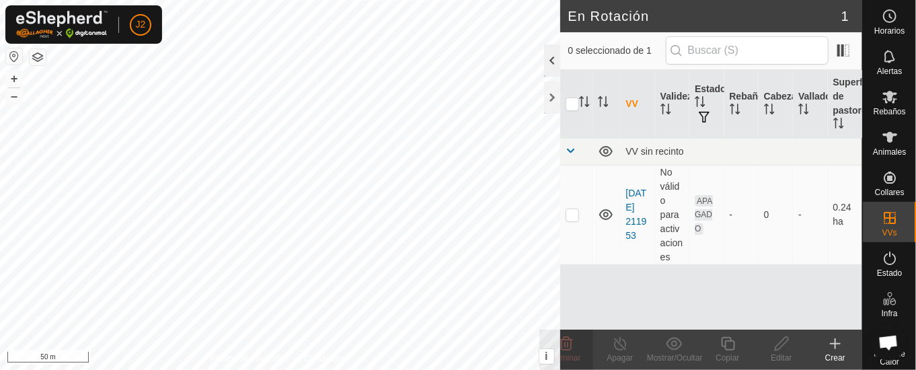
click at [546, 60] on div at bounding box center [552, 60] width 16 height 32
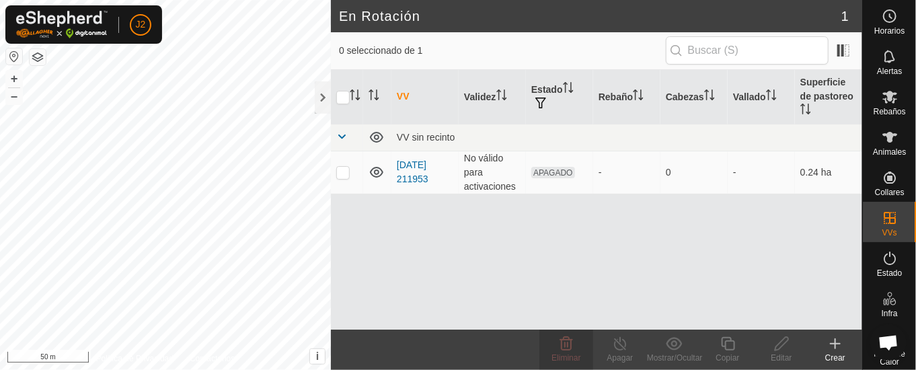
click at [843, 345] on icon at bounding box center [835, 344] width 16 height 16
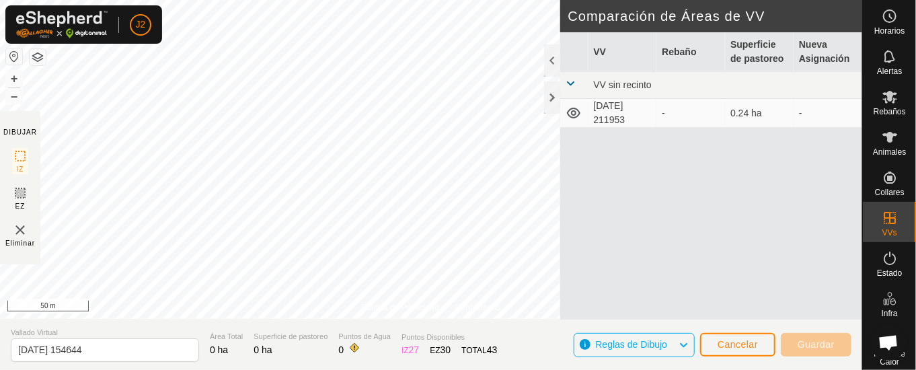
click at [751, 328] on div "Cancelar Guardar" at bounding box center [775, 344] width 151 height 32
drag, startPoint x: 743, startPoint y: 338, endPoint x: 749, endPoint y: 338, distance: 6.8
click at [749, 338] on button "Cancelar" at bounding box center [737, 345] width 75 height 24
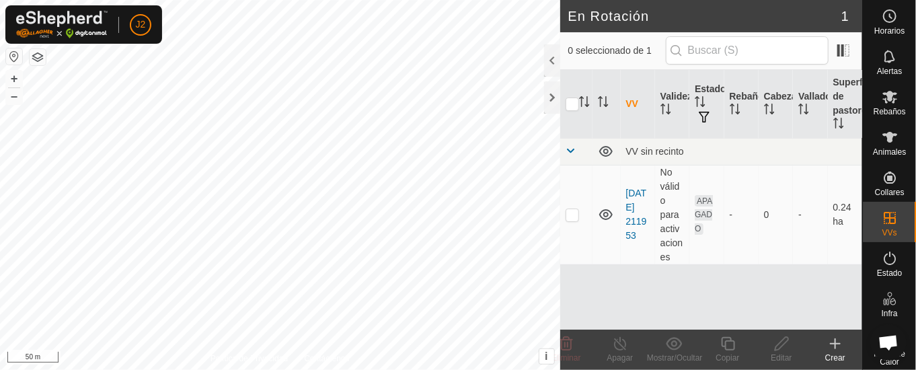
click at [838, 342] on icon at bounding box center [835, 344] width 16 height 16
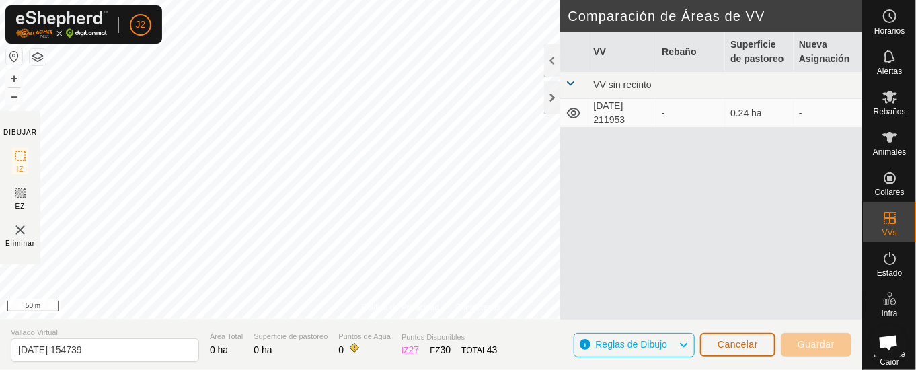
click at [731, 338] on button "Cancelar" at bounding box center [737, 345] width 75 height 24
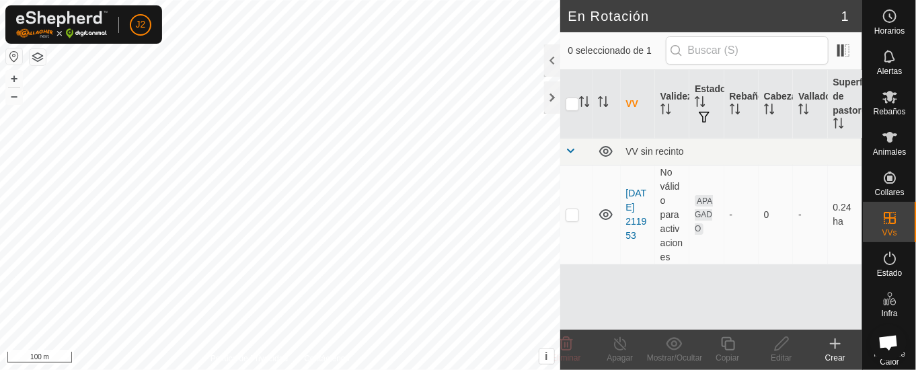
click at [833, 342] on icon at bounding box center [835, 344] width 16 height 16
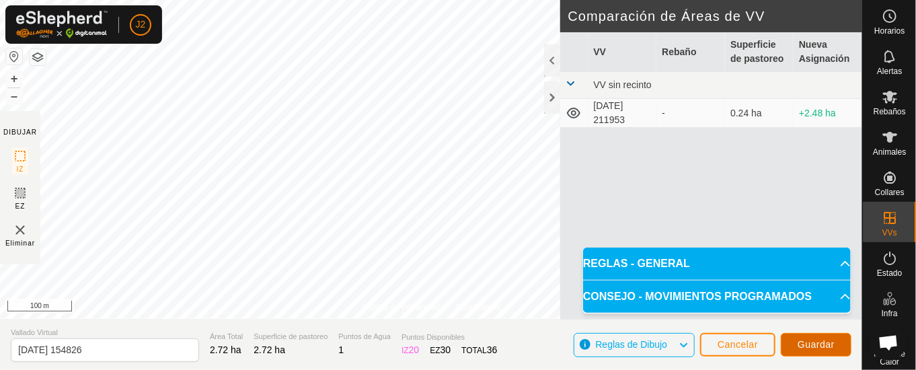
click at [821, 344] on span "Guardar" at bounding box center [816, 344] width 37 height 11
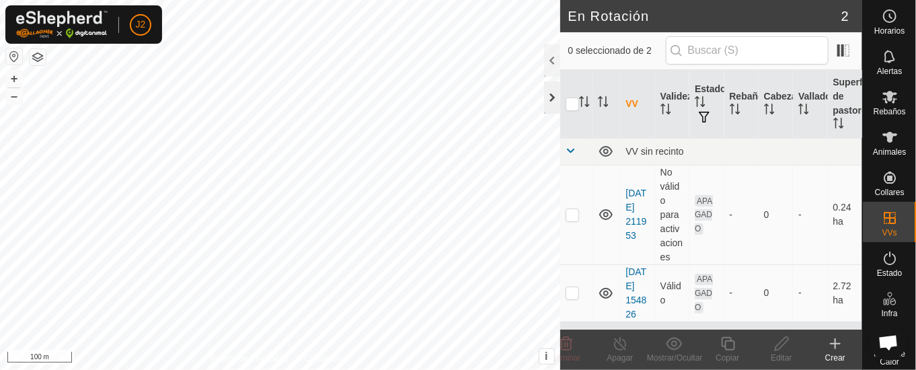
click at [548, 96] on div at bounding box center [552, 97] width 16 height 32
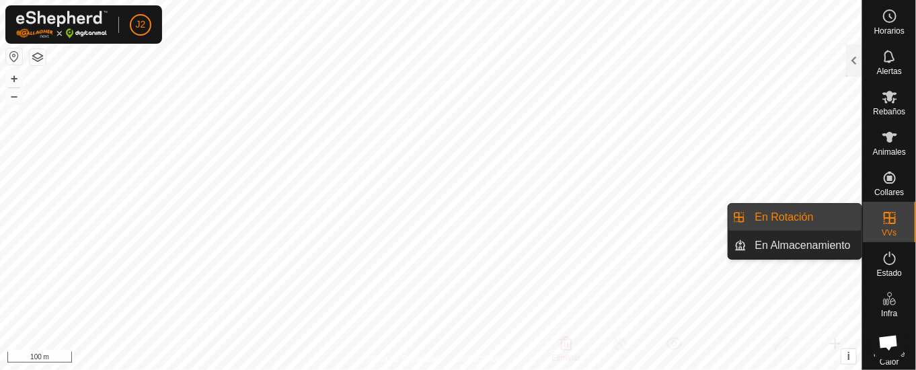
click at [889, 207] on es-virtualpaddocks-svg-icon at bounding box center [890, 218] width 24 height 22
click at [843, 239] on link "En Almacenamiento" at bounding box center [804, 245] width 115 height 27
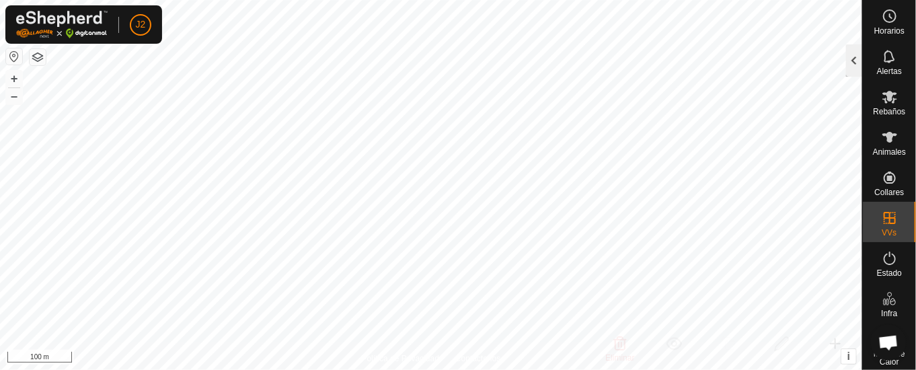
click at [856, 55] on div at bounding box center [854, 60] width 16 height 32
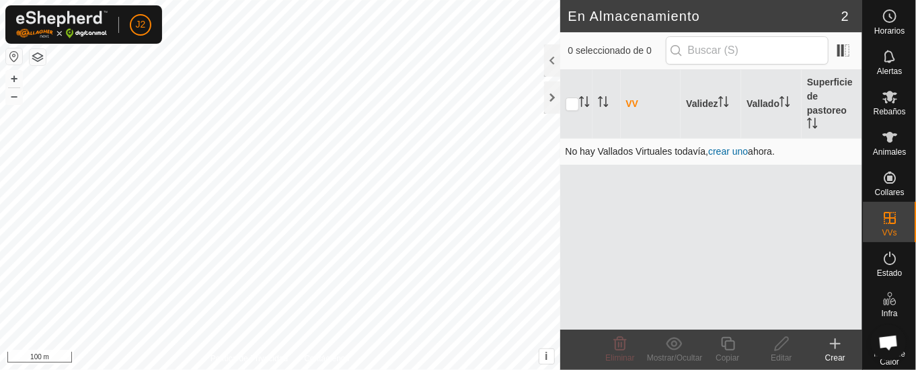
click at [729, 147] on link "crear uno" at bounding box center [728, 151] width 40 height 11
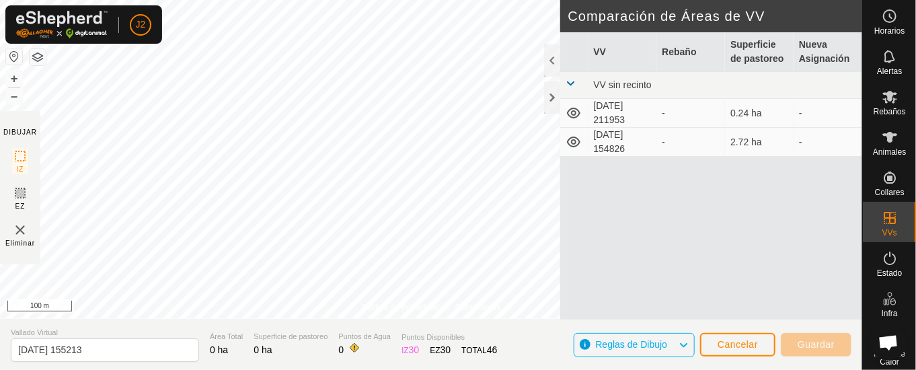
click at [572, 110] on icon at bounding box center [574, 113] width 16 height 16
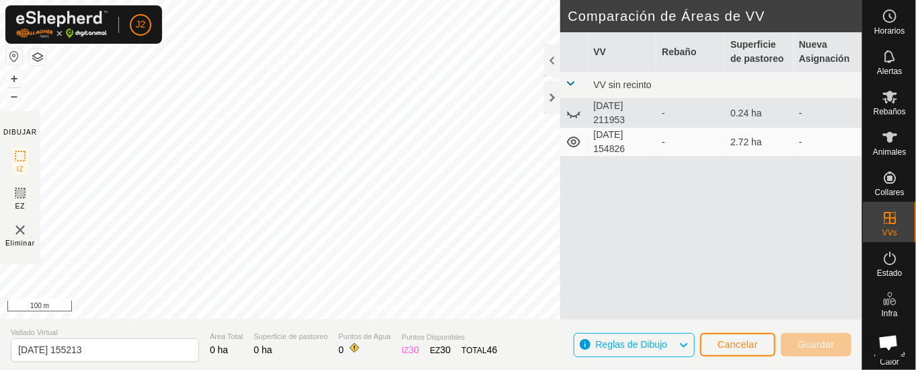
click at [573, 111] on icon at bounding box center [574, 113] width 16 height 16
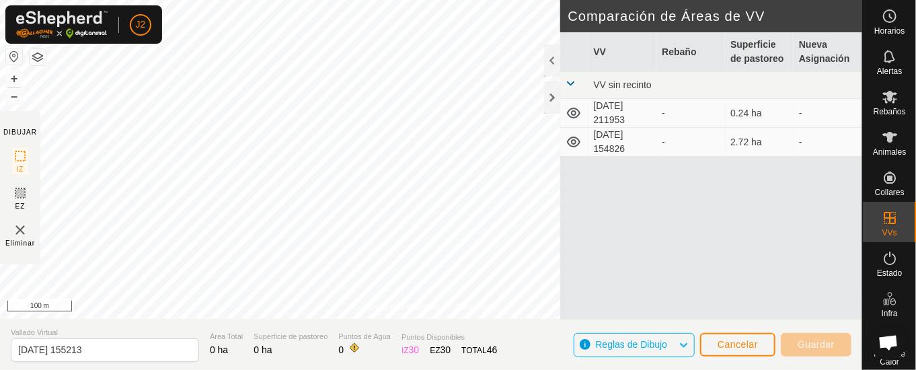
click at [574, 143] on icon at bounding box center [574, 142] width 16 height 16
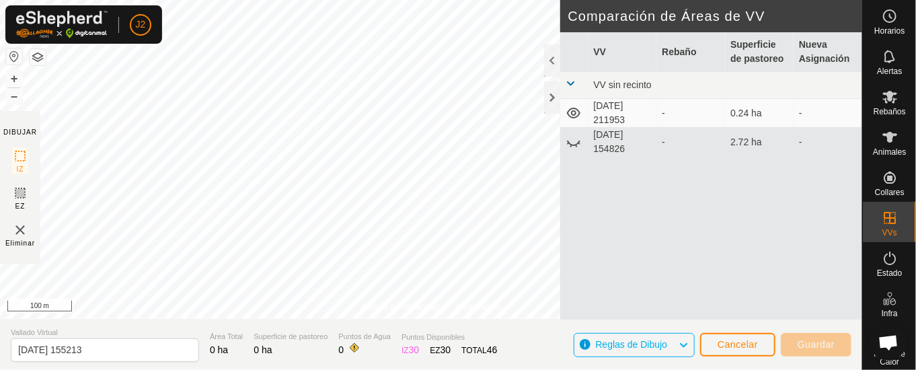
click at [574, 143] on icon at bounding box center [574, 142] width 16 height 16
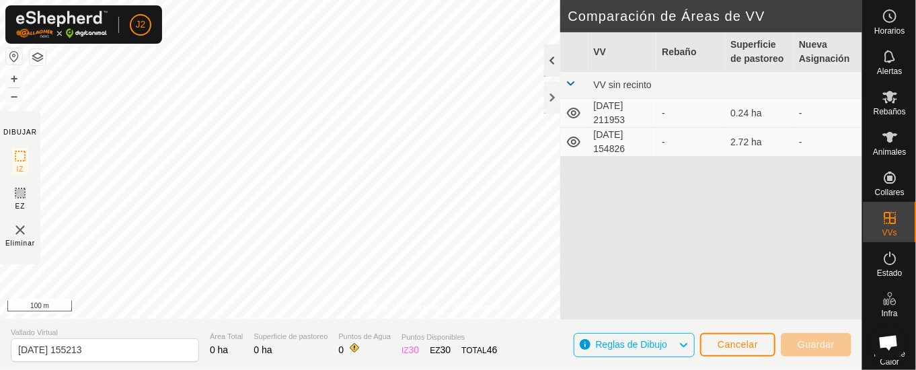
click at [552, 58] on div at bounding box center [552, 60] width 16 height 32
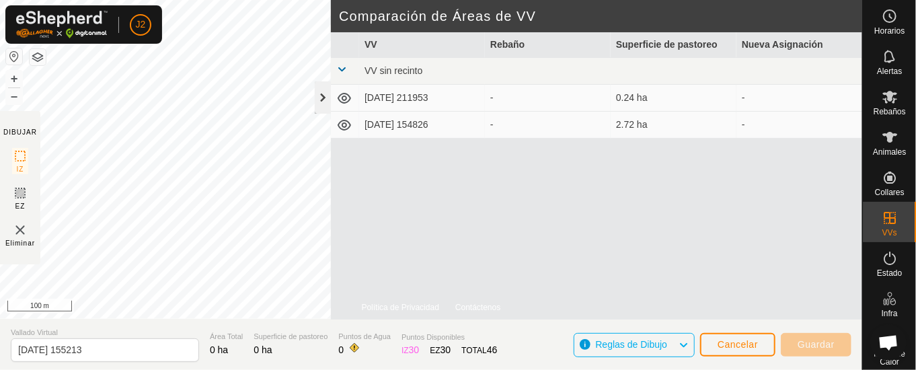
click at [323, 99] on div at bounding box center [323, 97] width 16 height 32
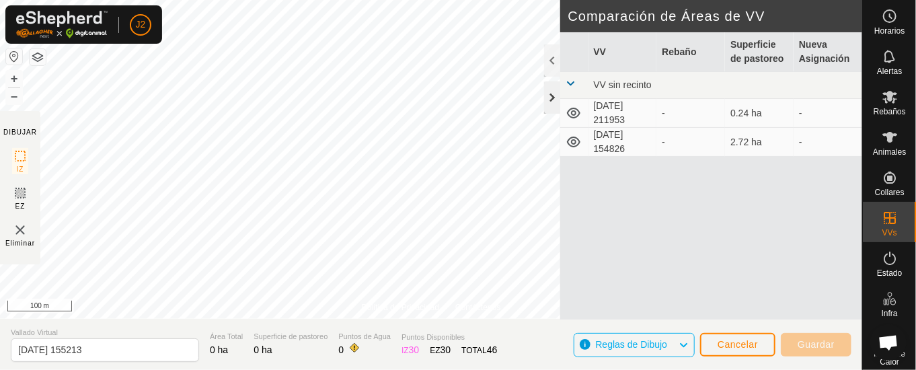
click at [552, 98] on div at bounding box center [552, 97] width 16 height 32
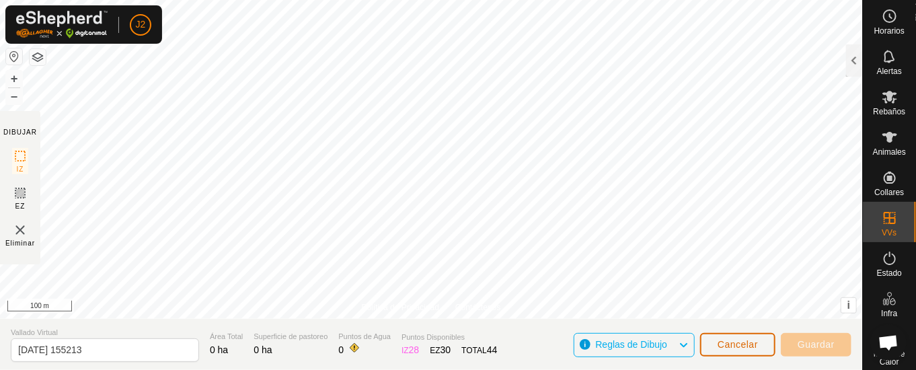
click at [727, 343] on span "Cancelar" at bounding box center [738, 344] width 40 height 11
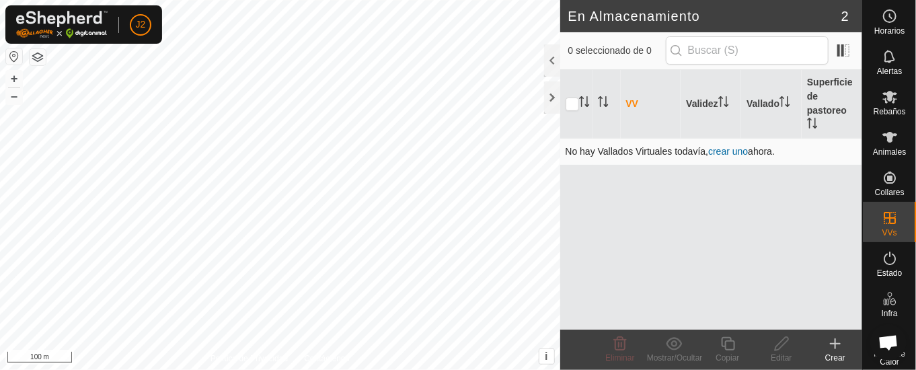
click at [728, 147] on link "crear uno" at bounding box center [728, 151] width 40 height 11
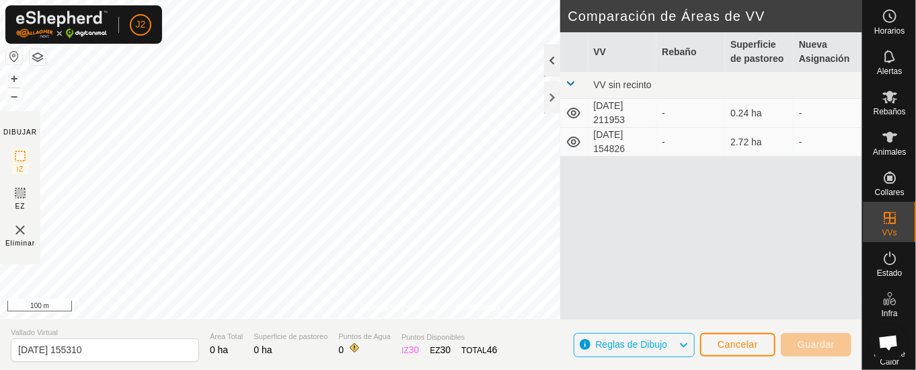
click at [550, 59] on div at bounding box center [552, 60] width 16 height 32
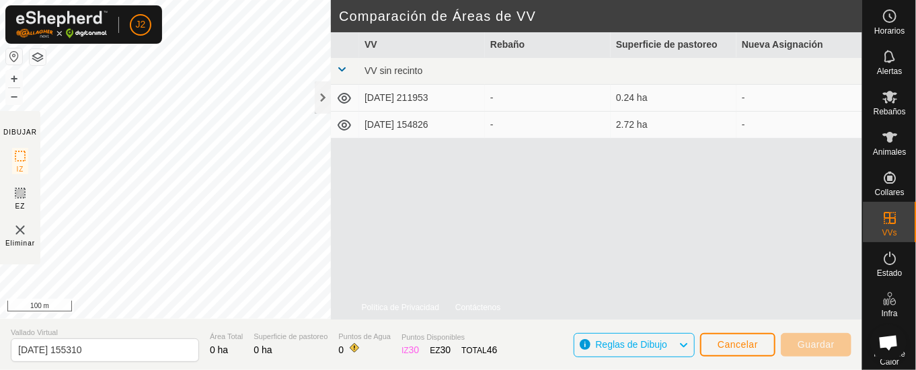
click at [348, 120] on icon at bounding box center [344, 125] width 16 height 16
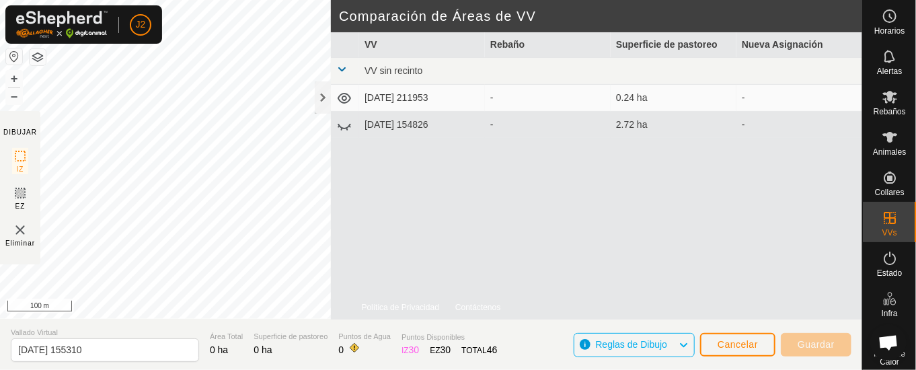
click at [348, 119] on icon at bounding box center [344, 125] width 16 height 16
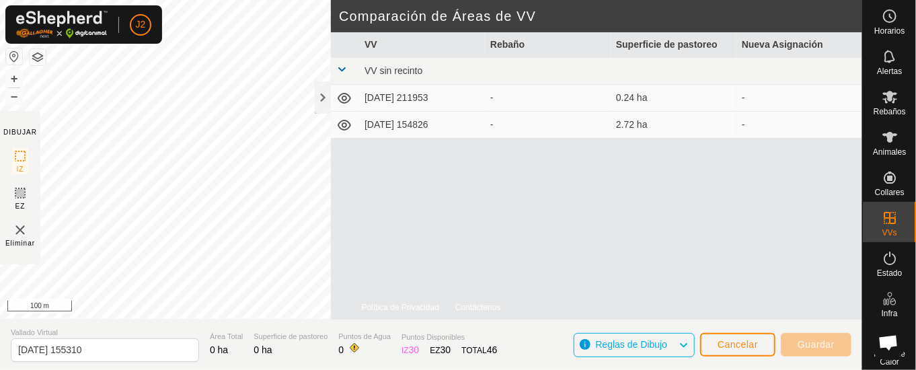
click at [428, 124] on td "[DATE] 154826" at bounding box center [422, 125] width 126 height 27
click at [320, 93] on div at bounding box center [323, 97] width 16 height 32
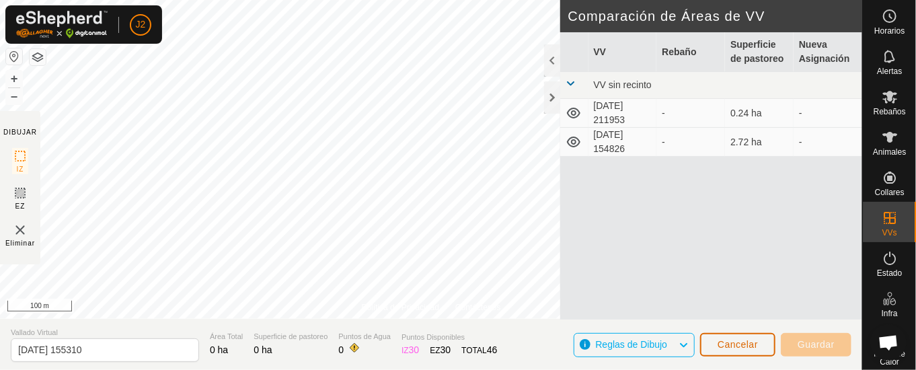
drag, startPoint x: 734, startPoint y: 338, endPoint x: 735, endPoint y: 325, distance: 13.5
click at [737, 332] on div "Cancelar Guardar" at bounding box center [775, 344] width 151 height 32
click at [734, 338] on button "Cancelar" at bounding box center [737, 345] width 75 height 24
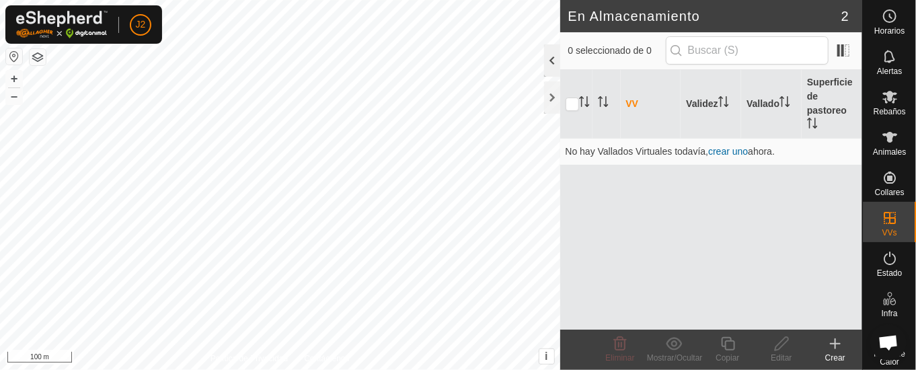
click at [554, 59] on div at bounding box center [552, 60] width 16 height 32
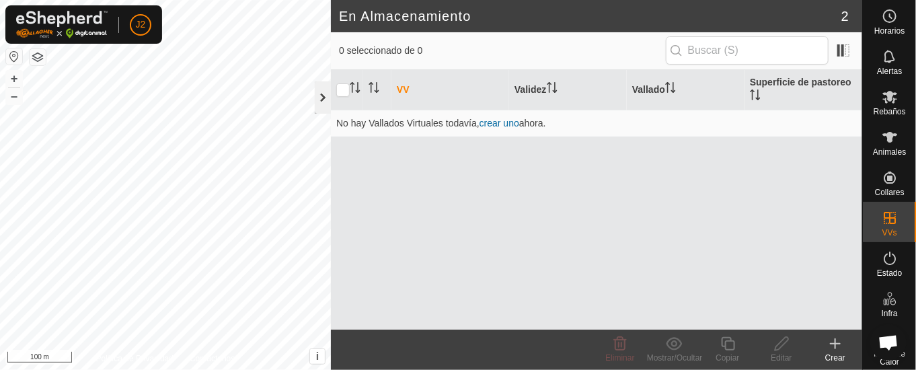
click at [325, 92] on div at bounding box center [323, 97] width 16 height 32
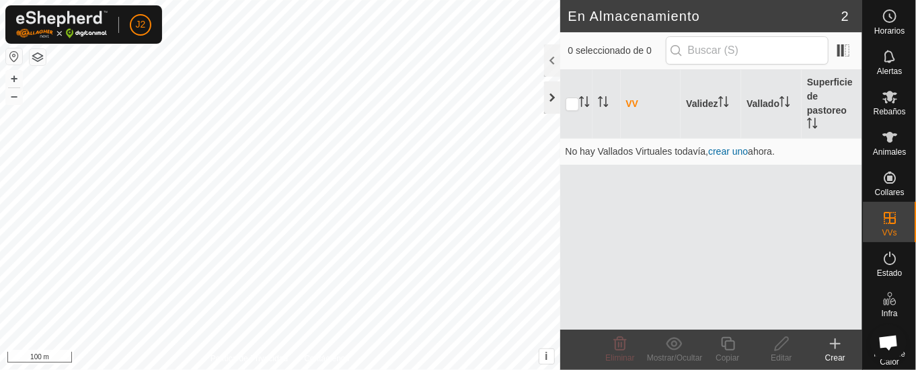
click at [544, 96] on div at bounding box center [552, 97] width 16 height 32
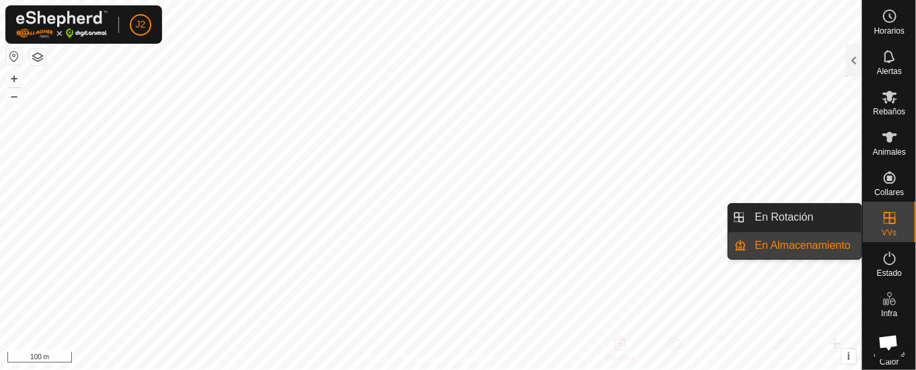
click at [878, 207] on es-virtualpaddocks-svg-icon at bounding box center [890, 218] width 24 height 22
click at [837, 210] on link "En Rotación" at bounding box center [804, 217] width 115 height 27
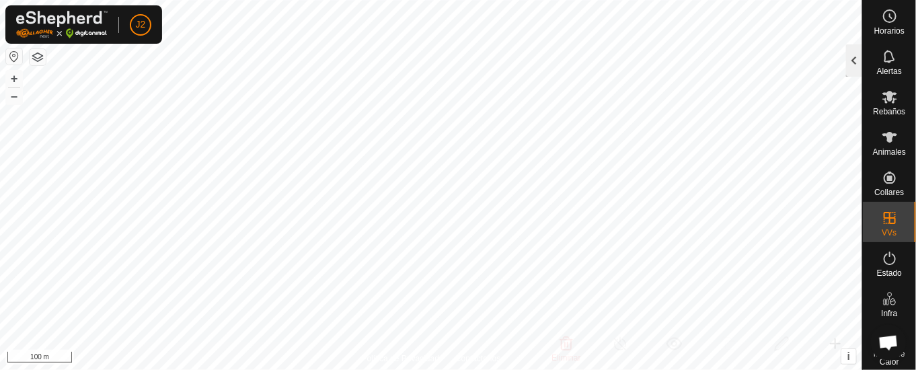
click at [853, 52] on div at bounding box center [854, 60] width 16 height 32
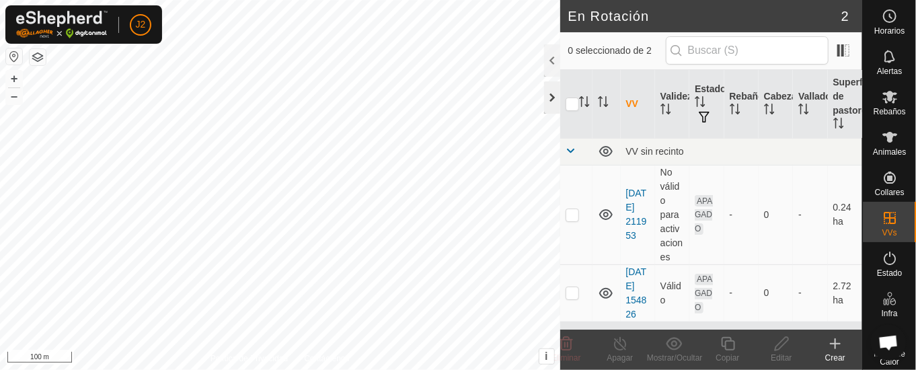
click at [551, 91] on div at bounding box center [552, 97] width 16 height 32
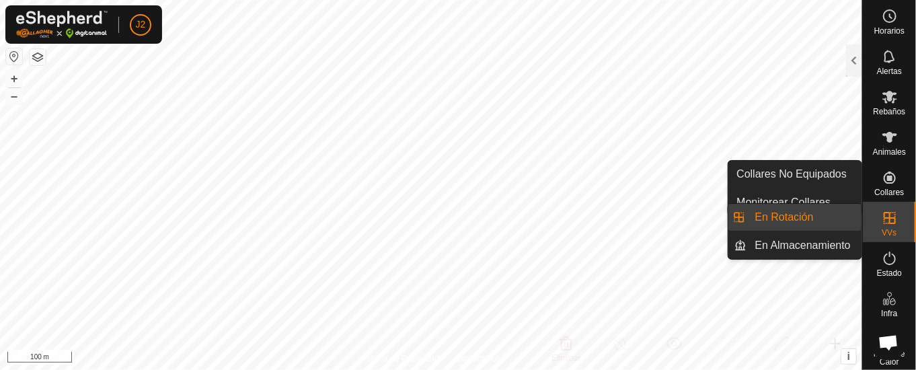
click at [819, 213] on link "En Rotación" at bounding box center [804, 217] width 115 height 27
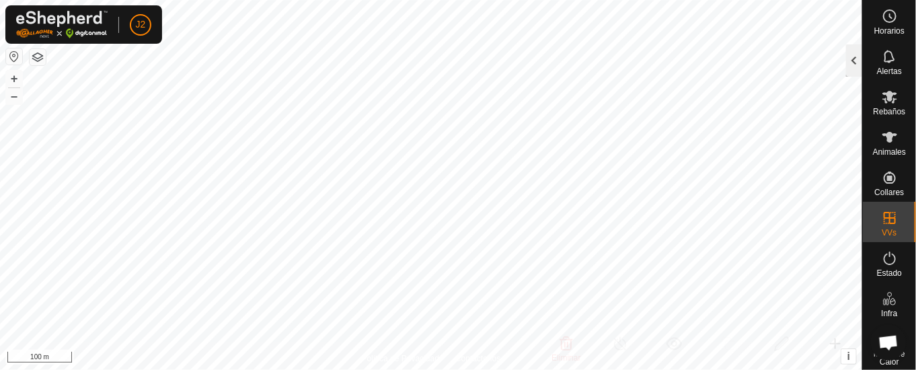
click at [858, 58] on div at bounding box center [854, 60] width 16 height 32
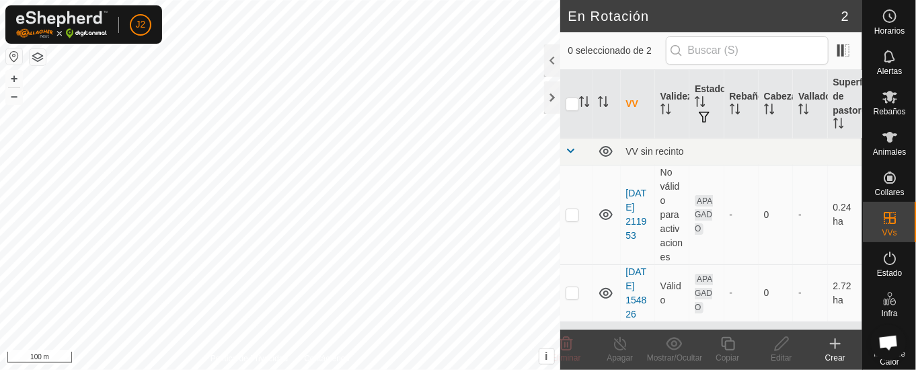
click at [552, 53] on div at bounding box center [552, 60] width 16 height 32
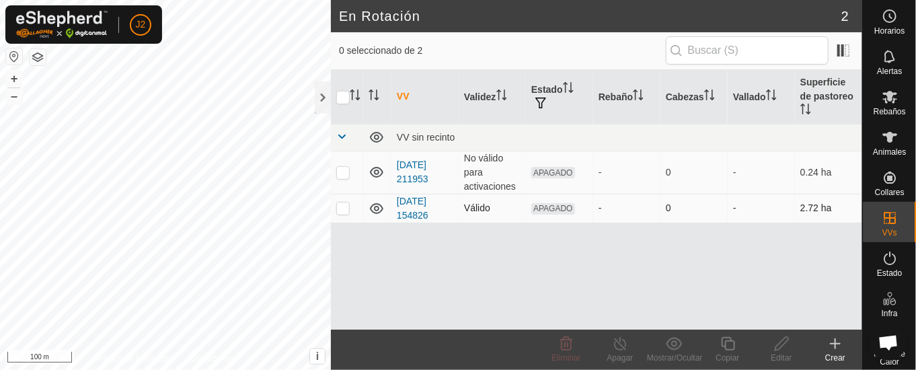
click at [556, 201] on td "APAGADO" at bounding box center [559, 208] width 67 height 29
click at [556, 203] on td "APAGADO" at bounding box center [559, 208] width 67 height 29
click at [342, 203] on p-checkbox at bounding box center [342, 207] width 13 height 11
click at [554, 206] on span "APAGADO" at bounding box center [553, 208] width 44 height 11
click at [341, 203] on p-checkbox at bounding box center [342, 207] width 13 height 11
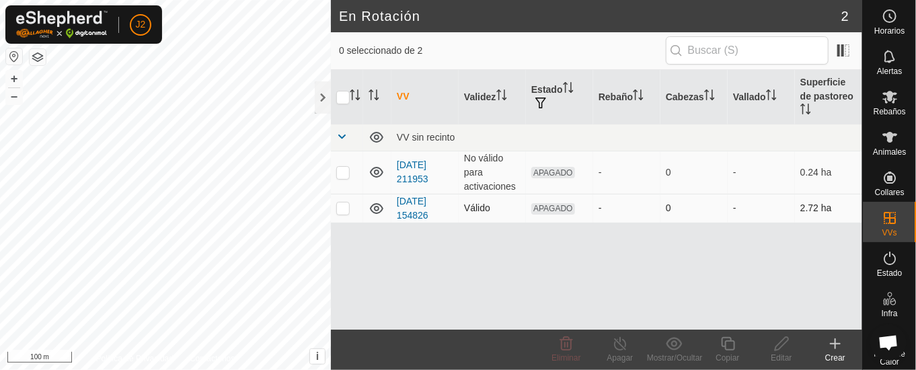
click at [343, 208] on p-checkbox at bounding box center [342, 207] width 13 height 11
checkbox input "true"
click at [319, 96] on div at bounding box center [323, 97] width 16 height 32
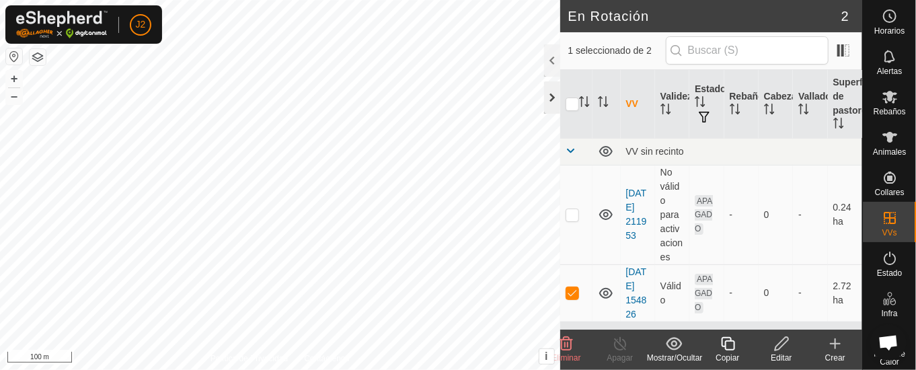
click at [548, 96] on div at bounding box center [552, 97] width 16 height 32
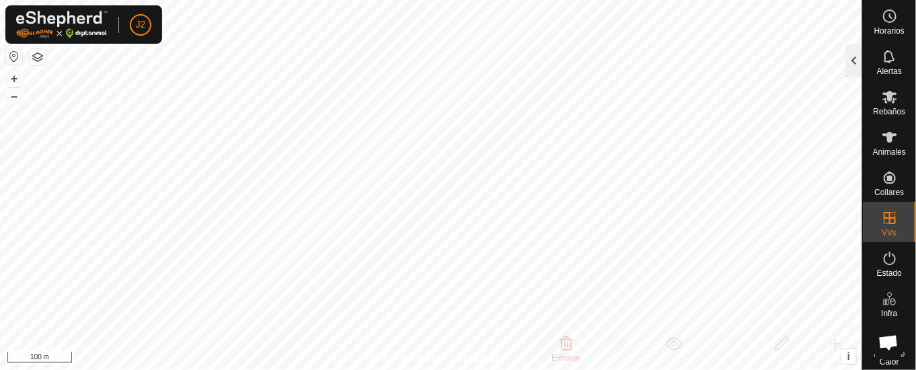
click at [854, 59] on div at bounding box center [854, 60] width 16 height 32
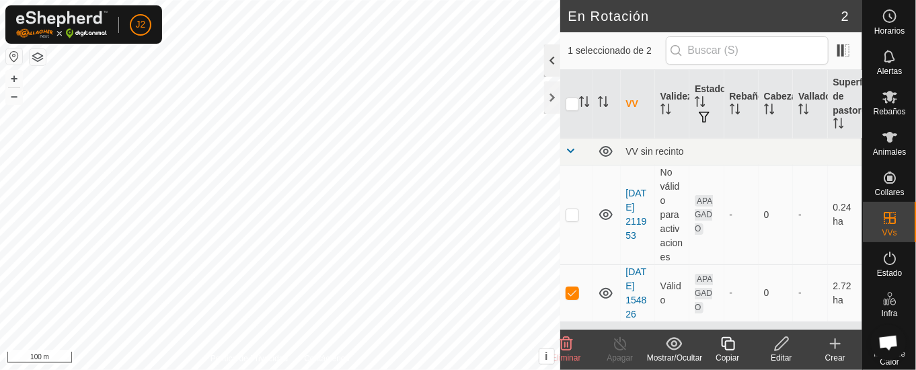
click at [552, 59] on div at bounding box center [552, 60] width 16 height 32
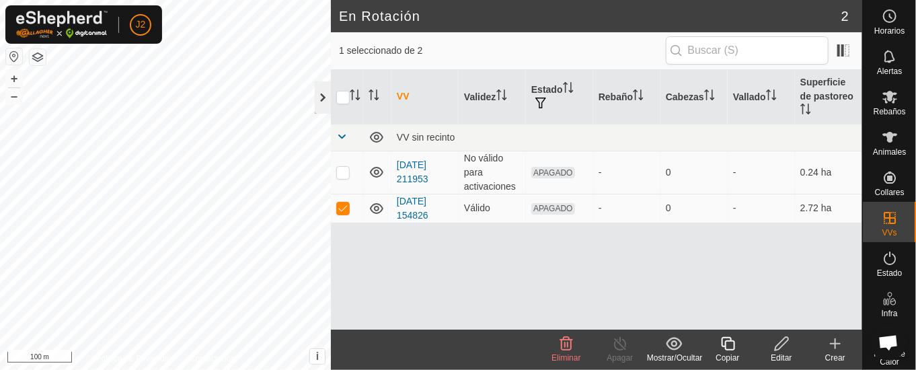
click at [322, 93] on div at bounding box center [323, 97] width 16 height 32
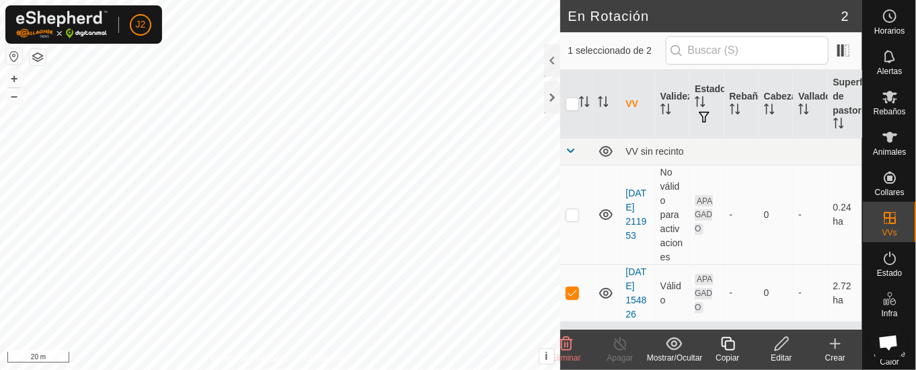
click at [474, 369] on div at bounding box center [280, 185] width 560 height 370
click at [556, 95] on div at bounding box center [552, 97] width 16 height 32
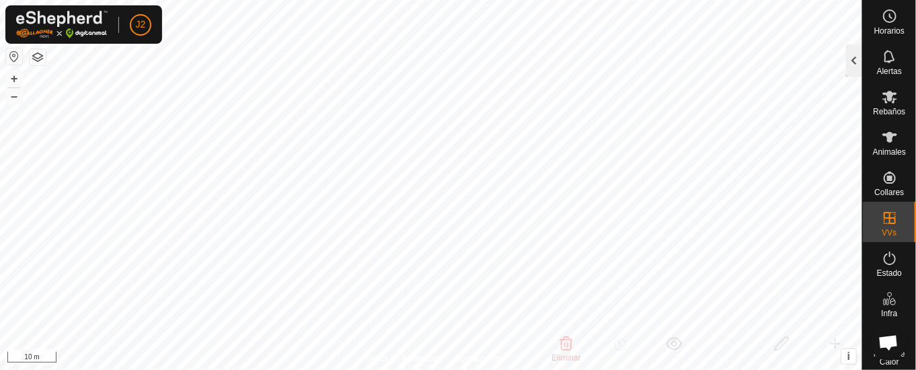
click at [861, 55] on div at bounding box center [854, 60] width 16 height 32
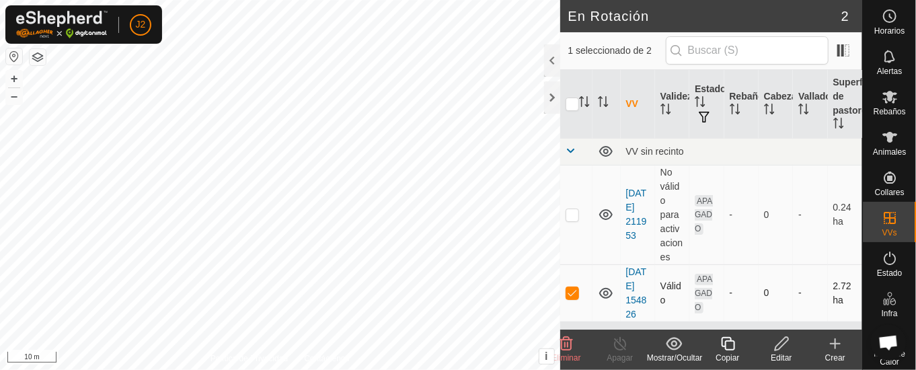
scroll to position [20, 0]
click at [702, 109] on th "Estado" at bounding box center [707, 104] width 34 height 69
click at [699, 111] on button "button" at bounding box center [704, 117] width 19 height 13
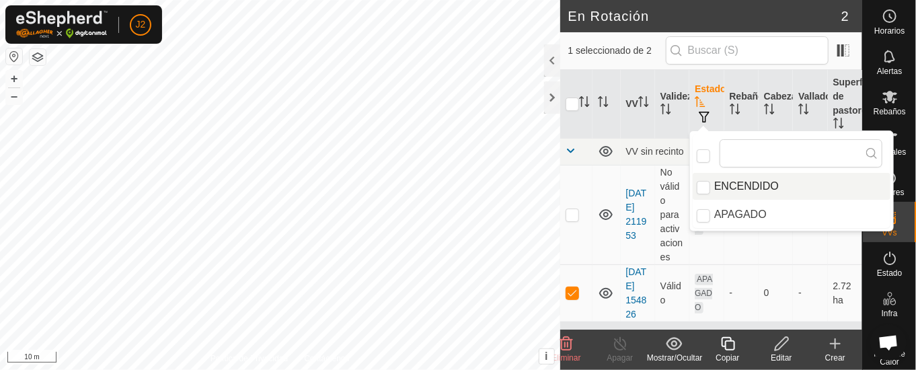
click at [742, 178] on li "ENCENDIDO" at bounding box center [792, 186] width 198 height 27
checkbox input "true"
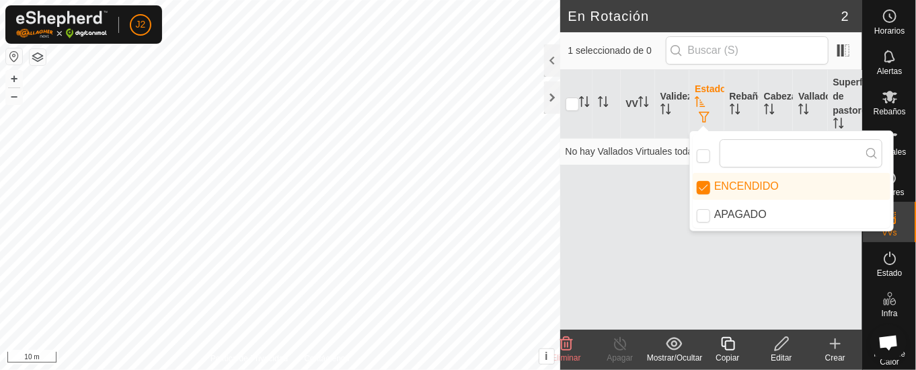
click at [704, 101] on icon "Activar para ordenar" at bounding box center [700, 101] width 11 height 11
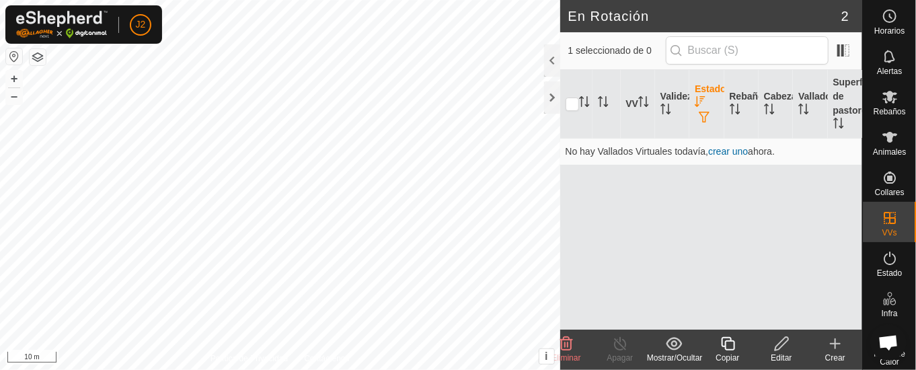
click at [702, 116] on span "button" at bounding box center [704, 117] width 11 height 11
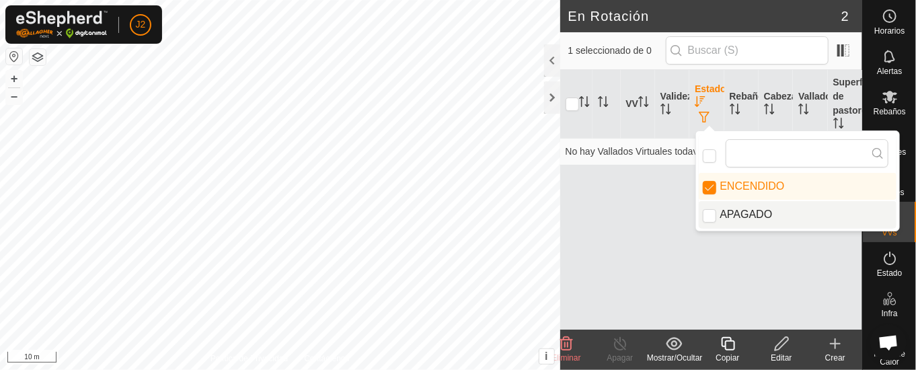
click at [720, 218] on li "APAGADO" at bounding box center [798, 214] width 198 height 27
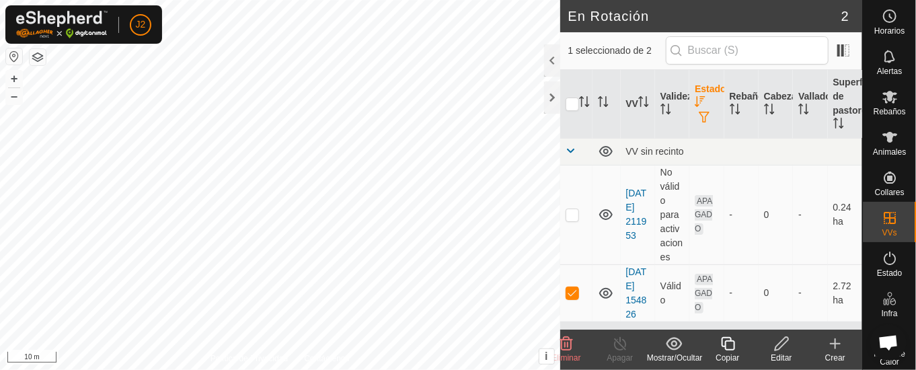
scroll to position [20, 0]
click at [551, 96] on div at bounding box center [552, 97] width 16 height 32
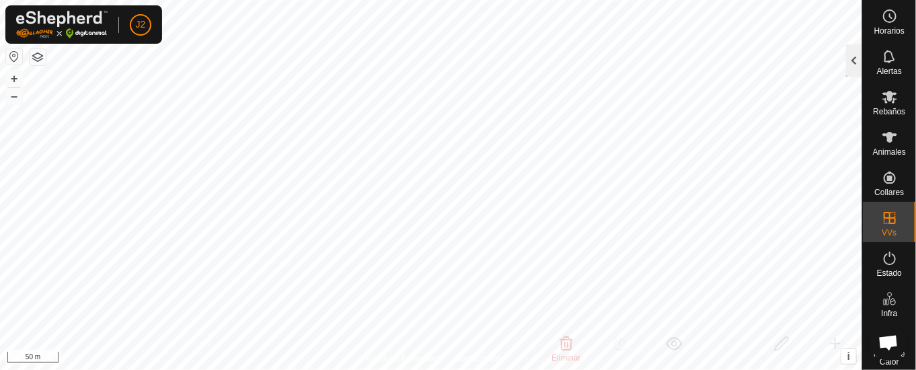
click at [856, 56] on div at bounding box center [854, 60] width 16 height 32
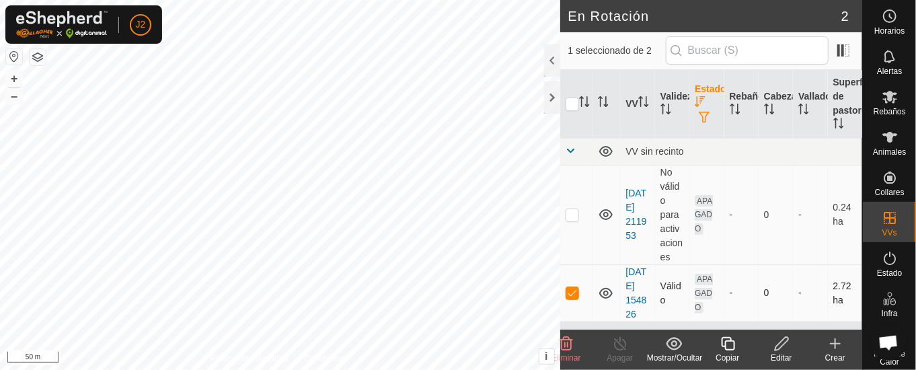
click at [576, 287] on p-checkbox at bounding box center [572, 292] width 13 height 11
click at [552, 87] on div at bounding box center [552, 97] width 16 height 32
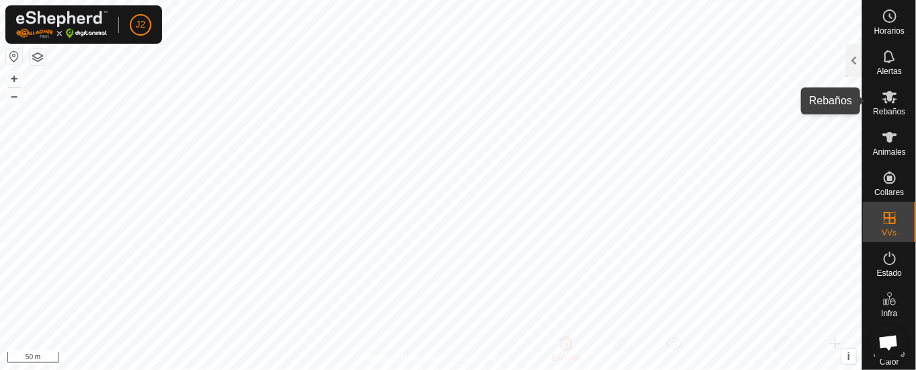
click at [882, 98] on icon at bounding box center [890, 97] width 16 height 16
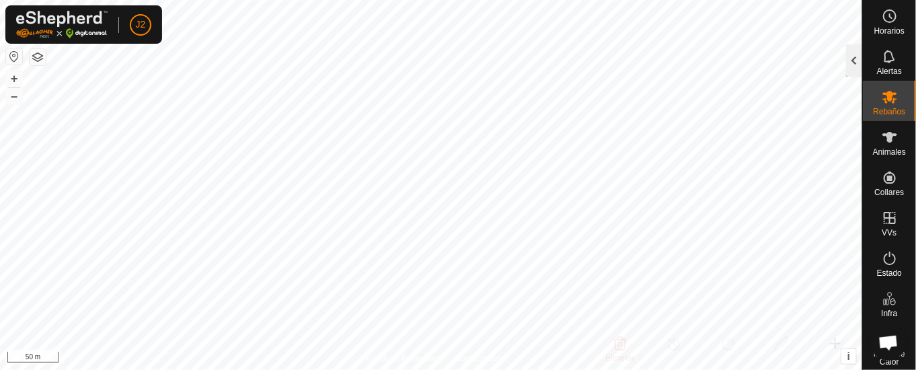
click at [856, 56] on div at bounding box center [854, 60] width 16 height 32
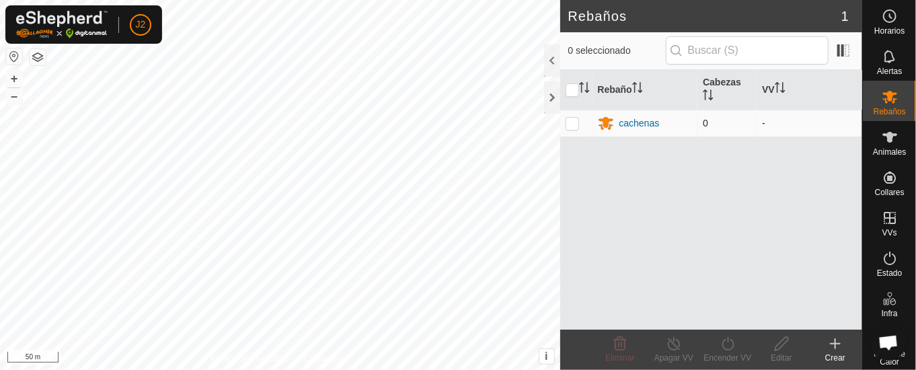
click at [577, 120] on p-checkbox at bounding box center [572, 123] width 13 height 11
click at [552, 57] on div at bounding box center [552, 60] width 16 height 32
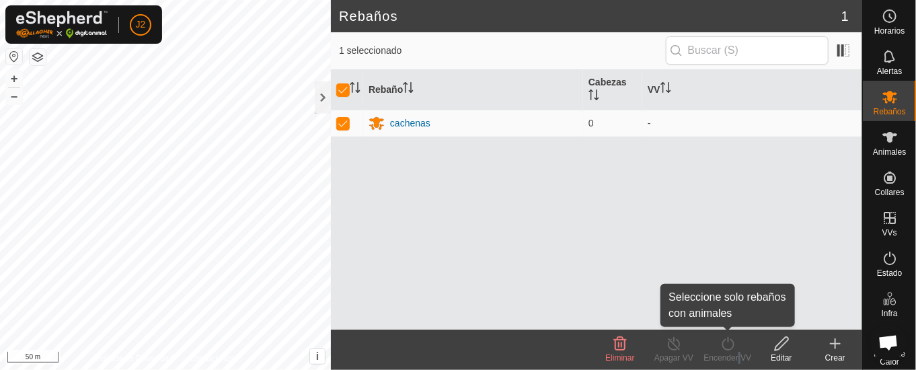
click at [739, 352] on div "Encender VV" at bounding box center [728, 358] width 54 height 12
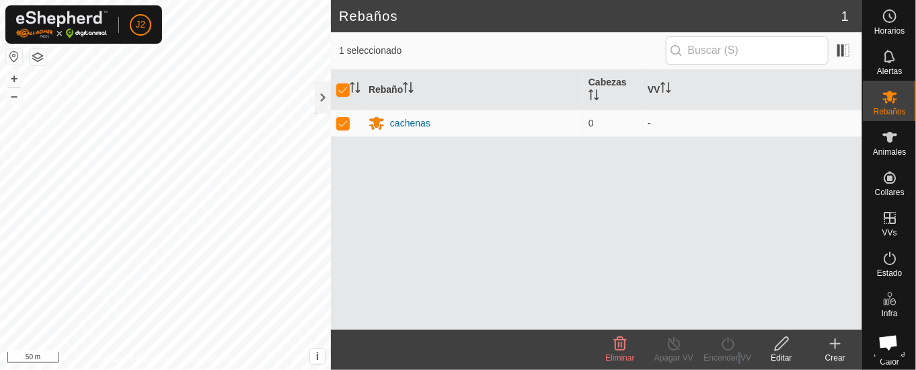
click at [735, 352] on div "Encender VV" at bounding box center [728, 358] width 54 height 12
click at [735, 351] on icon at bounding box center [728, 344] width 17 height 16
click at [323, 94] on div at bounding box center [323, 97] width 16 height 32
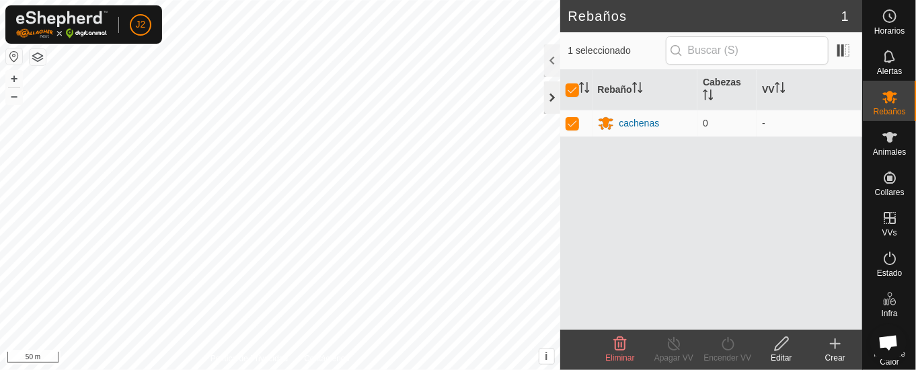
click at [552, 99] on div at bounding box center [552, 97] width 16 height 32
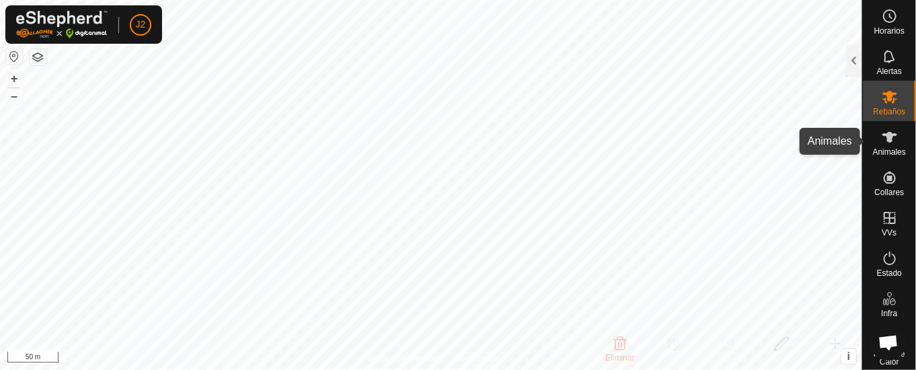
click at [882, 143] on icon at bounding box center [890, 137] width 16 height 16
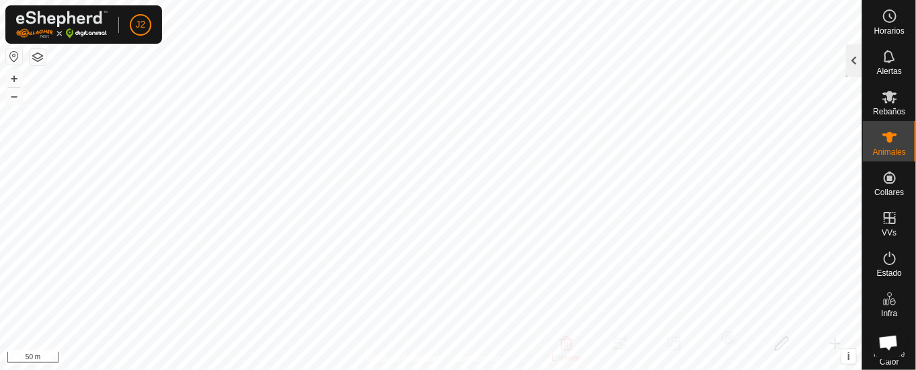
click at [850, 59] on div at bounding box center [854, 60] width 16 height 32
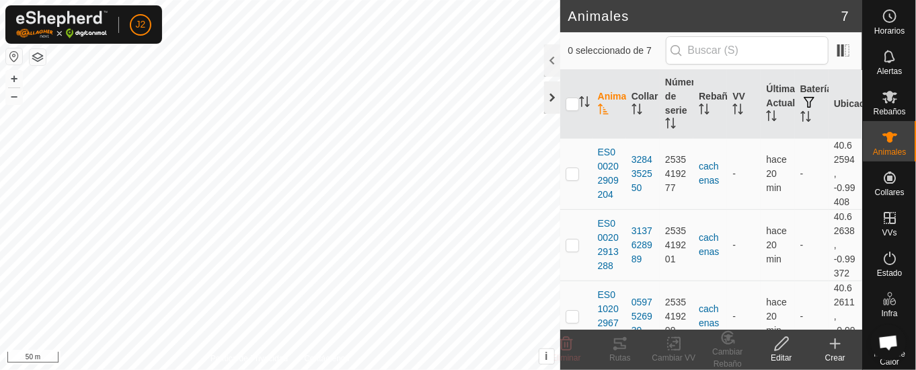
click at [550, 91] on div at bounding box center [552, 97] width 16 height 32
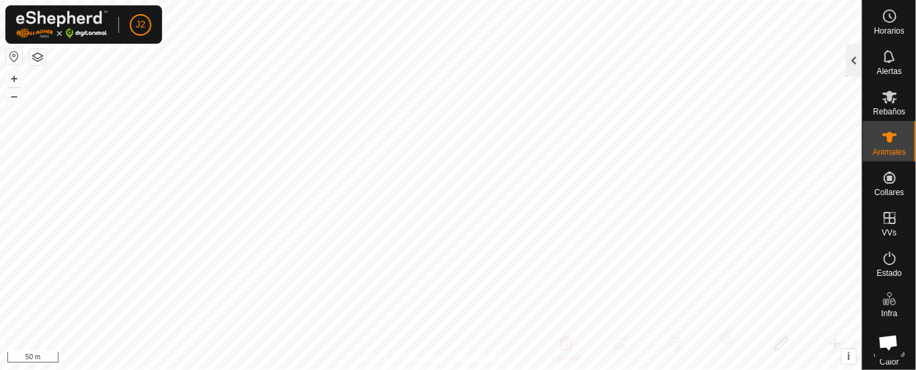
click at [858, 60] on div at bounding box center [854, 60] width 16 height 32
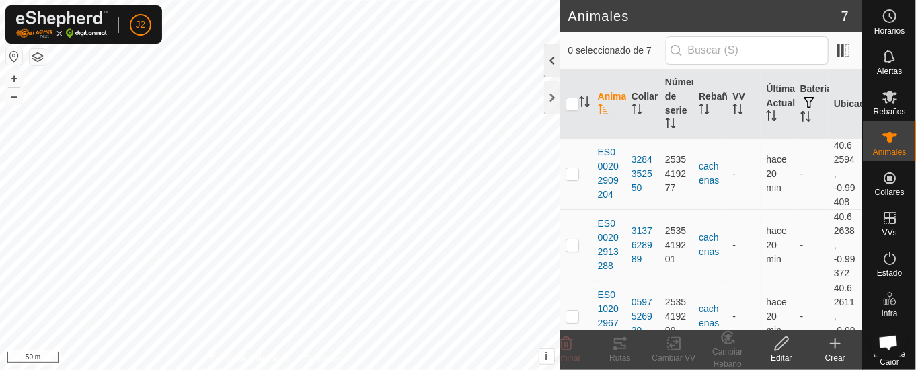
click at [553, 65] on div at bounding box center [552, 60] width 16 height 32
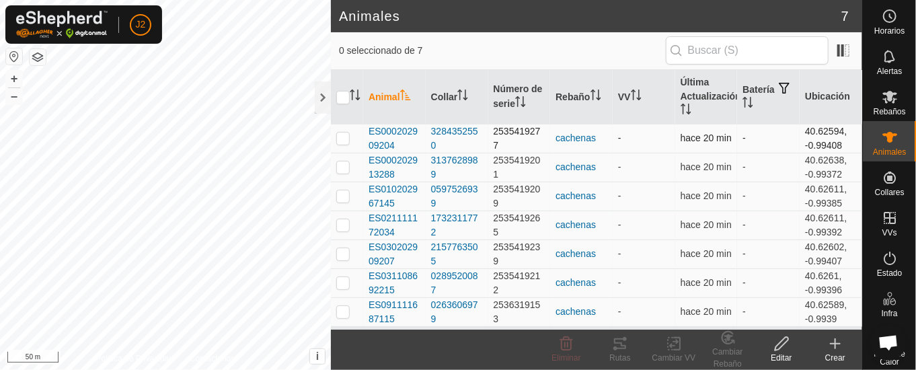
click at [344, 131] on td at bounding box center [347, 138] width 32 height 29
click at [348, 165] on p-checkbox at bounding box center [342, 166] width 13 height 11
click at [348, 190] on p-checkbox at bounding box center [342, 195] width 13 height 11
click at [340, 215] on td at bounding box center [347, 225] width 32 height 29
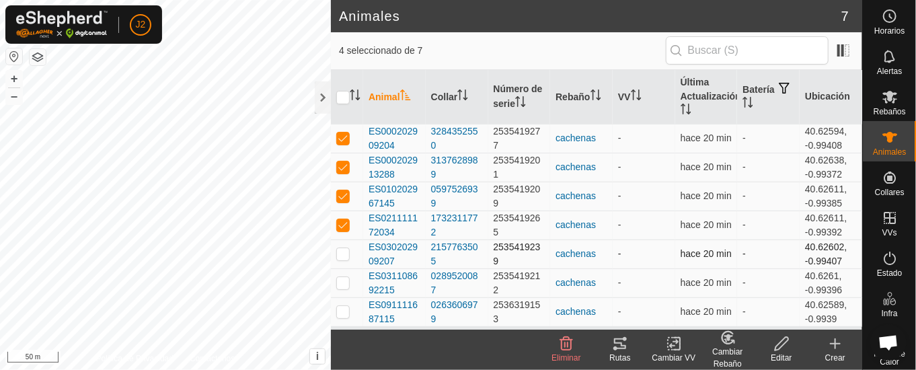
click at [344, 246] on td at bounding box center [347, 253] width 32 height 29
drag, startPoint x: 341, startPoint y: 278, endPoint x: 369, endPoint y: 342, distance: 69.9
click at [355, 304] on tbody "ES000202909204 3284352550 2535419277 cachenas - hace 20 min - 40.62594, -0.9940…" at bounding box center [596, 225] width 531 height 202
click at [339, 277] on p-checkbox at bounding box center [342, 282] width 13 height 11
click at [342, 306] on p-checkbox at bounding box center [342, 311] width 13 height 11
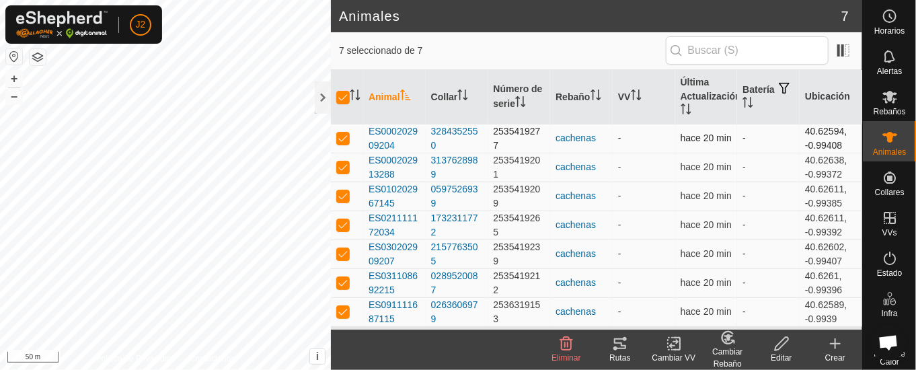
click at [574, 130] on td "cachenas" at bounding box center [581, 138] width 63 height 29
click at [582, 167] on div "cachenas" at bounding box center [582, 167] width 52 height 14
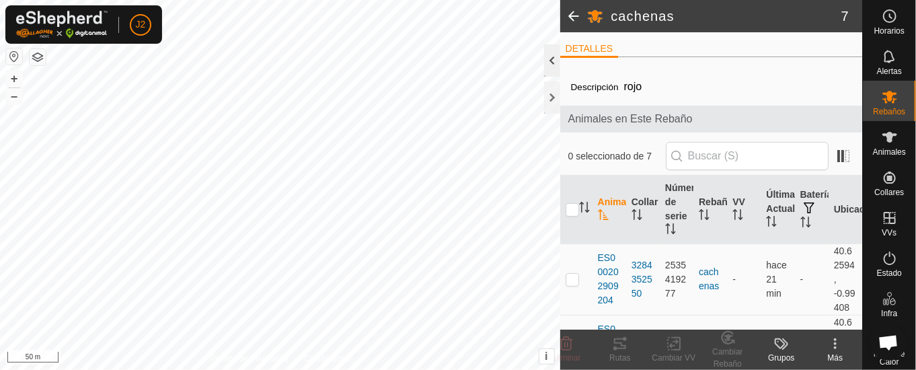
click at [554, 52] on div at bounding box center [552, 60] width 16 height 32
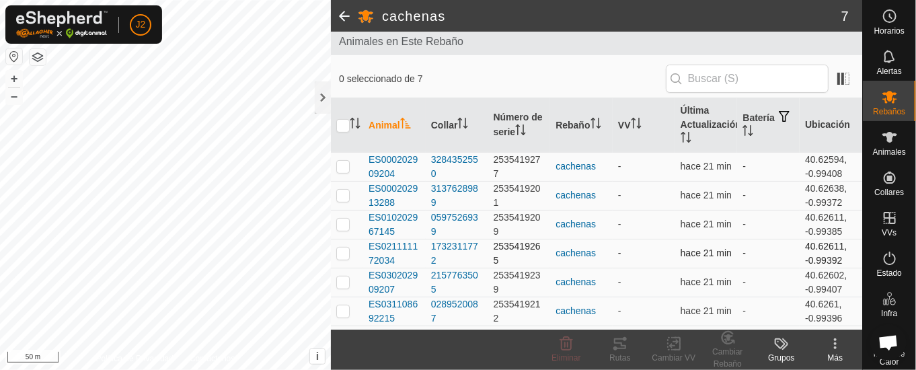
scroll to position [100, 0]
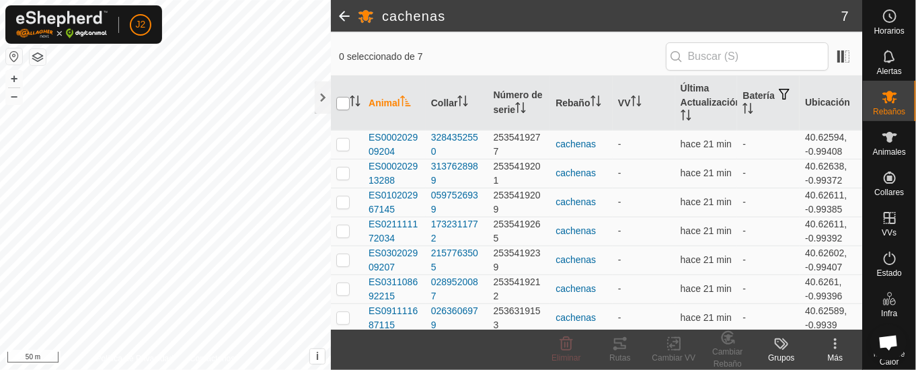
click at [341, 101] on input "checkbox" at bounding box center [342, 103] width 13 height 13
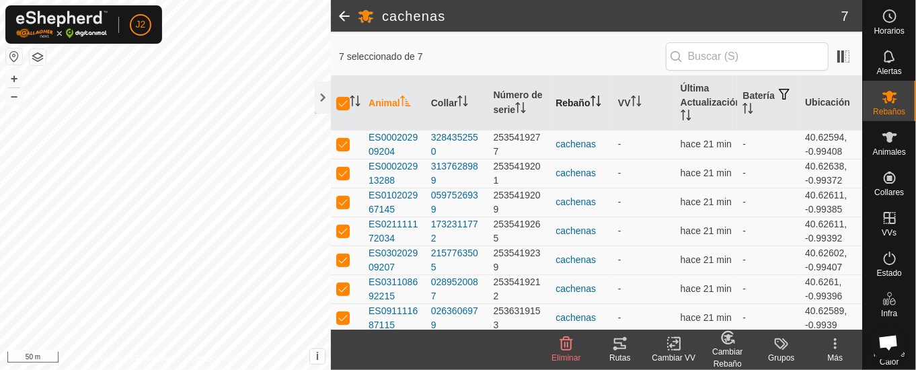
click at [579, 97] on th "Rebaño" at bounding box center [581, 103] width 63 height 54
click at [322, 93] on div at bounding box center [323, 97] width 16 height 32
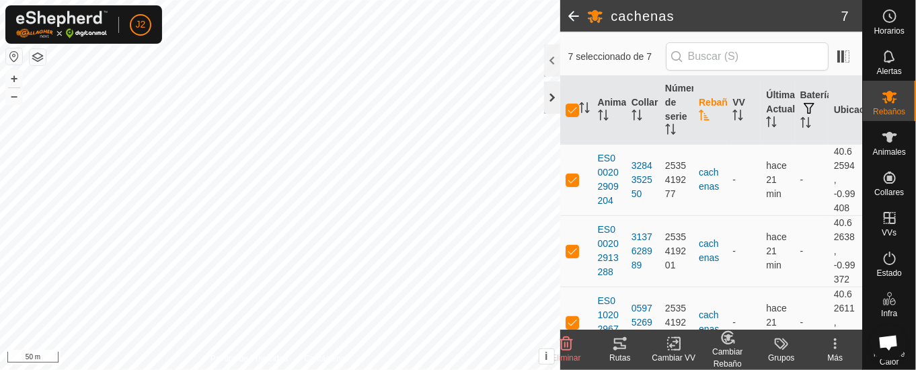
click at [548, 95] on div at bounding box center [552, 97] width 16 height 32
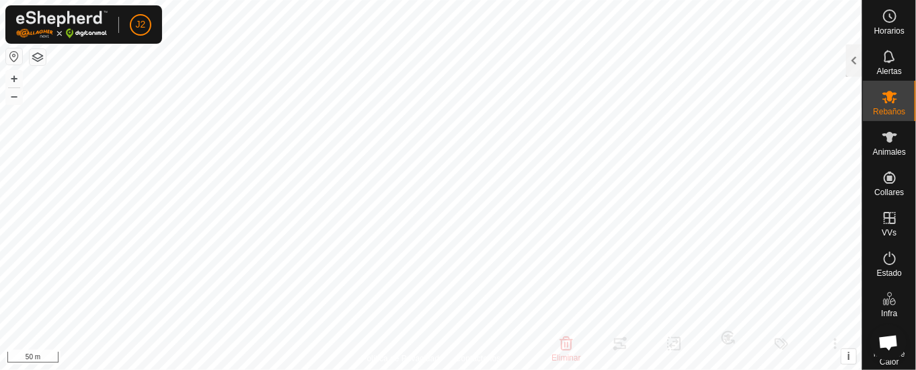
scroll to position [116, 0]
click at [882, 101] on icon at bounding box center [890, 97] width 16 height 16
click at [857, 56] on div at bounding box center [854, 60] width 16 height 32
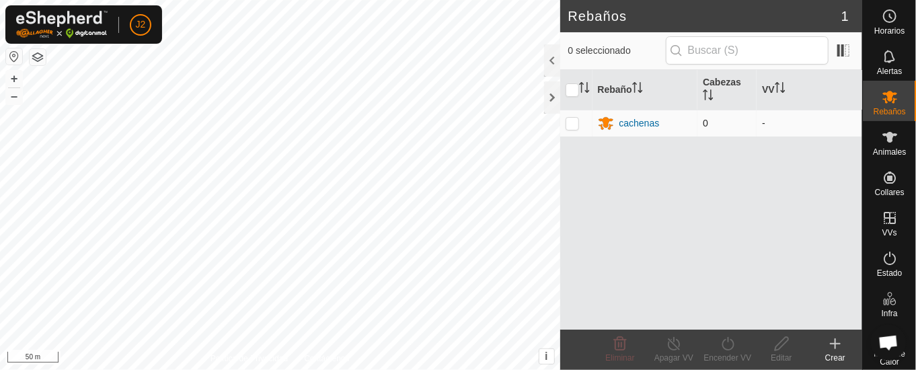
click at [570, 119] on p-checkbox at bounding box center [572, 123] width 13 height 11
click at [552, 60] on div at bounding box center [552, 60] width 16 height 32
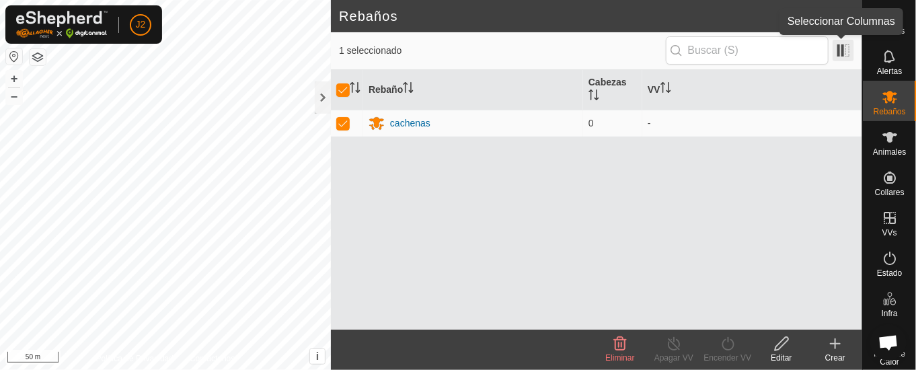
click at [850, 51] on span at bounding box center [844, 51] width 22 height 22
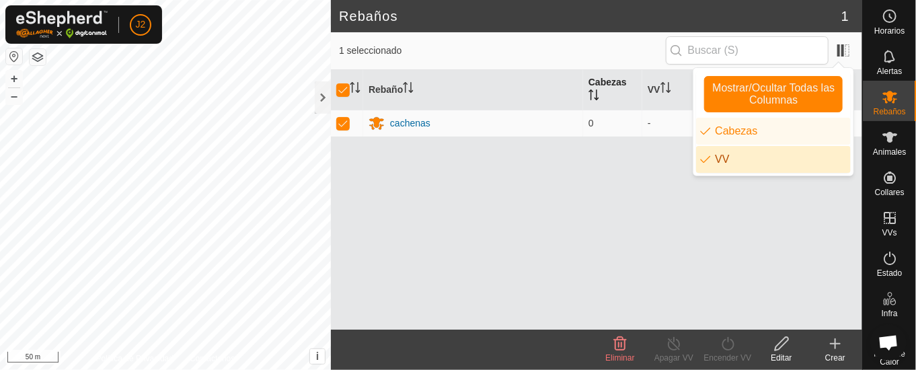
click at [612, 79] on th "Cabezas" at bounding box center [612, 90] width 59 height 40
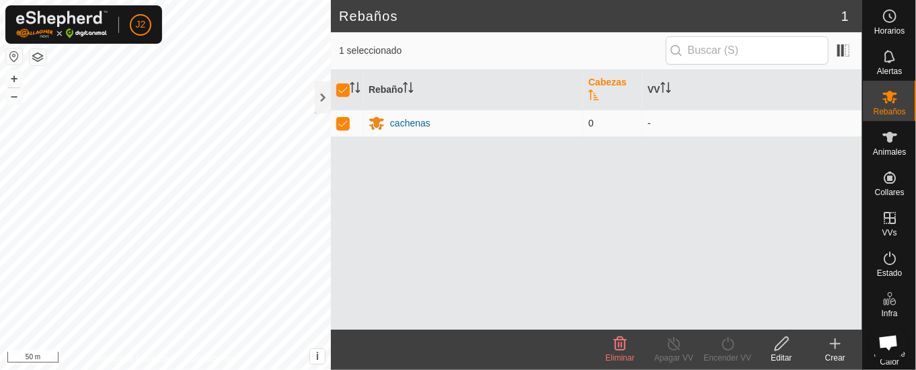
drag, startPoint x: 592, startPoint y: 124, endPoint x: 601, endPoint y: 122, distance: 9.6
click at [592, 124] on span "0" at bounding box center [591, 123] width 5 height 11
click at [611, 77] on th "Cabezas" at bounding box center [612, 90] width 59 height 40
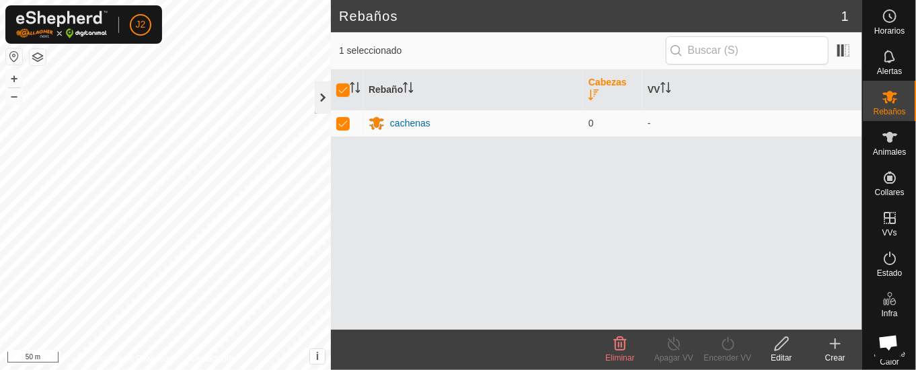
click at [318, 92] on div at bounding box center [323, 97] width 16 height 32
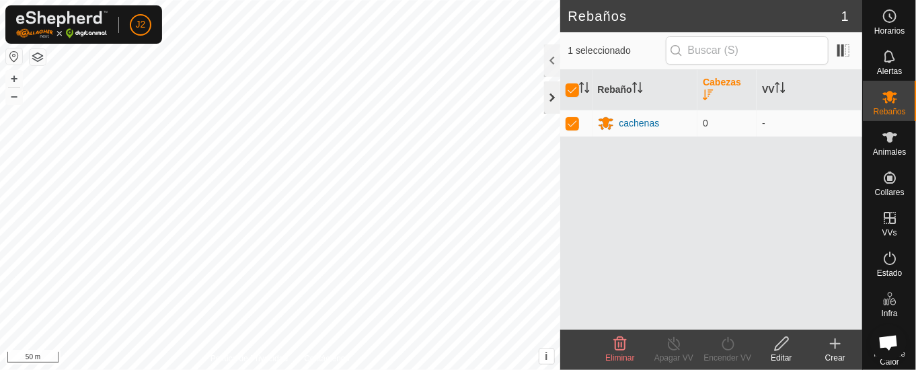
click at [550, 94] on div at bounding box center [552, 97] width 16 height 32
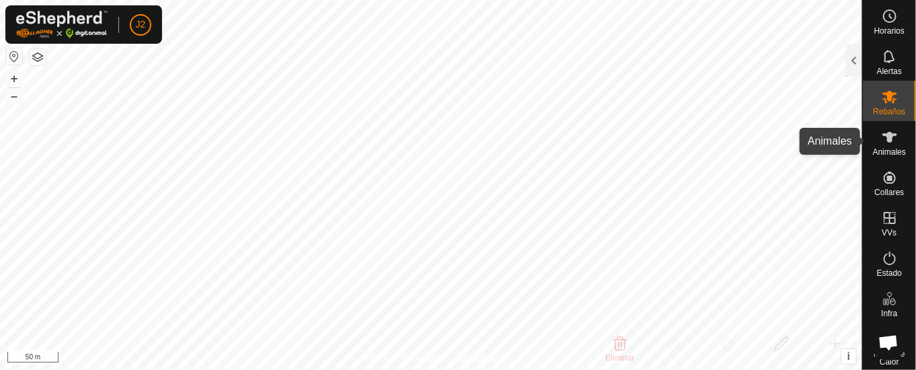
click at [883, 141] on icon at bounding box center [890, 137] width 16 height 16
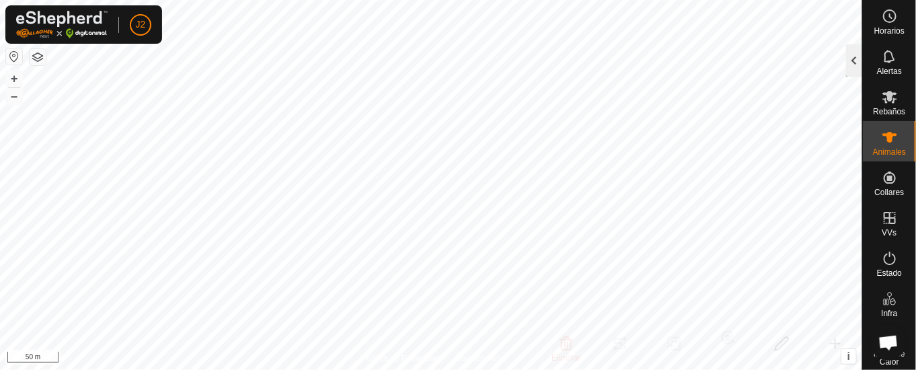
click at [857, 54] on div at bounding box center [854, 60] width 16 height 32
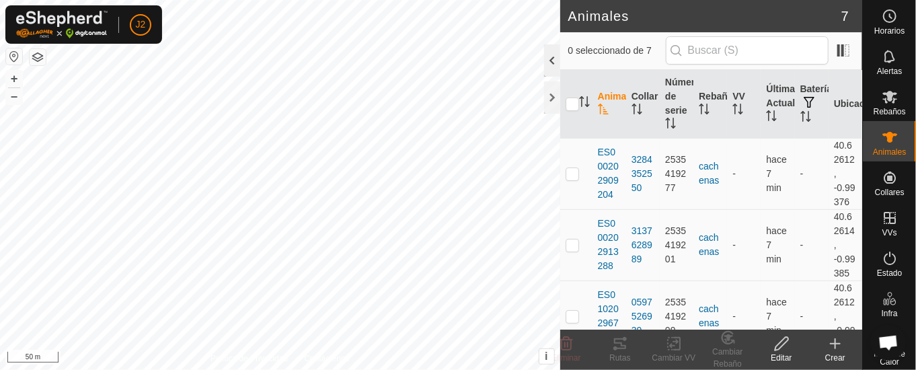
click at [550, 61] on div at bounding box center [552, 60] width 16 height 32
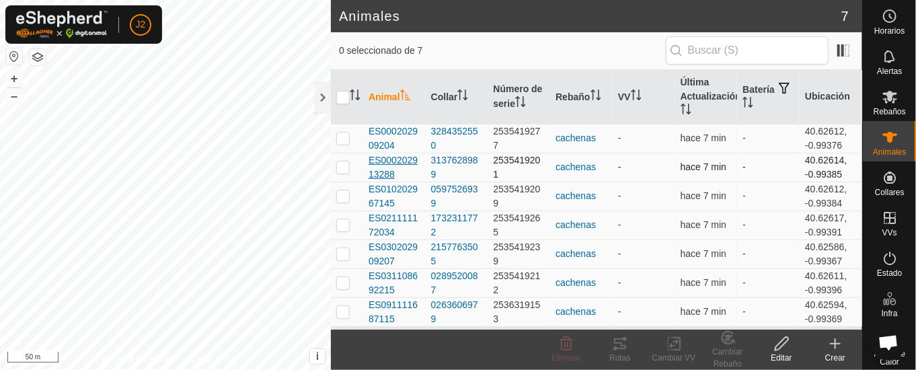
click at [385, 160] on span "ES000202913288" at bounding box center [395, 167] width 52 height 28
click at [385, 160] on div "Animales 7 0 seleccionado de 7 Animal Collar Número de serie Rebaño VV Última A…" at bounding box center [431, 185] width 862 height 370
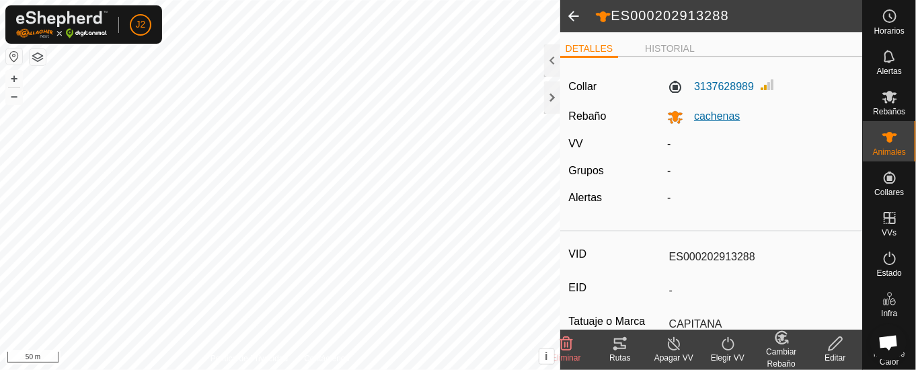
click at [689, 111] on span "cachenas" at bounding box center [711, 115] width 57 height 11
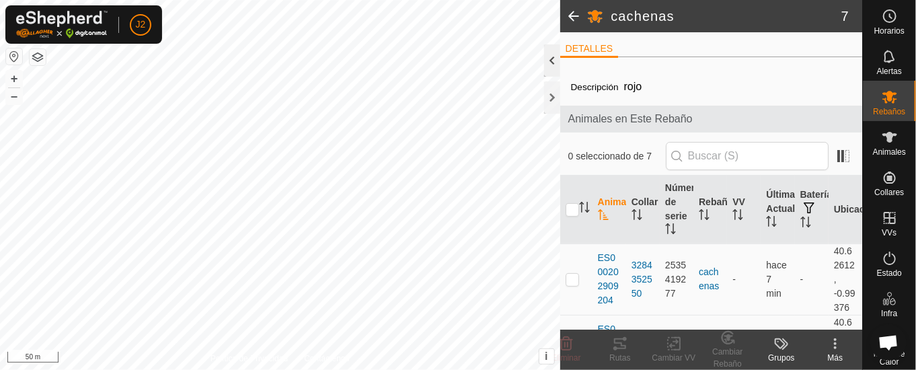
click at [554, 57] on div at bounding box center [552, 60] width 16 height 32
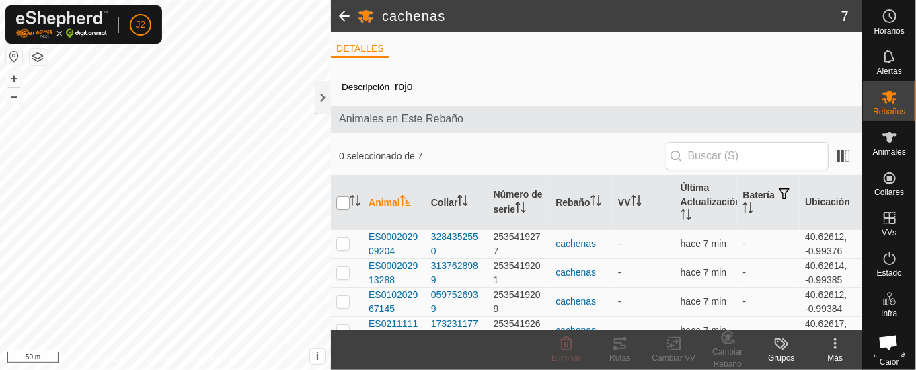
click at [348, 203] on input "checkbox" at bounding box center [342, 202] width 13 height 13
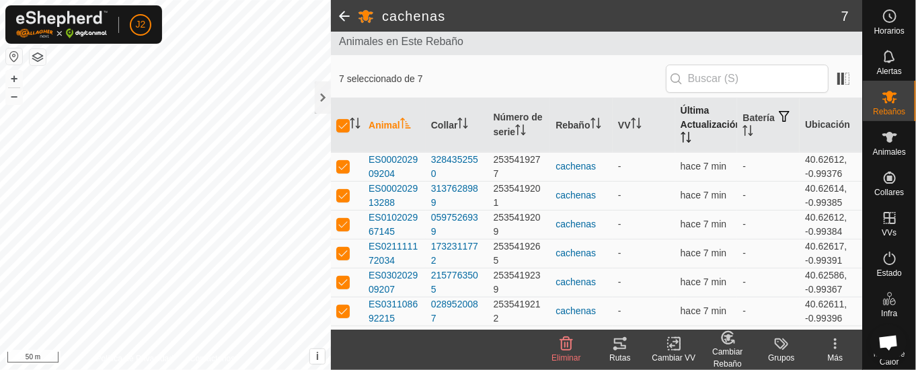
scroll to position [100, 0]
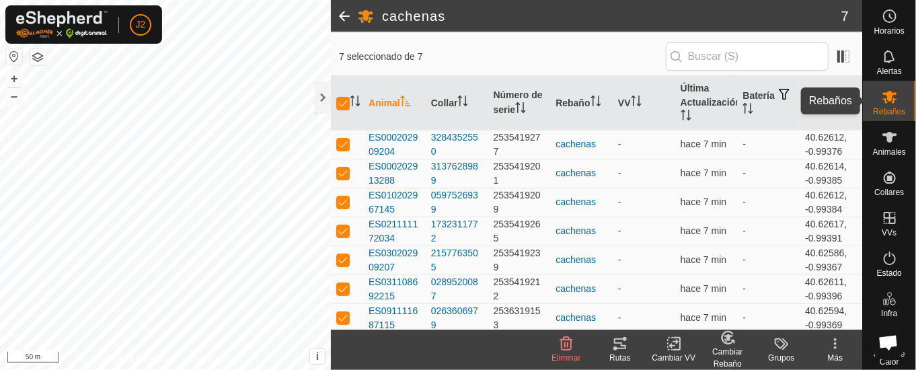
click at [882, 102] on icon at bounding box center [890, 97] width 16 height 16
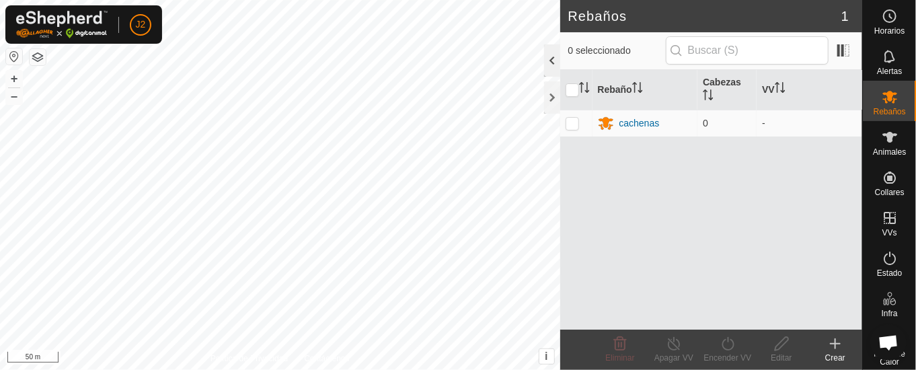
click at [552, 61] on div at bounding box center [552, 60] width 16 height 32
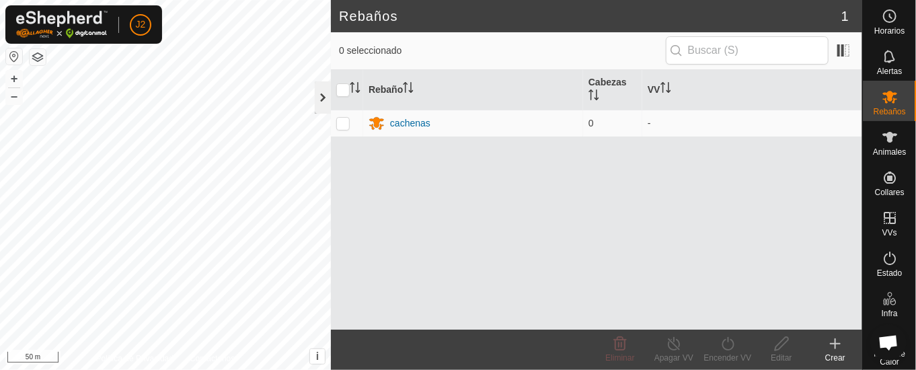
click at [324, 94] on div at bounding box center [323, 97] width 16 height 32
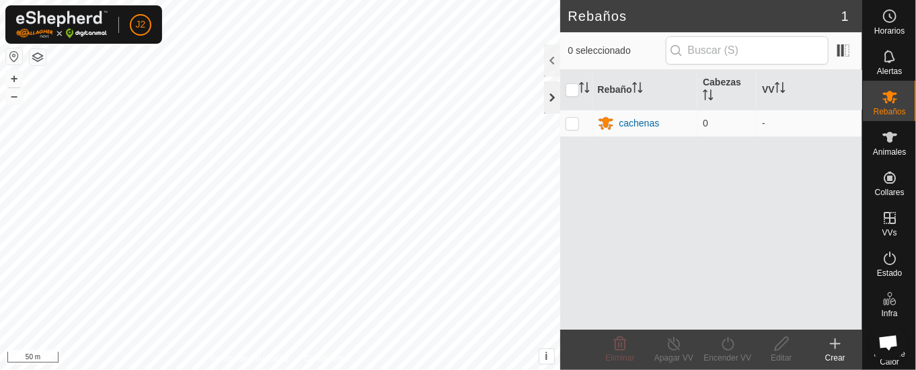
click at [550, 93] on div at bounding box center [552, 97] width 16 height 32
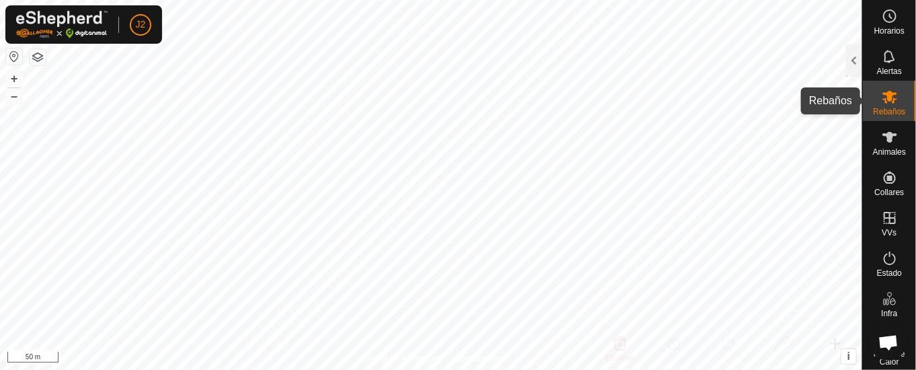
click at [882, 104] on icon at bounding box center [890, 97] width 16 height 16
click at [859, 63] on div at bounding box center [854, 60] width 16 height 32
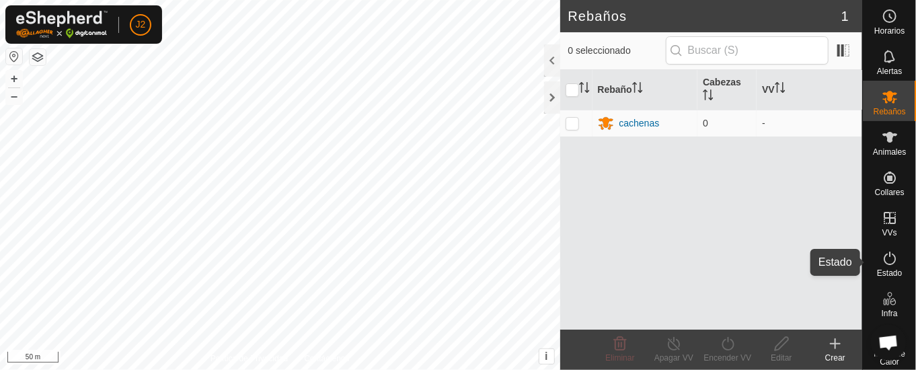
click at [884, 258] on icon at bounding box center [890, 258] width 16 height 16
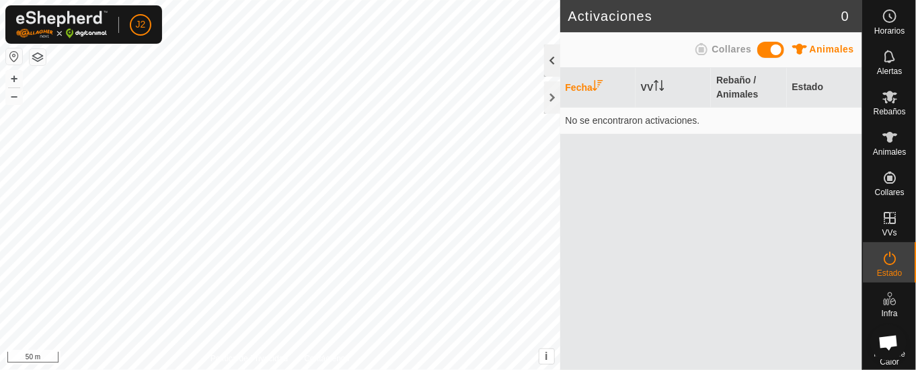
click at [551, 65] on div at bounding box center [552, 60] width 16 height 32
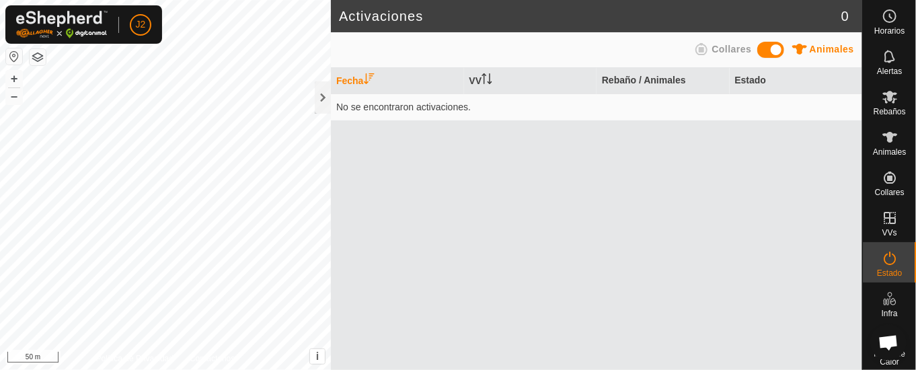
drag, startPoint x: 324, startPoint y: 101, endPoint x: 333, endPoint y: 99, distance: 9.0
click at [328, 101] on div at bounding box center [323, 97] width 16 height 32
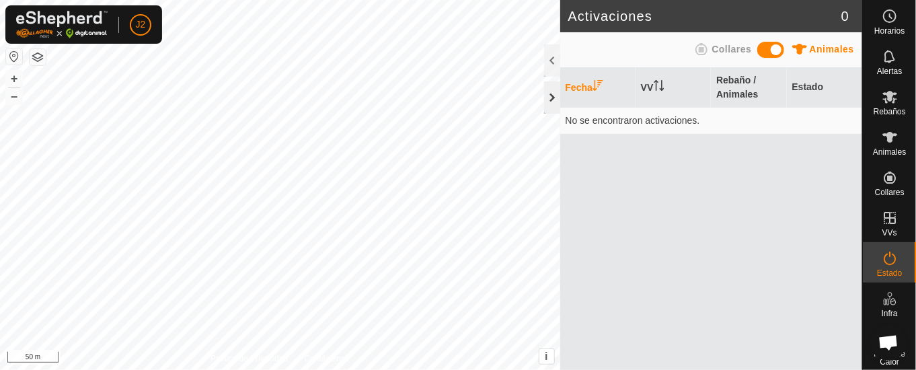
click at [550, 98] on div at bounding box center [552, 97] width 16 height 32
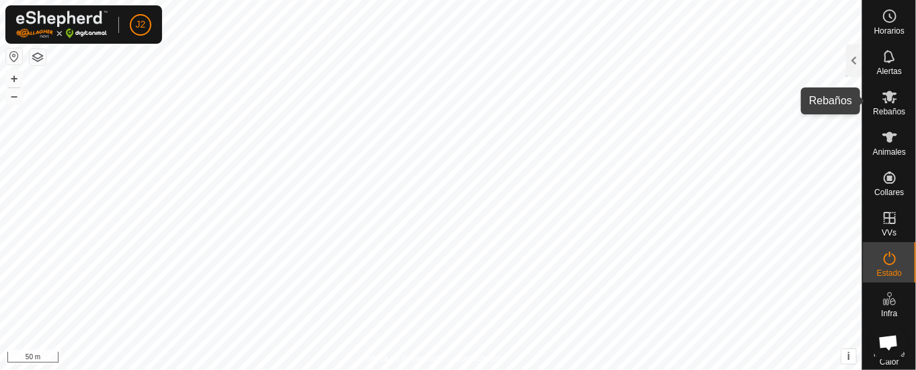
click at [883, 104] on icon at bounding box center [890, 97] width 16 height 16
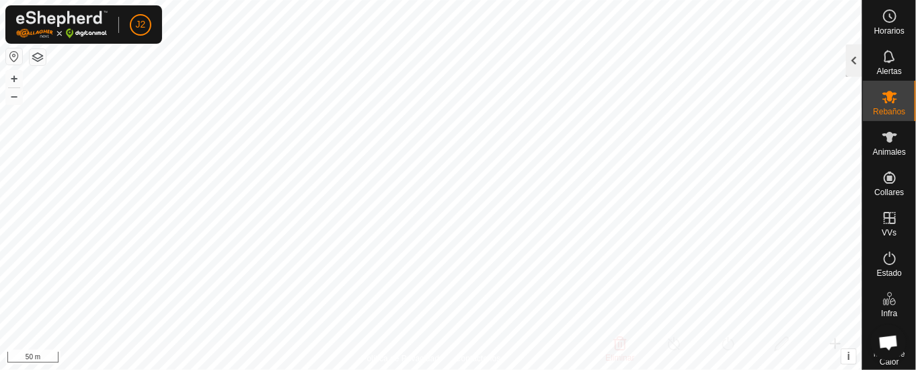
click at [852, 58] on div at bounding box center [854, 60] width 16 height 32
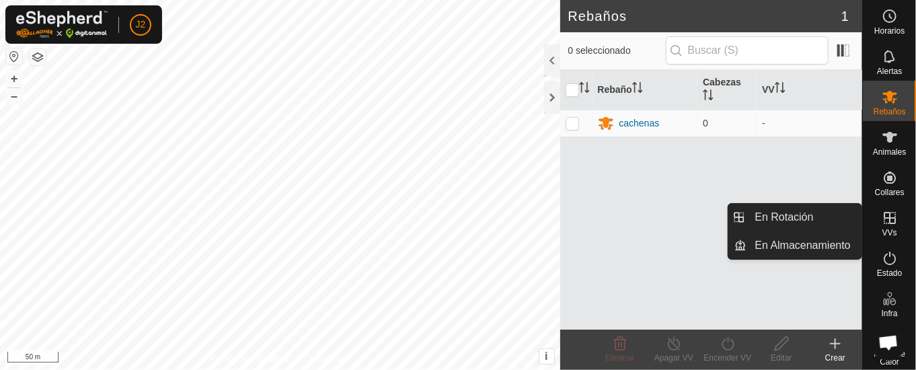
click at [883, 216] on icon at bounding box center [890, 218] width 16 height 16
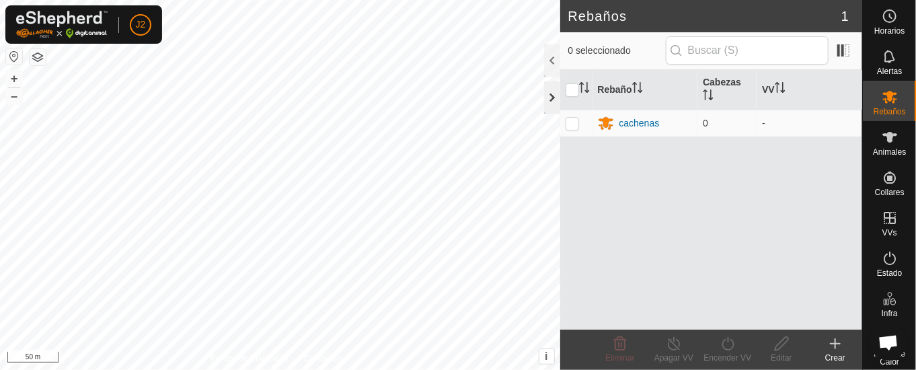
click at [548, 93] on div at bounding box center [552, 97] width 16 height 32
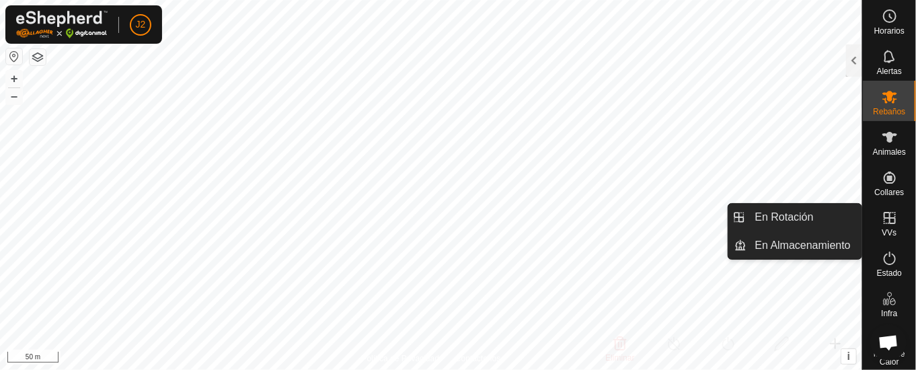
click at [884, 225] on icon at bounding box center [890, 218] width 16 height 16
click at [817, 242] on link "En Almacenamiento" at bounding box center [804, 245] width 115 height 27
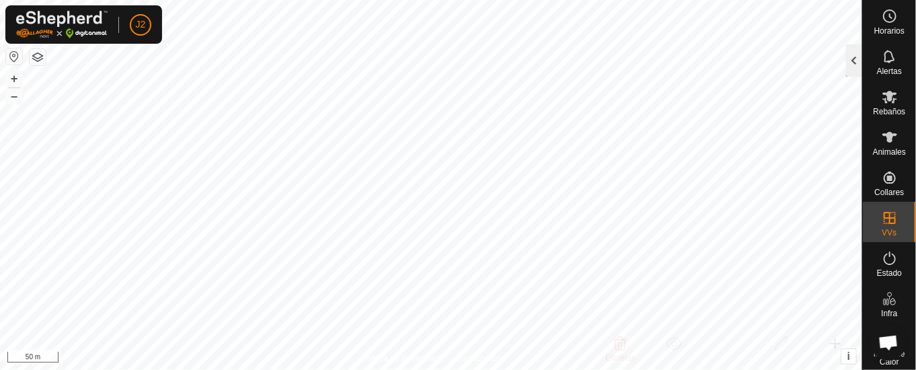
click at [856, 44] on div "En Almacenamiento 2 0 seleccionado de 0 VV Validez Vallado Superficie de pastor…" at bounding box center [431, 185] width 862 height 370
click at [853, 50] on div at bounding box center [854, 60] width 16 height 32
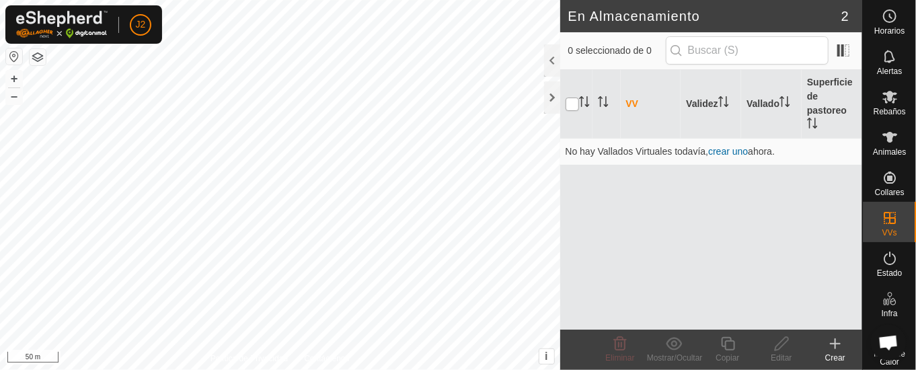
click at [572, 100] on input "checkbox" at bounding box center [572, 104] width 13 height 13
click at [552, 59] on div at bounding box center [552, 60] width 16 height 32
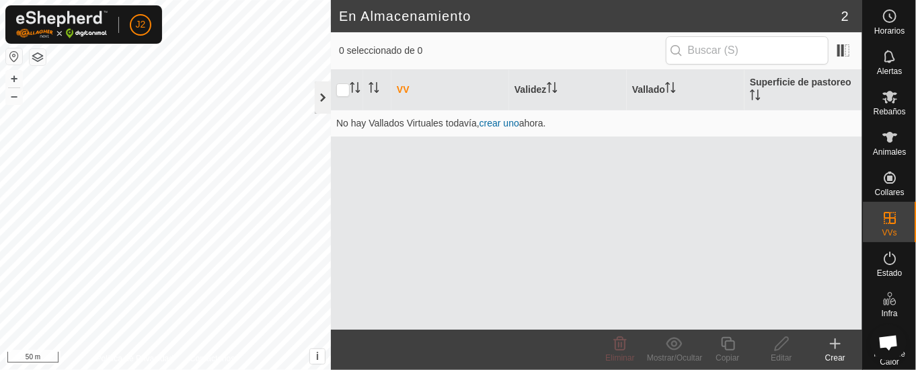
click at [328, 94] on div at bounding box center [323, 97] width 16 height 32
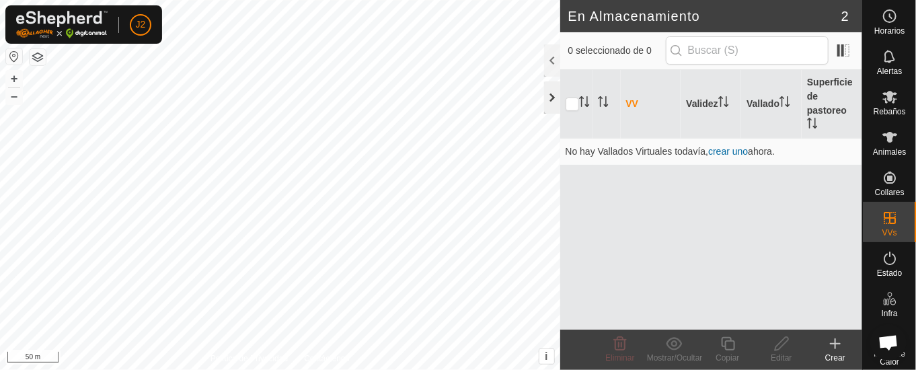
click at [551, 99] on div at bounding box center [552, 97] width 16 height 32
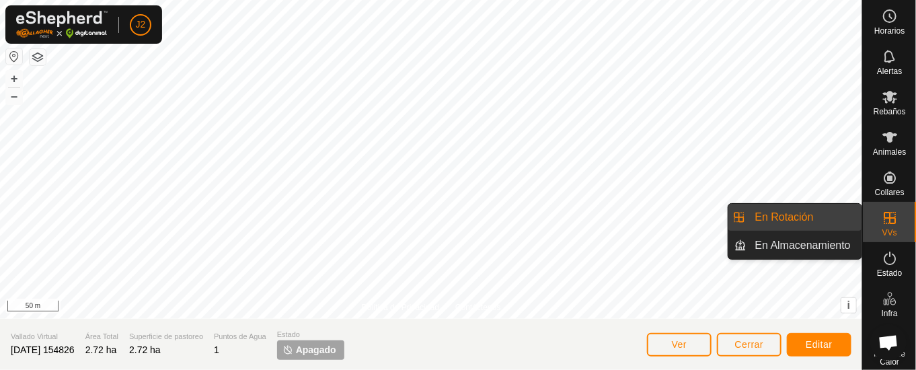
click at [884, 223] on icon at bounding box center [890, 218] width 12 height 12
click at [817, 209] on link "En Rotación" at bounding box center [804, 217] width 115 height 27
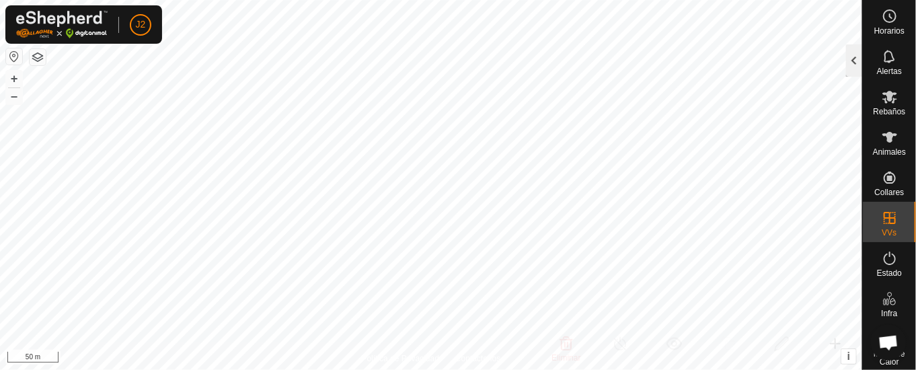
click at [851, 61] on div at bounding box center [854, 60] width 16 height 32
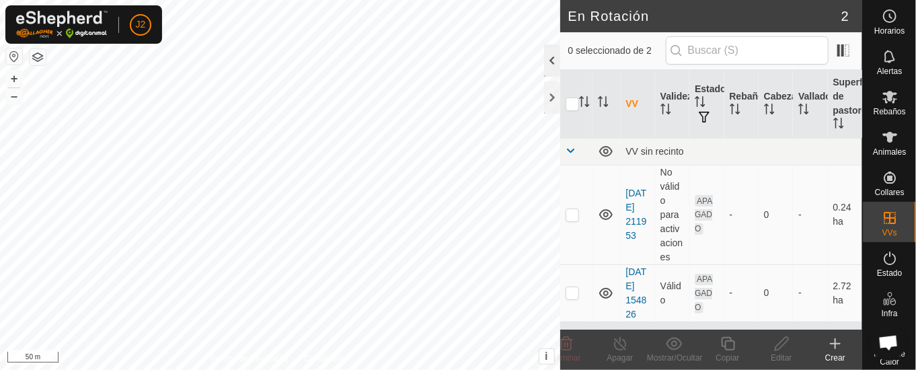
click at [547, 55] on div at bounding box center [552, 60] width 16 height 32
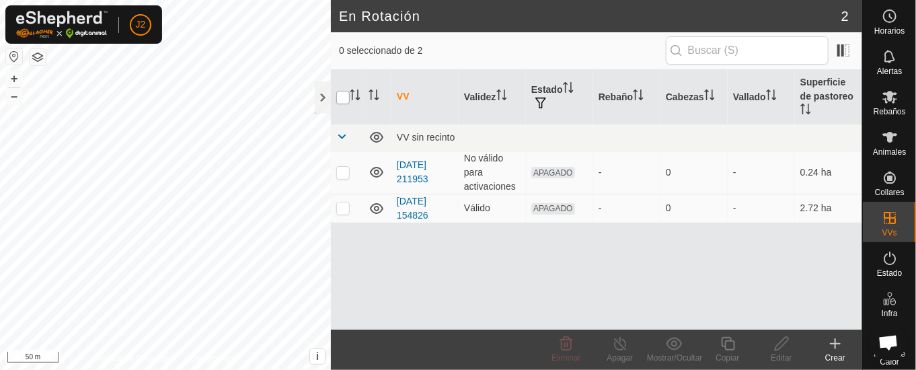
click at [343, 98] on input "checkbox" at bounding box center [342, 97] width 13 height 13
click at [342, 175] on p-checkbox at bounding box center [342, 172] width 13 height 11
click at [374, 207] on icon at bounding box center [376, 208] width 13 height 11
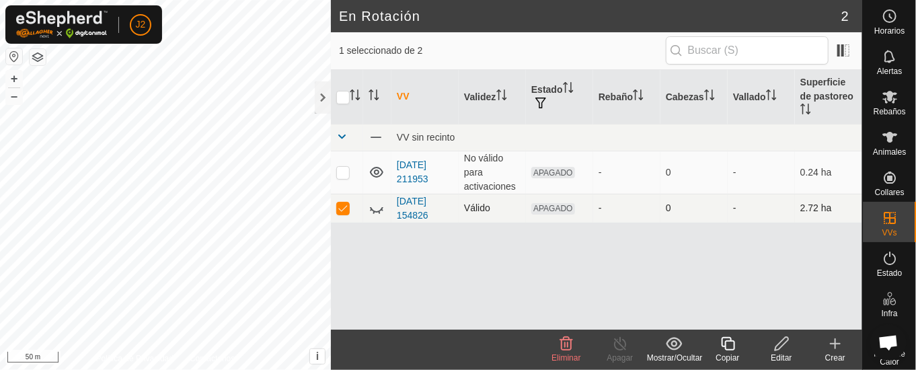
click at [374, 207] on icon at bounding box center [377, 208] width 16 height 16
click at [326, 95] on div at bounding box center [323, 97] width 16 height 32
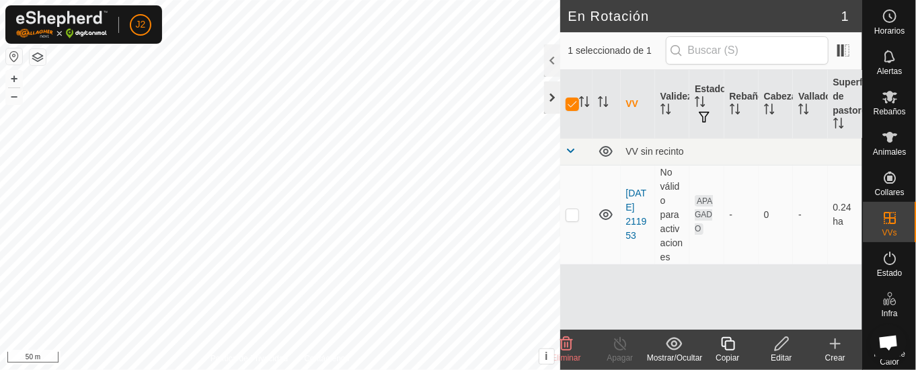
click at [545, 94] on div at bounding box center [552, 97] width 16 height 32
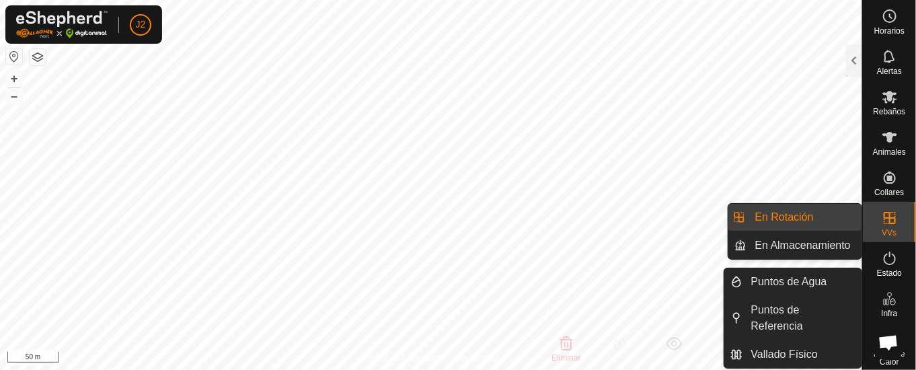
click at [886, 215] on icon at bounding box center [890, 218] width 16 height 16
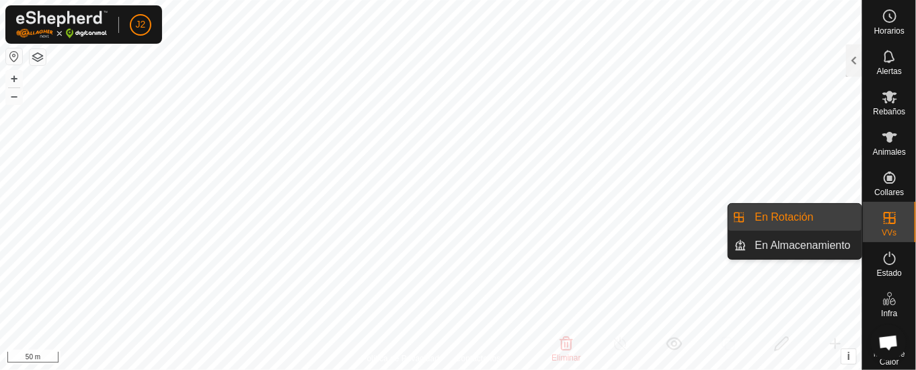
click at [822, 217] on link "En Rotación" at bounding box center [804, 217] width 115 height 27
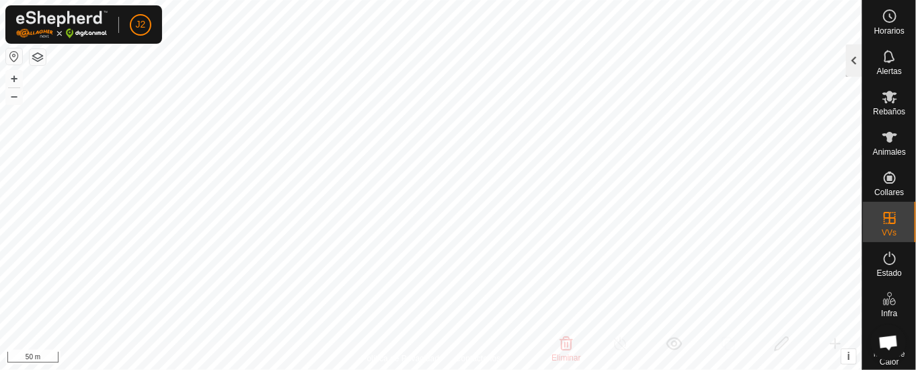
click at [850, 56] on div at bounding box center [854, 60] width 16 height 32
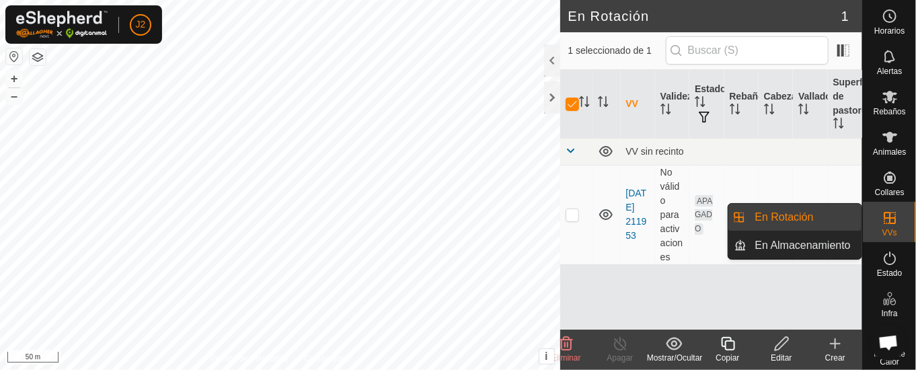
drag, startPoint x: 871, startPoint y: 204, endPoint x: 875, endPoint y: 211, distance: 7.5
click at [882, 211] on icon at bounding box center [890, 218] width 16 height 16
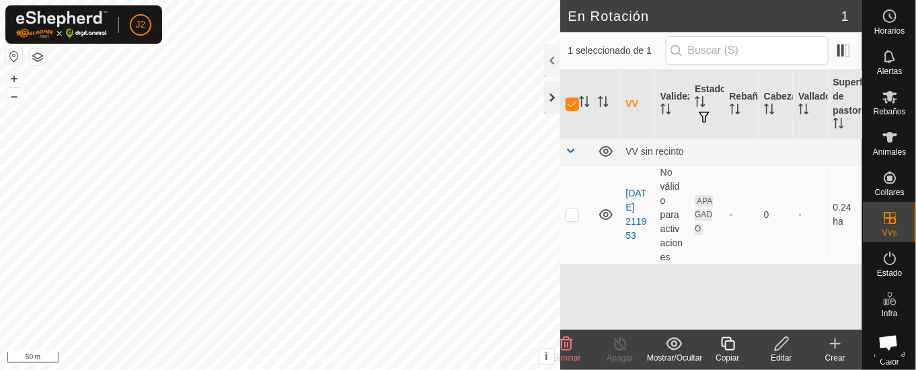
click at [551, 94] on div at bounding box center [552, 97] width 16 height 32
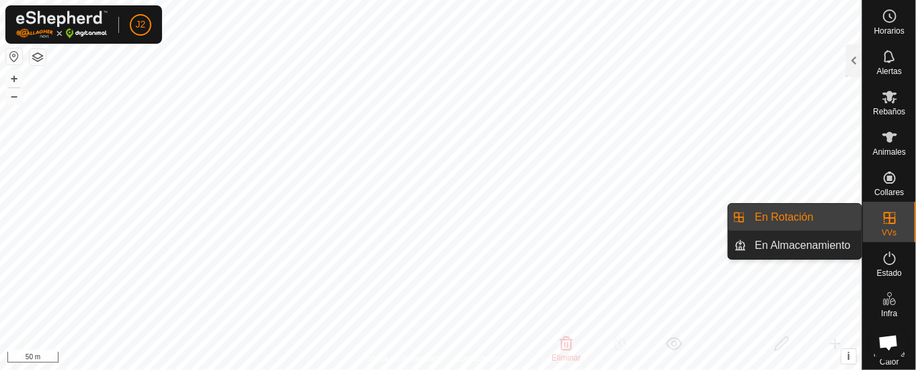
click at [882, 210] on icon at bounding box center [890, 218] width 16 height 16
click at [829, 241] on link "En Almacenamiento" at bounding box center [804, 245] width 115 height 27
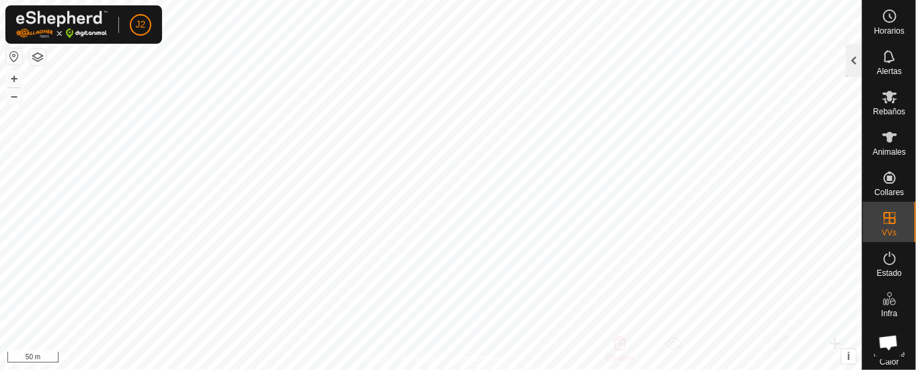
click at [850, 56] on div at bounding box center [854, 60] width 16 height 32
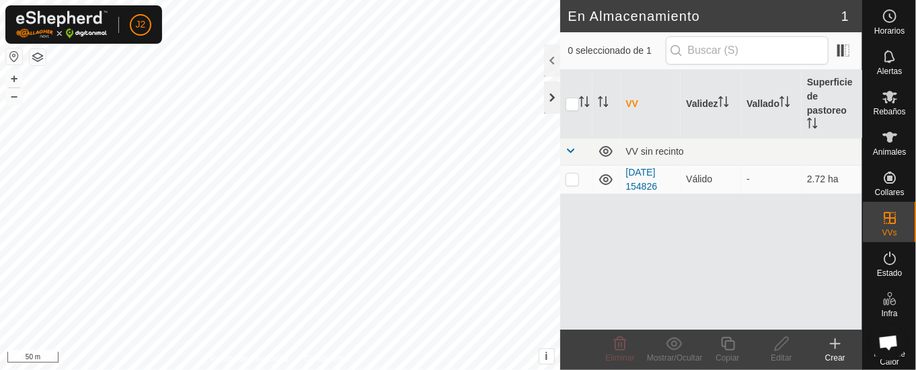
click at [552, 94] on div at bounding box center [552, 97] width 16 height 32
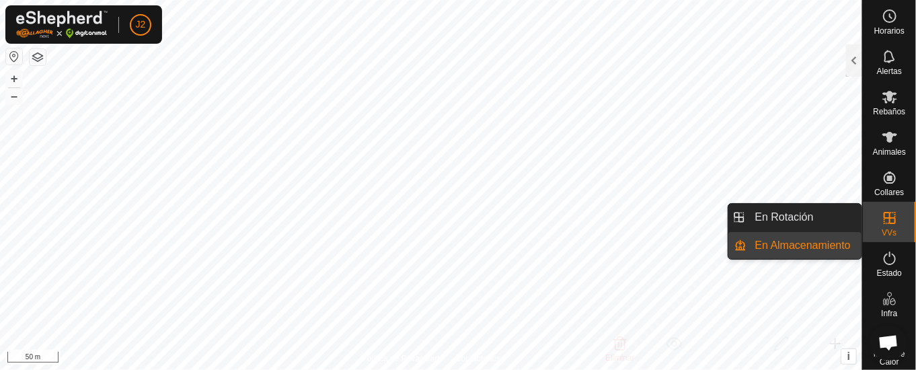
click at [882, 216] on icon at bounding box center [890, 218] width 16 height 16
click at [846, 215] on link "En Rotación" at bounding box center [804, 217] width 115 height 27
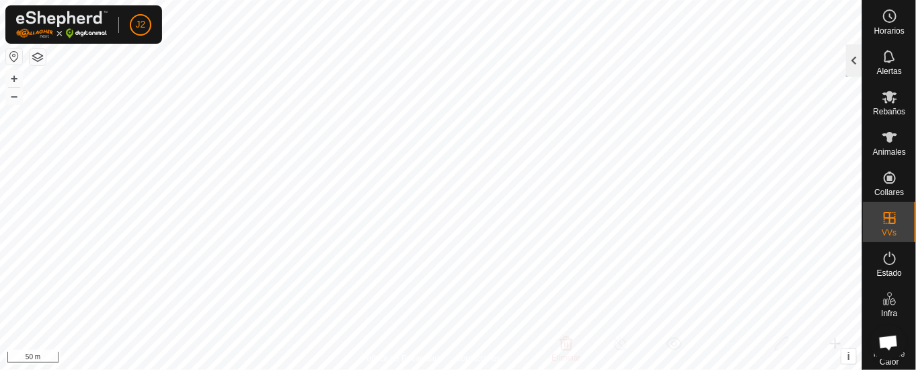
click at [856, 55] on div at bounding box center [854, 60] width 16 height 32
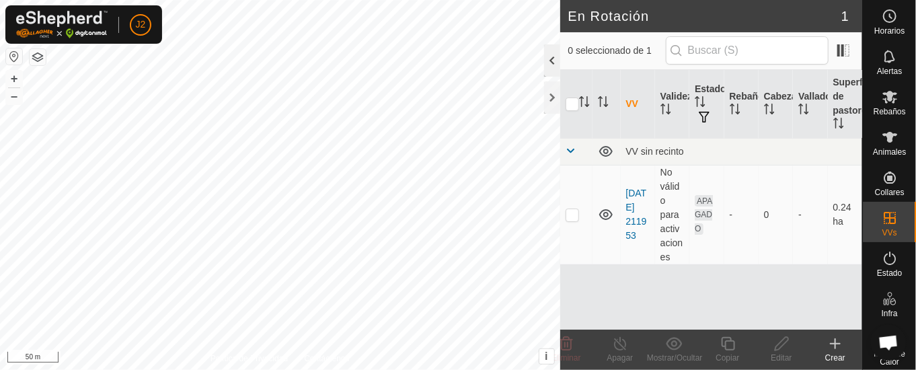
click at [552, 60] on div at bounding box center [552, 60] width 16 height 32
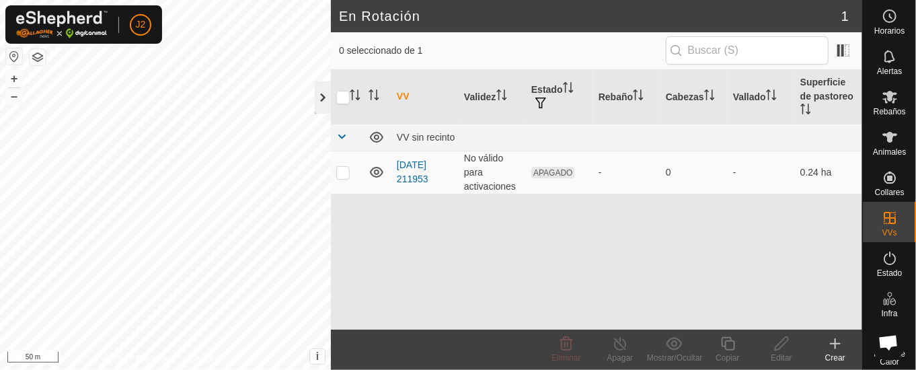
click at [318, 89] on div at bounding box center [323, 97] width 16 height 32
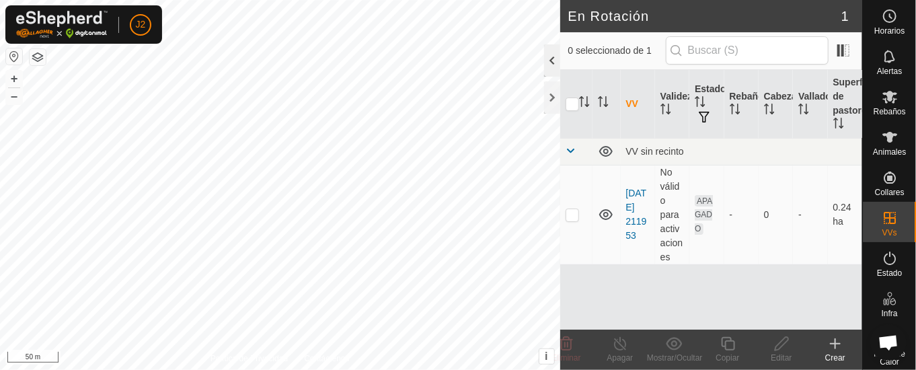
click at [548, 53] on div at bounding box center [552, 60] width 16 height 32
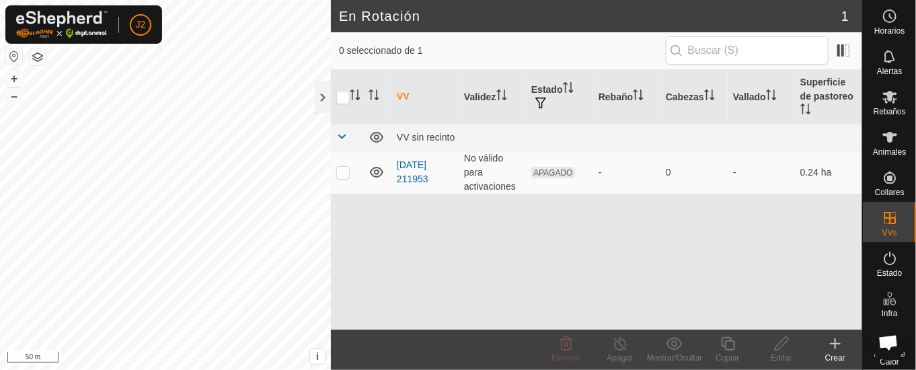
click at [839, 345] on icon at bounding box center [835, 344] width 16 height 16
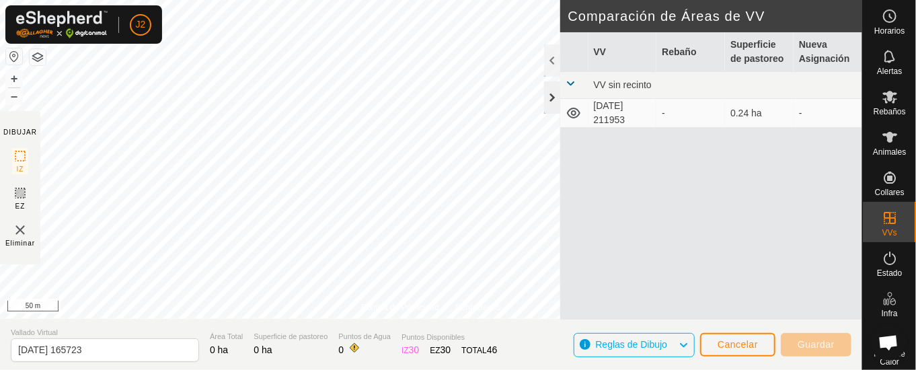
click at [550, 100] on div at bounding box center [552, 97] width 16 height 32
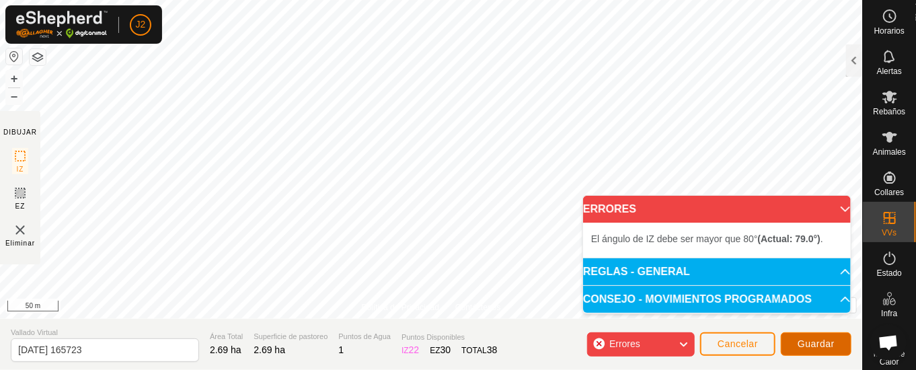
click at [812, 344] on span "Guardar" at bounding box center [816, 343] width 37 height 11
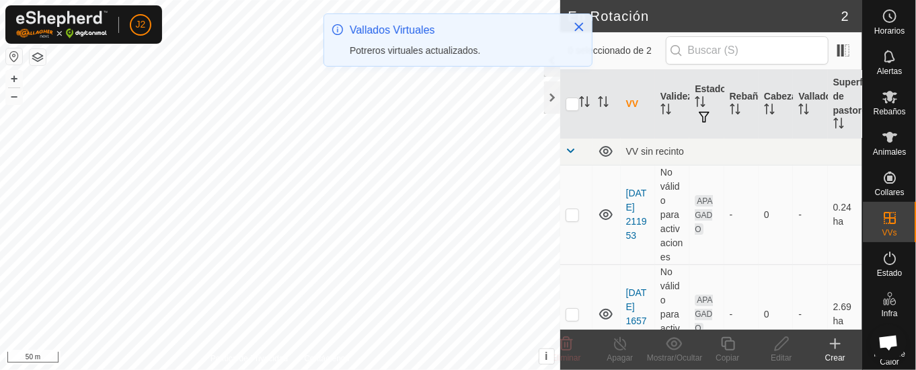
click at [548, 98] on div at bounding box center [552, 97] width 16 height 32
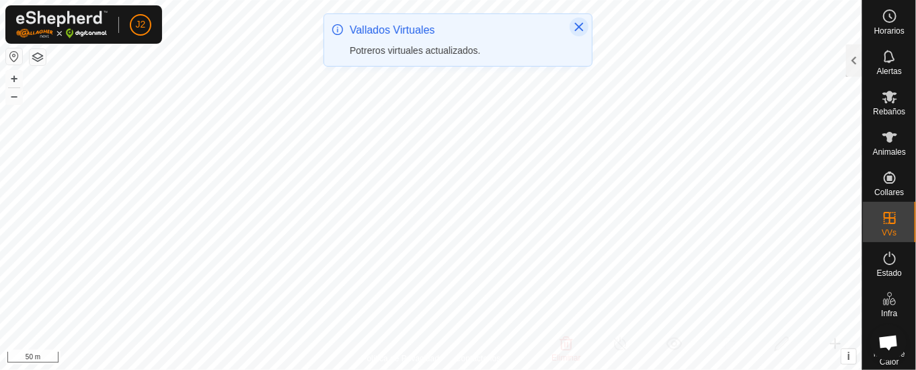
click at [585, 26] on button "Close" at bounding box center [579, 26] width 19 height 19
